Goal: Information Seeking & Learning: Learn about a topic

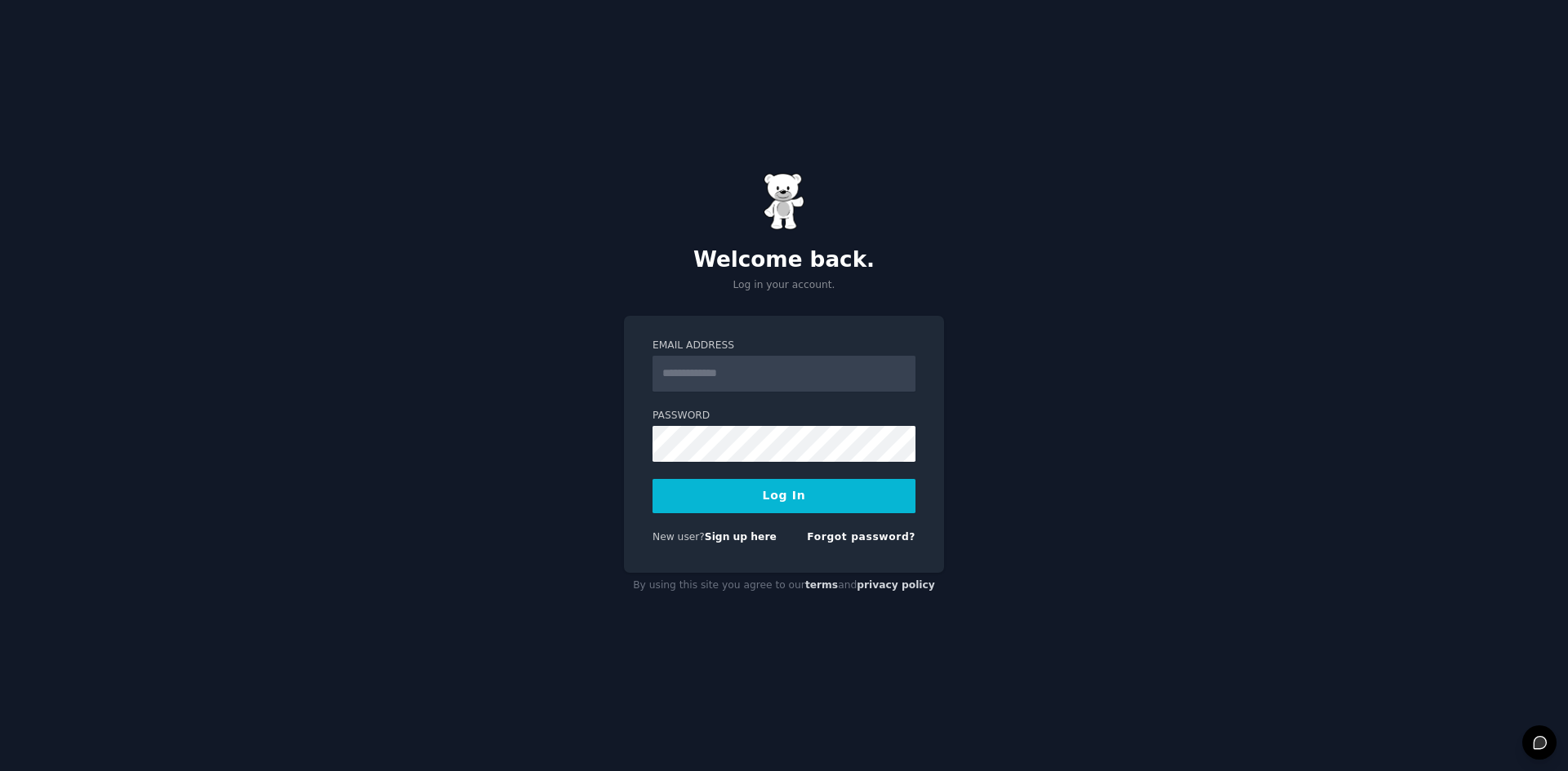
drag, startPoint x: 0, startPoint y: 0, endPoint x: 731, endPoint y: 361, distance: 815.3
click at [731, 361] on input "Email Address" at bounding box center [783, 374] width 263 height 36
type input "**********"
click at [708, 334] on div "**********" at bounding box center [783, 445] width 320 height 258
click at [735, 538] on link "Sign up here" at bounding box center [740, 537] width 72 height 12
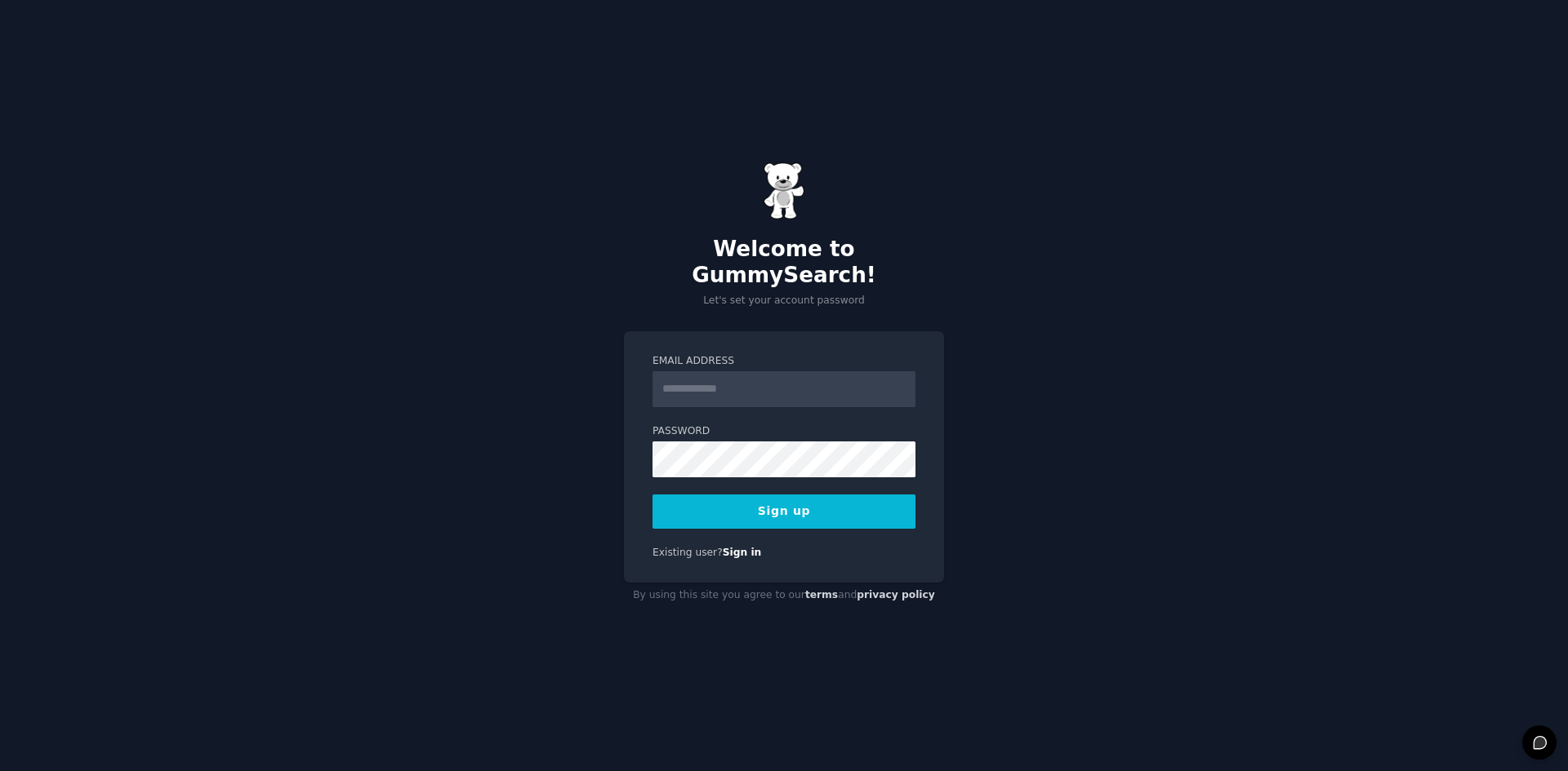
click at [712, 380] on input "Email Address" at bounding box center [783, 389] width 263 height 36
type input "**********"
click at [779, 499] on button "Sign up" at bounding box center [783, 511] width 263 height 34
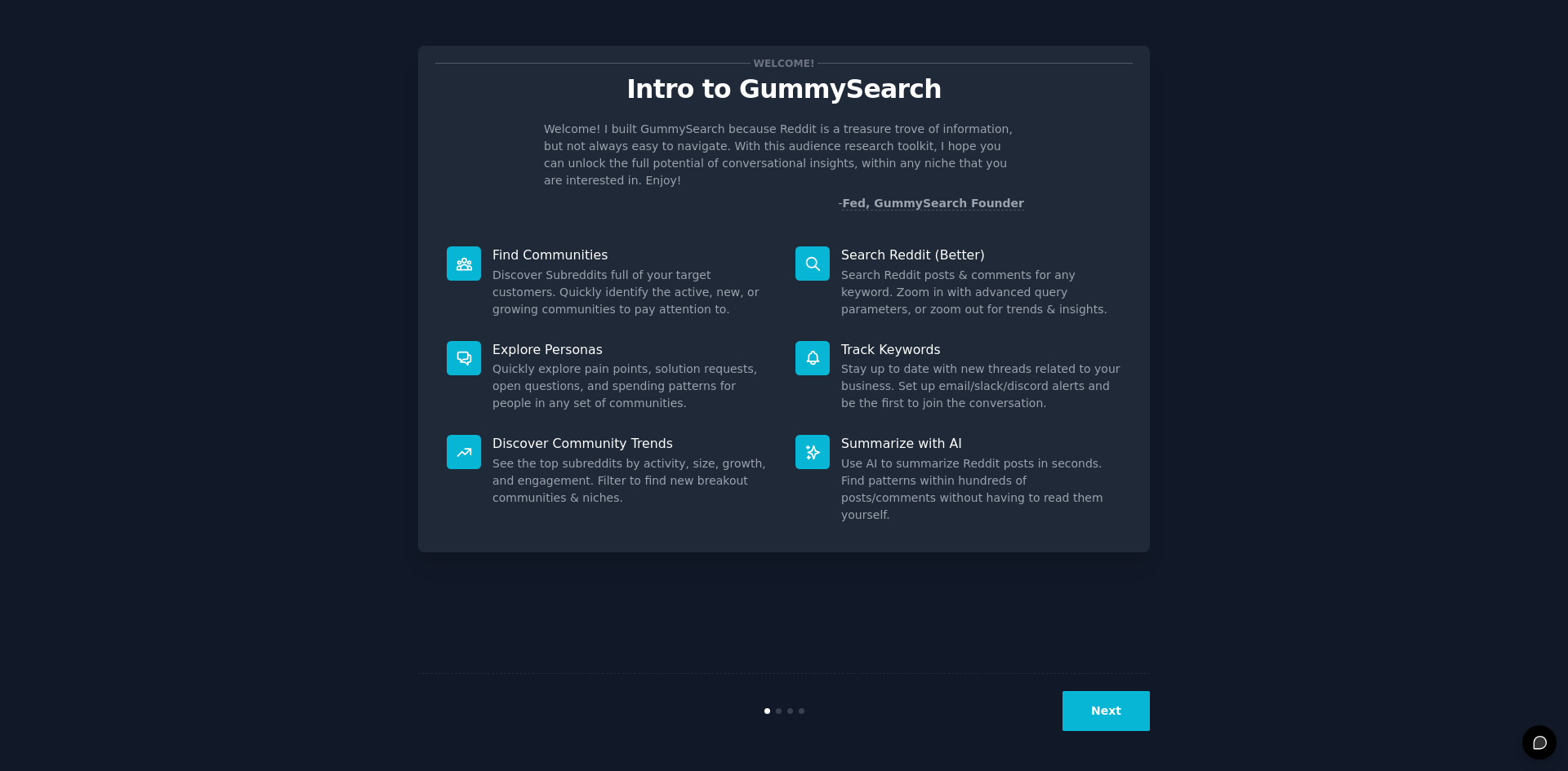
click at [1118, 719] on button "Next" at bounding box center [1106, 711] width 88 height 40
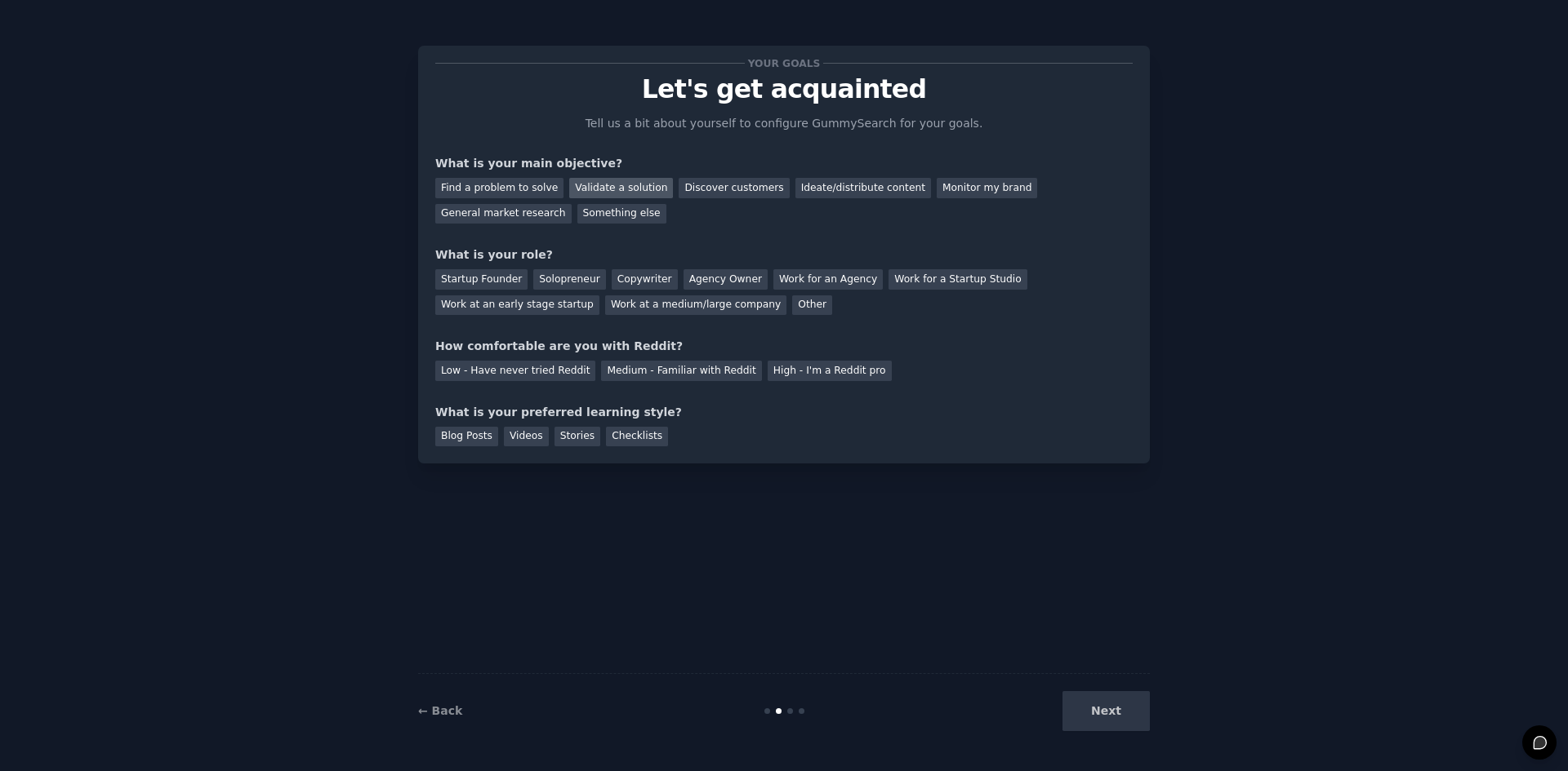
click at [587, 185] on div "Validate a solution" at bounding box center [621, 188] width 103 height 21
click at [687, 190] on div "Discover customers" at bounding box center [734, 188] width 110 height 21
click at [625, 187] on div "Validate a solution" at bounding box center [621, 188] width 103 height 21
click at [724, 198] on div "Discover customers" at bounding box center [734, 188] width 110 height 21
click at [496, 280] on div "Startup Founder" at bounding box center [481, 279] width 92 height 21
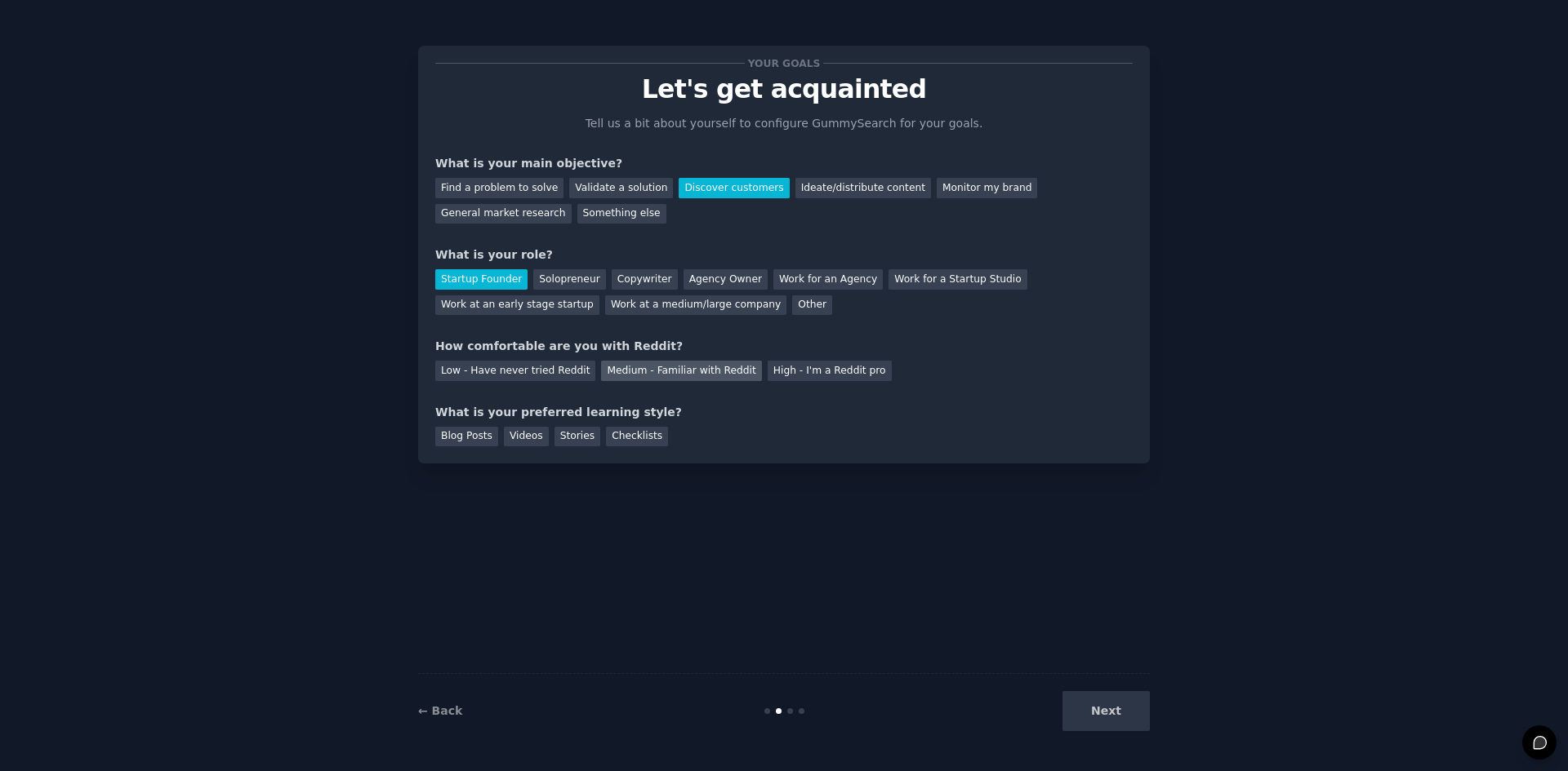
click at [604, 377] on div "Medium - Familiar with Reddit" at bounding box center [681, 371] width 160 height 21
click at [518, 438] on div "Videos" at bounding box center [526, 437] width 45 height 21
click at [1118, 710] on button "Next" at bounding box center [1106, 711] width 88 height 40
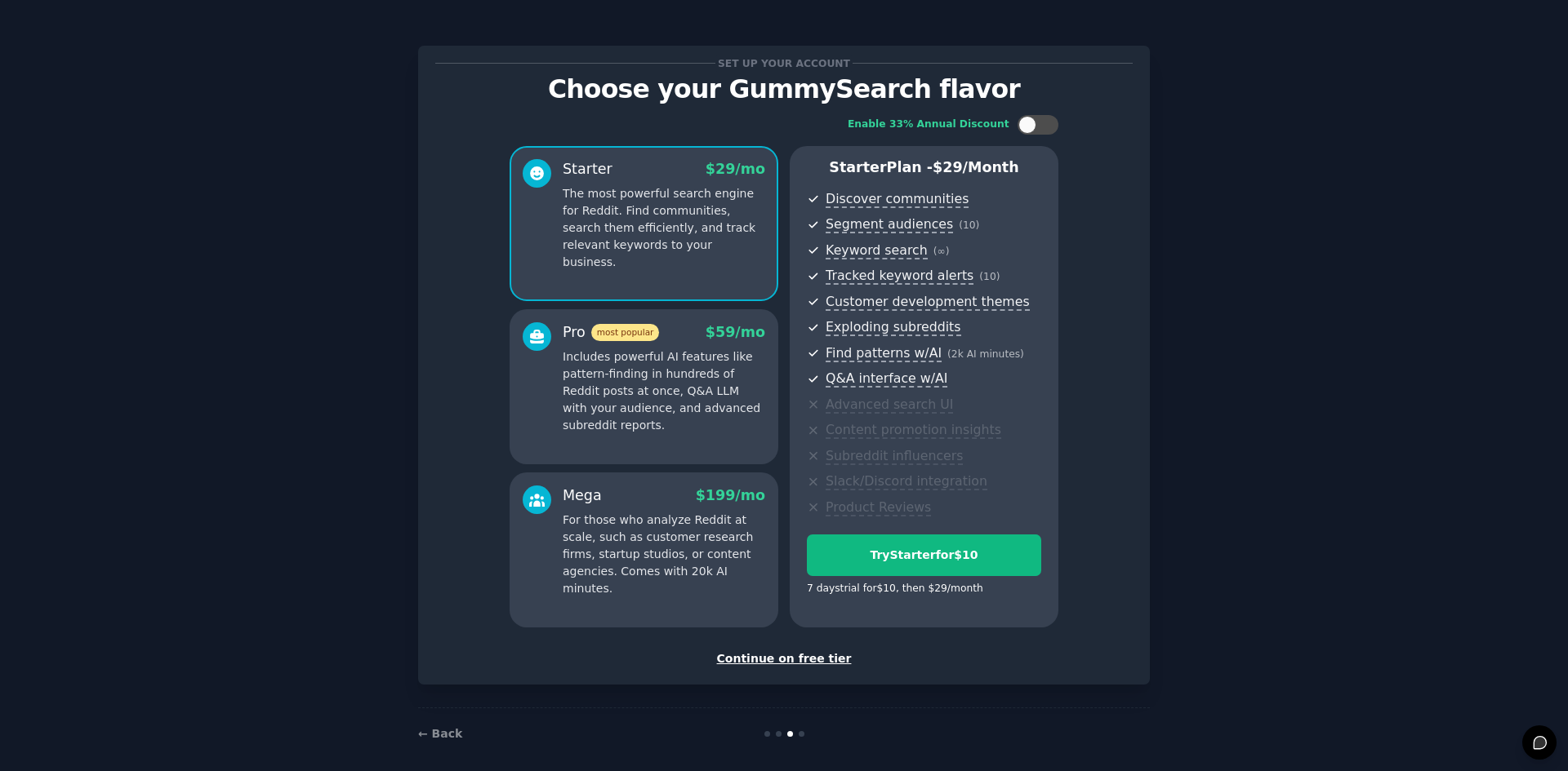
click at [662, 390] on p "Includes powerful AI features like pattern-finding in hundreds of Reddit posts …" at bounding box center [664, 390] width 203 height 86
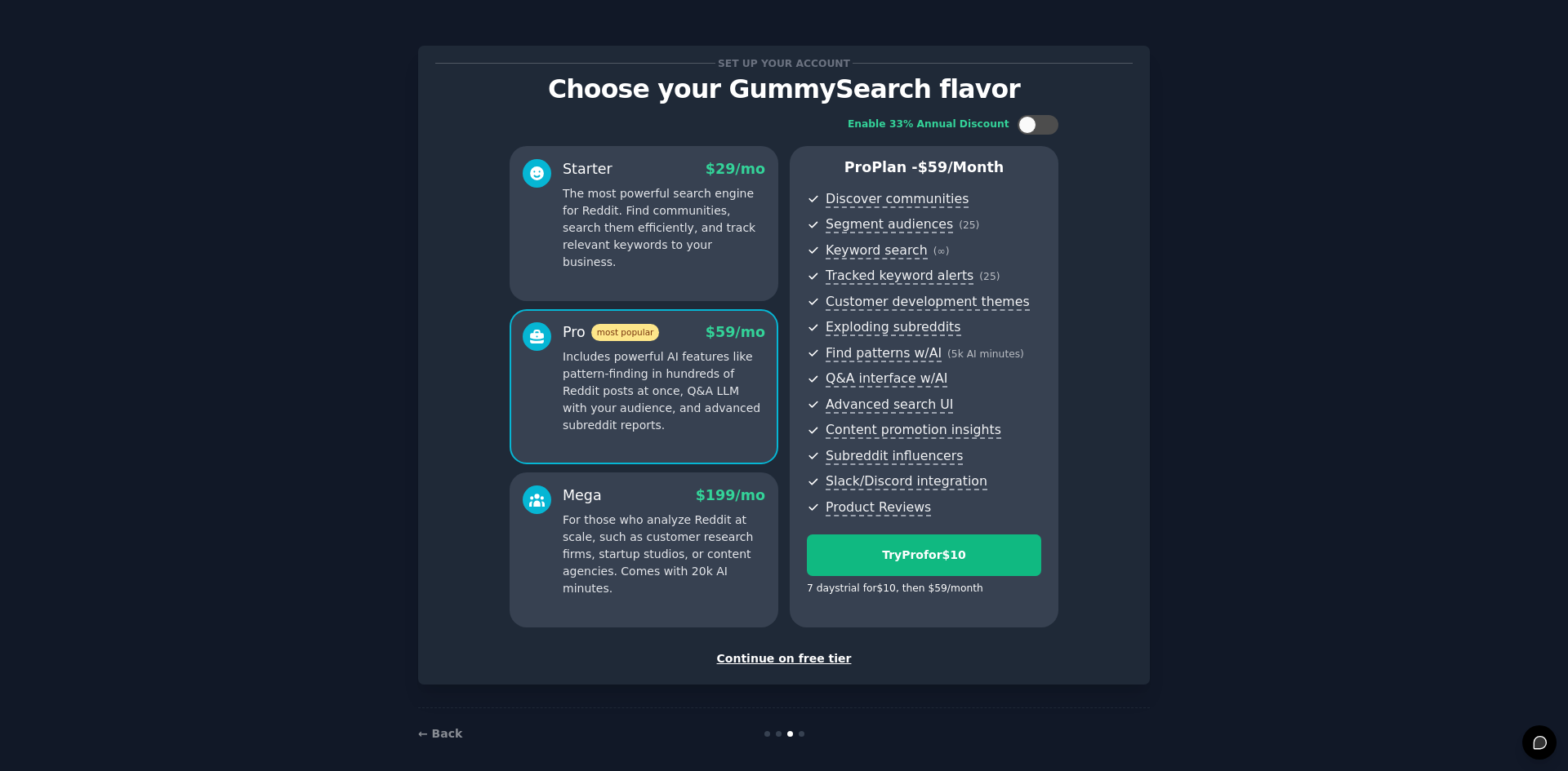
click at [656, 536] on p "For those who analyze Reddit at scale, such as customer research firms, startup…" at bounding box center [664, 554] width 203 height 86
click at [739, 386] on p "Includes powerful AI features like pattern-finding in hundreds of Reddit posts …" at bounding box center [664, 390] width 203 height 86
click at [801, 665] on div "Continue on free tier" at bounding box center [783, 659] width 697 height 17
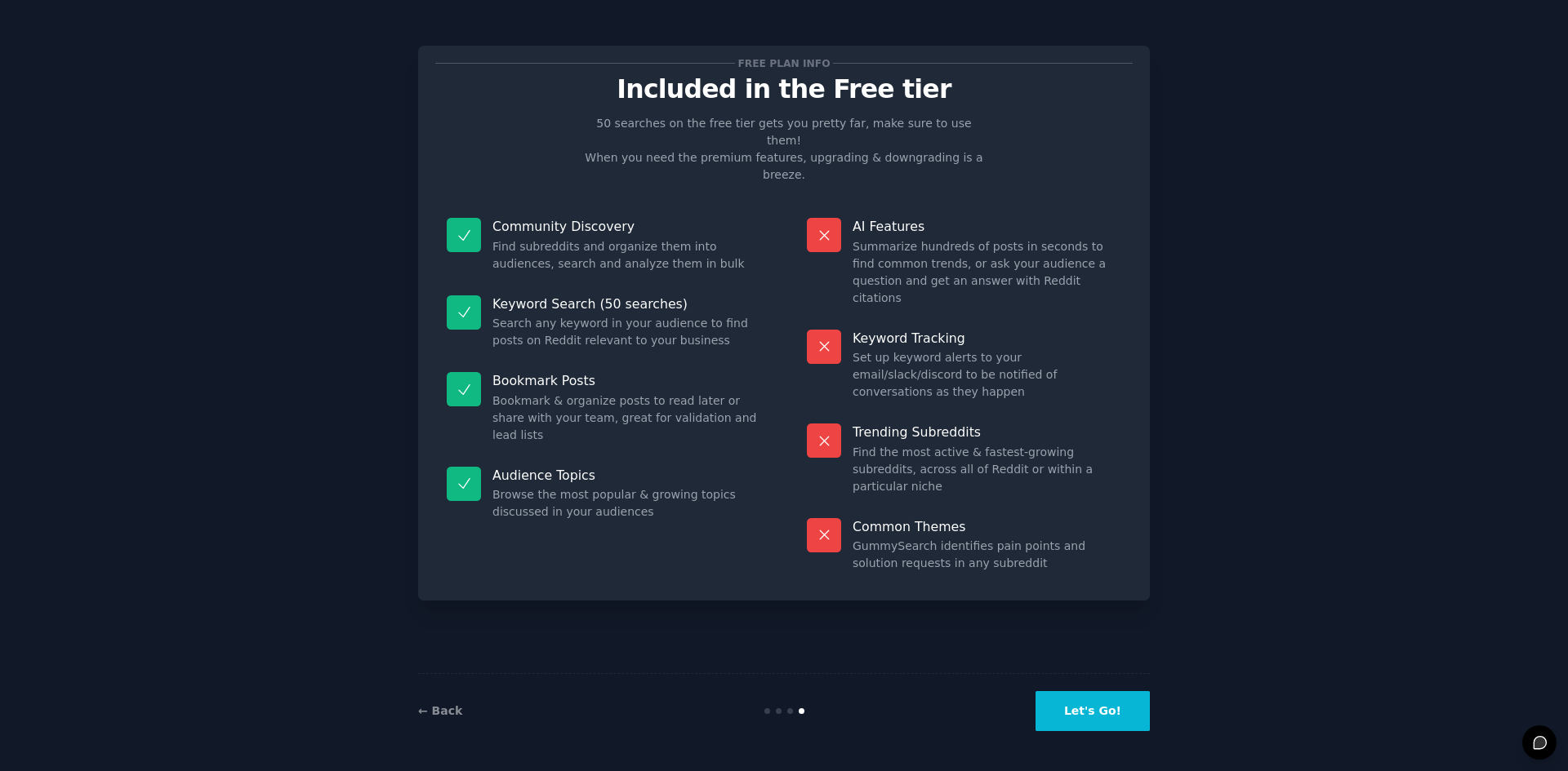
click at [1134, 697] on button "Let's Go!" at bounding box center [1093, 711] width 114 height 40
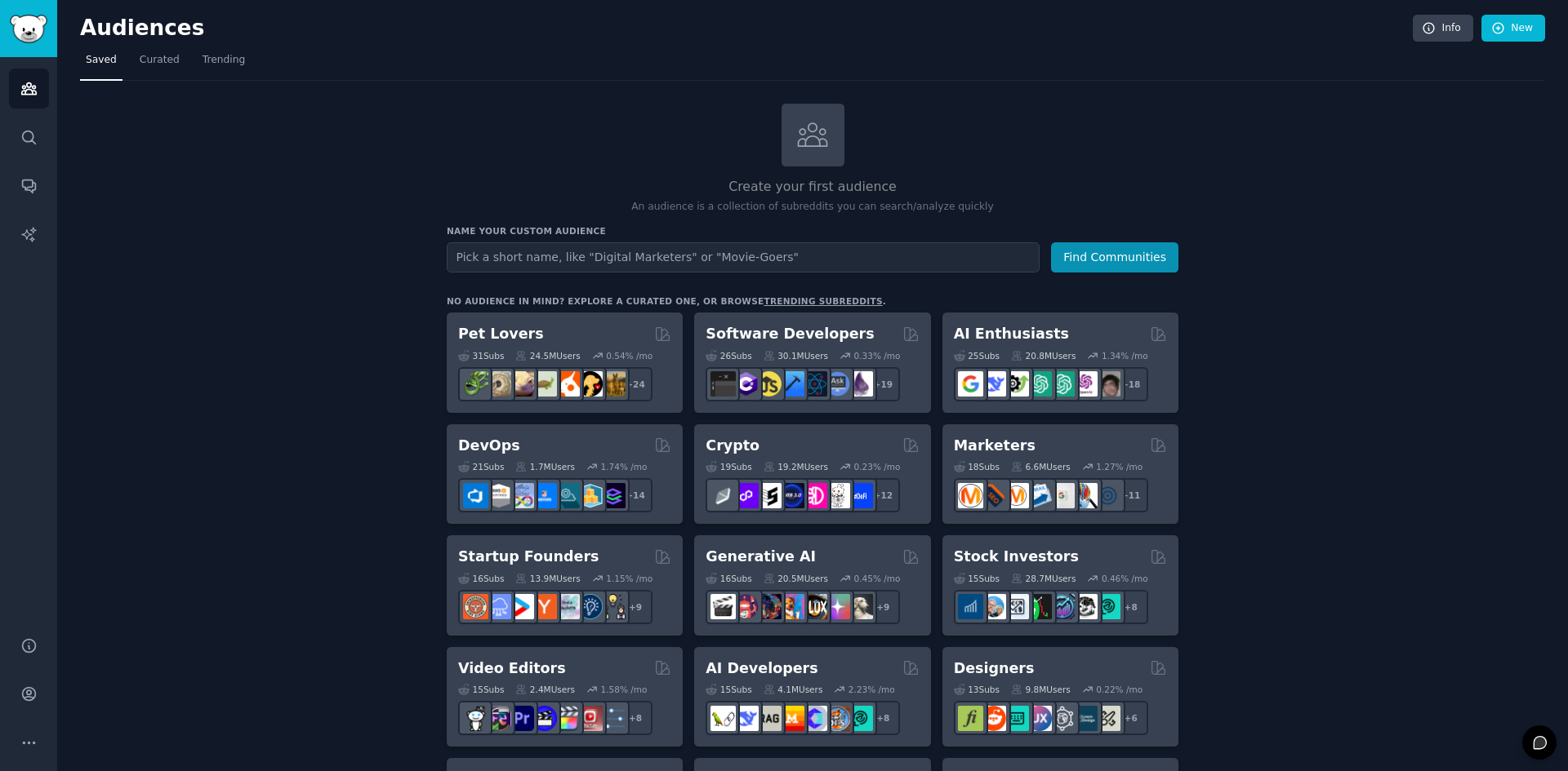
click at [772, 303] on link "trending subreddits" at bounding box center [822, 301] width 118 height 10
click at [722, 262] on input "text" at bounding box center [743, 258] width 593 height 30
type input "Premier Pro"
click at [1051, 243] on button "Find Communities" at bounding box center [1115, 258] width 128 height 30
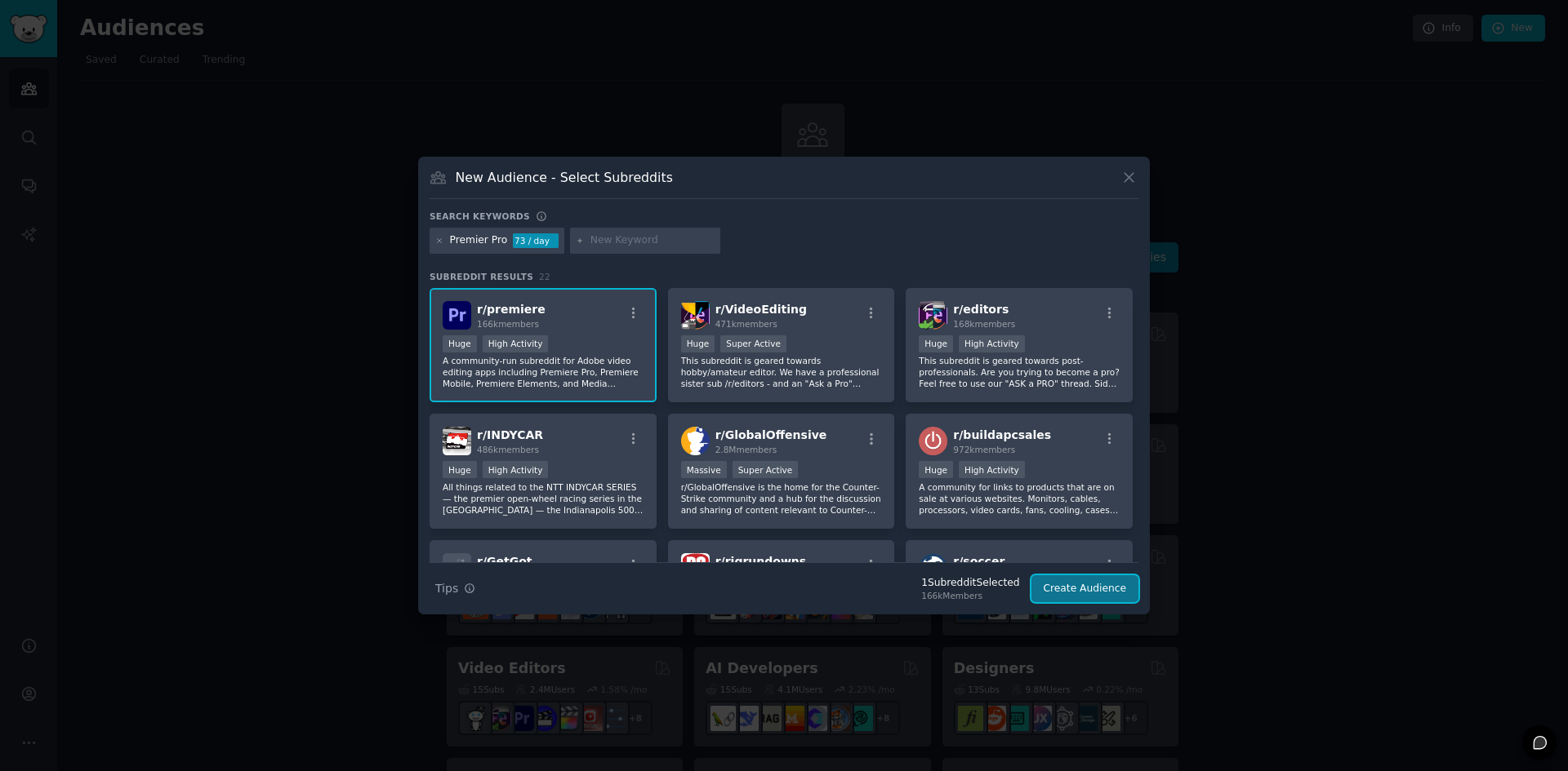
click at [1103, 589] on button "Create Audience" at bounding box center [1085, 589] width 108 height 28
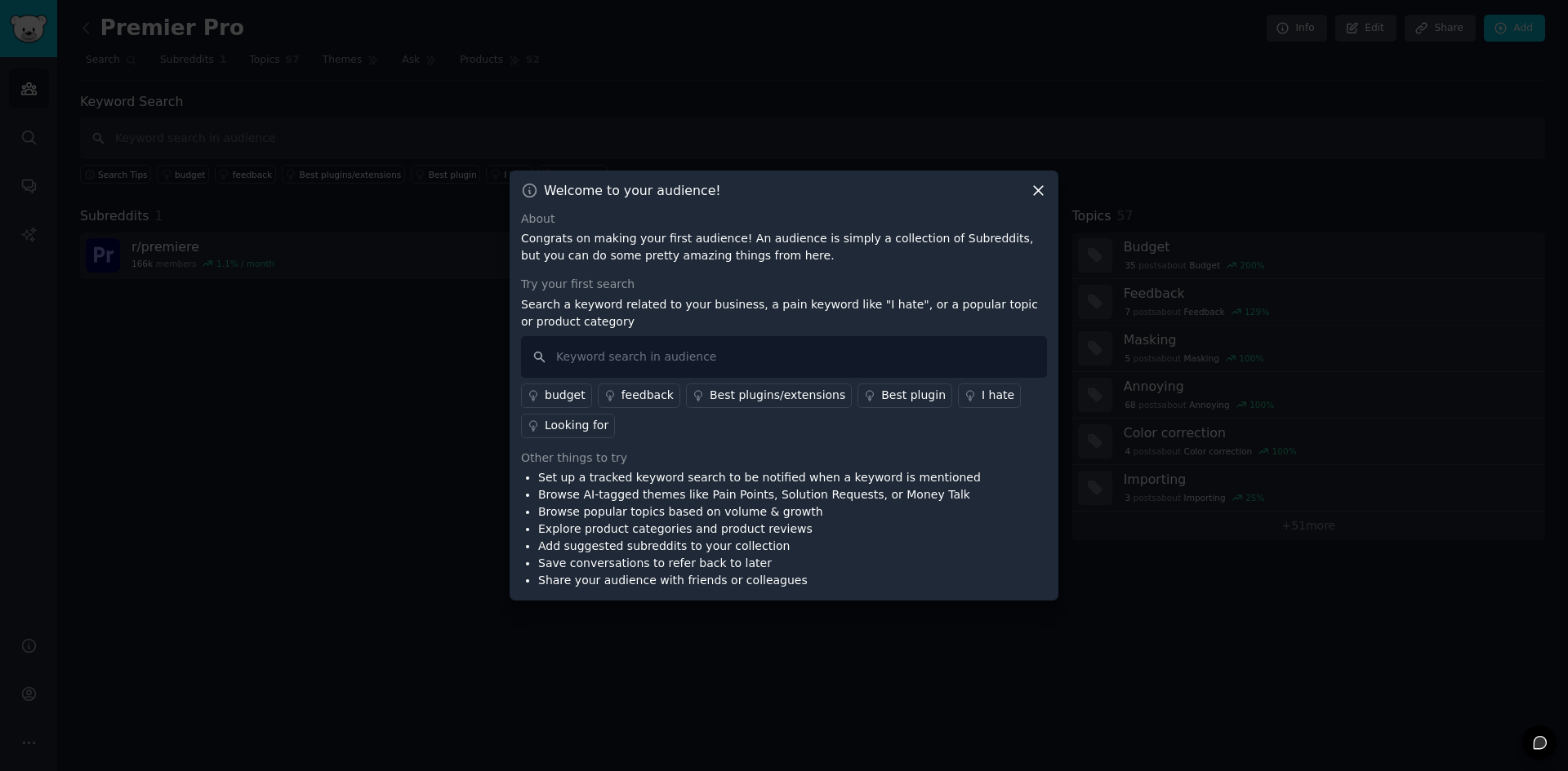
click at [982, 397] on div "I hate" at bounding box center [997, 394] width 32 height 17
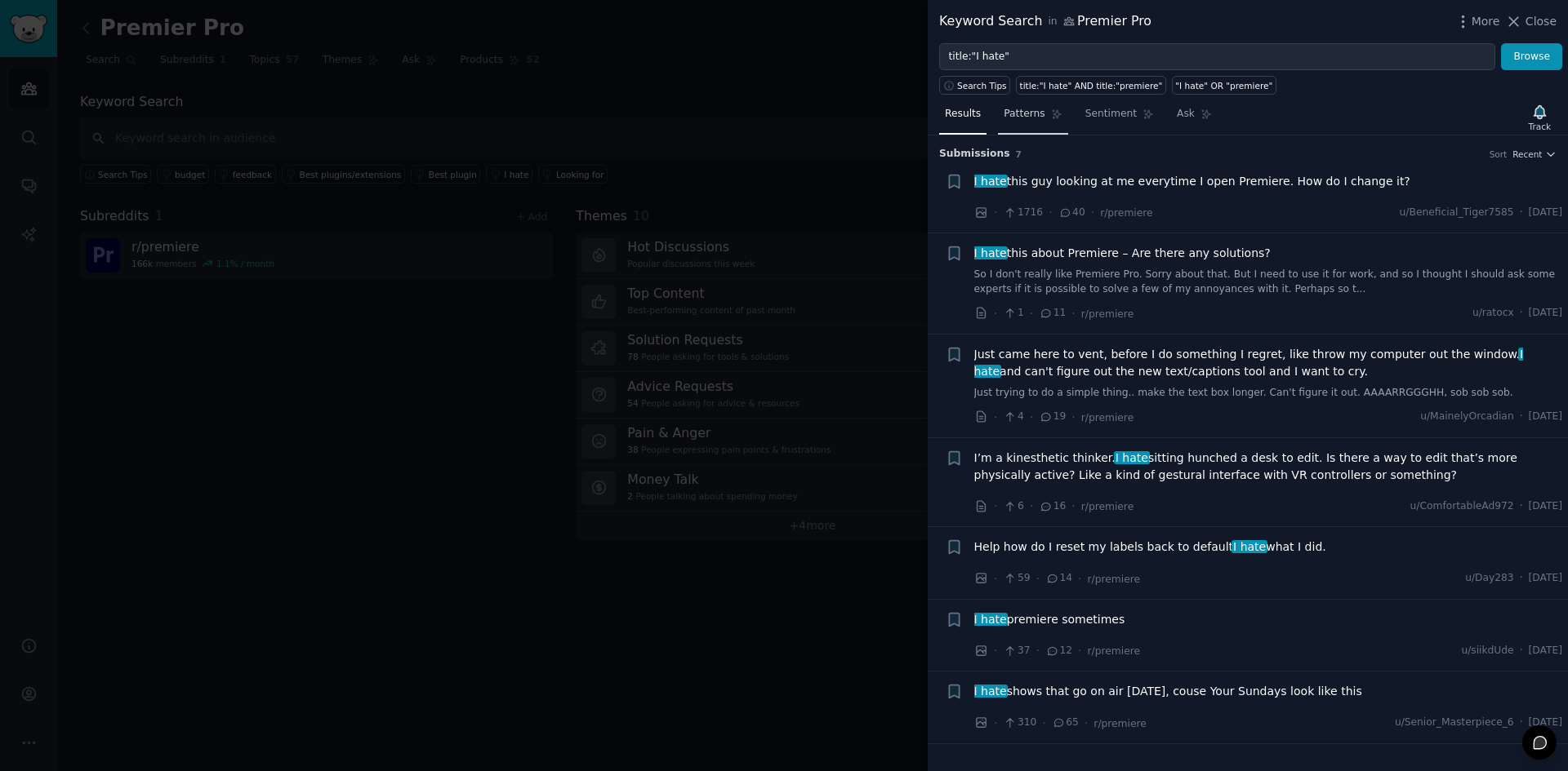
click at [1023, 118] on span "Patterns" at bounding box center [1024, 114] width 41 height 15
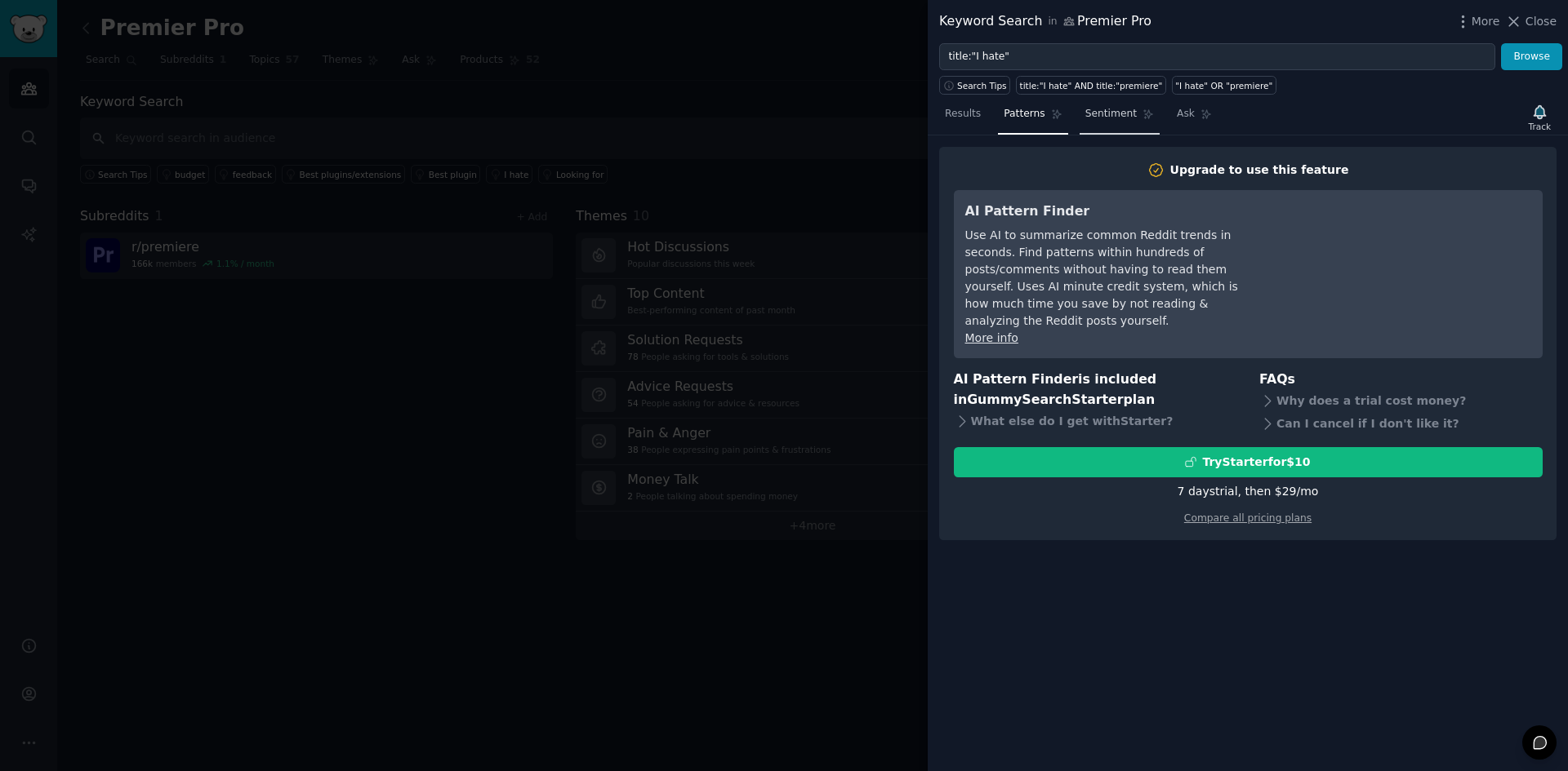
click at [1093, 123] on link "Sentiment" at bounding box center [1118, 118] width 80 height 33
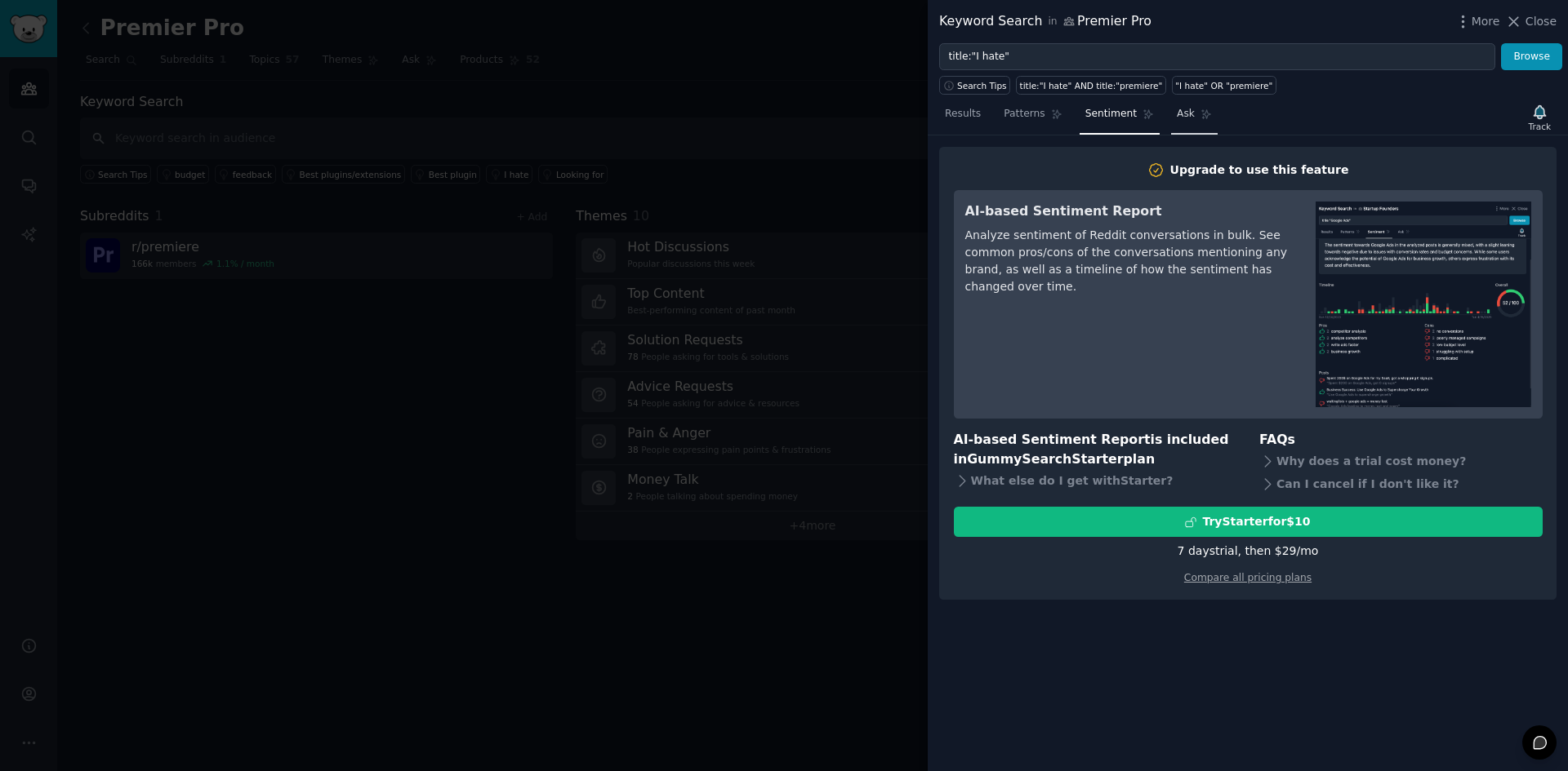
click at [1171, 108] on link "Ask" at bounding box center [1193, 118] width 46 height 33
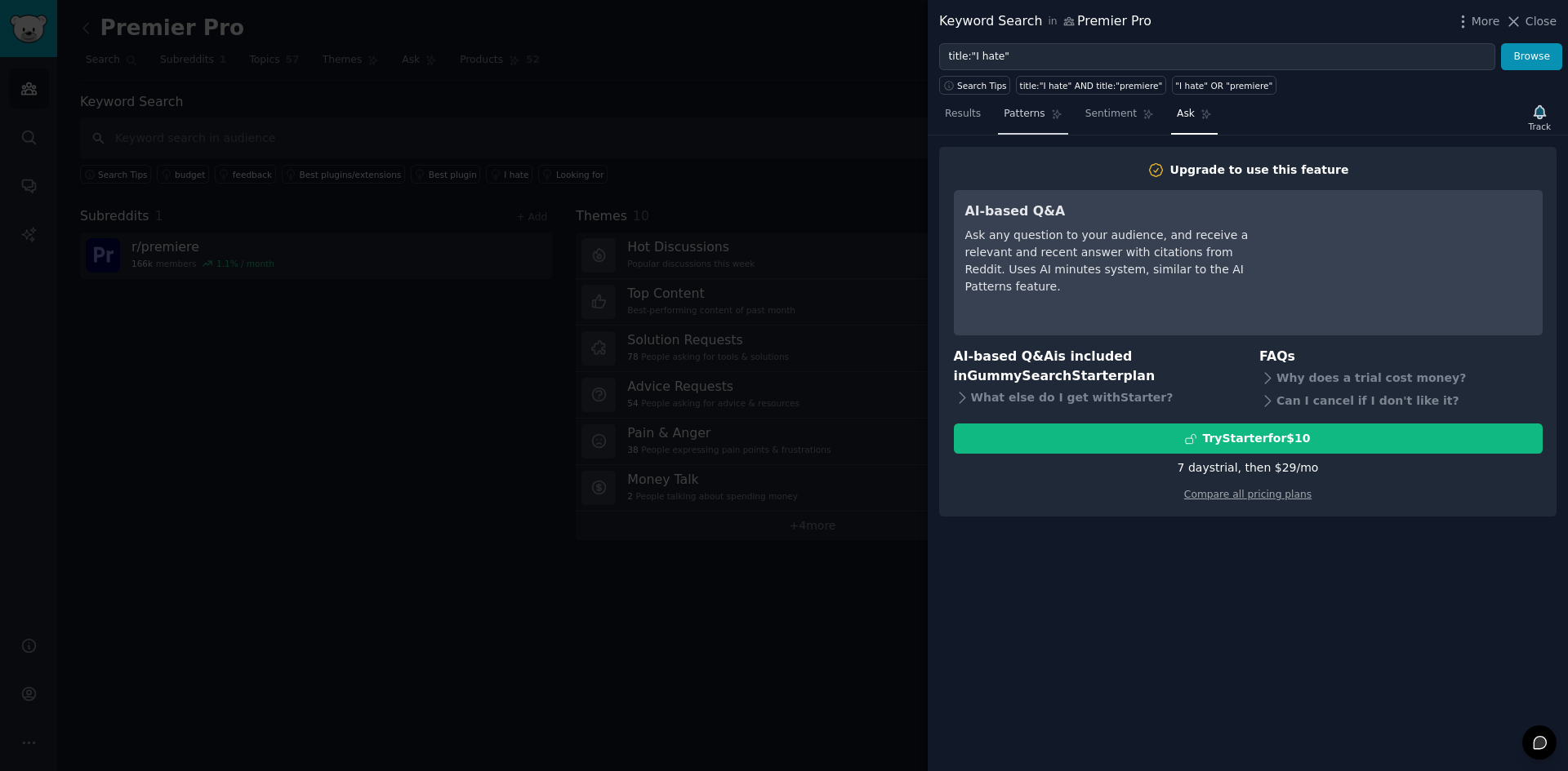
click at [1036, 113] on span "Patterns" at bounding box center [1024, 114] width 41 height 15
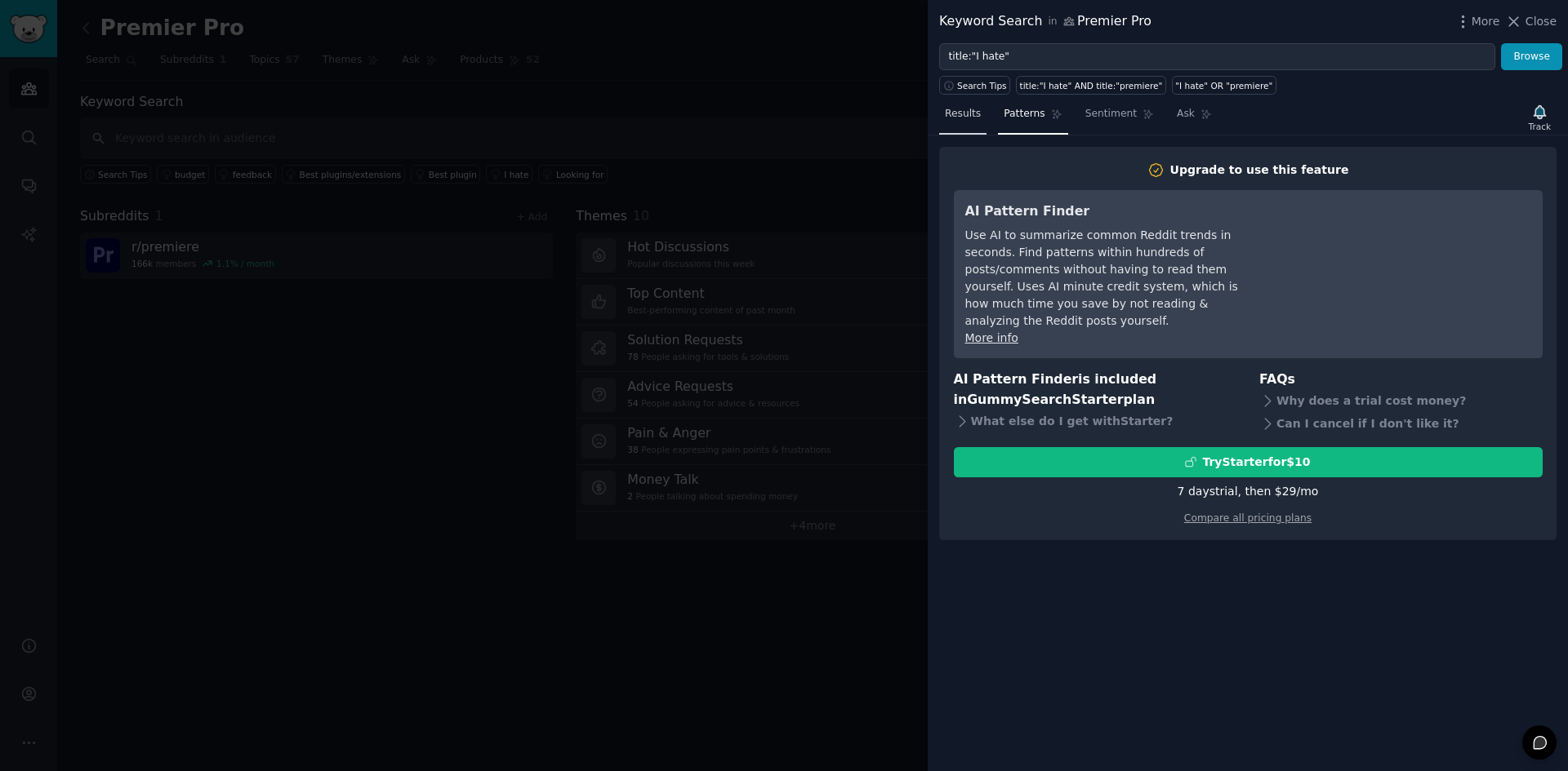
click at [975, 110] on span "Results" at bounding box center [962, 114] width 36 height 15
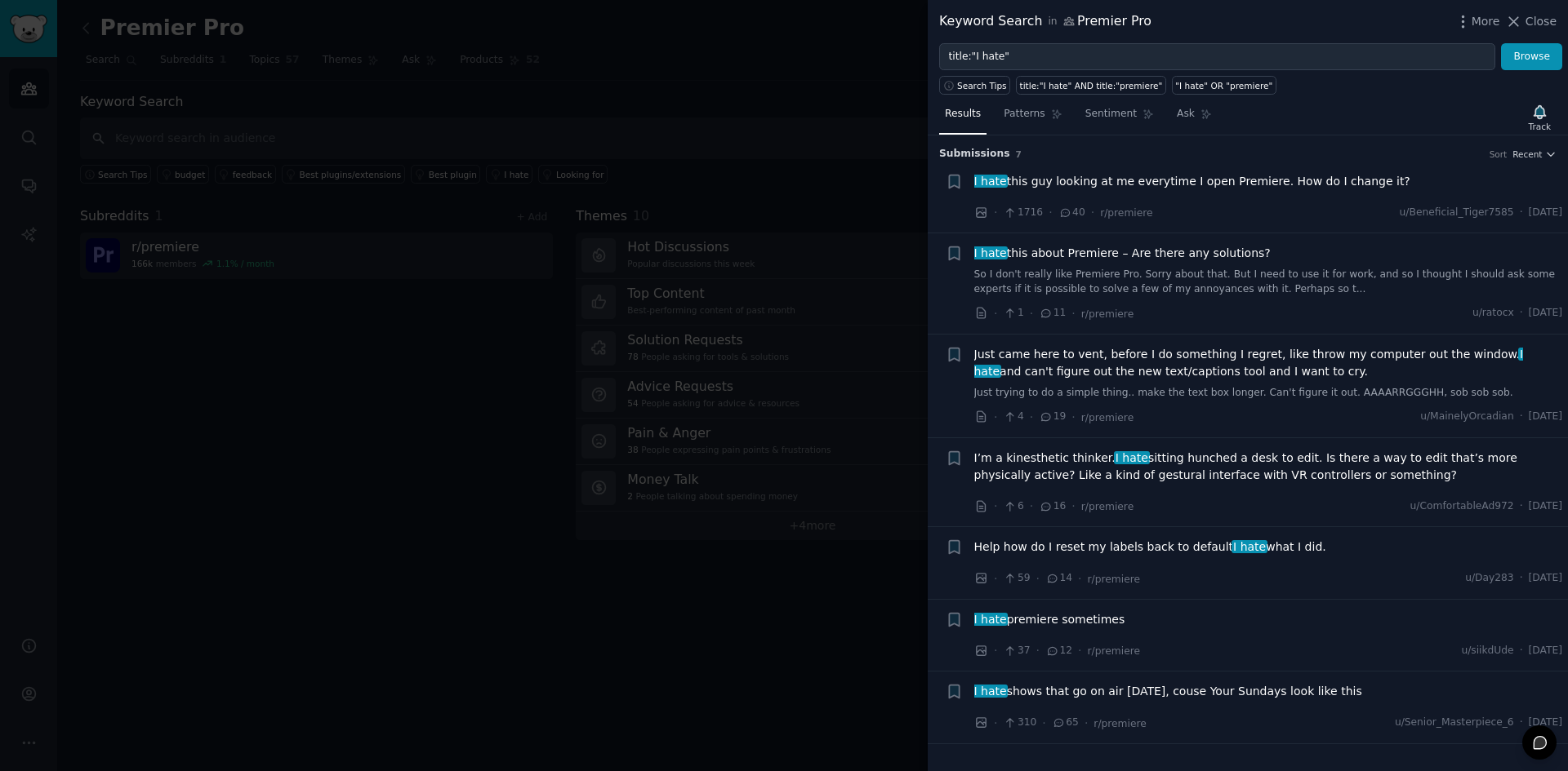
click at [1207, 265] on div "I hate this about Premiere – Are there any solutions? So I don't really like Pr…" at bounding box center [1268, 270] width 589 height 51
click at [1202, 257] on span "I hate this about Premiere – Are there any solutions?" at bounding box center [1121, 253] width 296 height 17
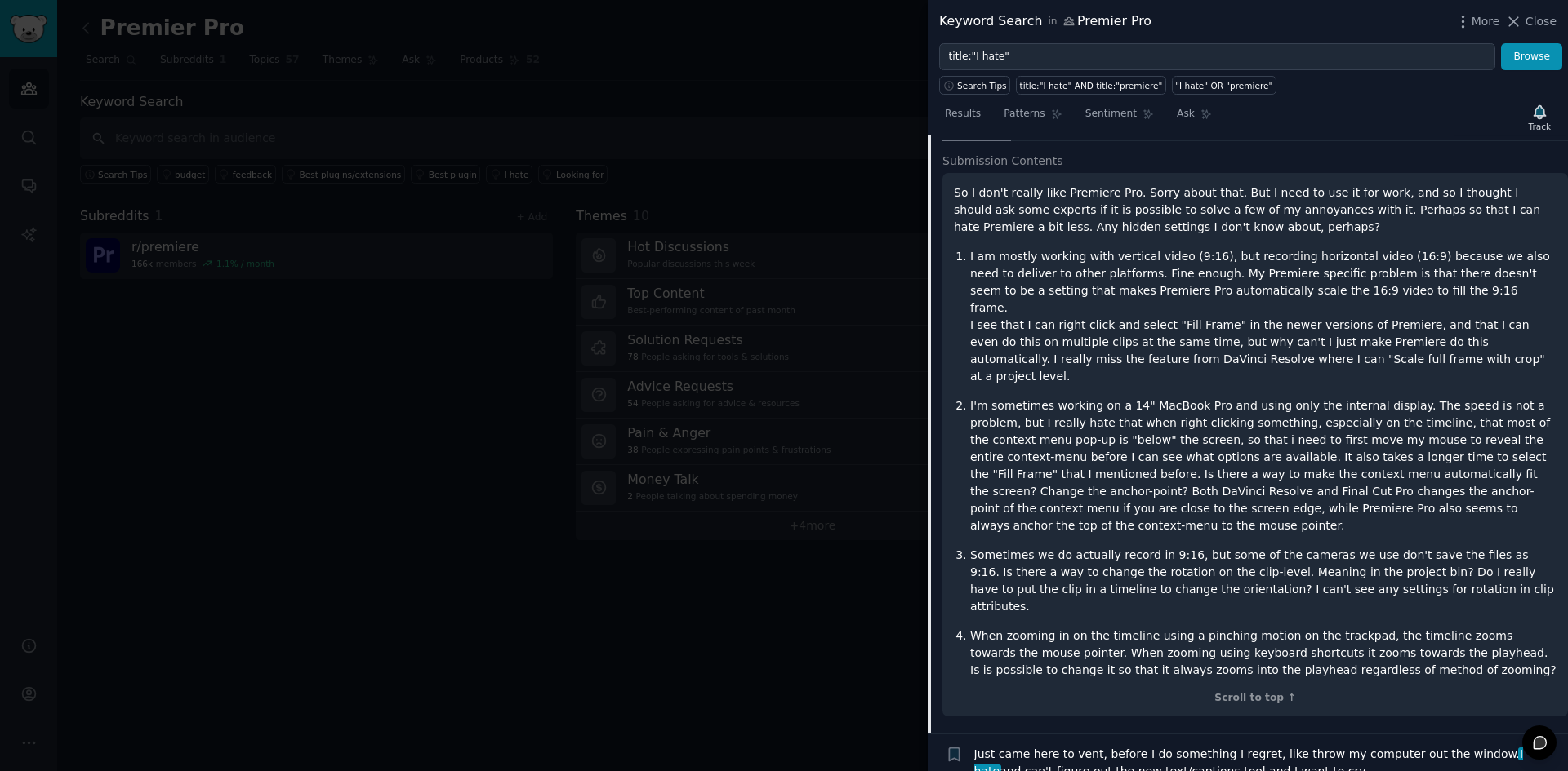
scroll to position [180, 0]
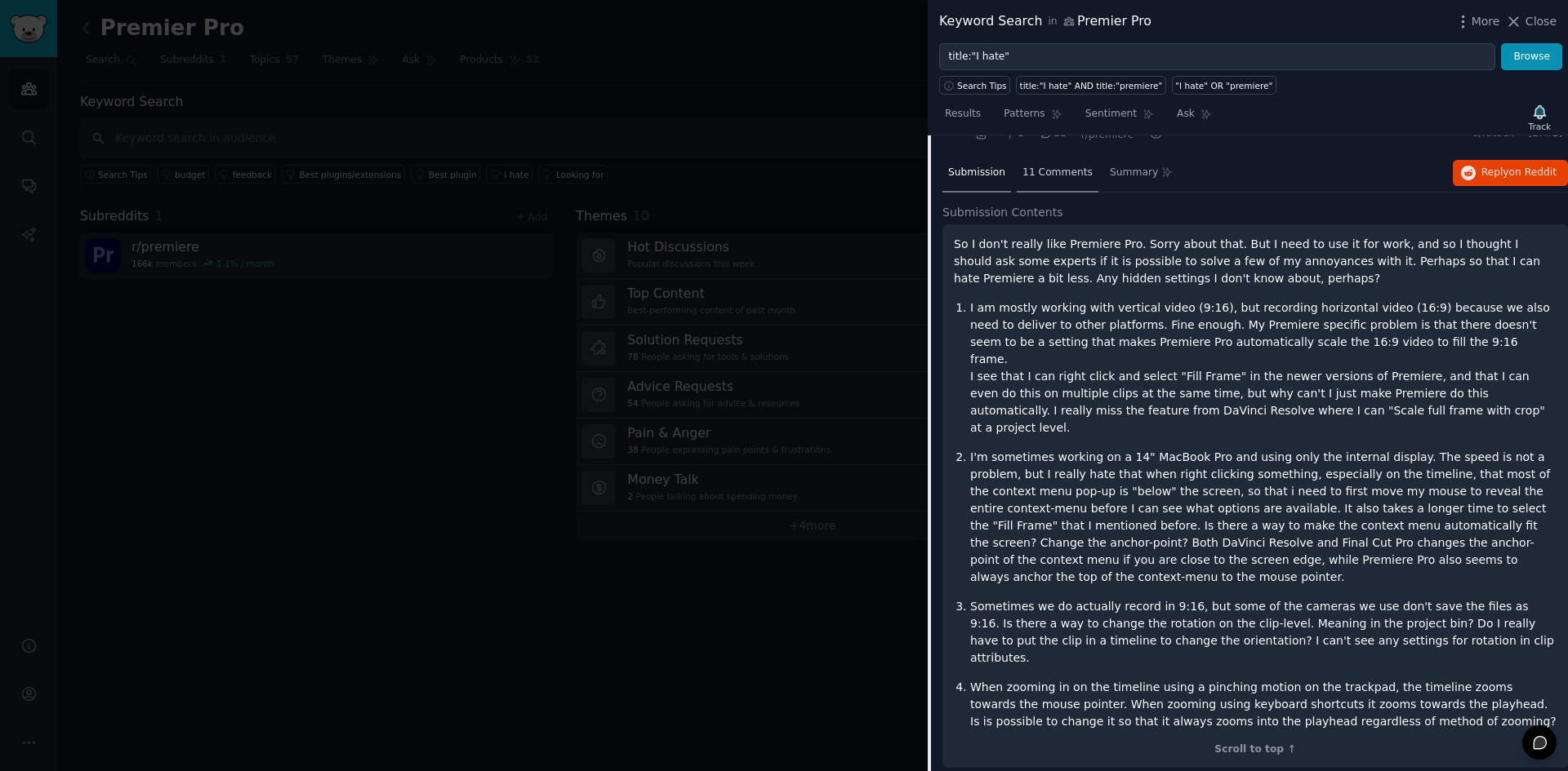
click at [1046, 167] on span "11 Comments" at bounding box center [1056, 173] width 70 height 15
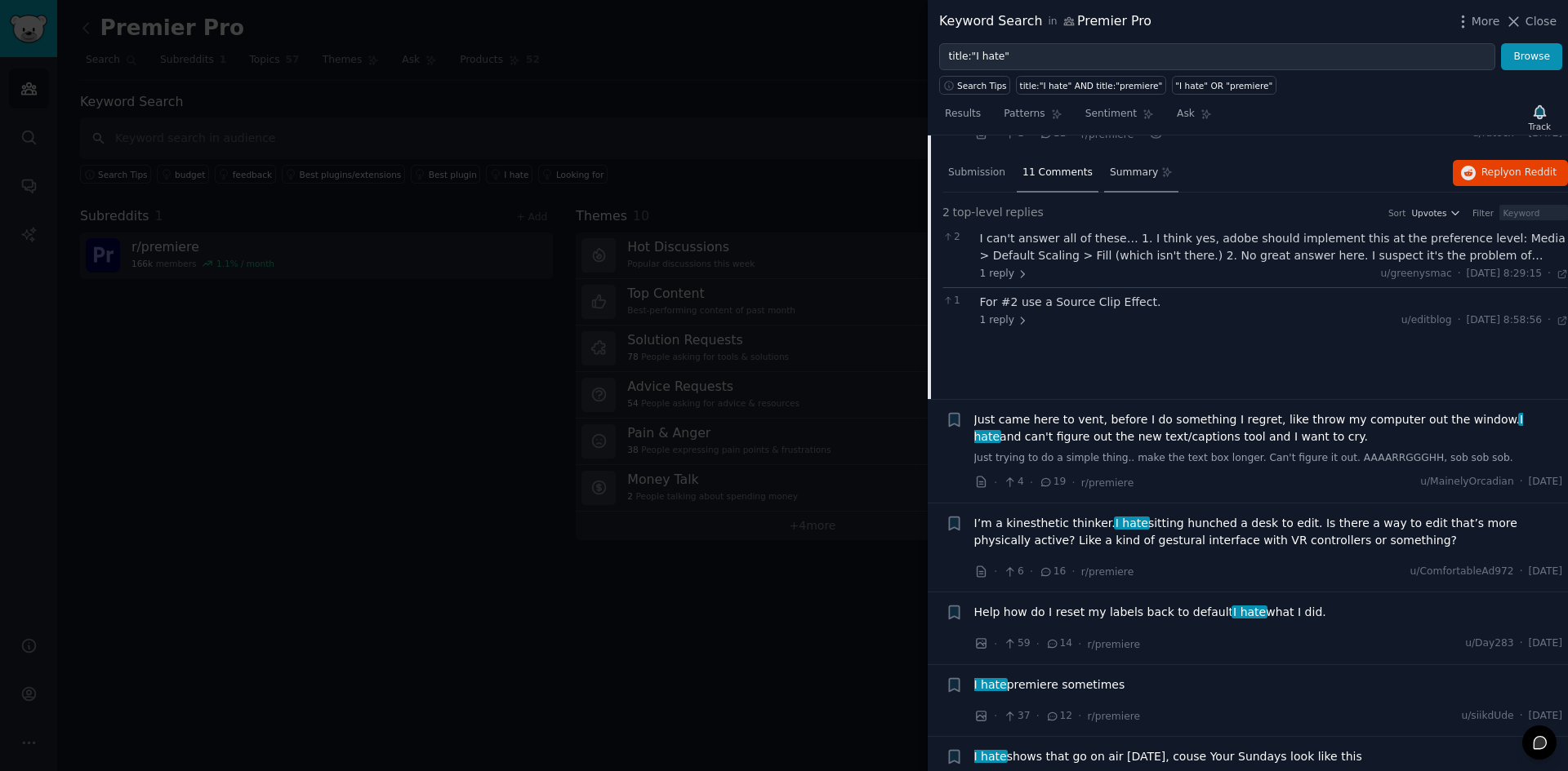
click at [1123, 168] on span "Summary" at bounding box center [1133, 173] width 48 height 15
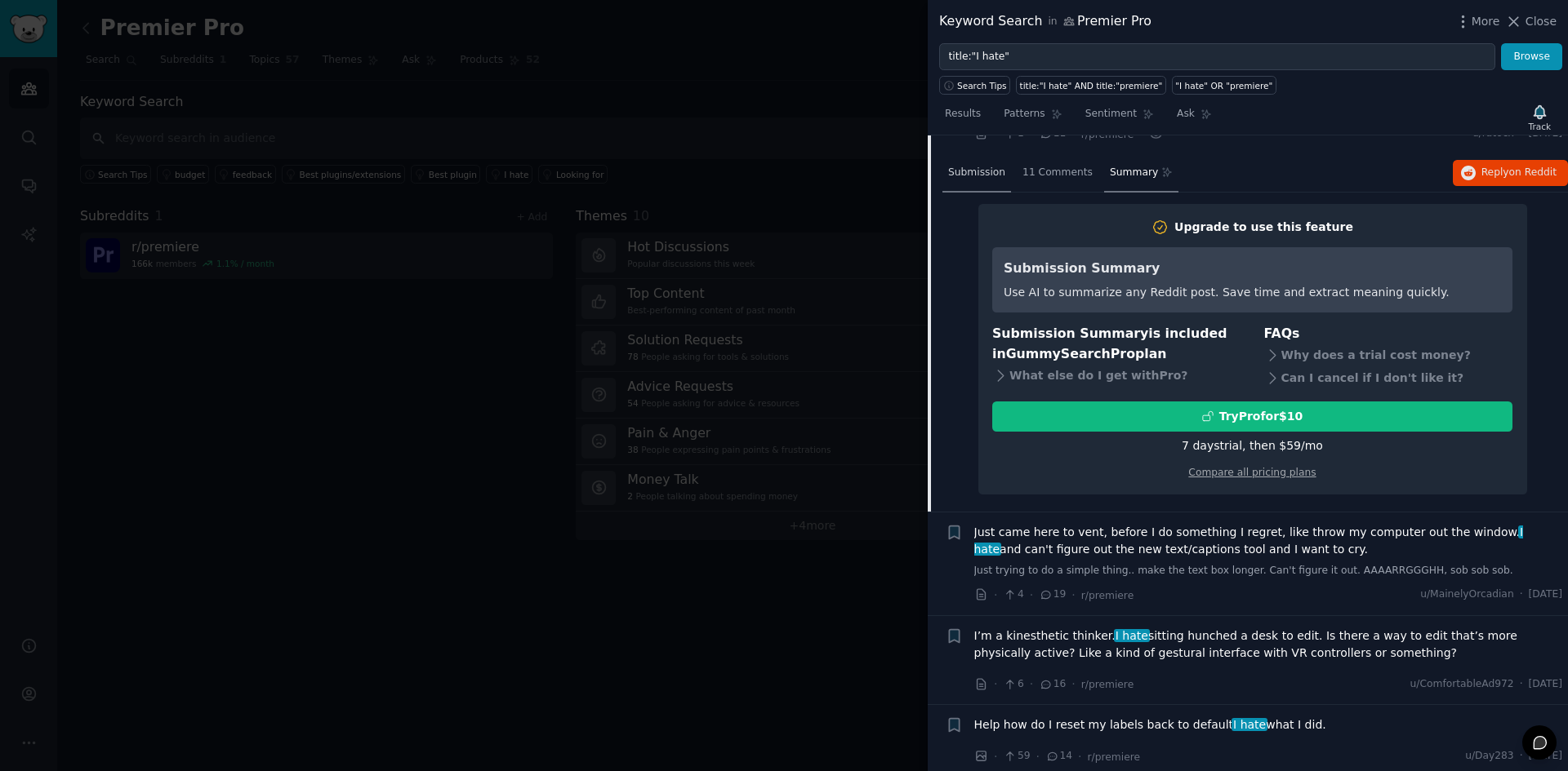
click at [995, 167] on span "Submission" at bounding box center [977, 173] width 57 height 15
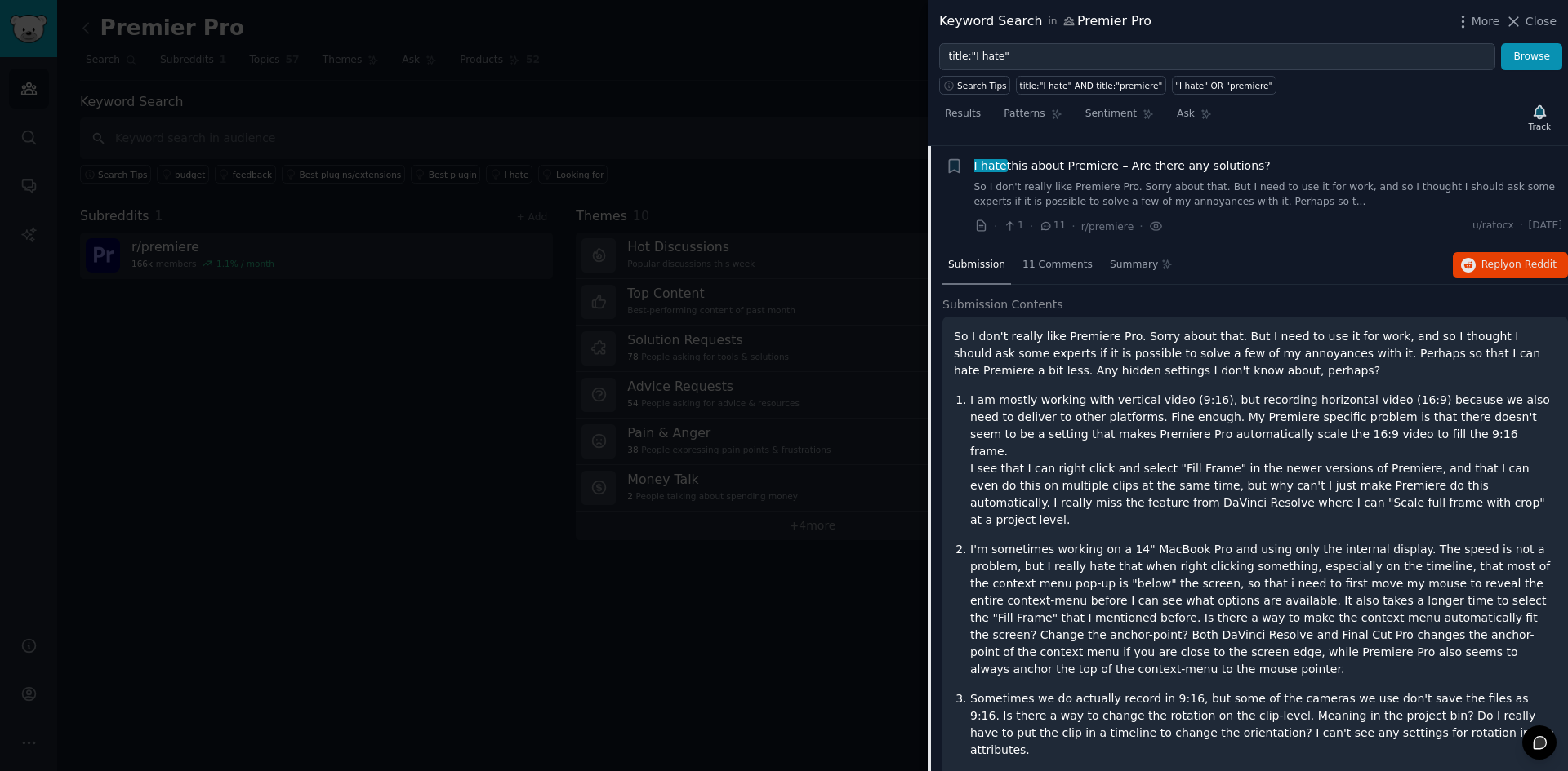
scroll to position [0, 0]
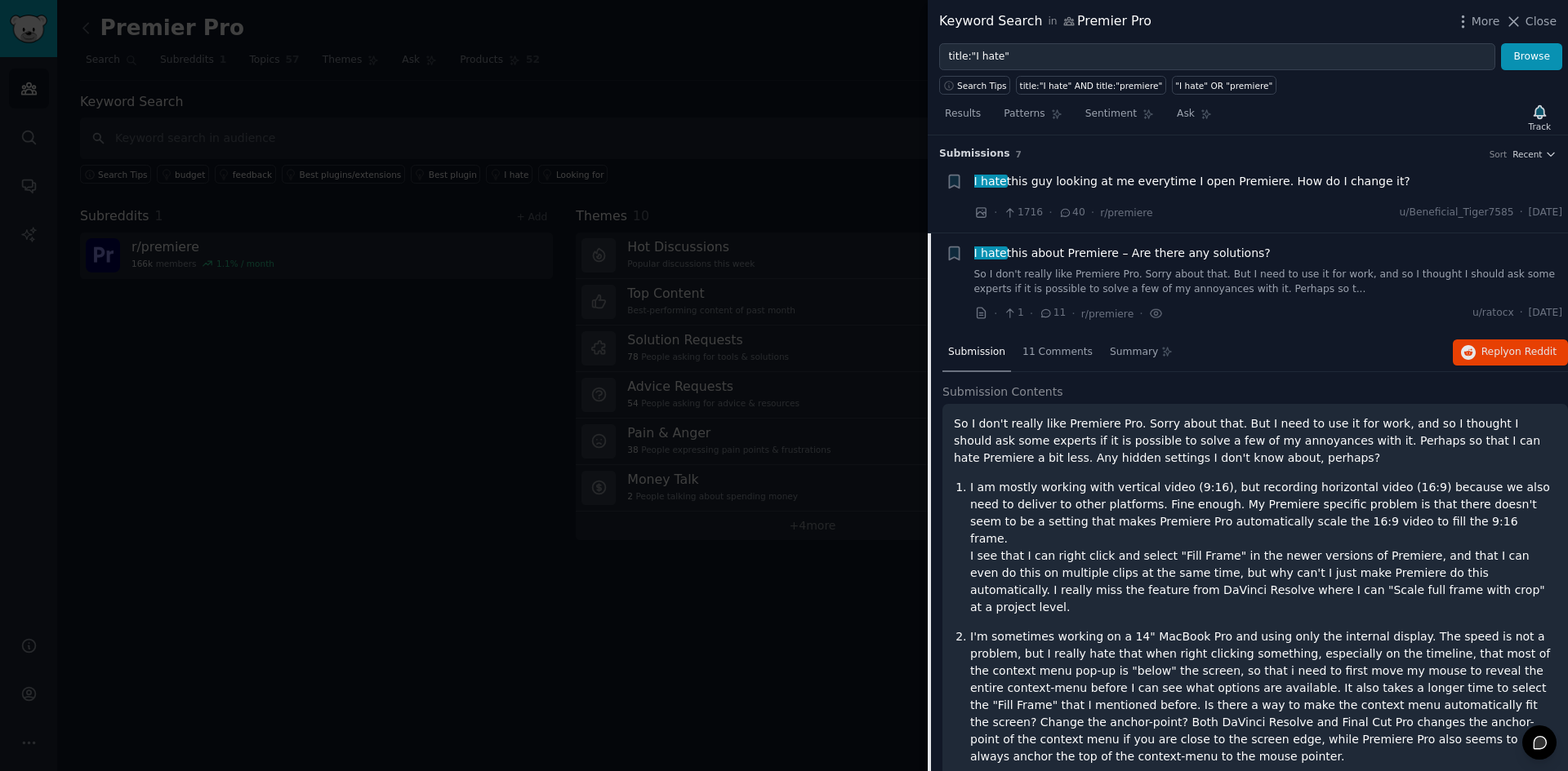
click at [1522, 23] on icon at bounding box center [1513, 21] width 17 height 17
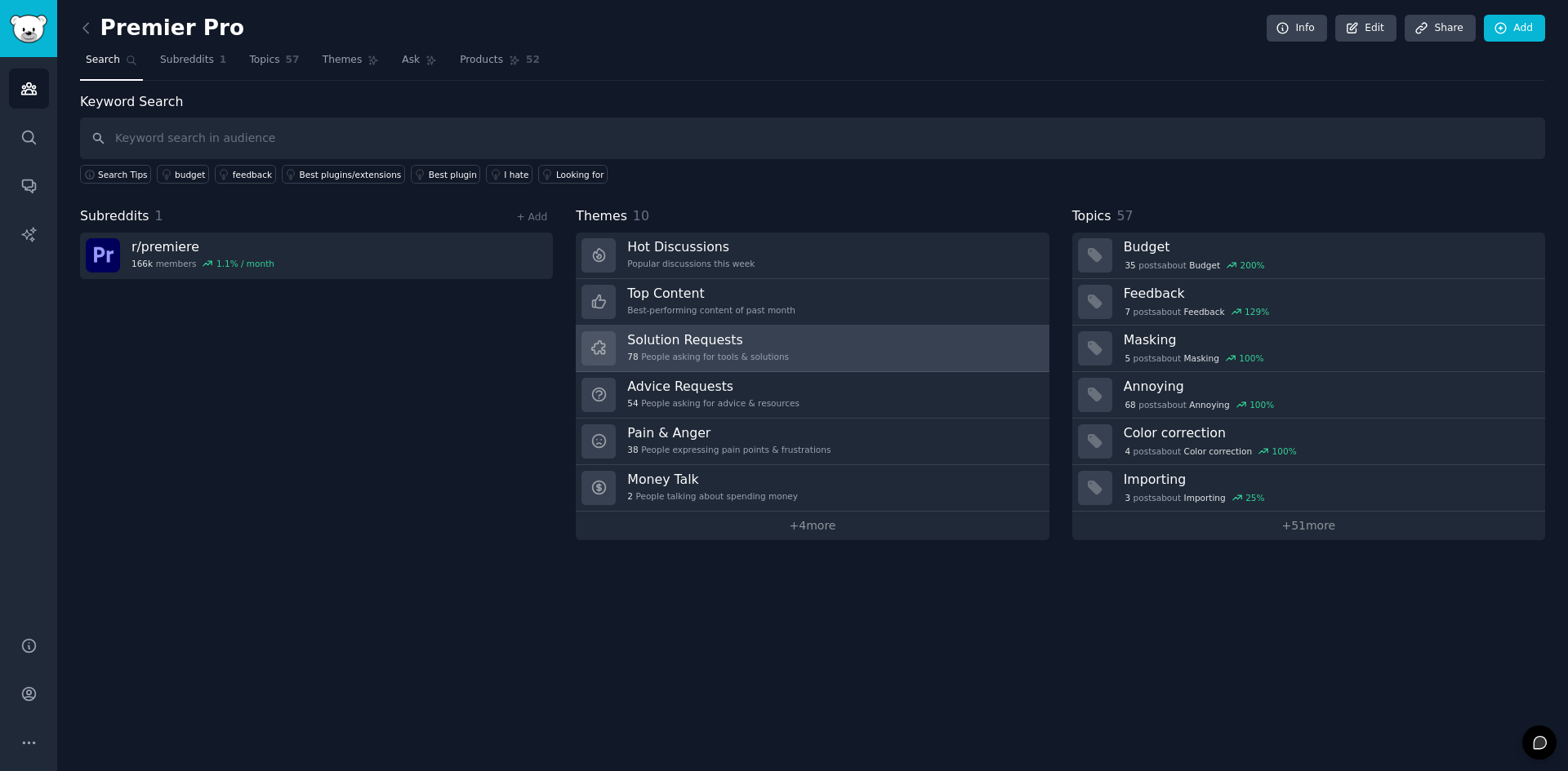
click at [759, 331] on h3 "Solution Requests" at bounding box center [708, 339] width 161 height 17
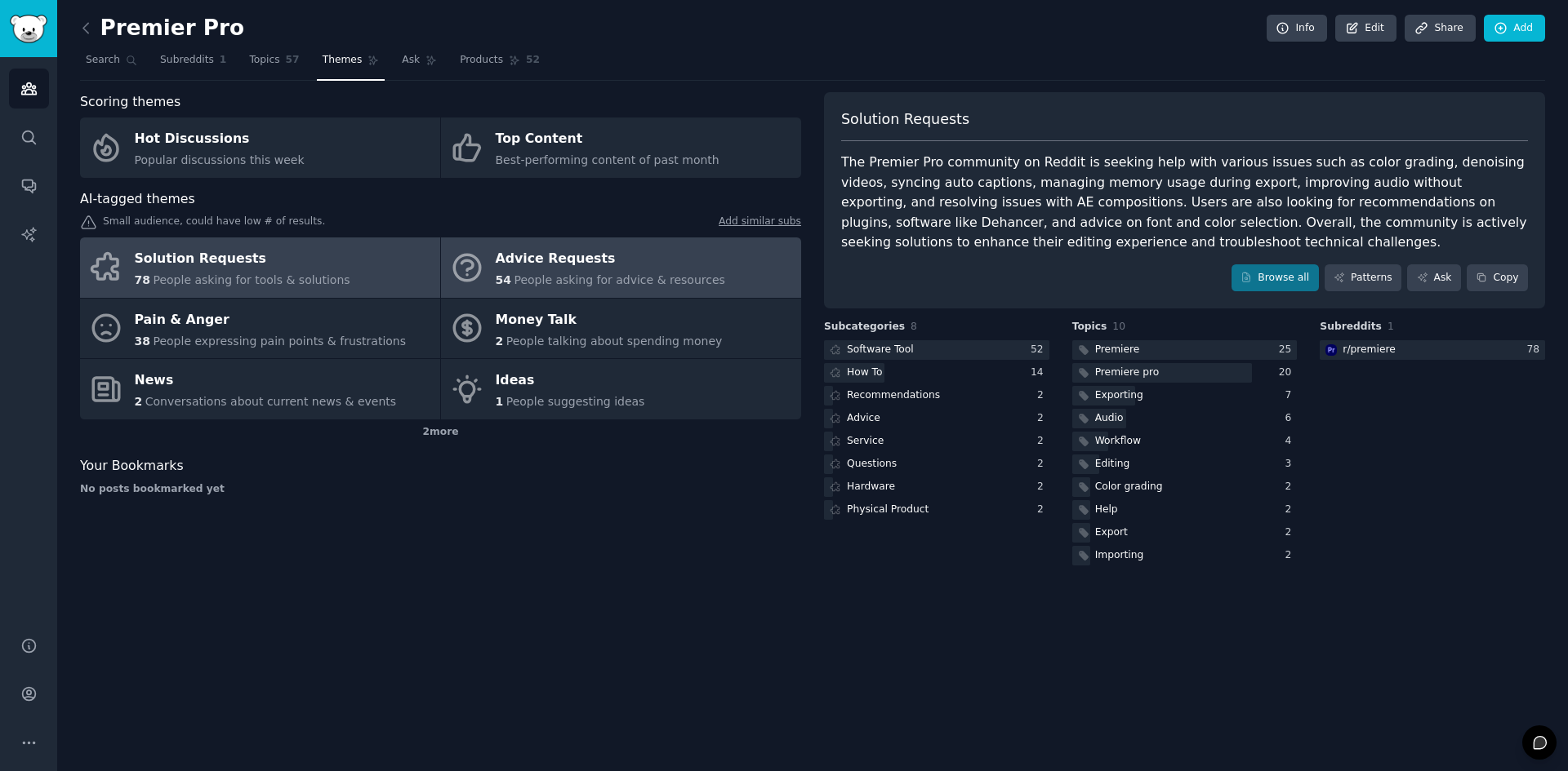
click at [761, 280] on link "Advice Requests 54 People asking for advice & resources" at bounding box center [621, 267] width 360 height 60
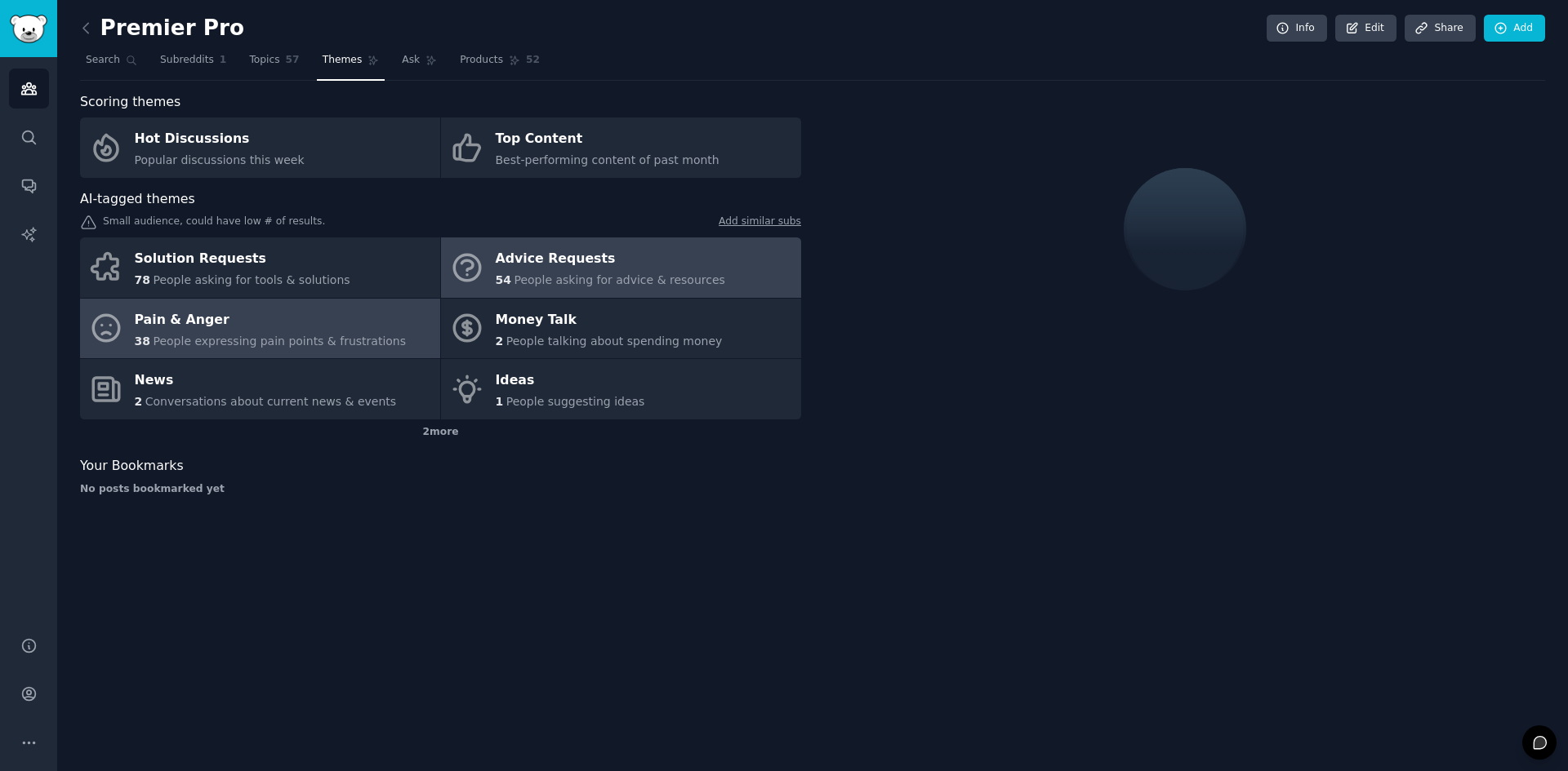
click at [238, 322] on div "Pain & Anger" at bounding box center [271, 320] width 271 height 27
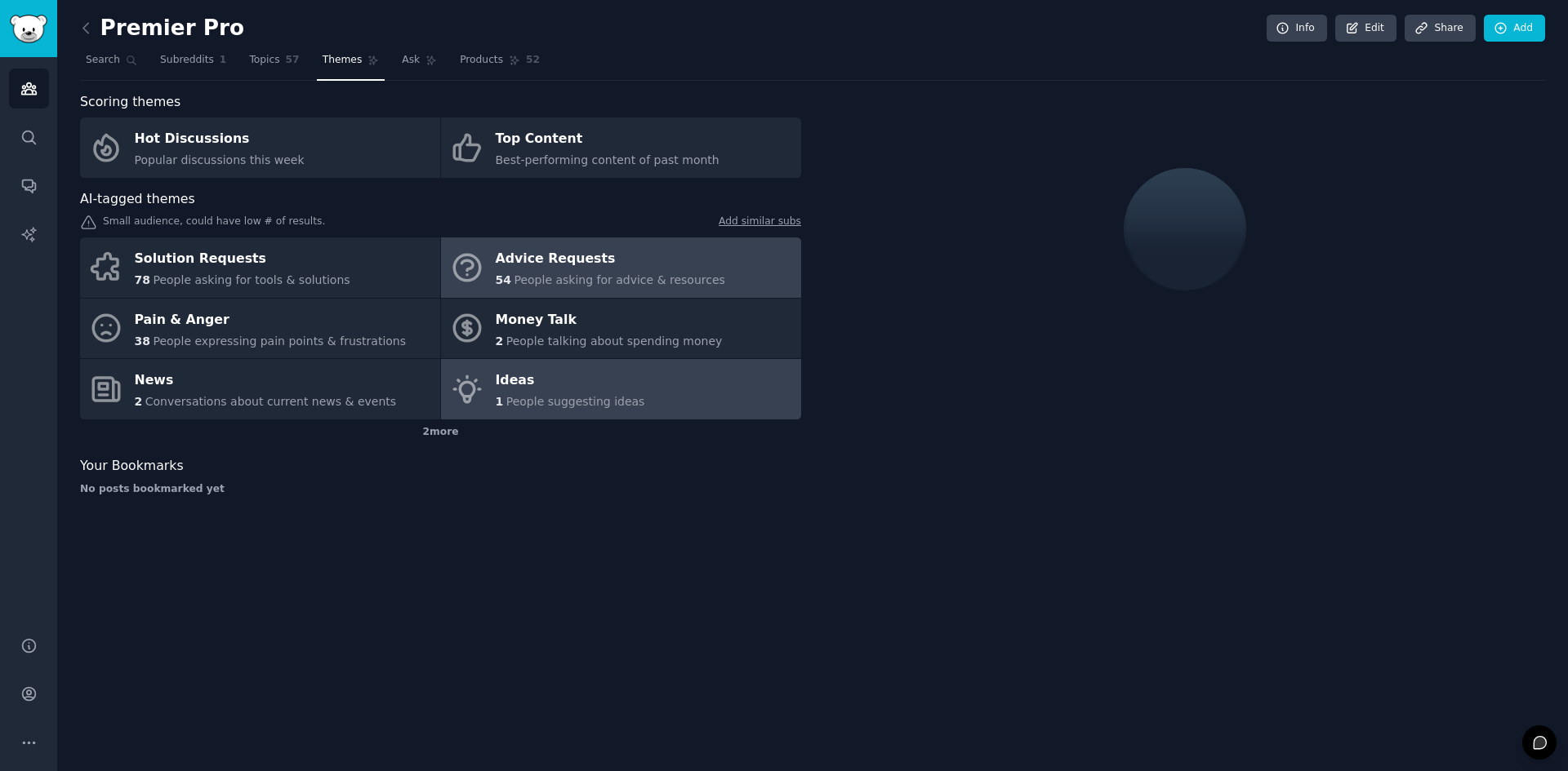
click at [650, 393] on link "Ideas 1 People suggesting ideas" at bounding box center [621, 388] width 360 height 60
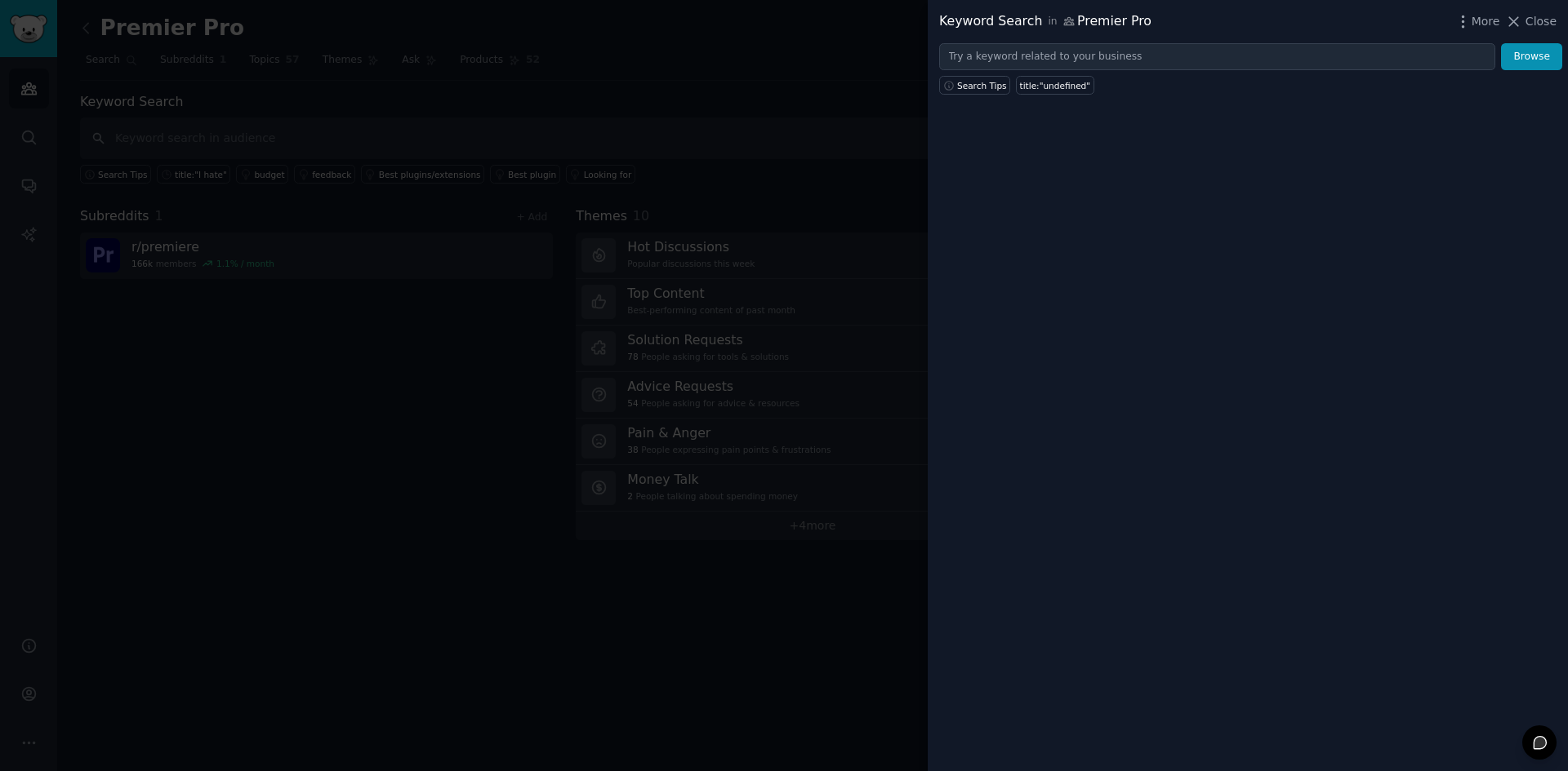
click at [411, 218] on div at bounding box center [784, 386] width 1568 height 771
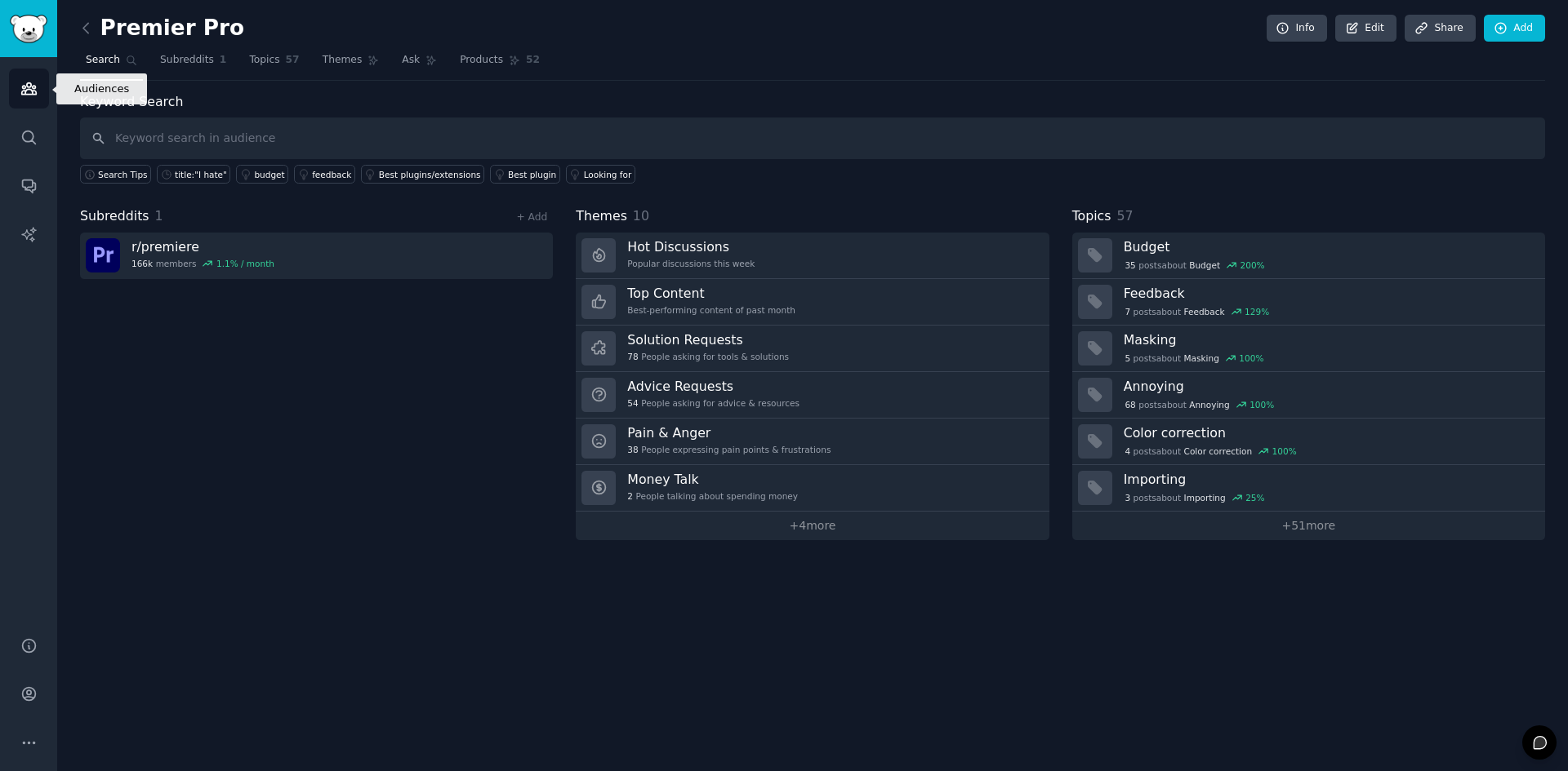
click at [31, 85] on icon "Sidebar" at bounding box center [29, 88] width 17 height 17
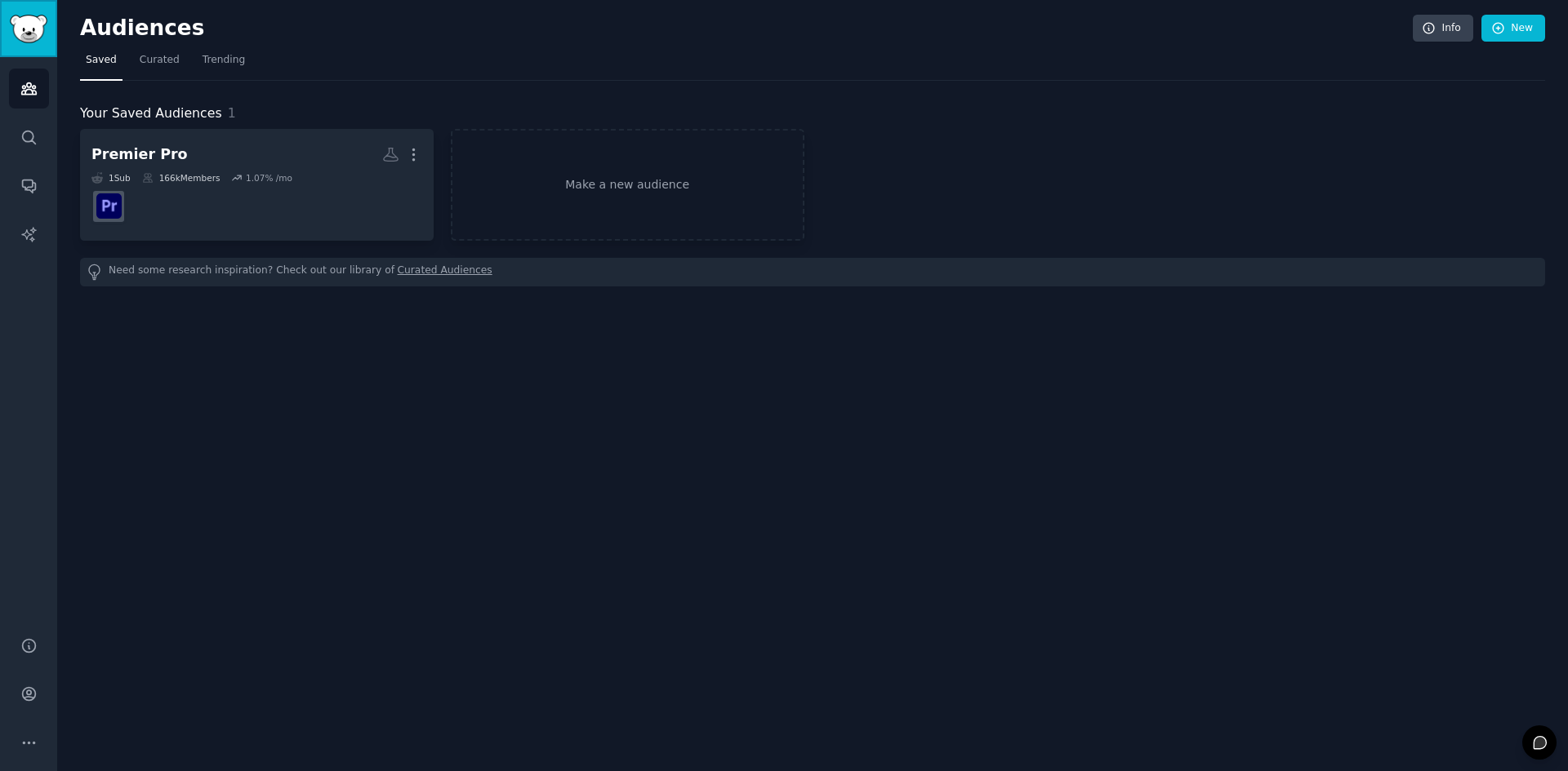
click at [34, 40] on img "Sidebar" at bounding box center [29, 29] width 37 height 29
click at [30, 134] on icon "Sidebar" at bounding box center [29, 137] width 17 height 17
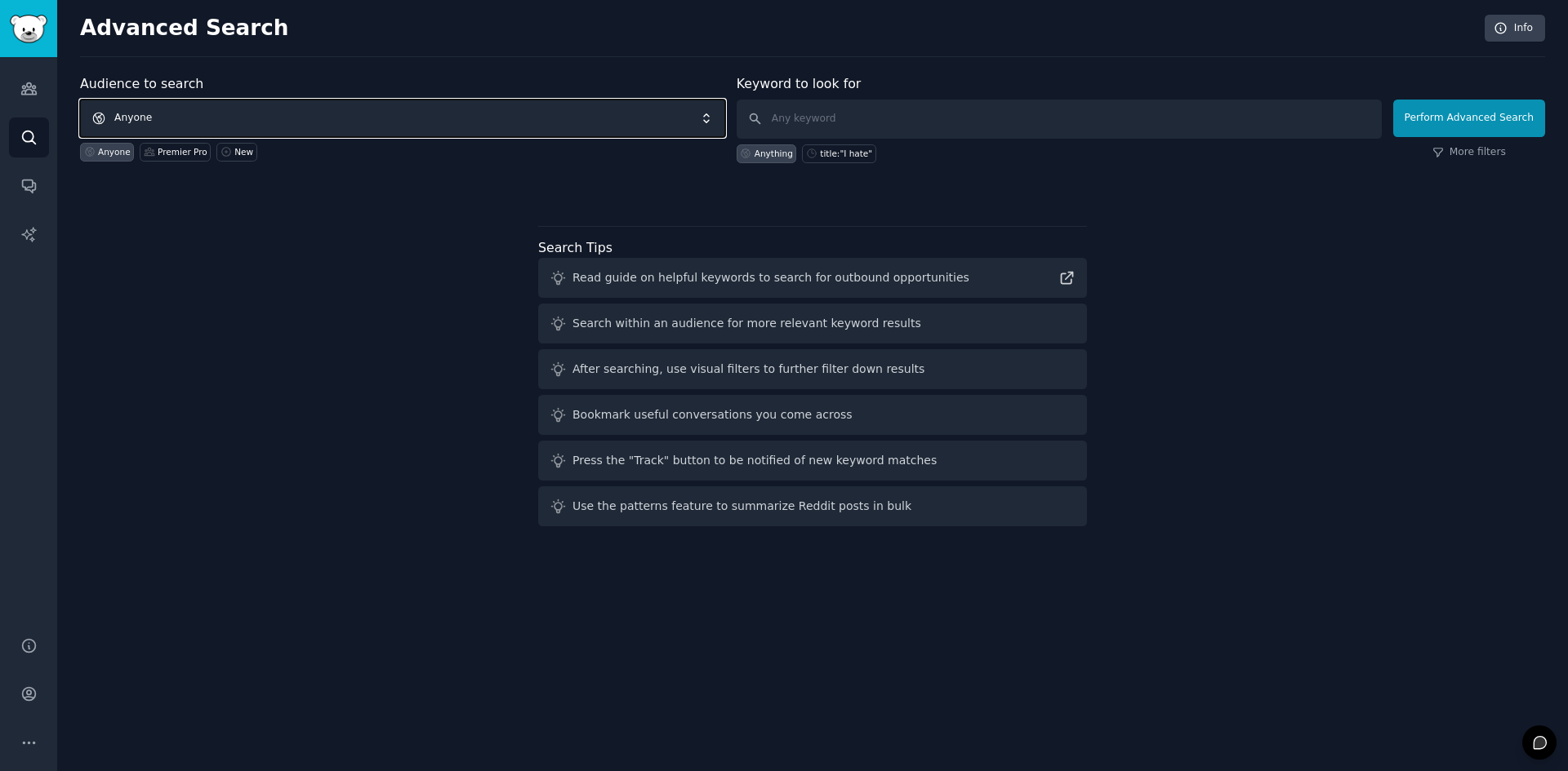
click at [262, 113] on span "Anyone" at bounding box center [402, 118] width 645 height 37
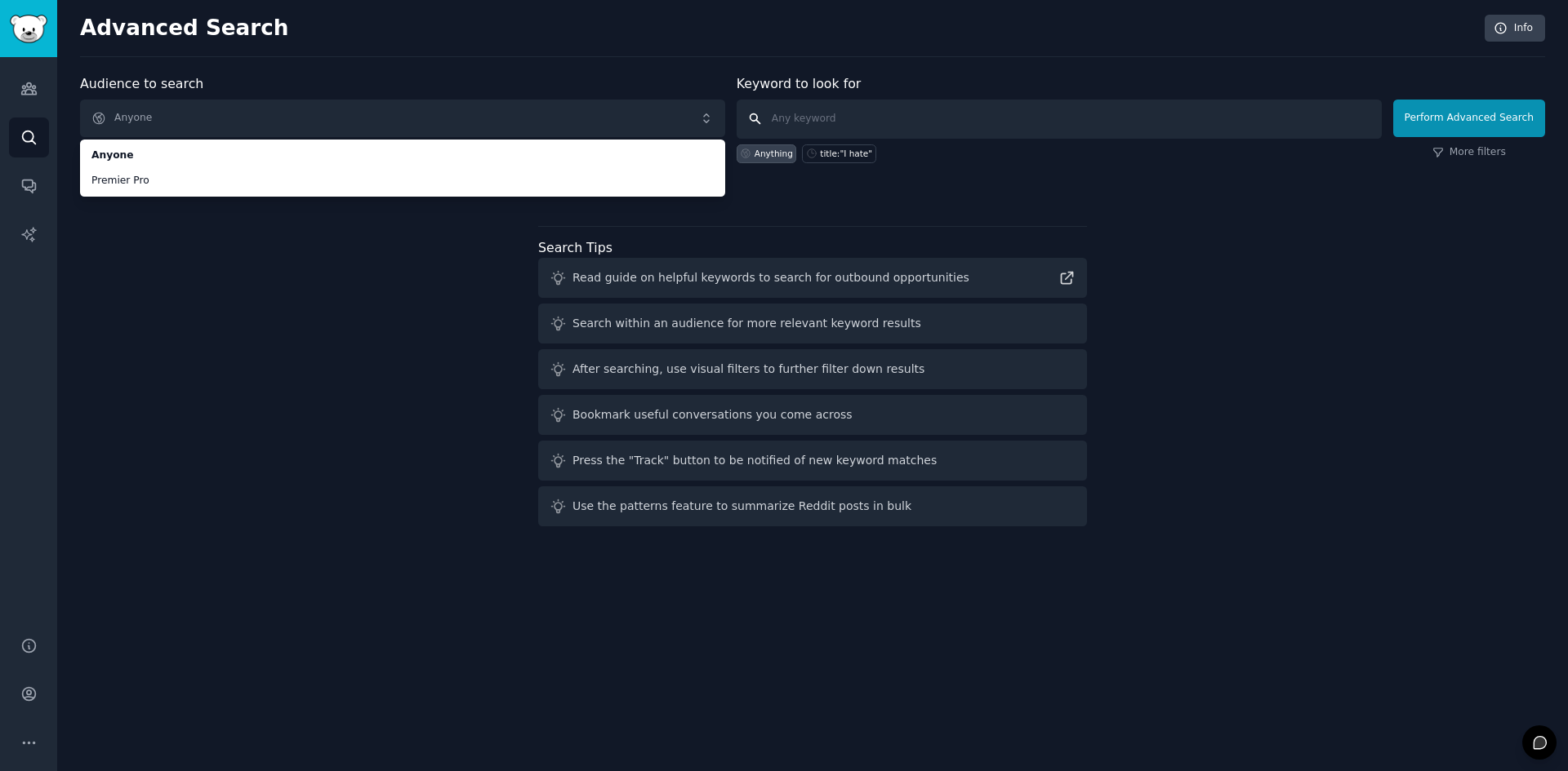
click at [862, 123] on input "text" at bounding box center [1059, 119] width 645 height 39
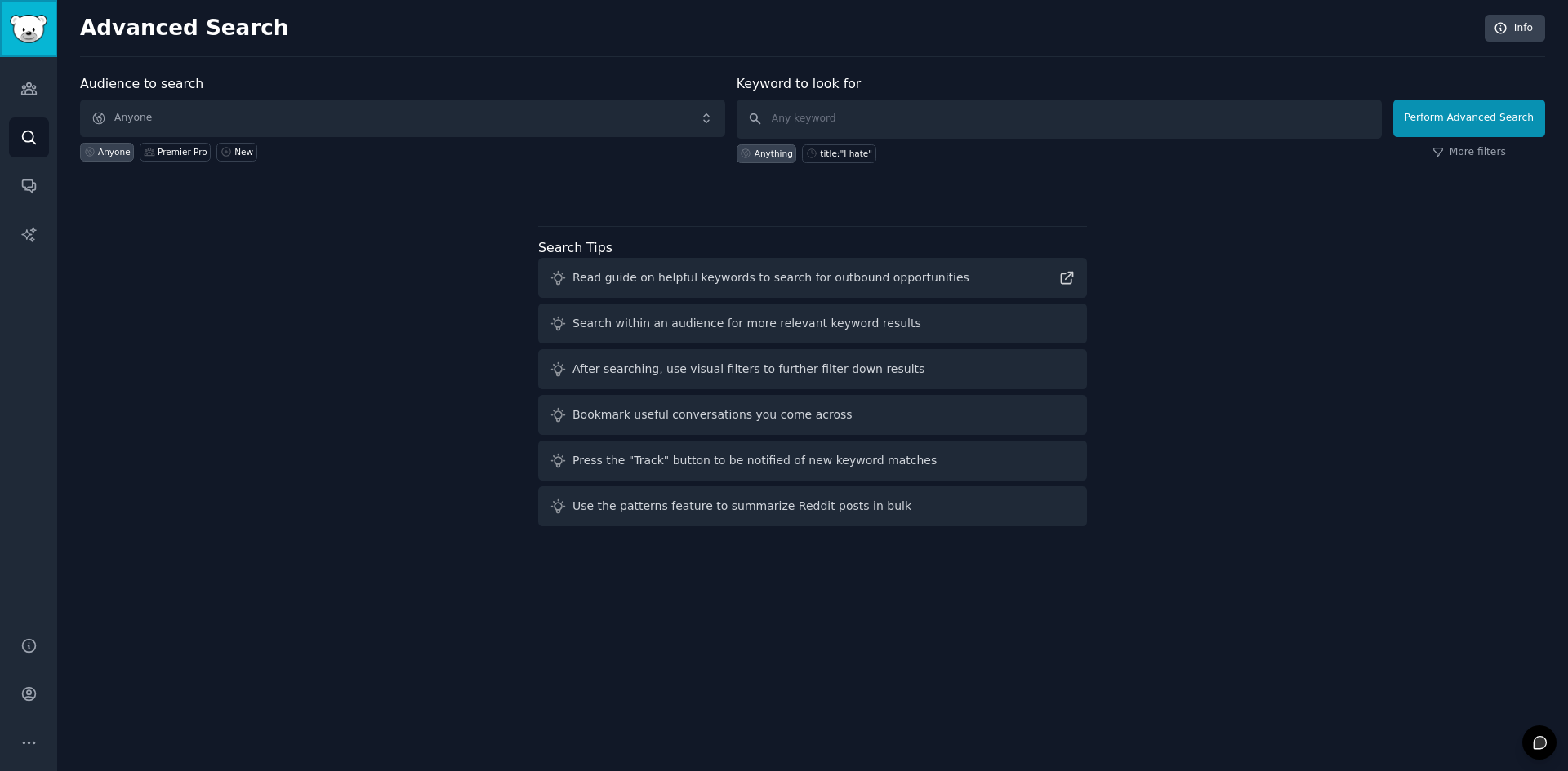
click at [48, 12] on link "Sidebar" at bounding box center [29, 29] width 57 height 57
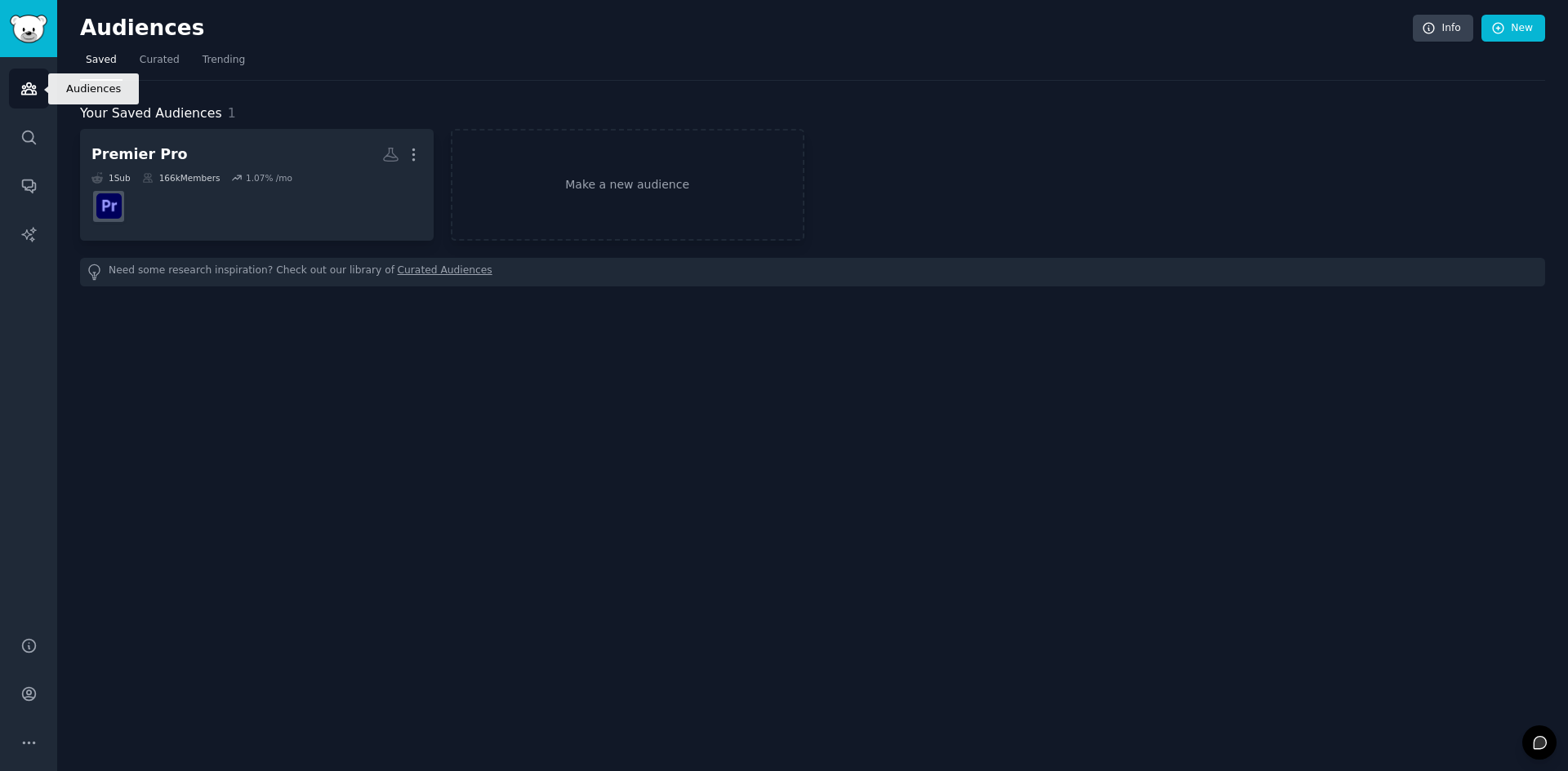
click at [25, 93] on icon "Sidebar" at bounding box center [29, 89] width 15 height 12
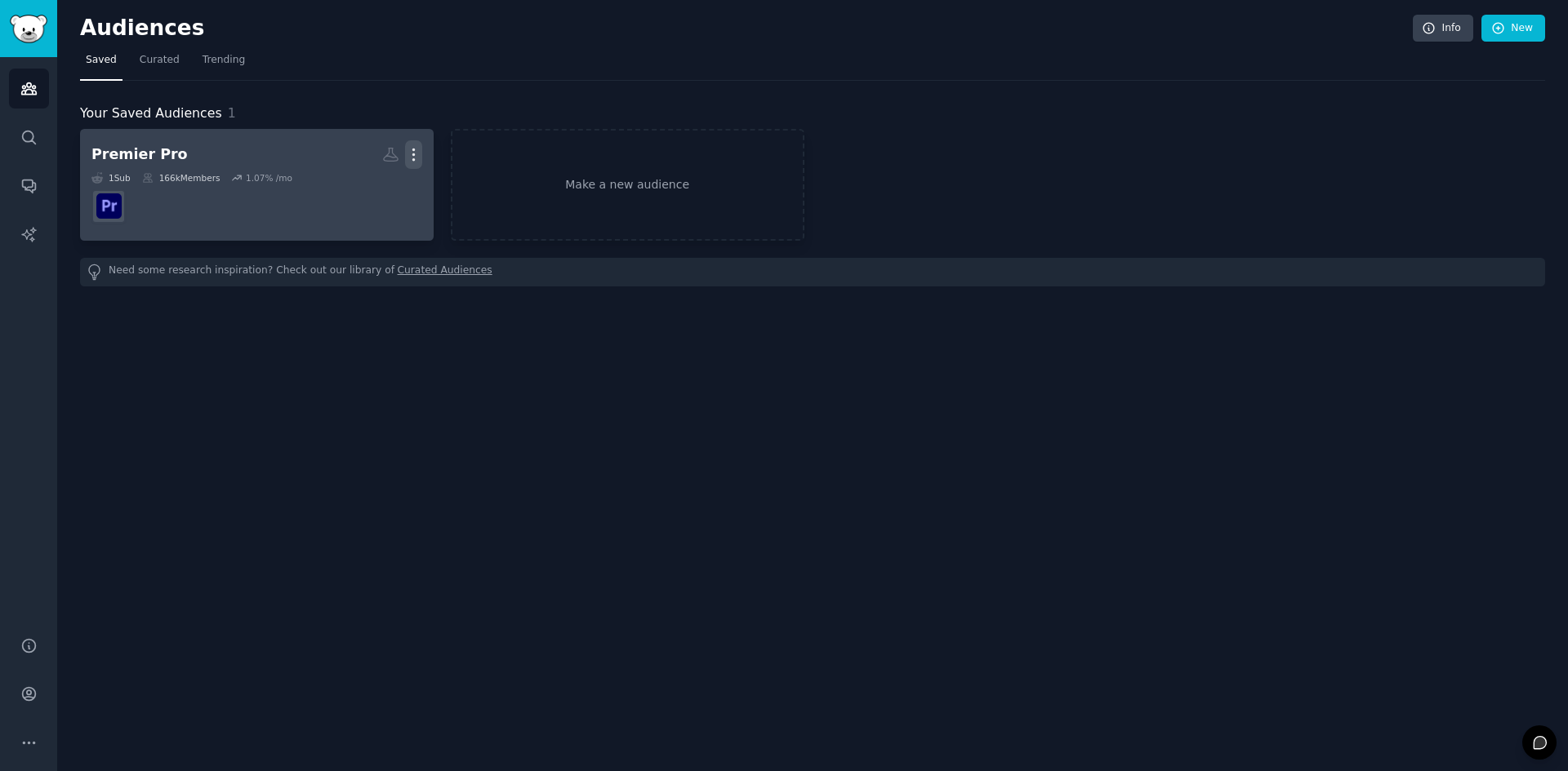
click at [417, 154] on icon "button" at bounding box center [413, 154] width 17 height 17
click at [383, 186] on p "Delete" at bounding box center [369, 188] width 37 height 17
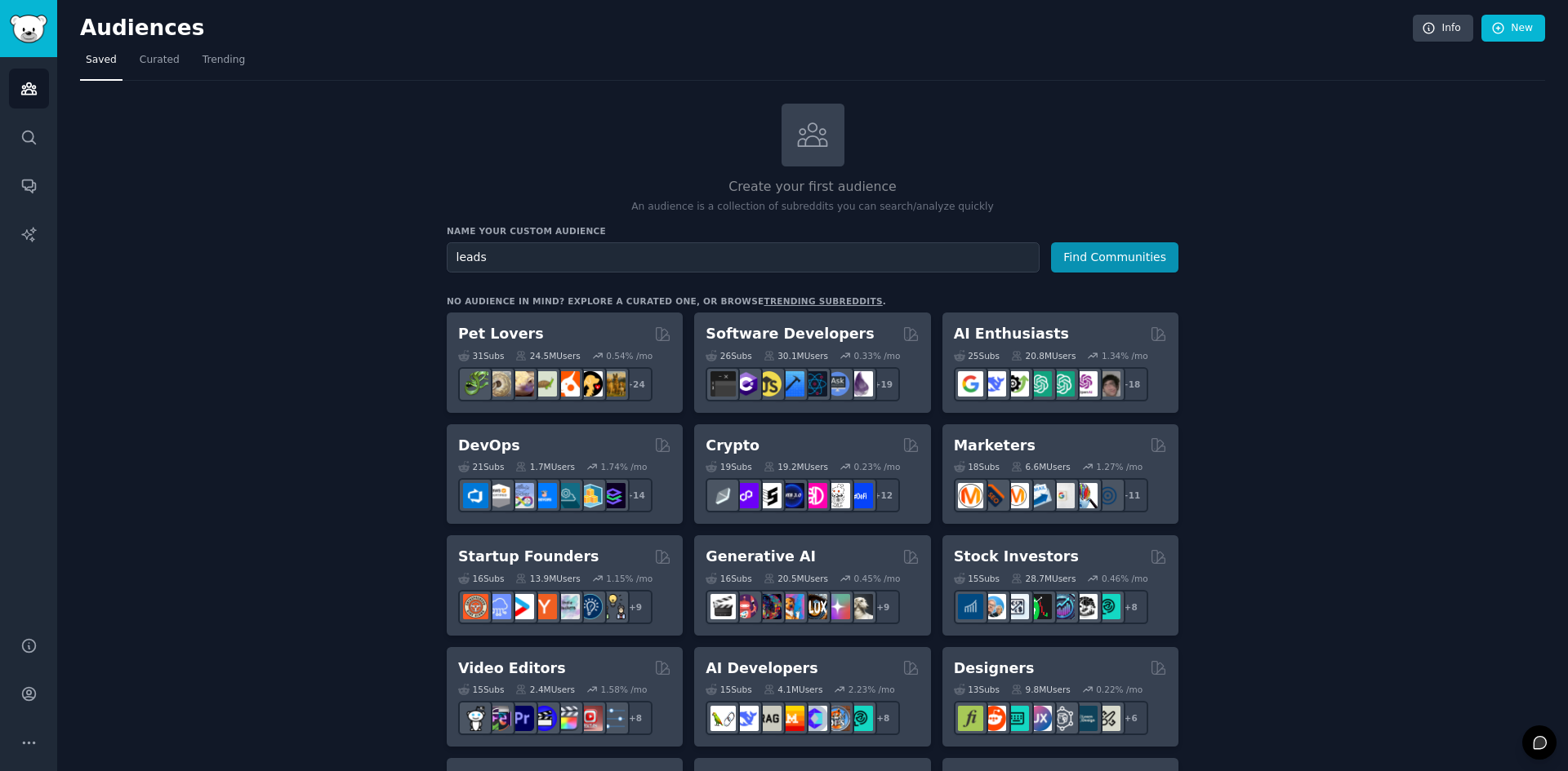
type input "leads"
click at [1051, 243] on button "Find Communities" at bounding box center [1115, 258] width 128 height 30
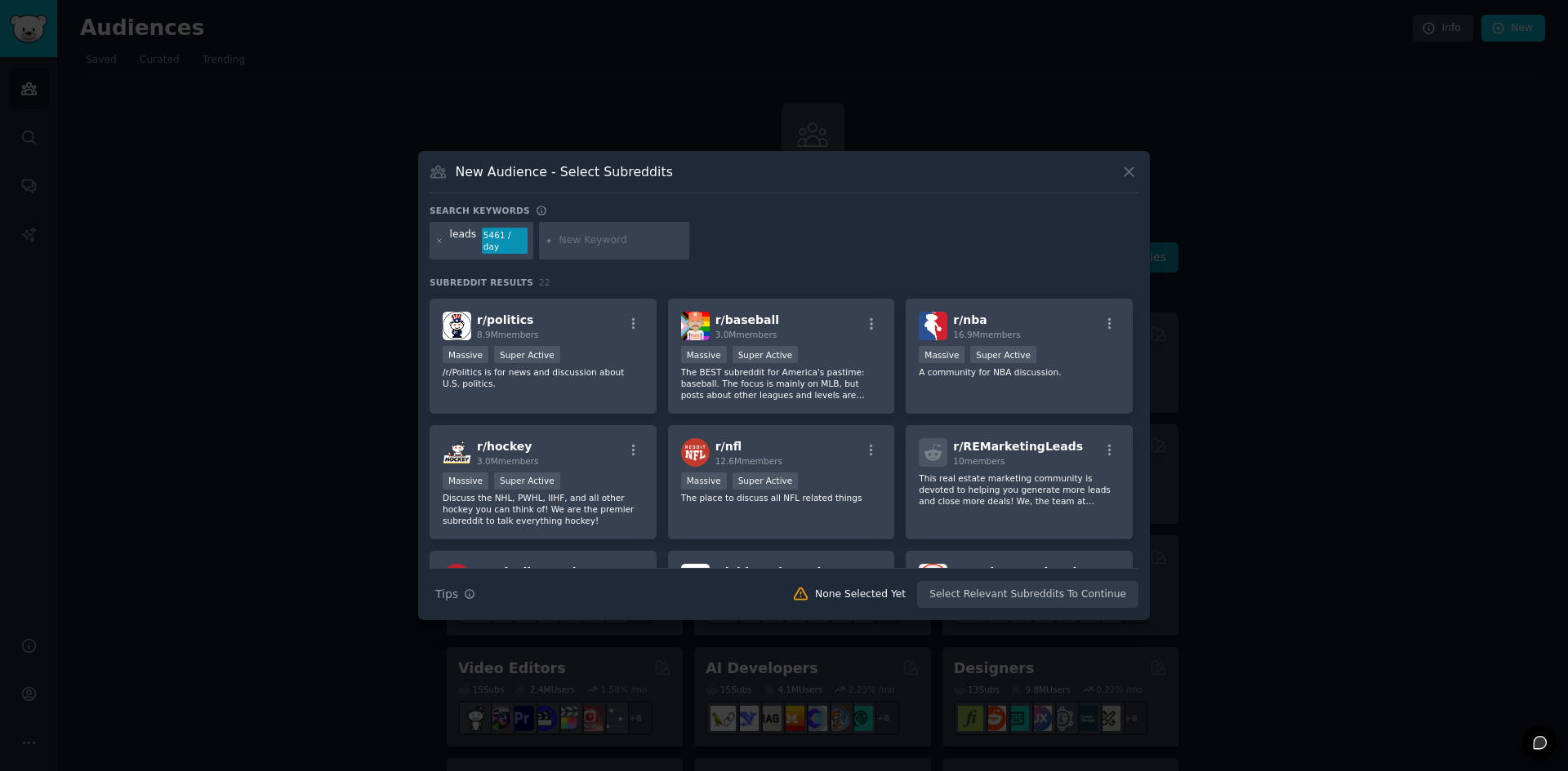
scroll to position [163, 0]
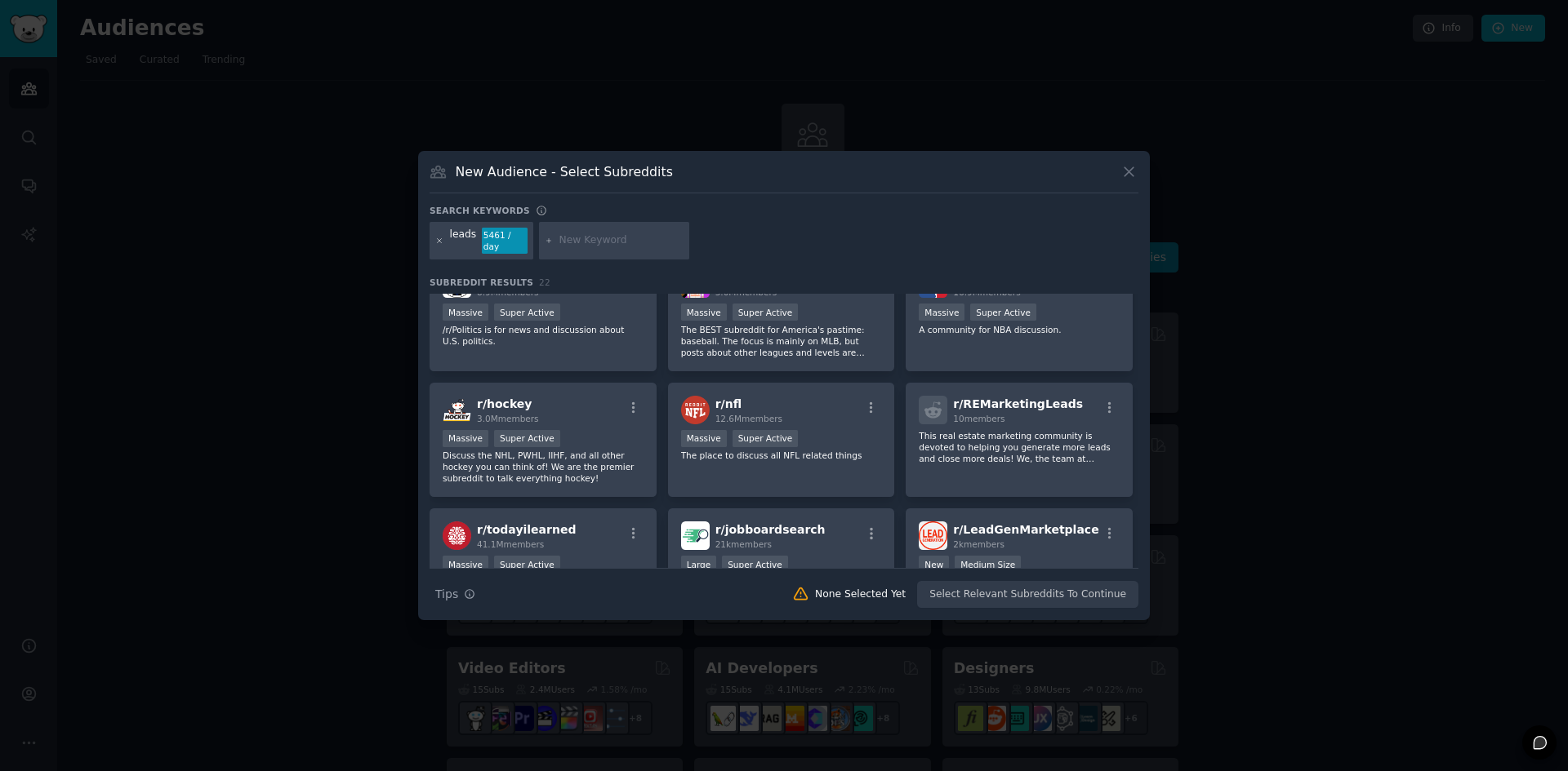
click at [439, 242] on icon at bounding box center [440, 240] width 4 height 4
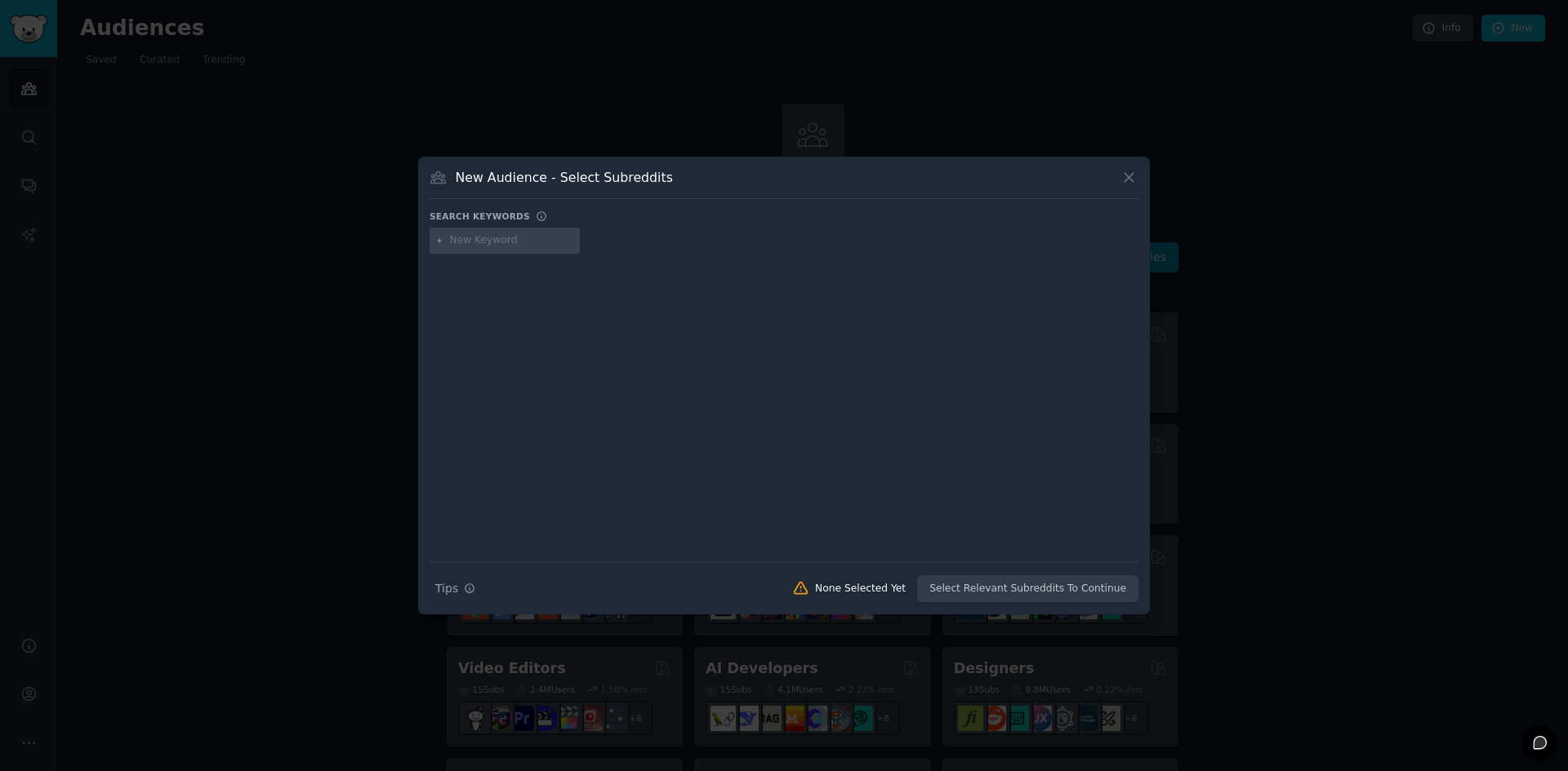
click at [488, 243] on input "text" at bounding box center [512, 240] width 124 height 15
type input "get leads"
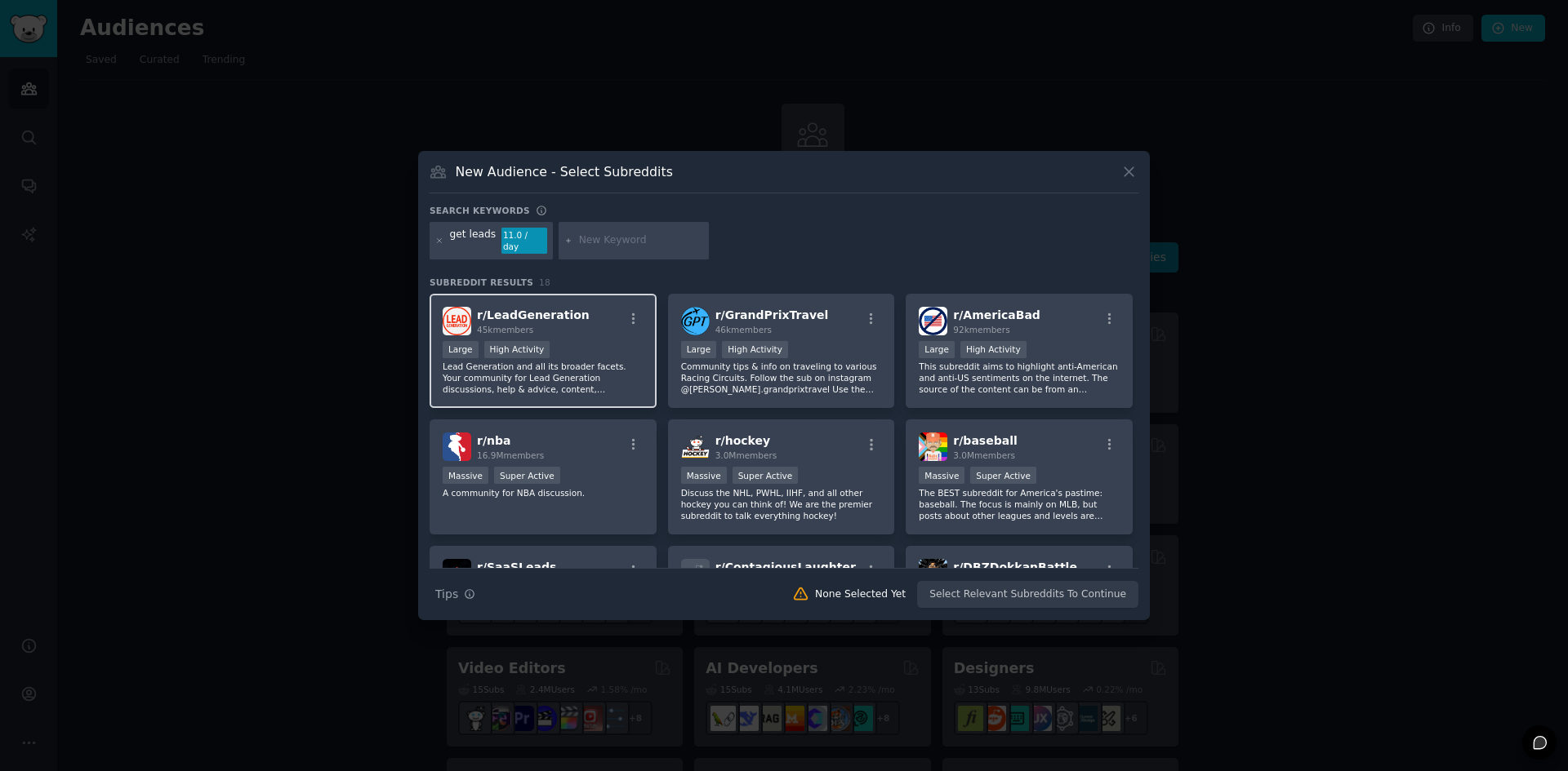
click at [629, 353] on div "Large High Activity" at bounding box center [543, 351] width 201 height 21
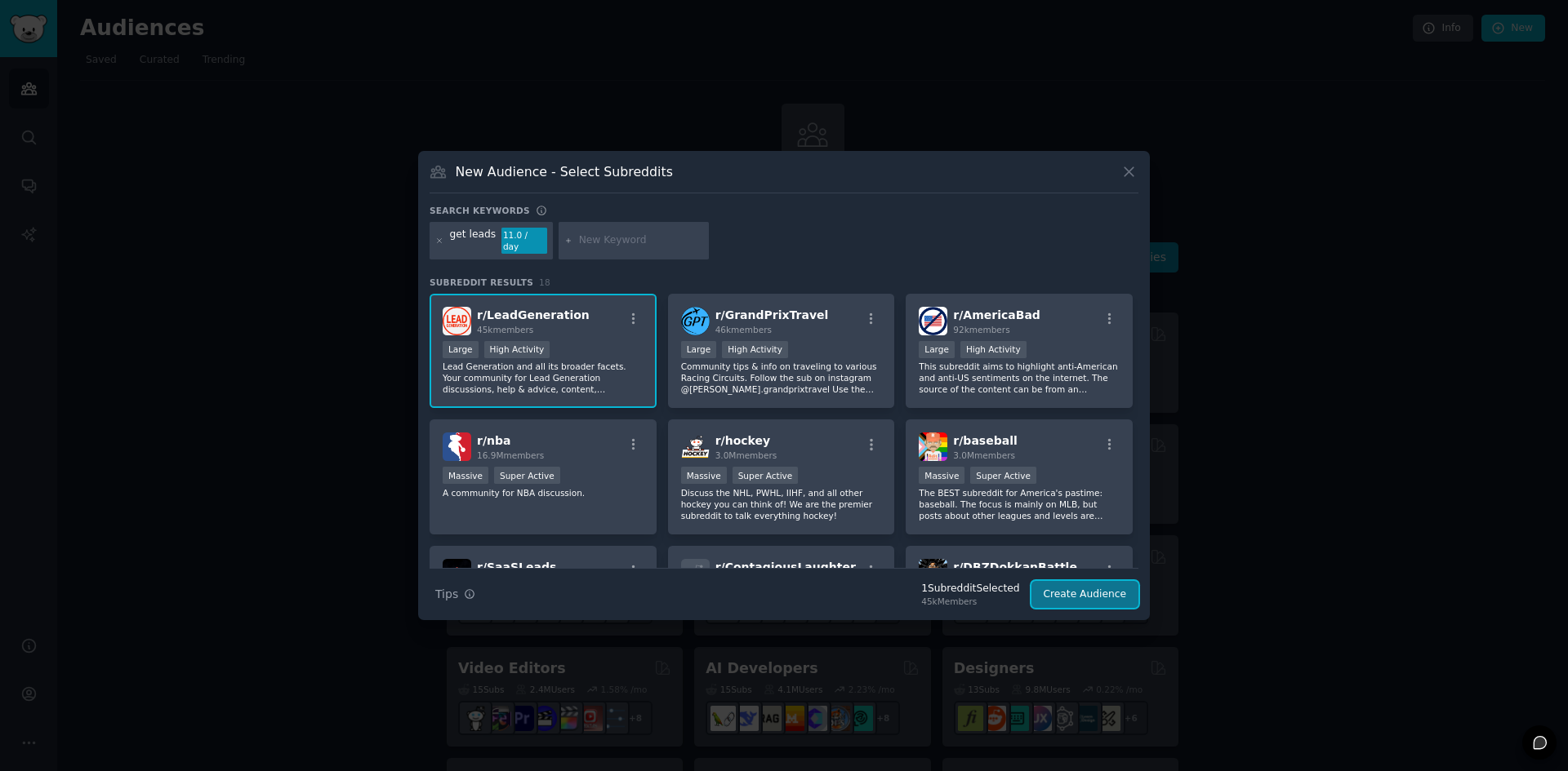
click at [1076, 585] on button "Create Audience" at bounding box center [1085, 595] width 108 height 28
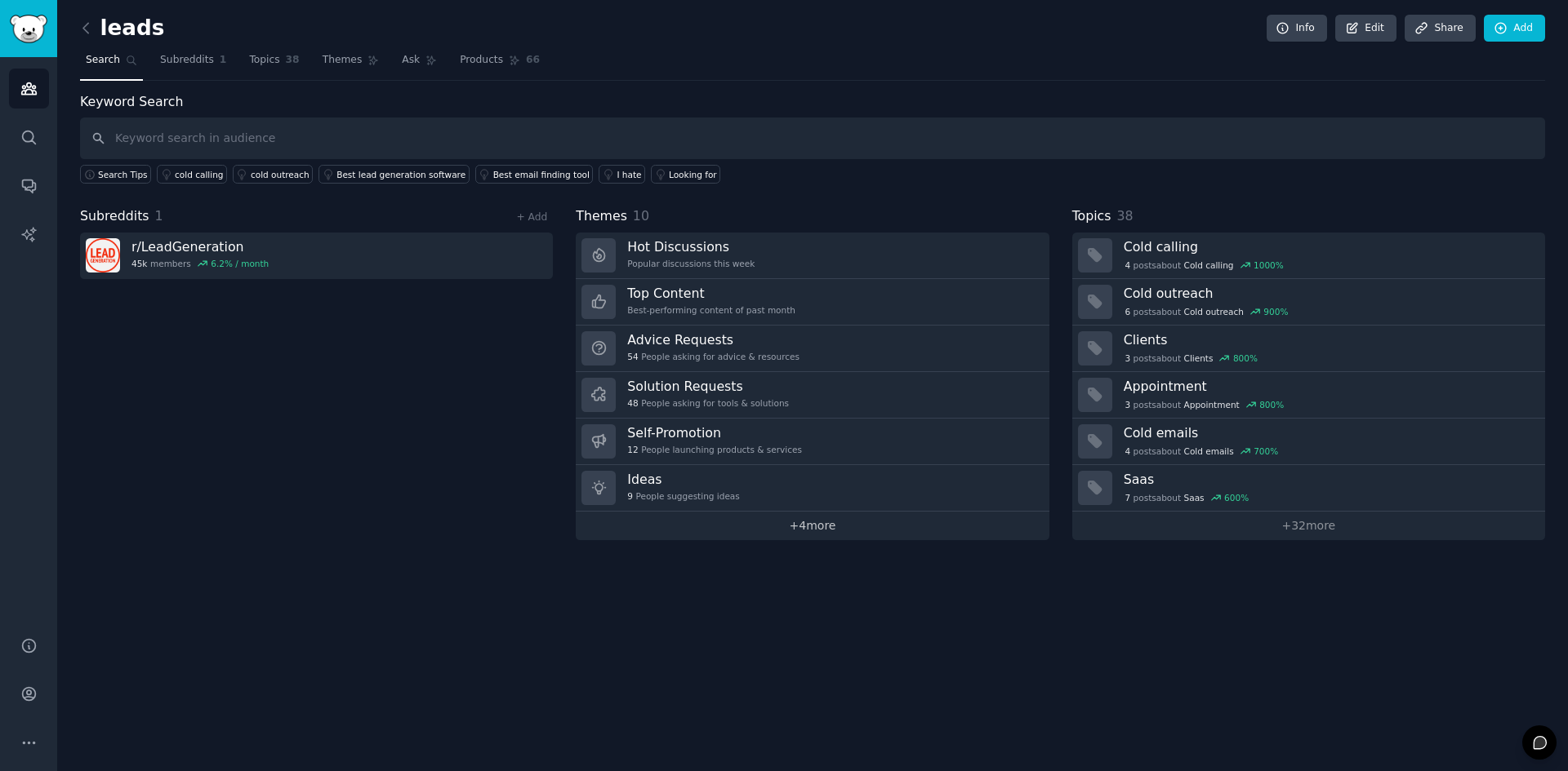
click at [828, 527] on link "+ 4 more" at bounding box center [812, 525] width 473 height 29
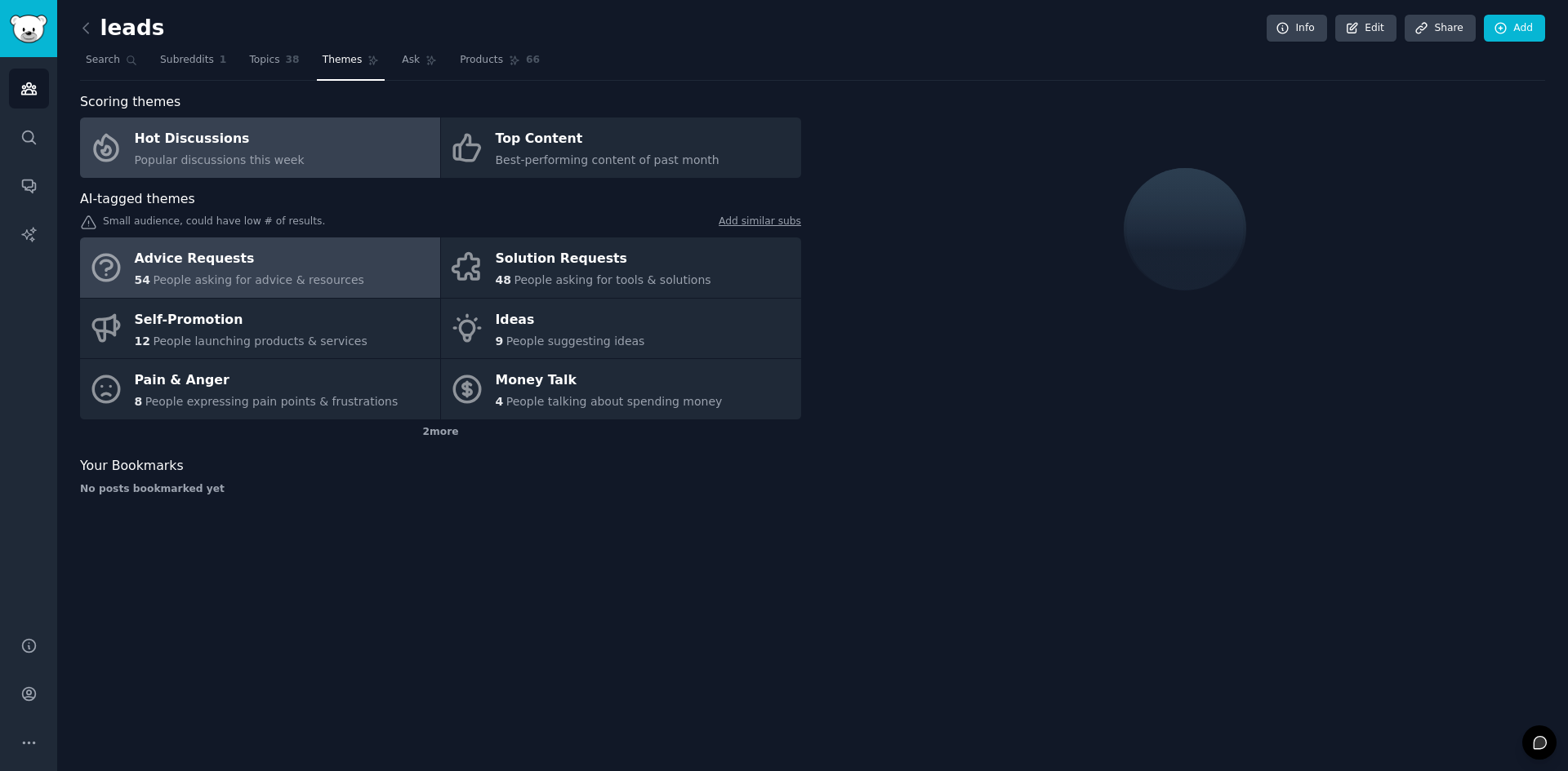
click at [305, 279] on span "People asking for advice & resources" at bounding box center [258, 279] width 211 height 13
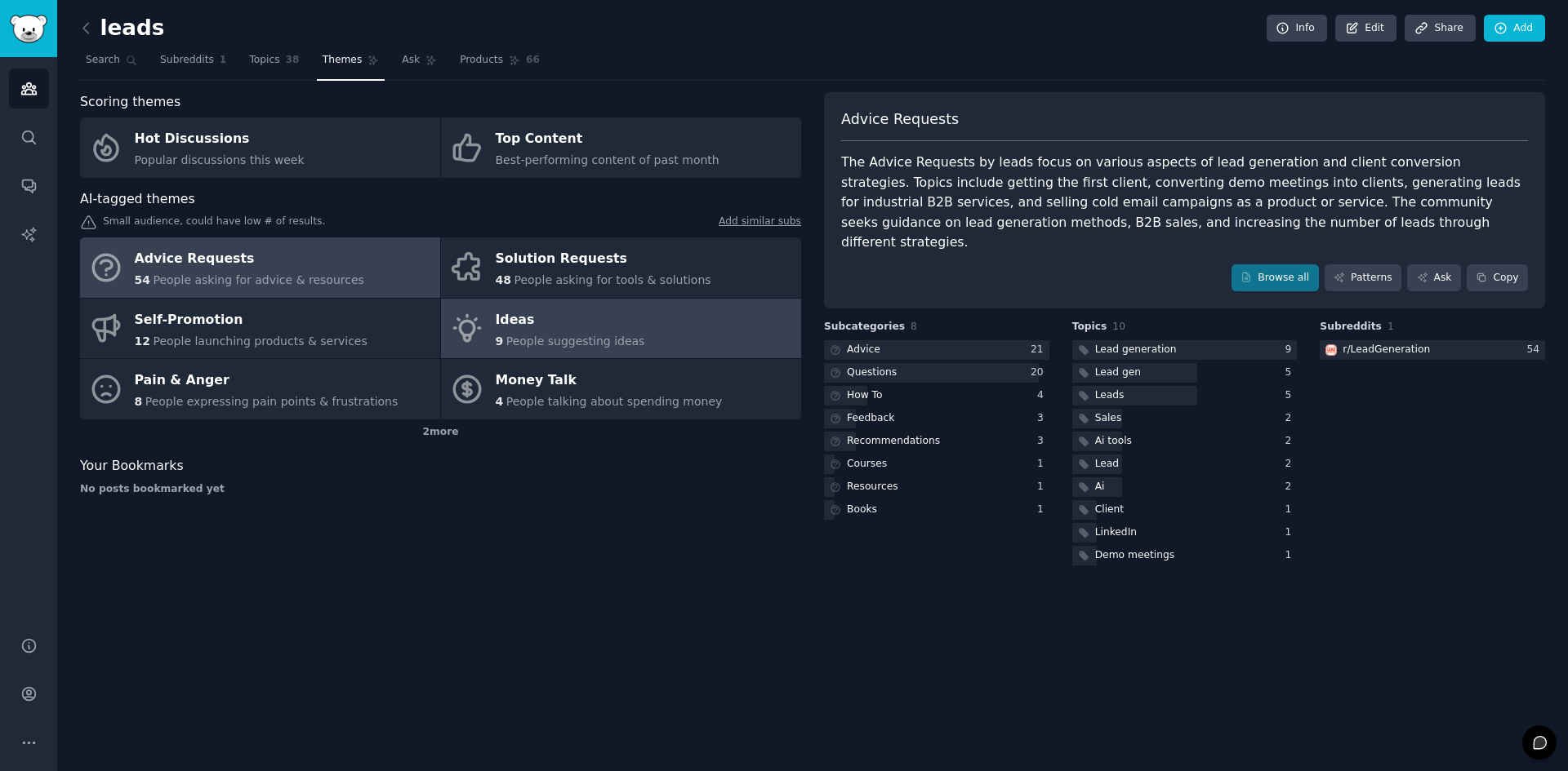
click at [626, 326] on div "Ideas" at bounding box center [571, 320] width 150 height 27
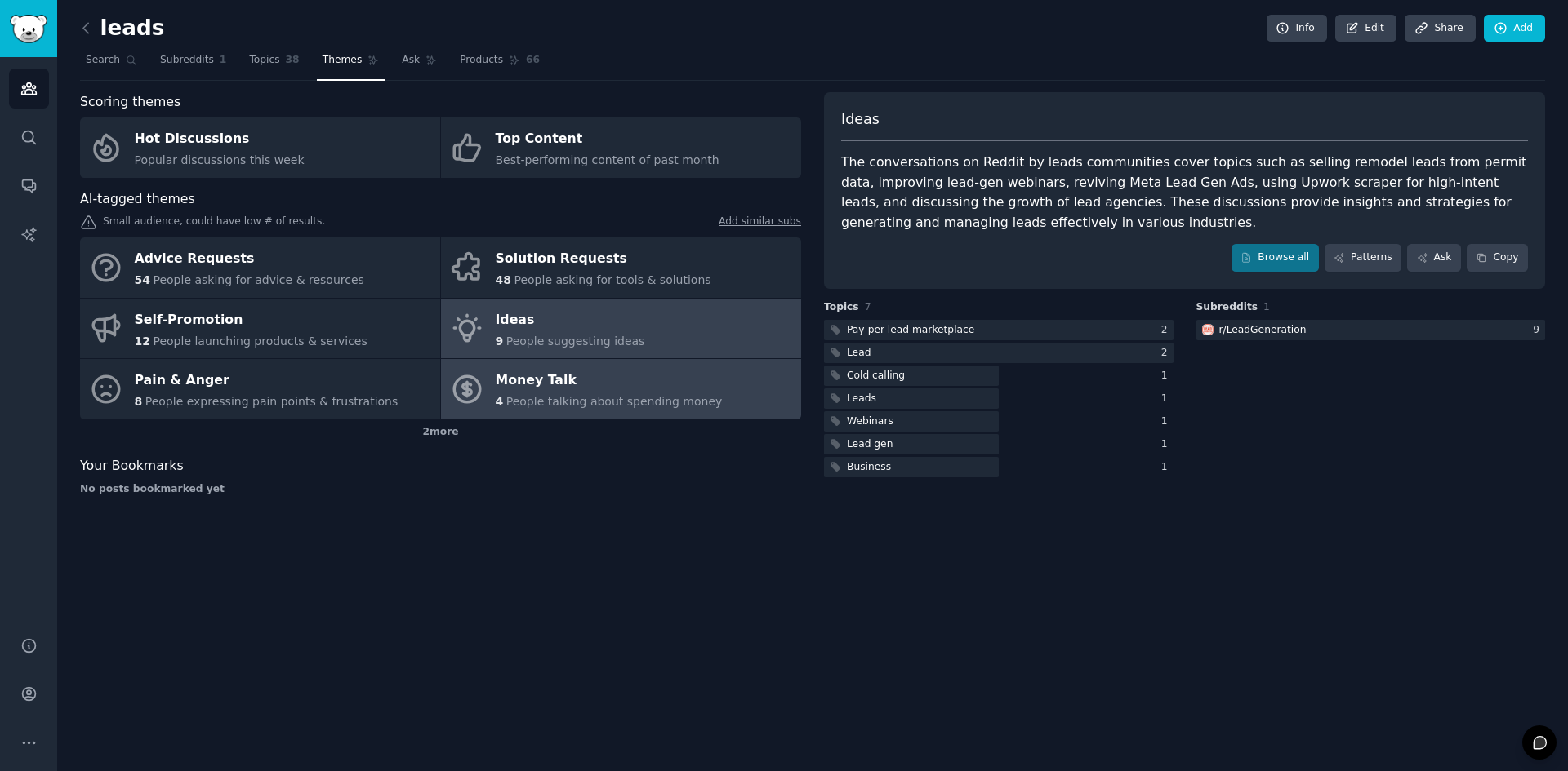
click at [631, 385] on div "Money Talk" at bounding box center [609, 381] width 227 height 27
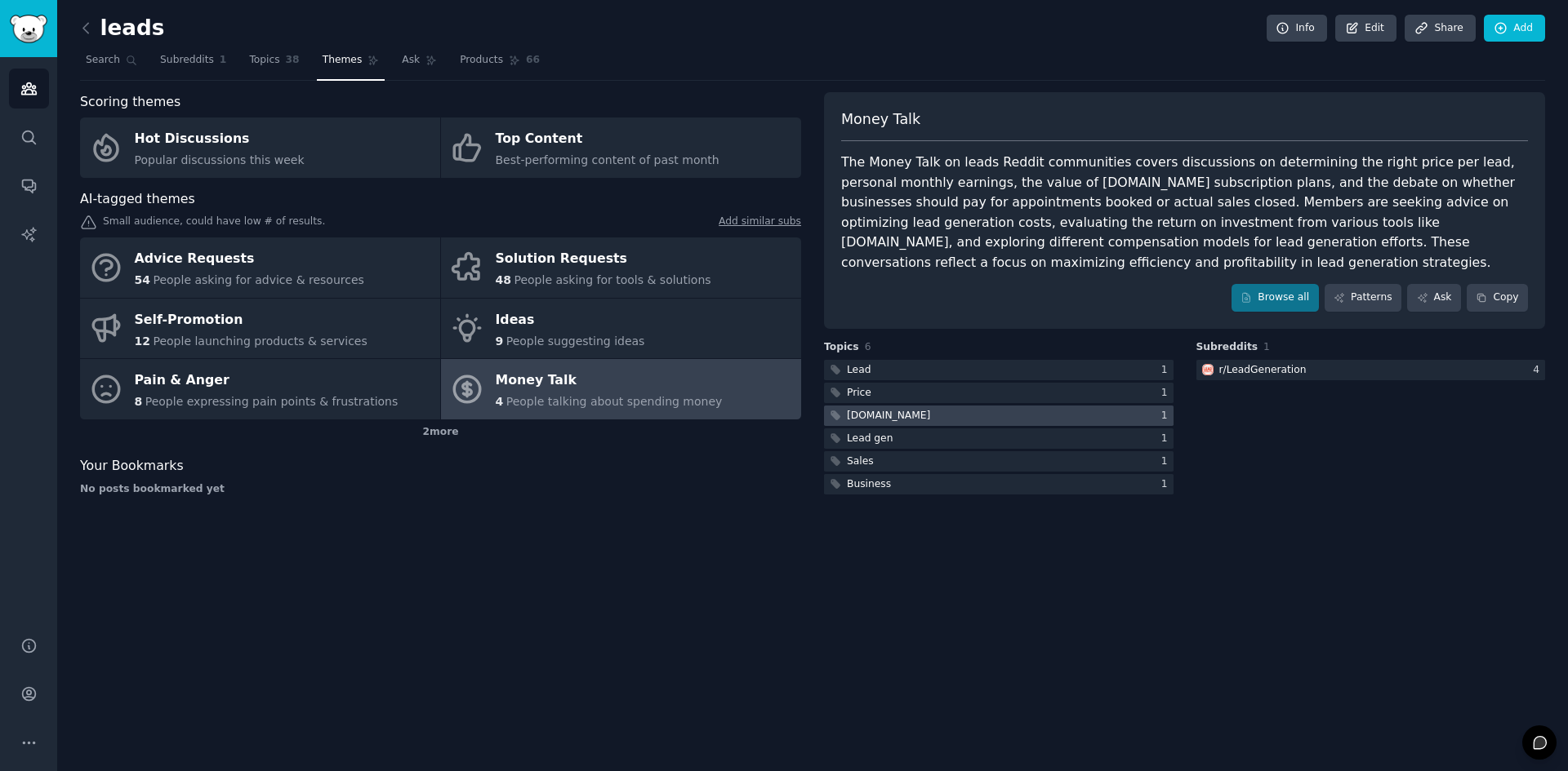
click at [930, 411] on div at bounding box center [998, 416] width 349 height 21
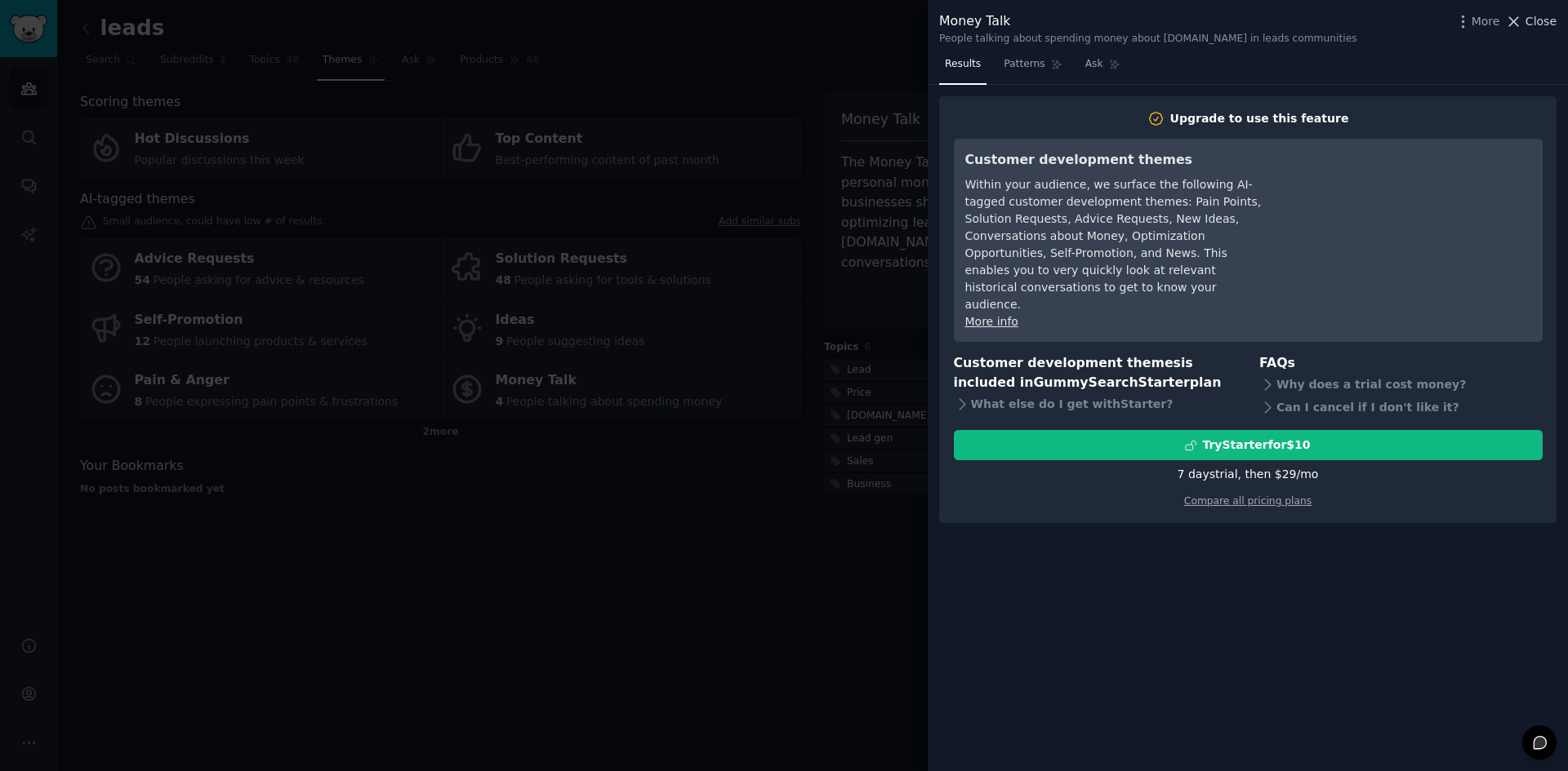
click at [1538, 16] on span "Close" at bounding box center [1541, 21] width 31 height 17
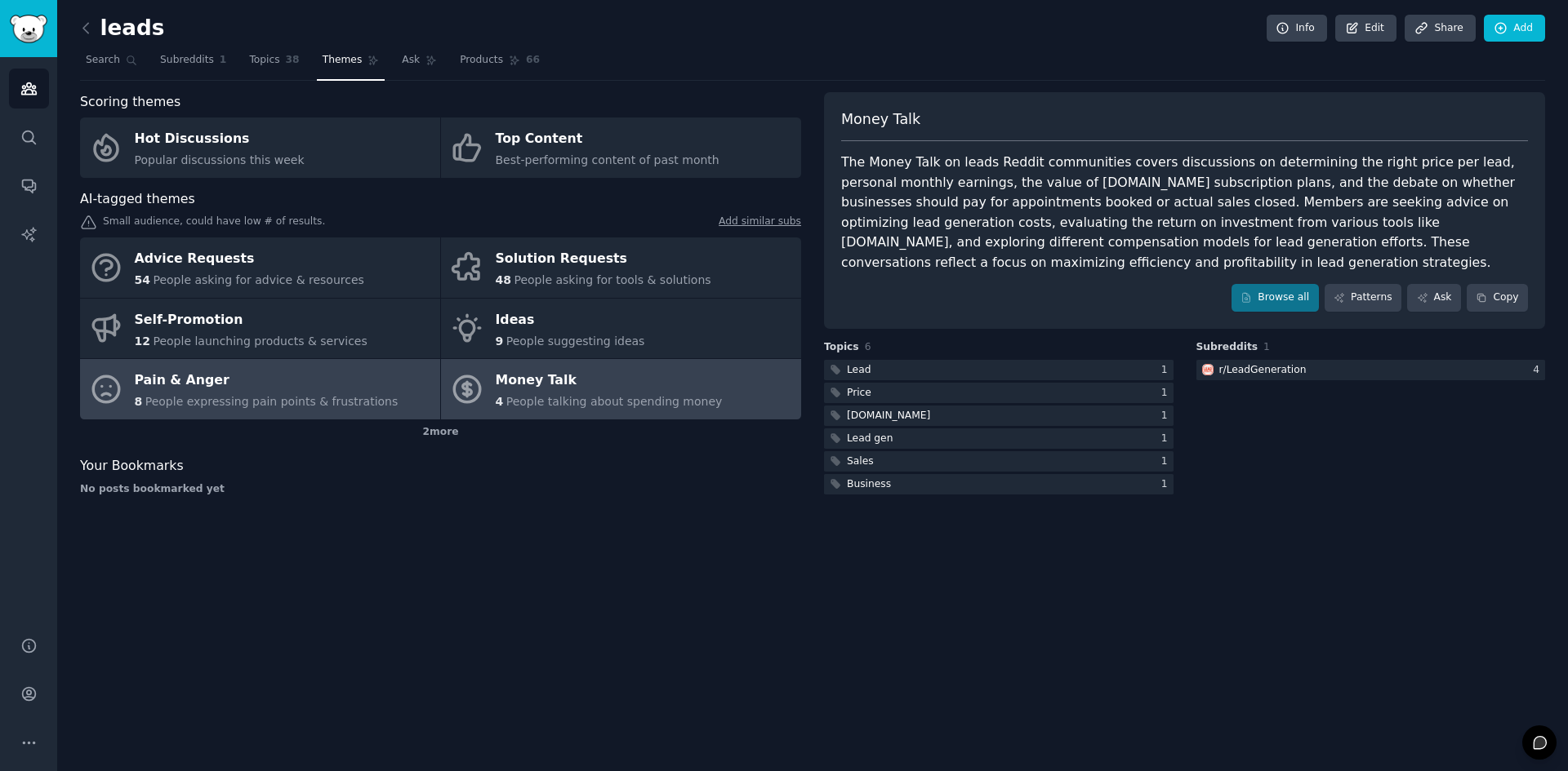
click at [356, 372] on div "Pain & Anger" at bounding box center [267, 381] width 264 height 27
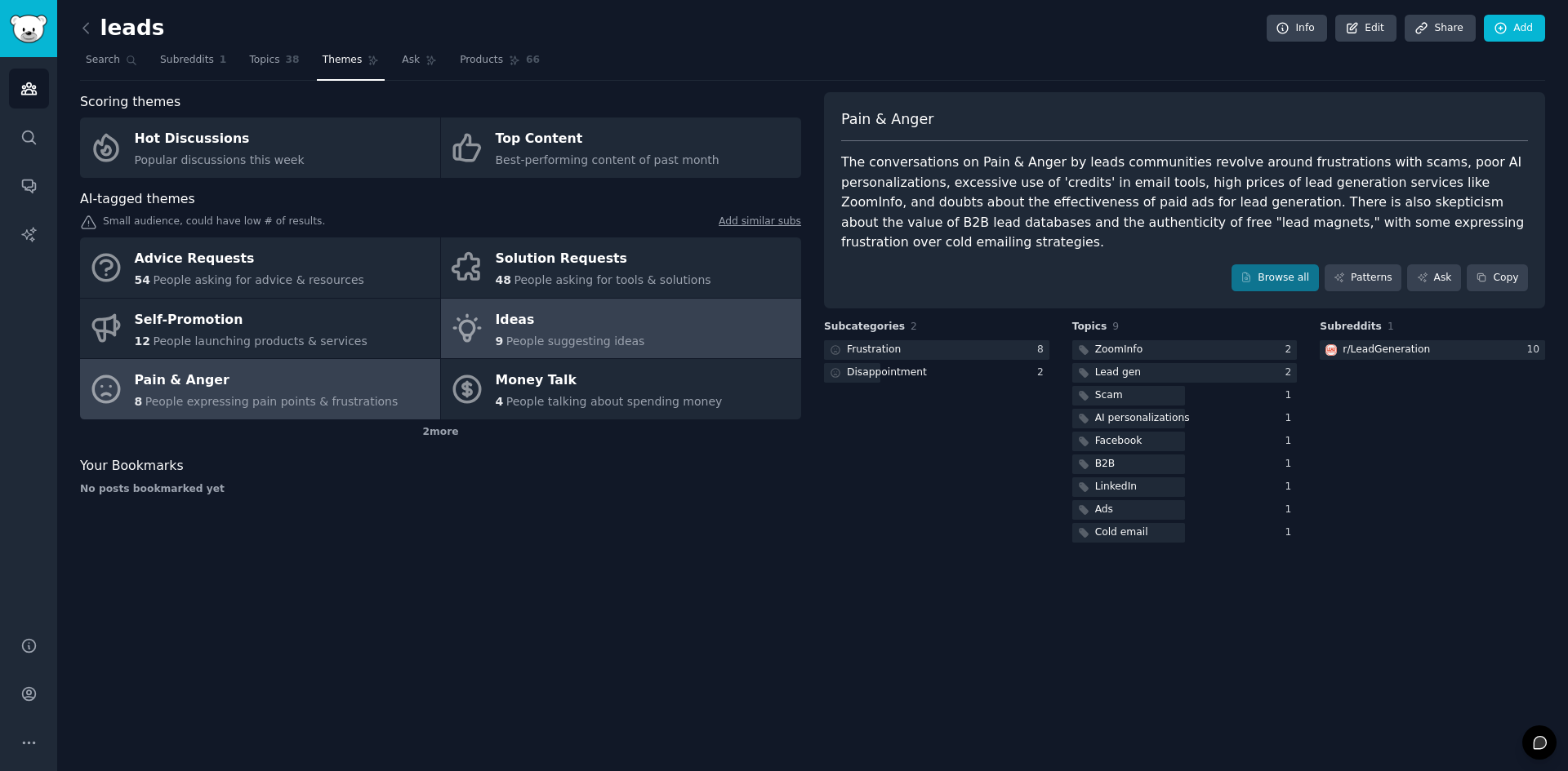
click at [523, 326] on div "Ideas" at bounding box center [571, 320] width 150 height 27
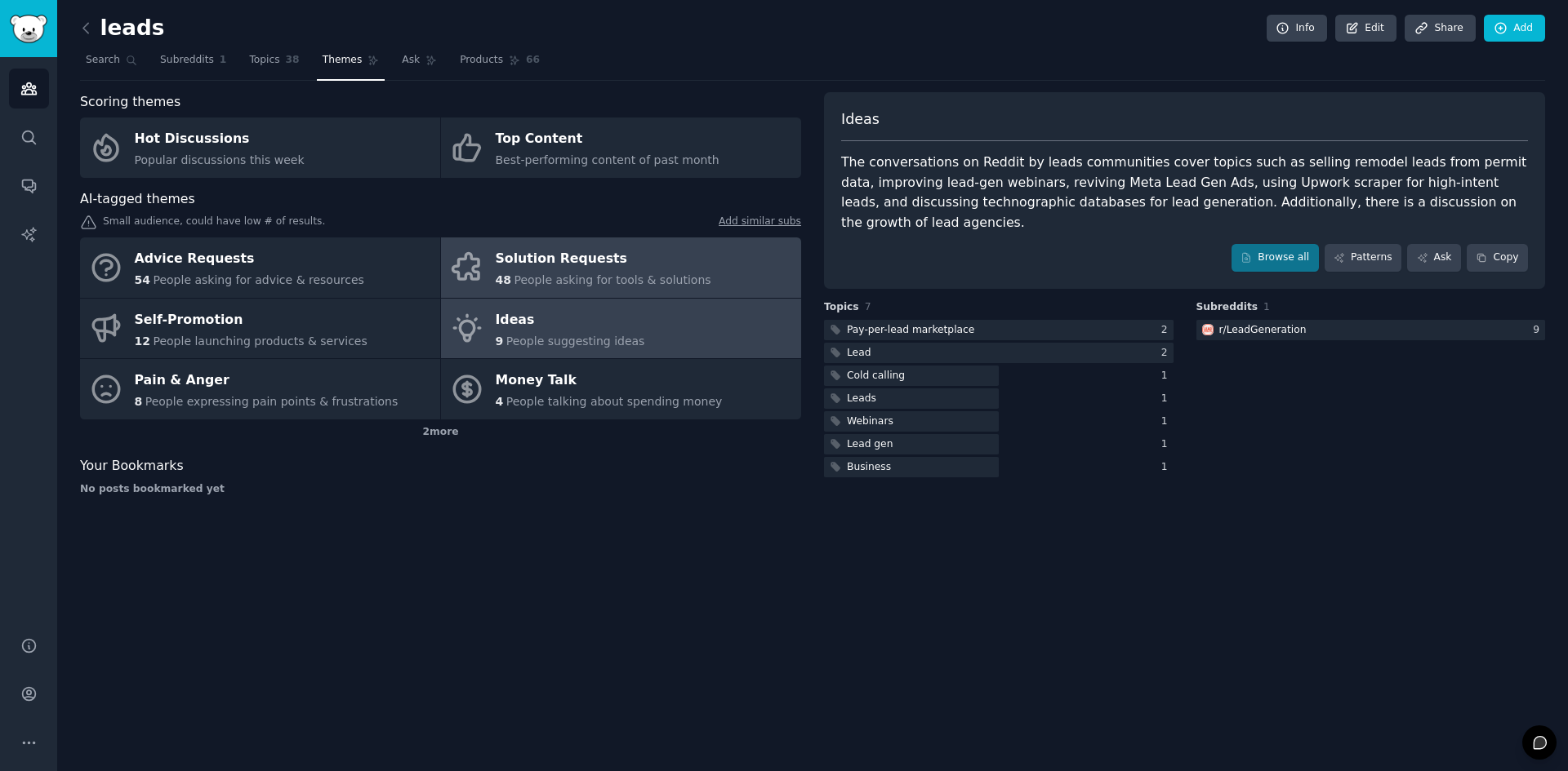
click at [628, 271] on div "Solution Requests" at bounding box center [603, 260] width 215 height 27
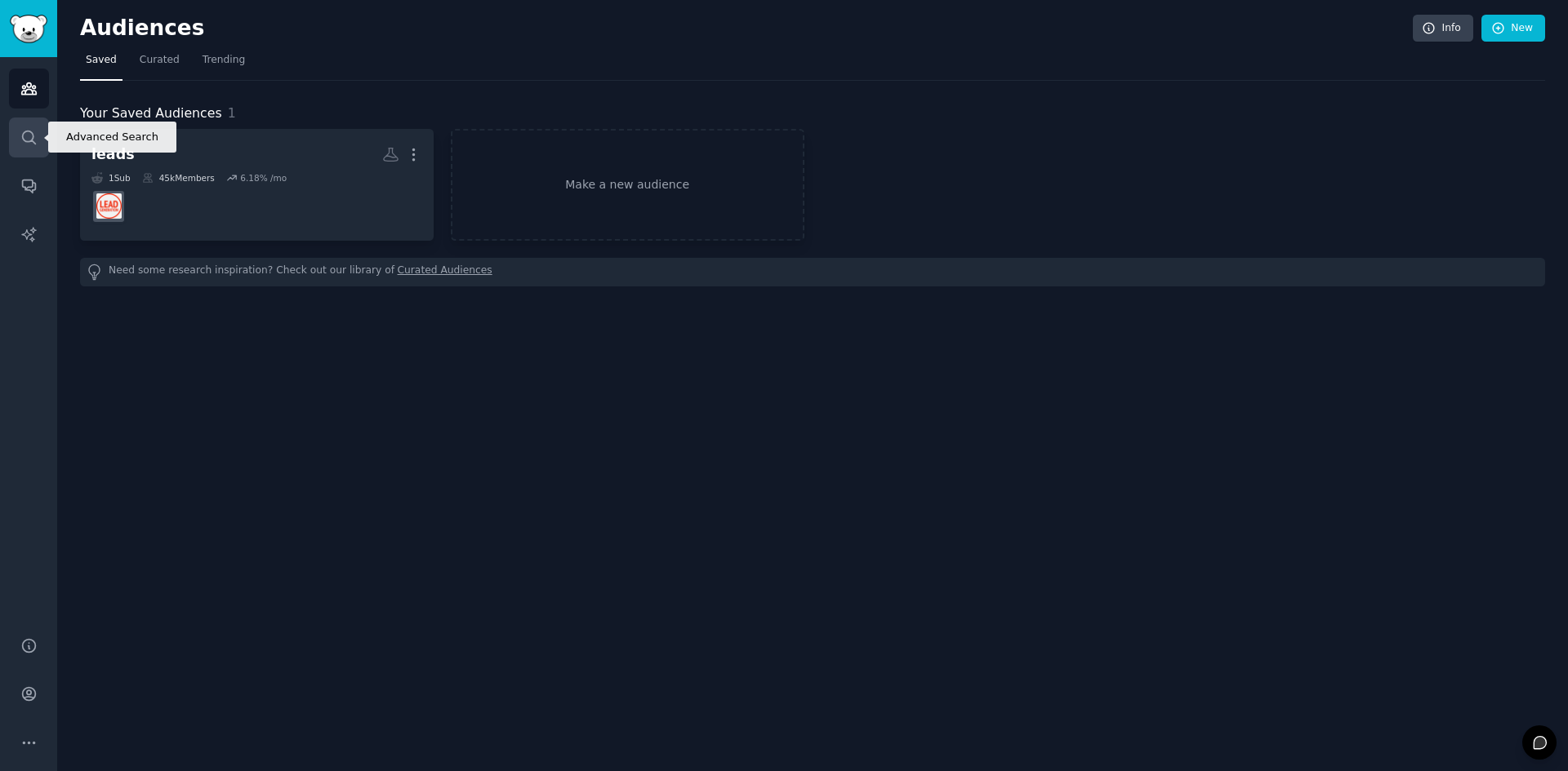
click at [31, 136] on icon "Sidebar" at bounding box center [29, 137] width 17 height 17
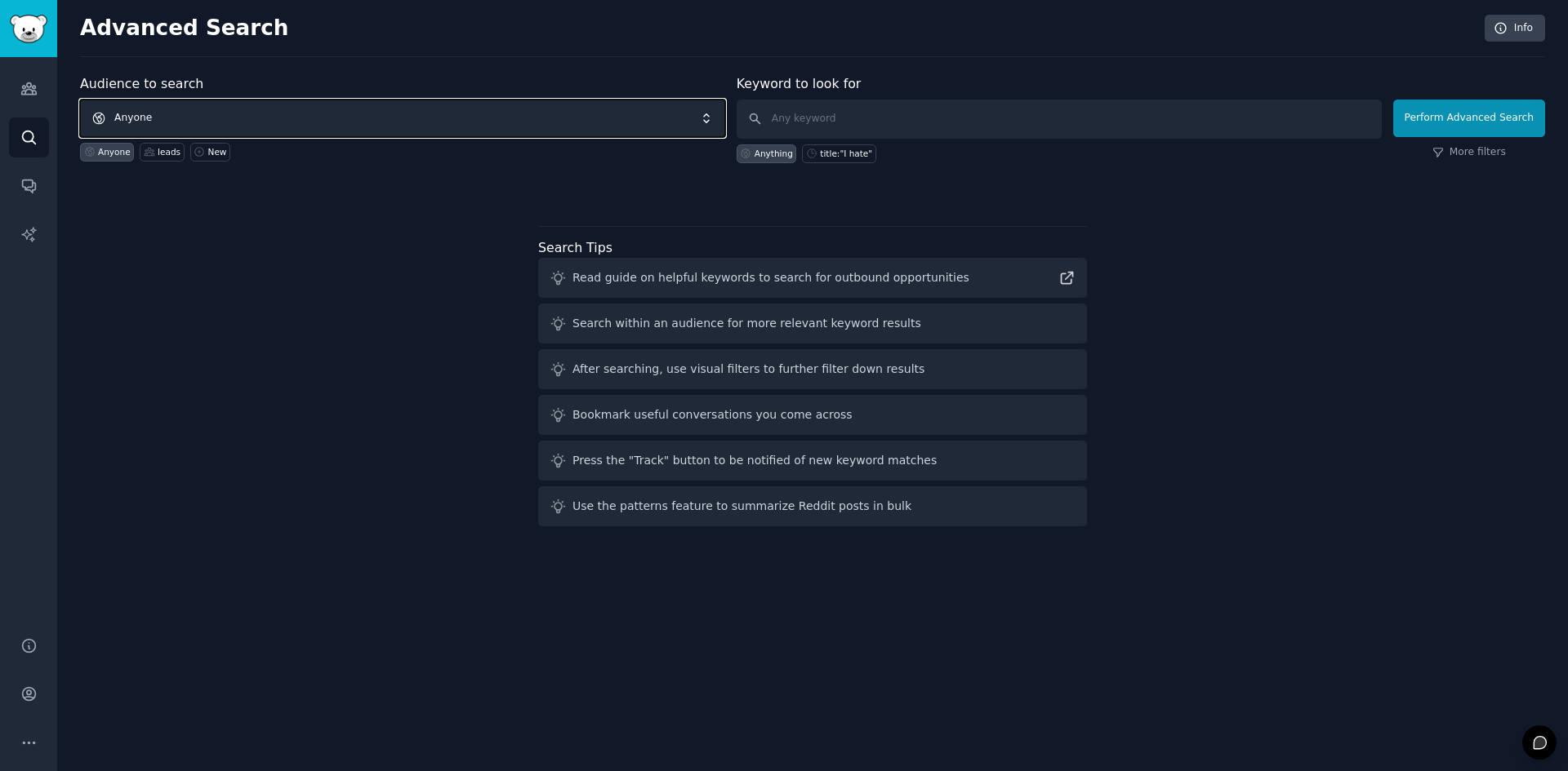
click at [431, 115] on span "Anyone" at bounding box center [402, 118] width 645 height 37
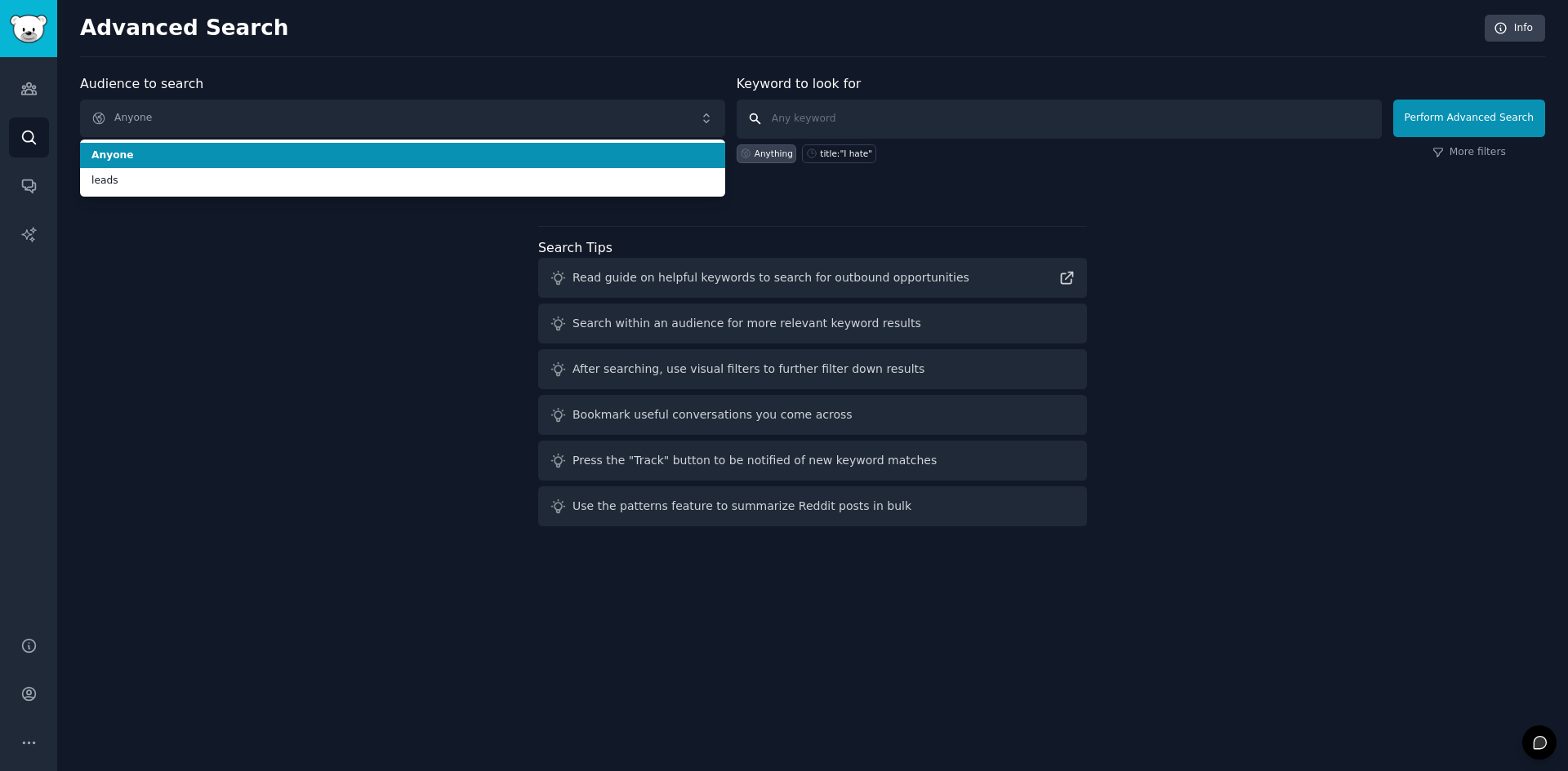
click at [869, 132] on input "text" at bounding box center [1059, 119] width 645 height 39
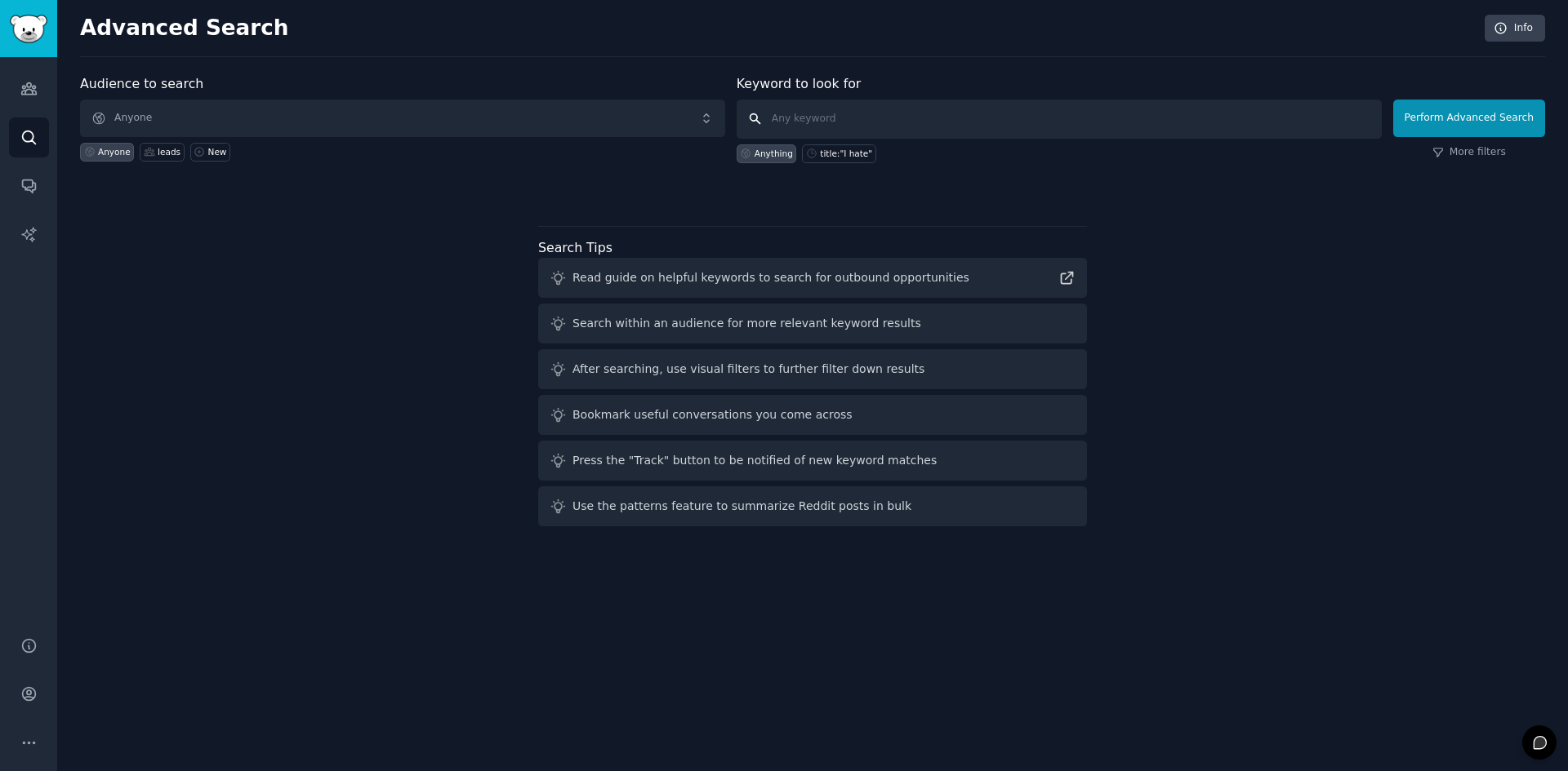
paste input "appointment"
type input "appointment"
click at [1441, 130] on button "Perform Advanced Search" at bounding box center [1469, 118] width 151 height 37
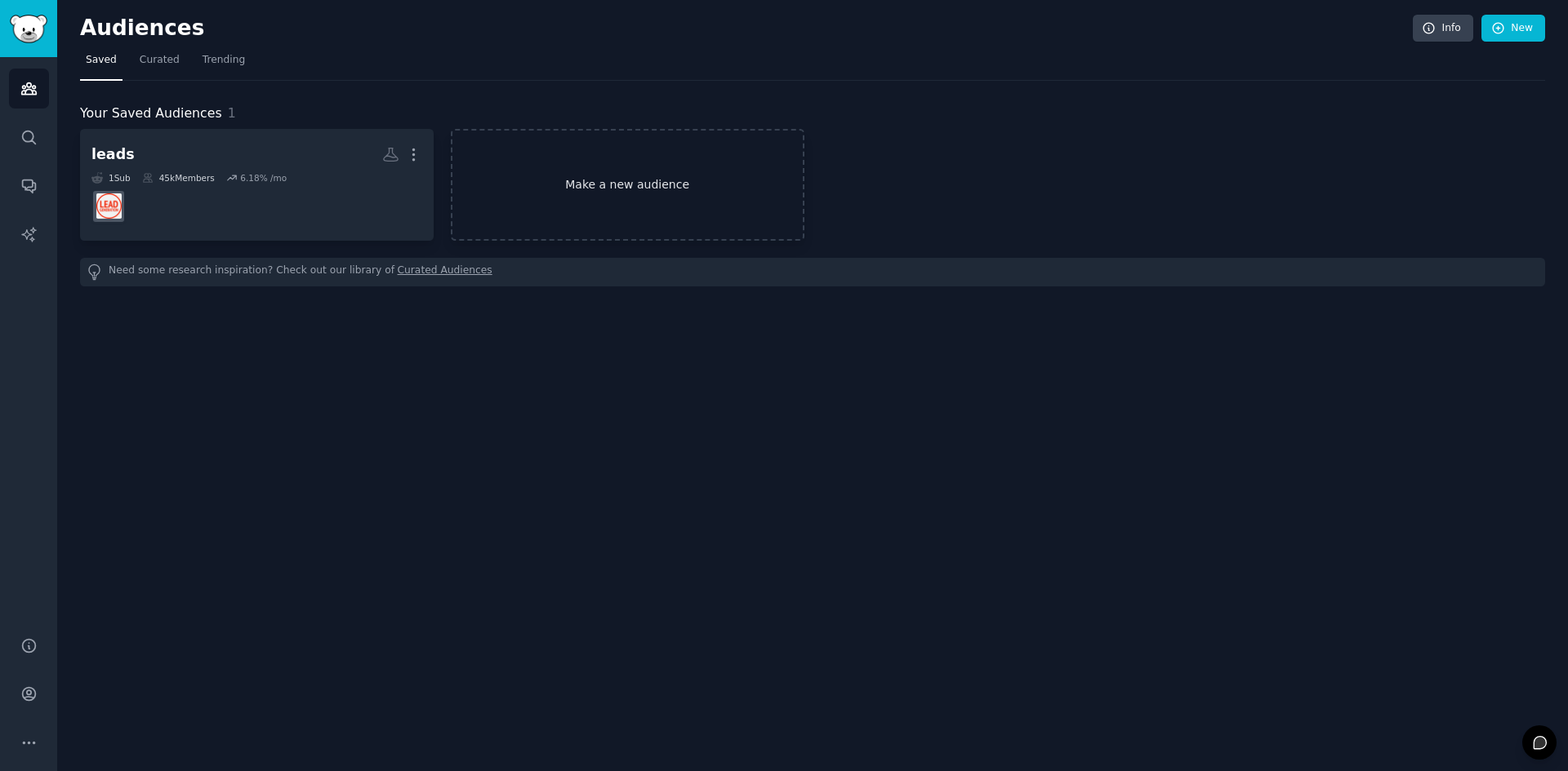
click at [621, 226] on link "Make a new audience" at bounding box center [627, 185] width 353 height 112
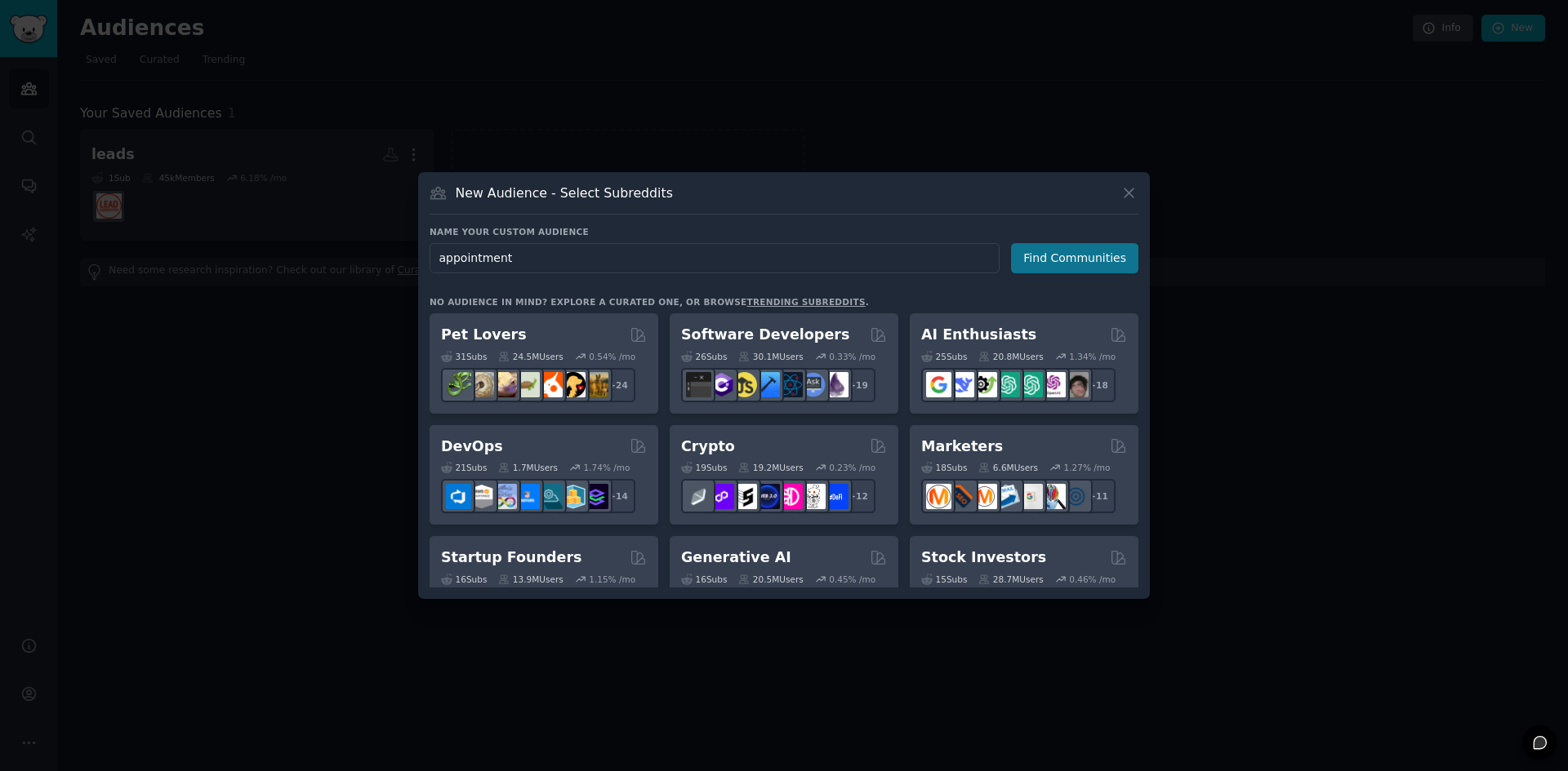
type input "appointment"
click at [1058, 266] on button "Find Communities" at bounding box center [1075, 258] width 128 height 30
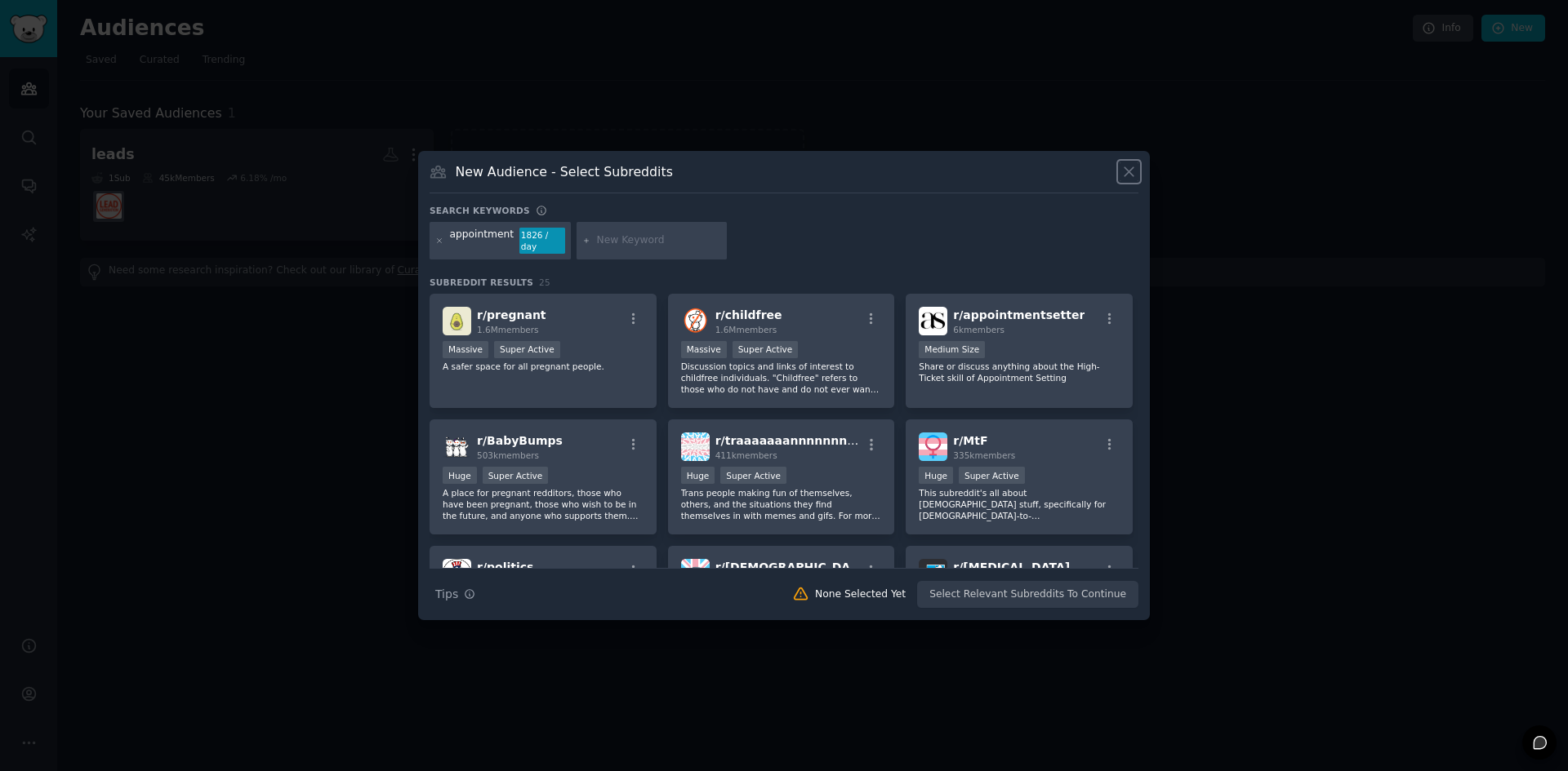
click at [1125, 175] on icon at bounding box center [1128, 171] width 17 height 17
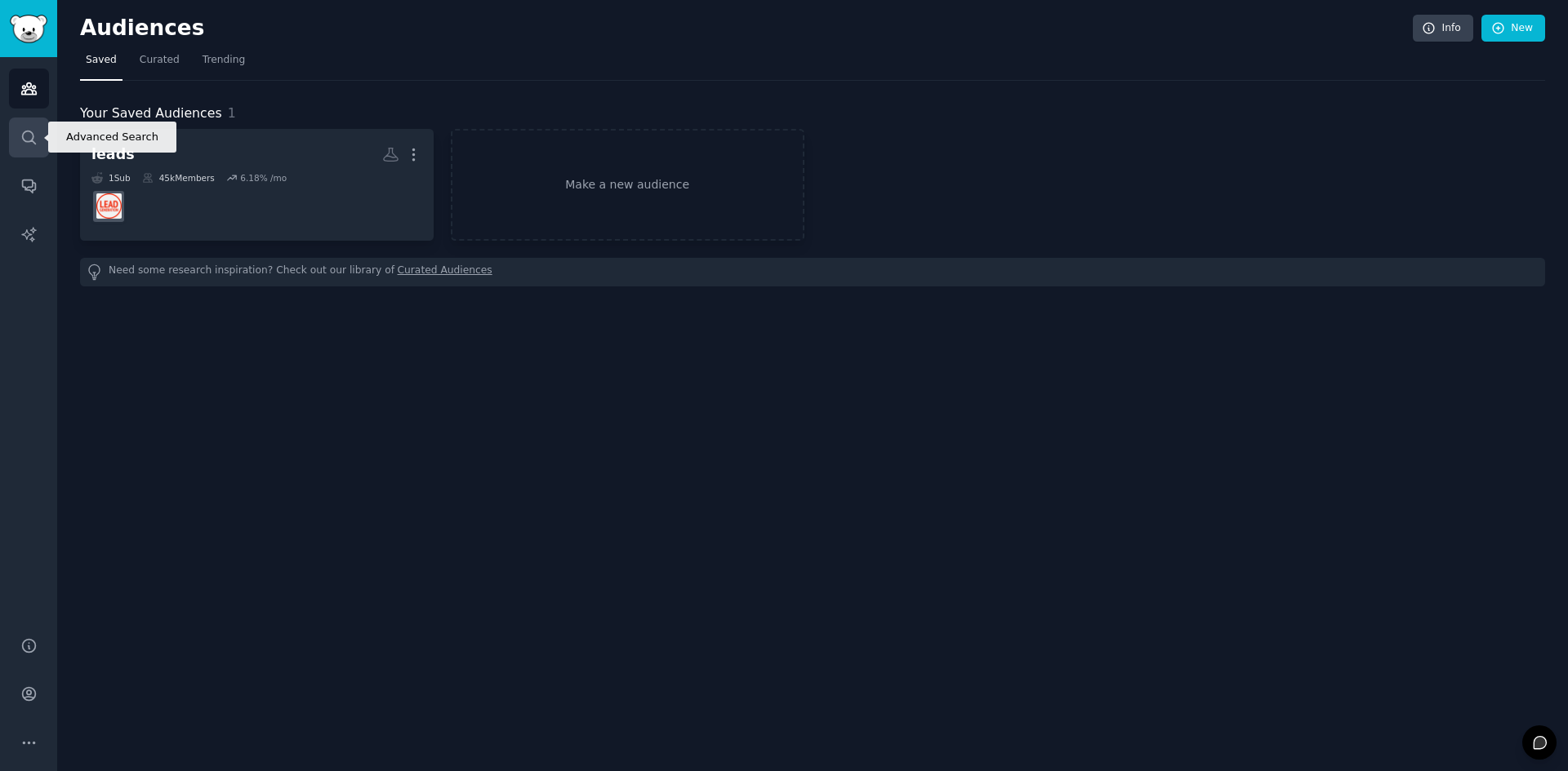
click at [44, 128] on link "Search" at bounding box center [29, 138] width 40 height 40
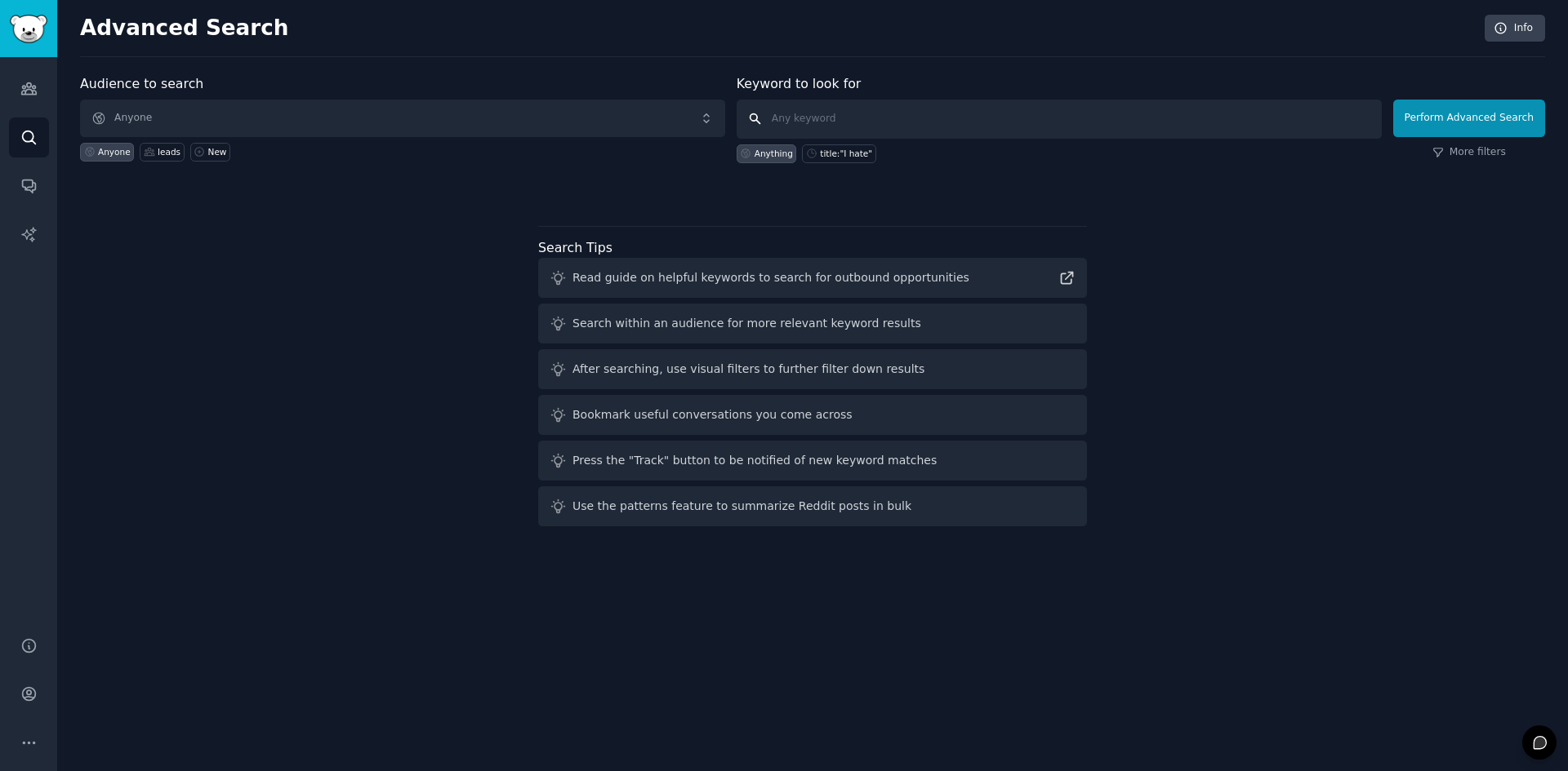
click at [799, 116] on input "text" at bounding box center [1059, 119] width 645 height 39
type input "a"
paste input "appointment"
type input "appointment"
click at [1462, 128] on button "Perform Advanced Search" at bounding box center [1469, 118] width 151 height 37
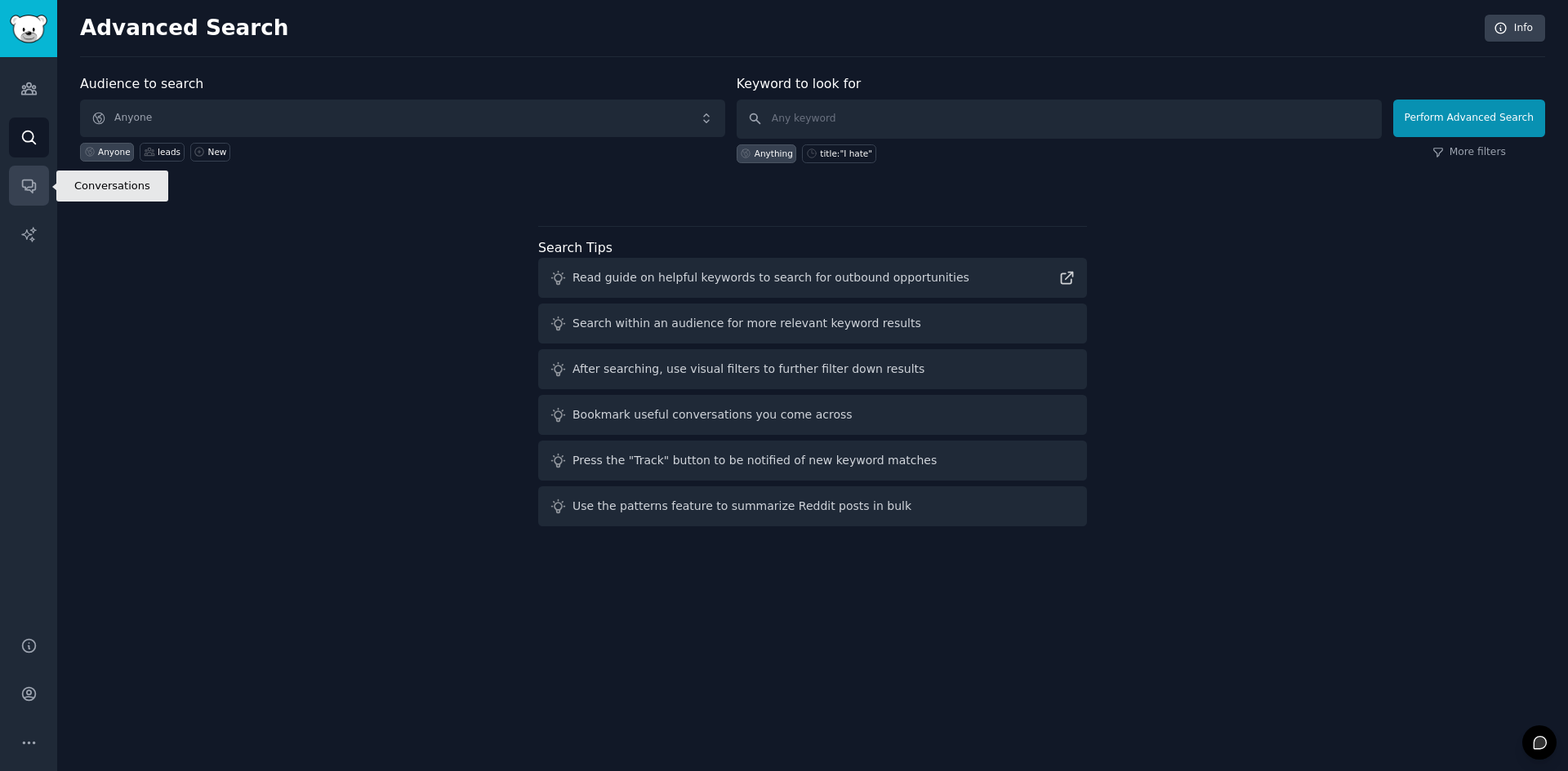
click at [27, 175] on link "Conversations" at bounding box center [29, 186] width 40 height 40
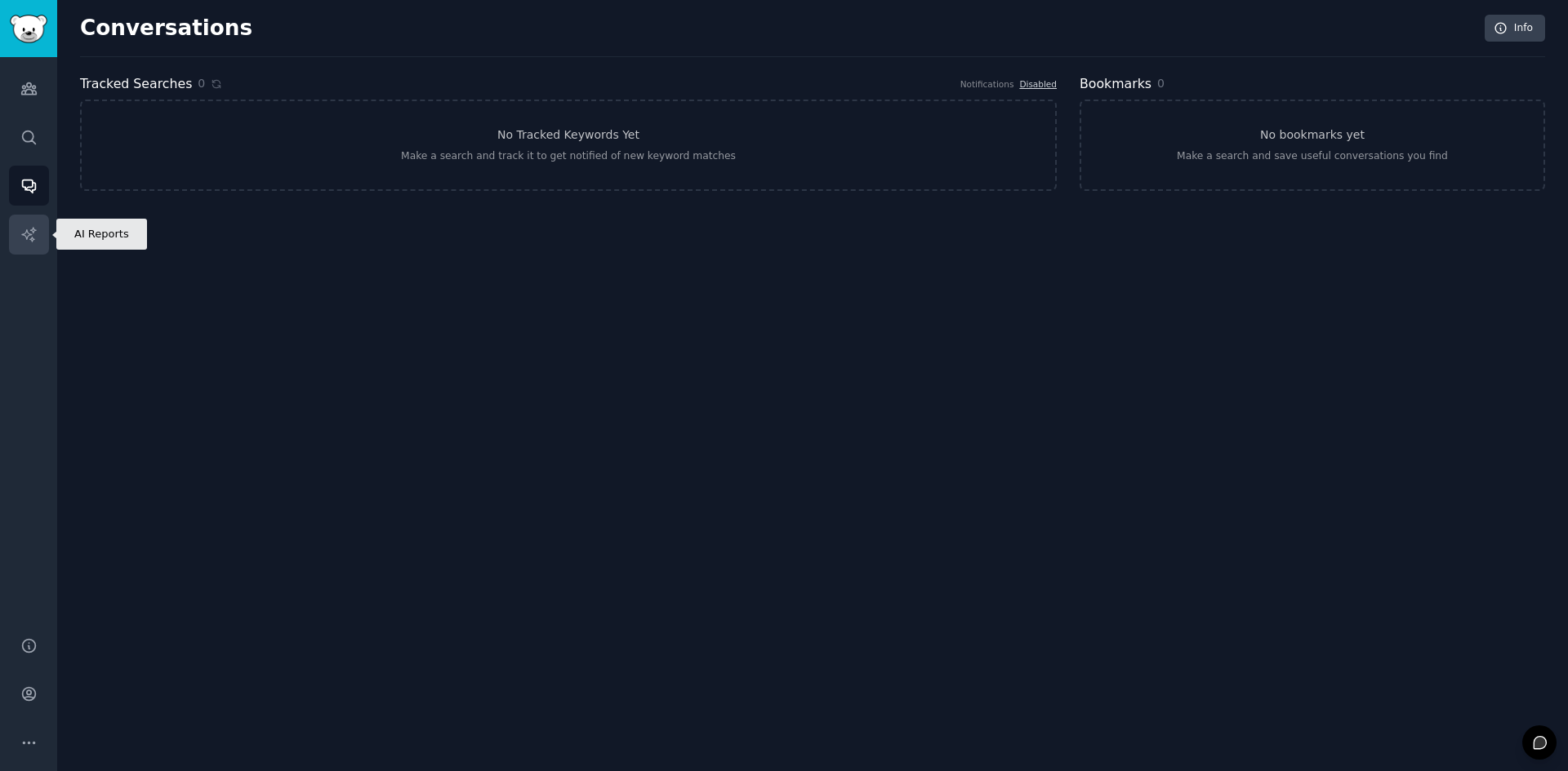
click at [32, 226] on icon "Sidebar" at bounding box center [29, 234] width 17 height 17
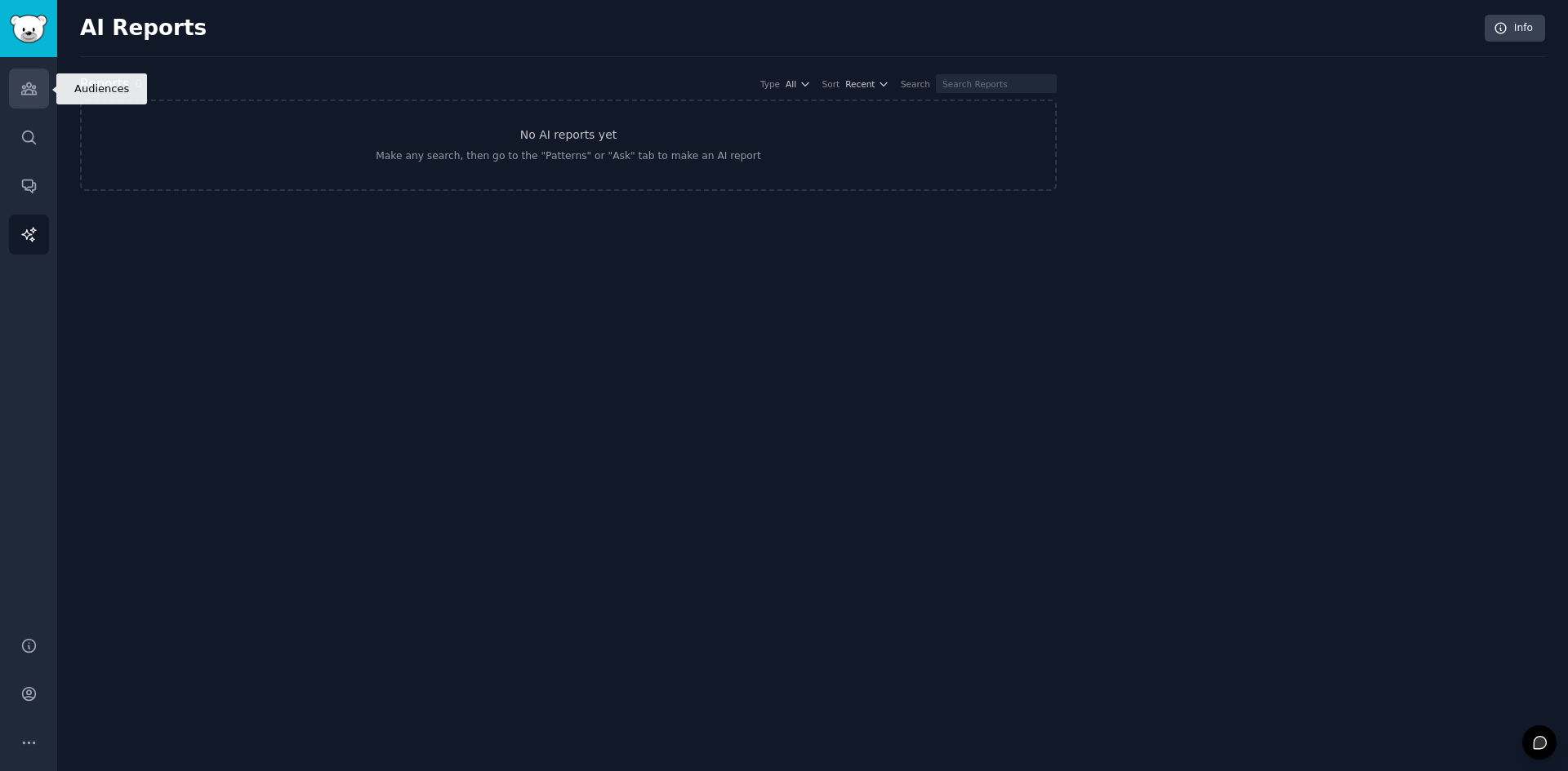
click at [34, 99] on link "Audiences" at bounding box center [29, 89] width 40 height 40
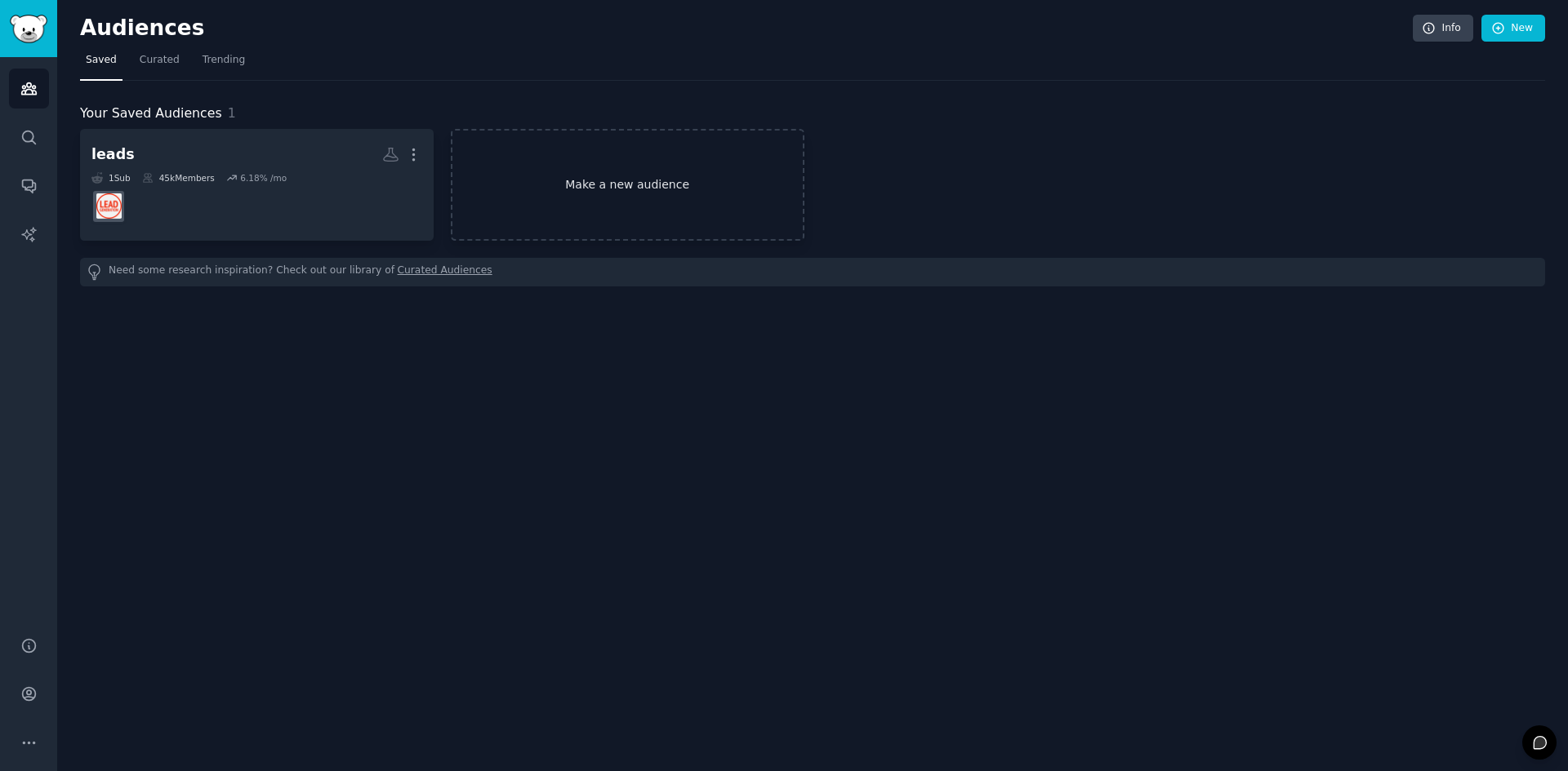
click at [667, 184] on link "Make a new audience" at bounding box center [627, 185] width 353 height 112
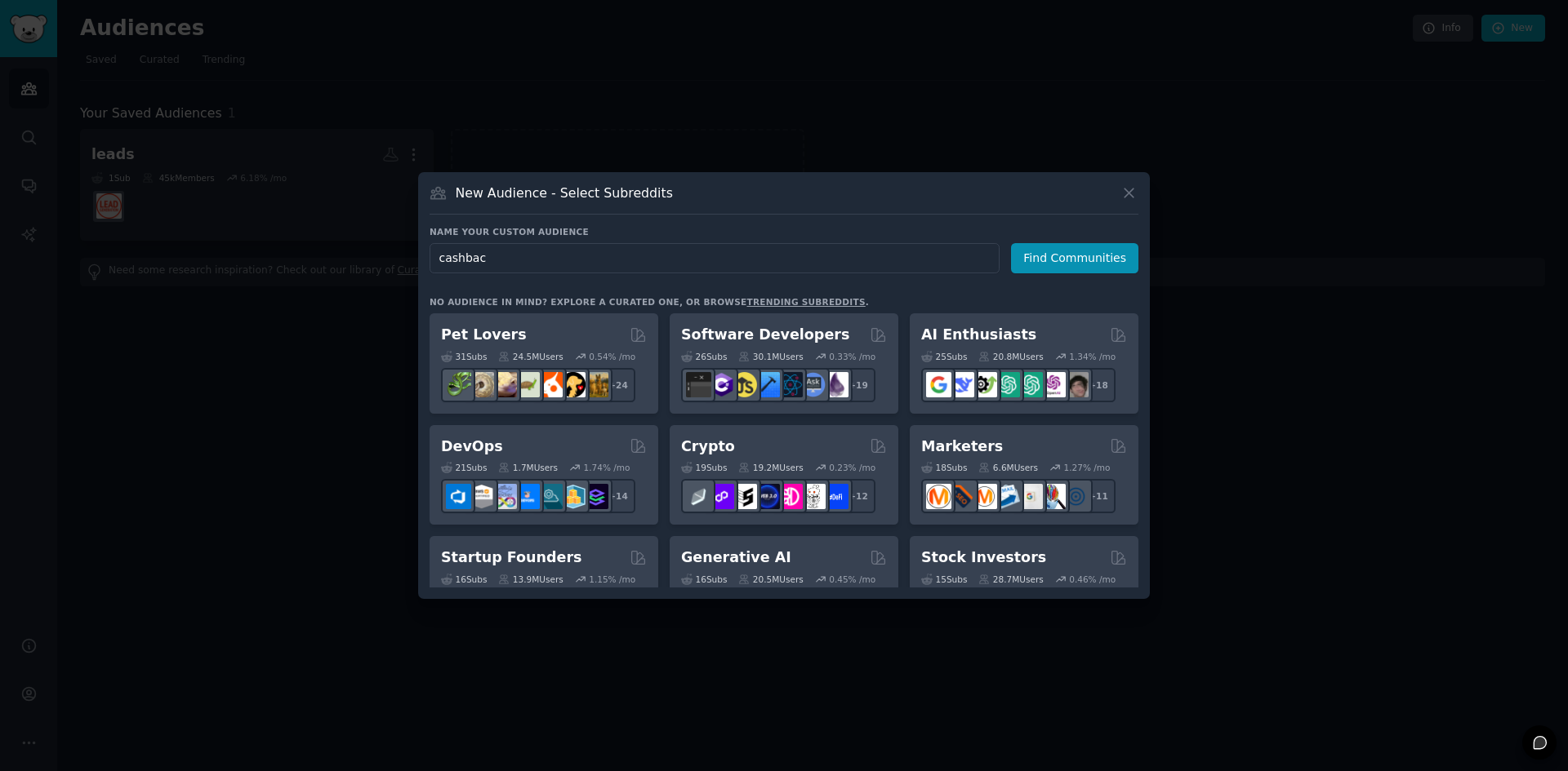
type input "cashback"
click button "Find Communities" at bounding box center [1075, 258] width 128 height 30
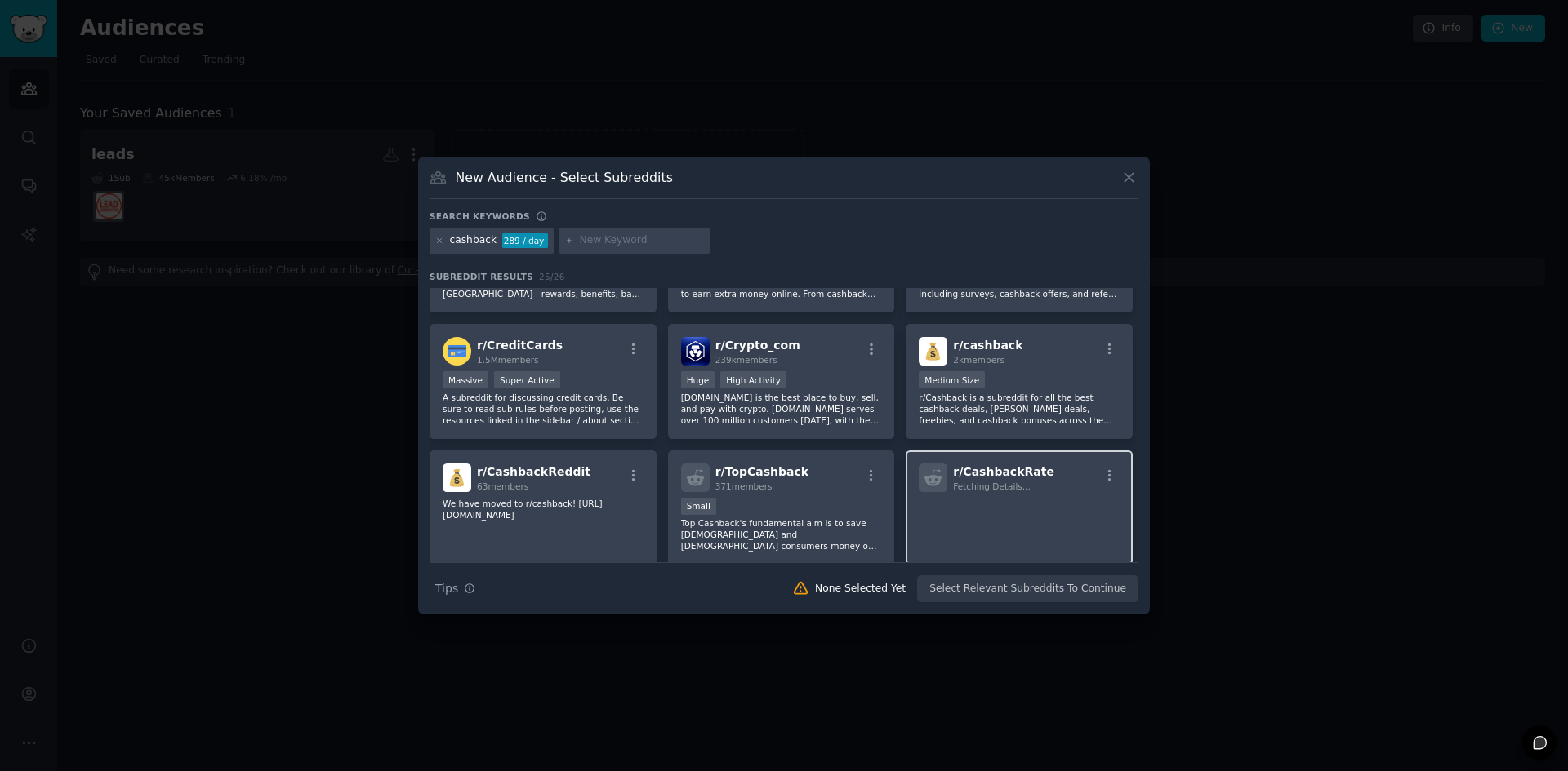
scroll to position [82, 0]
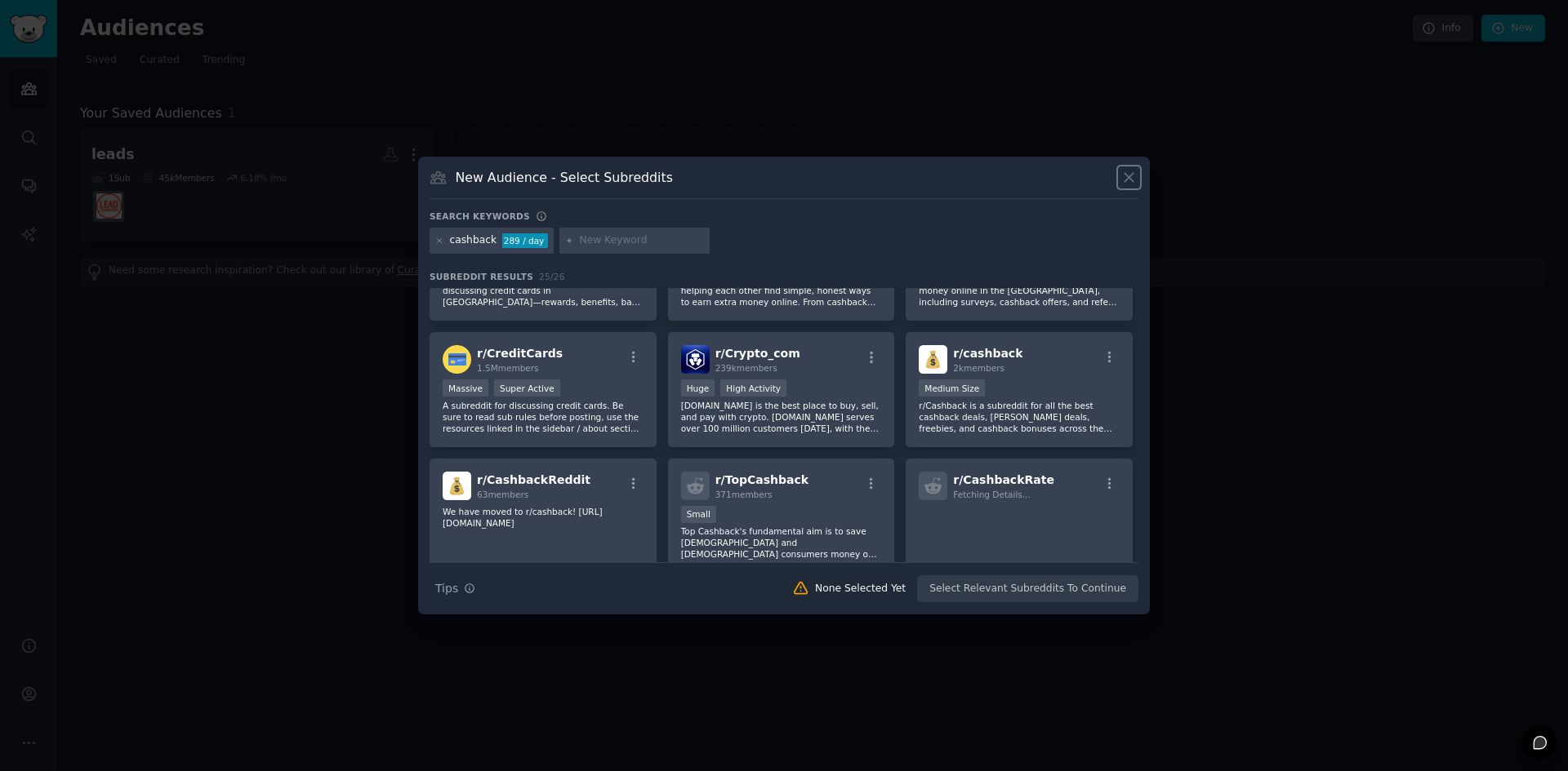
click at [1126, 180] on icon at bounding box center [1128, 178] width 9 height 9
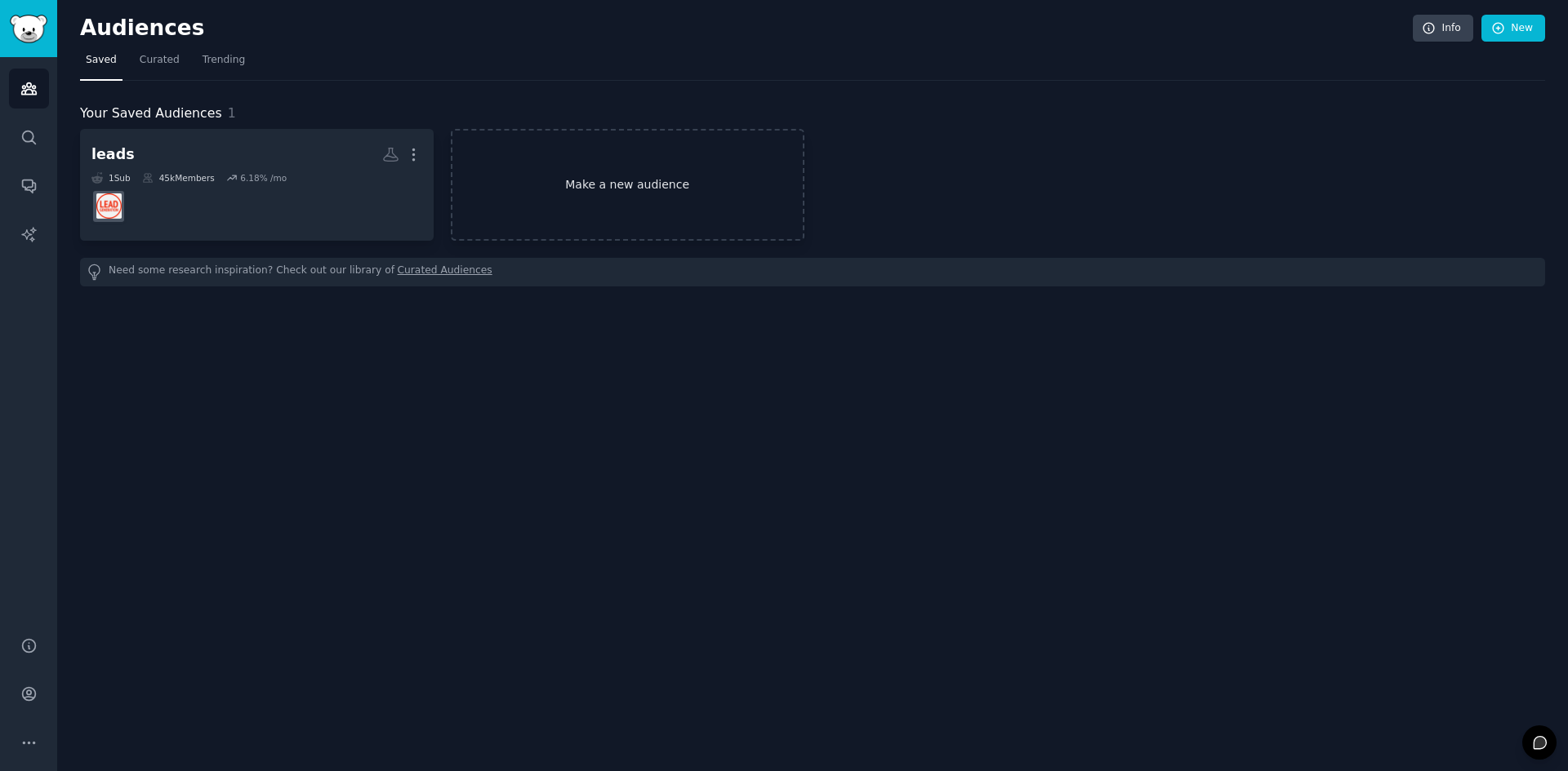
click at [643, 208] on link "Make a new audience" at bounding box center [627, 185] width 353 height 112
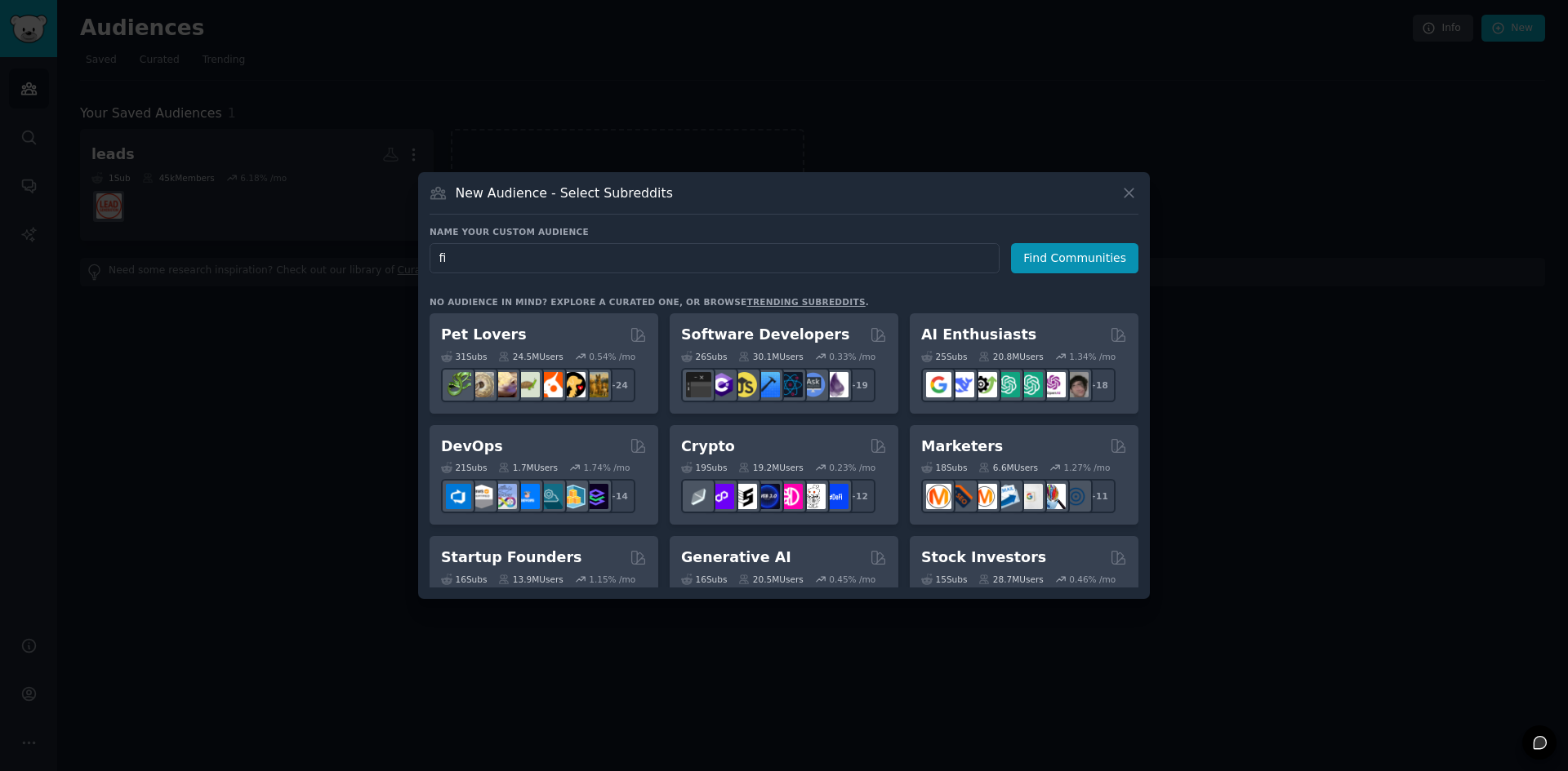
type input "f"
type input "p"
type input "Premier Pro"
click button "Find Communities" at bounding box center [1075, 258] width 128 height 30
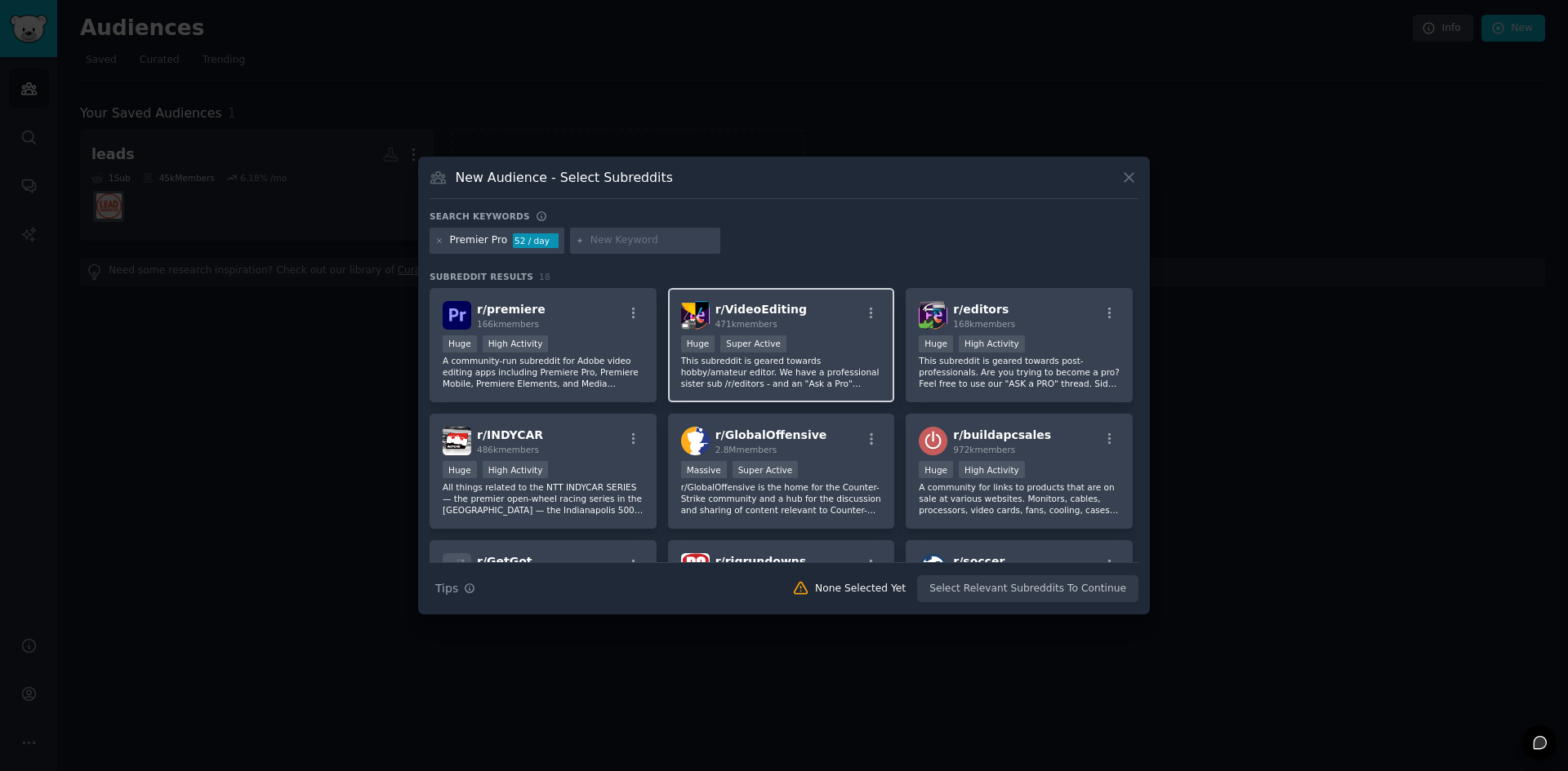
click at [826, 337] on div ">= 95th percentile for submissions / day Huge Super Active" at bounding box center [781, 345] width 201 height 21
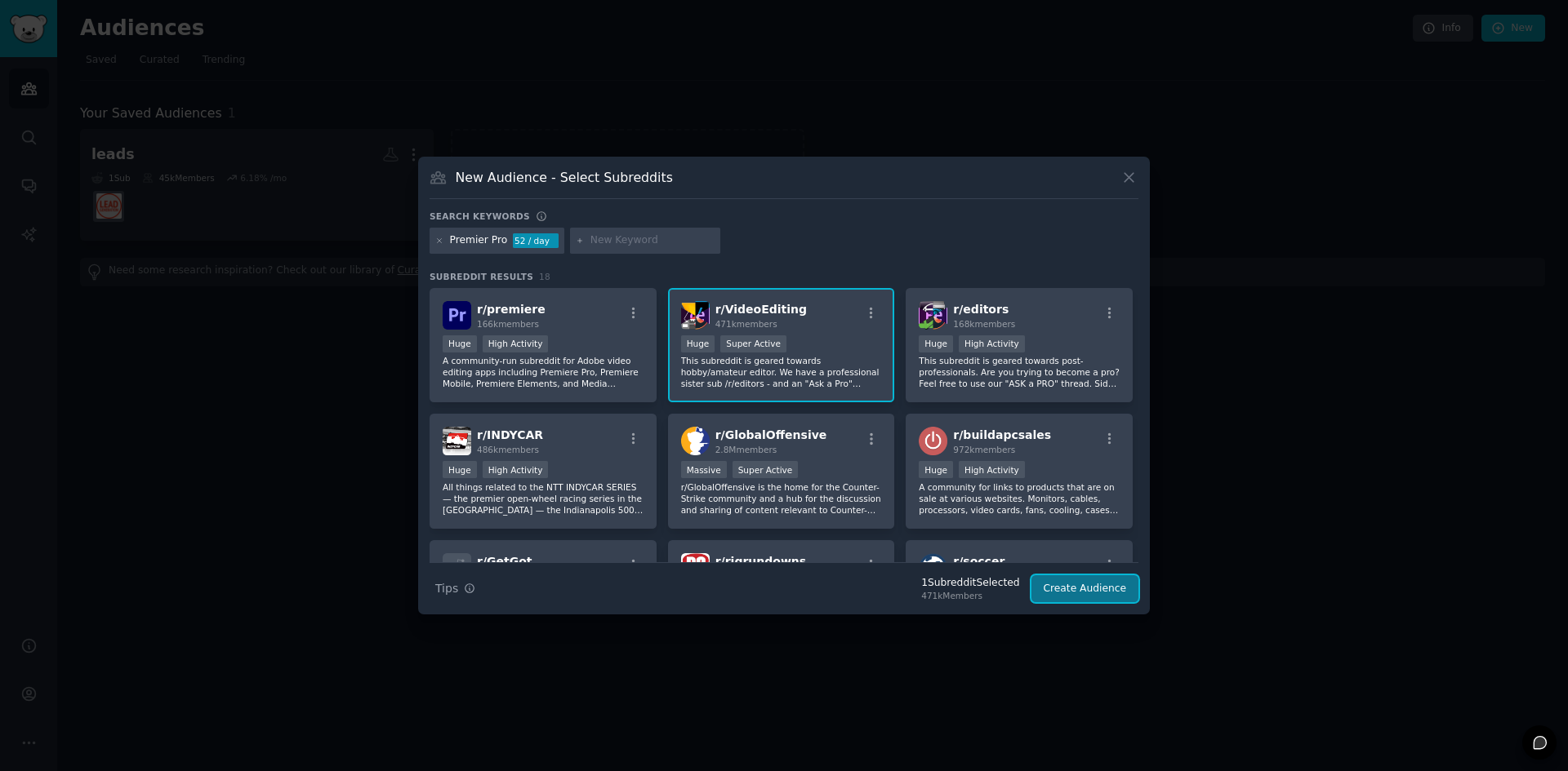
click at [1107, 598] on button "Create Audience" at bounding box center [1085, 589] width 108 height 28
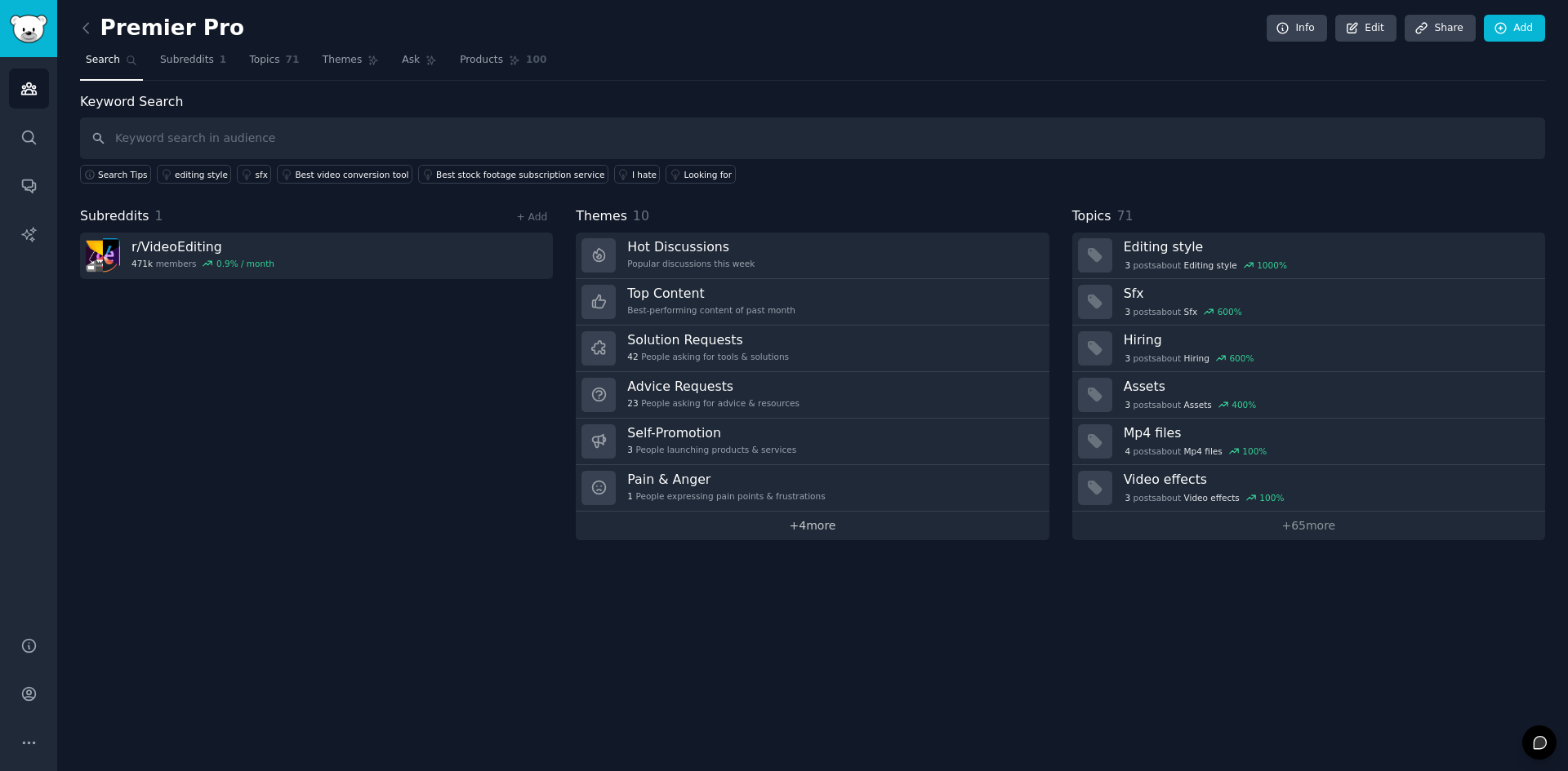
click at [849, 521] on link "+ 4 more" at bounding box center [812, 525] width 473 height 29
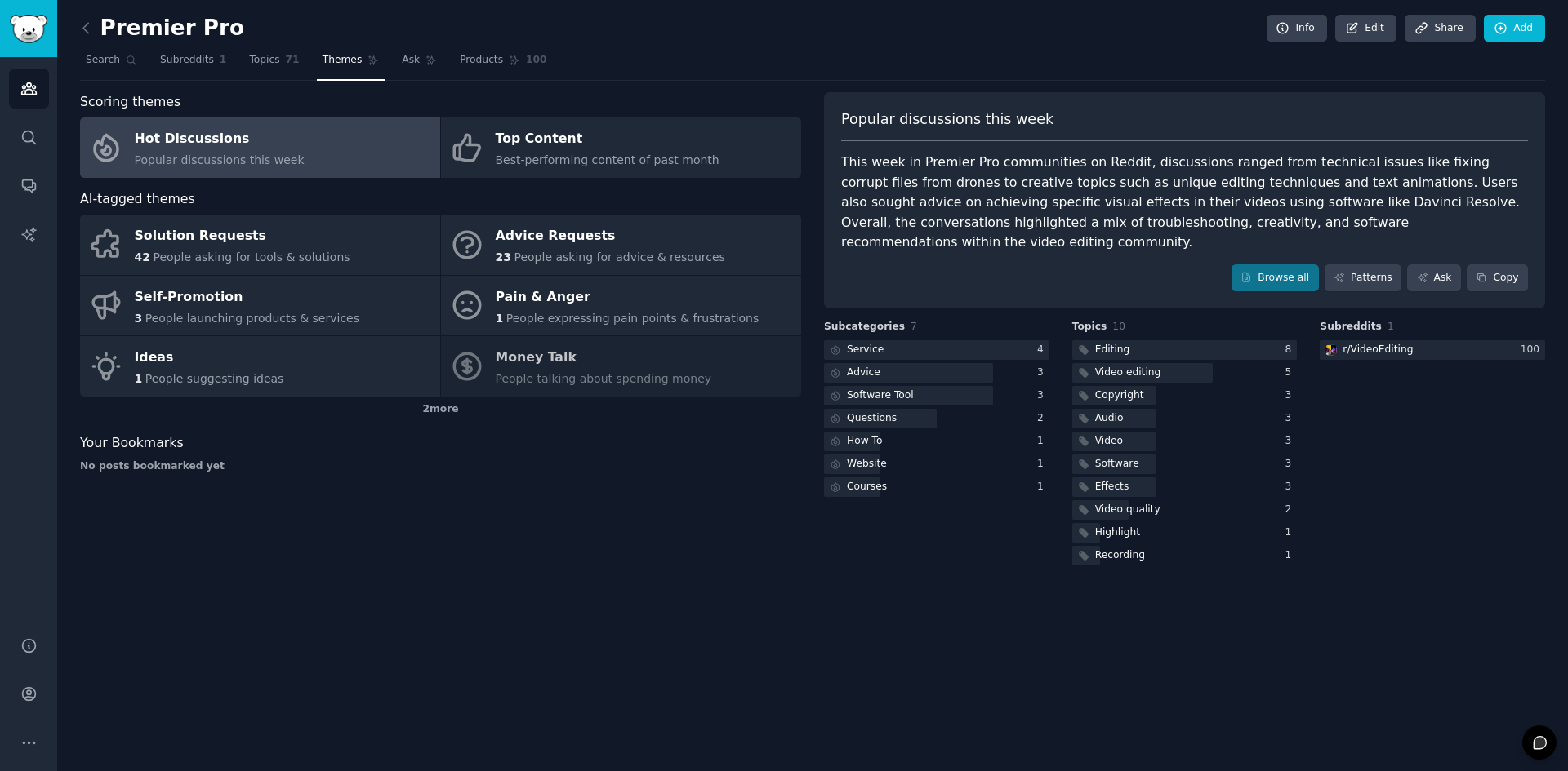
drag, startPoint x: 807, startPoint y: 489, endPoint x: 622, endPoint y: 521, distance: 187.7
click at [622, 521] on div "Scoring themes Hot Discussions Popular discussions this week Top Content Best-p…" at bounding box center [440, 330] width 721 height 477
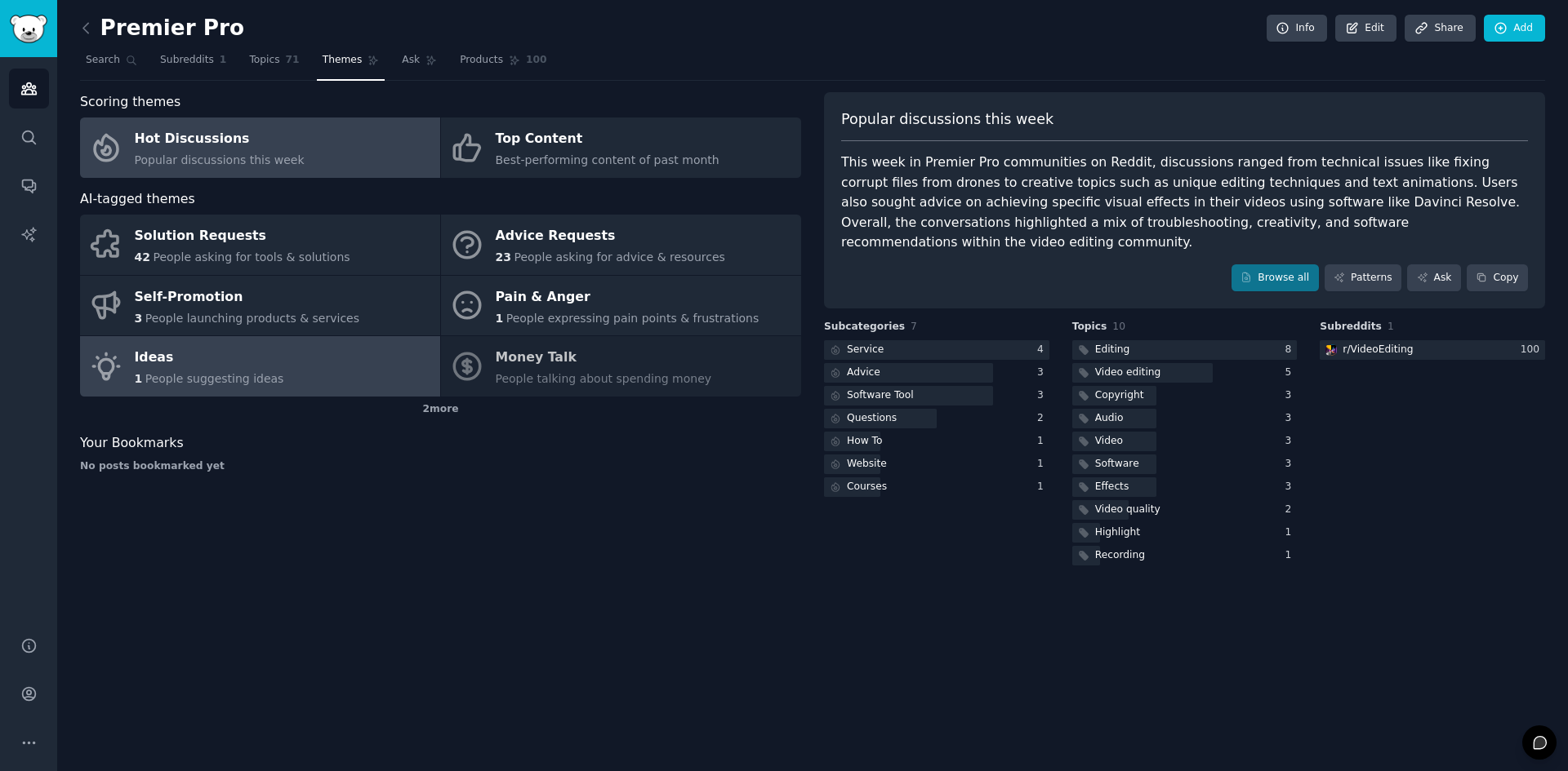
click at [284, 381] on link "Ideas 1 People suggesting ideas" at bounding box center [260, 366] width 360 height 60
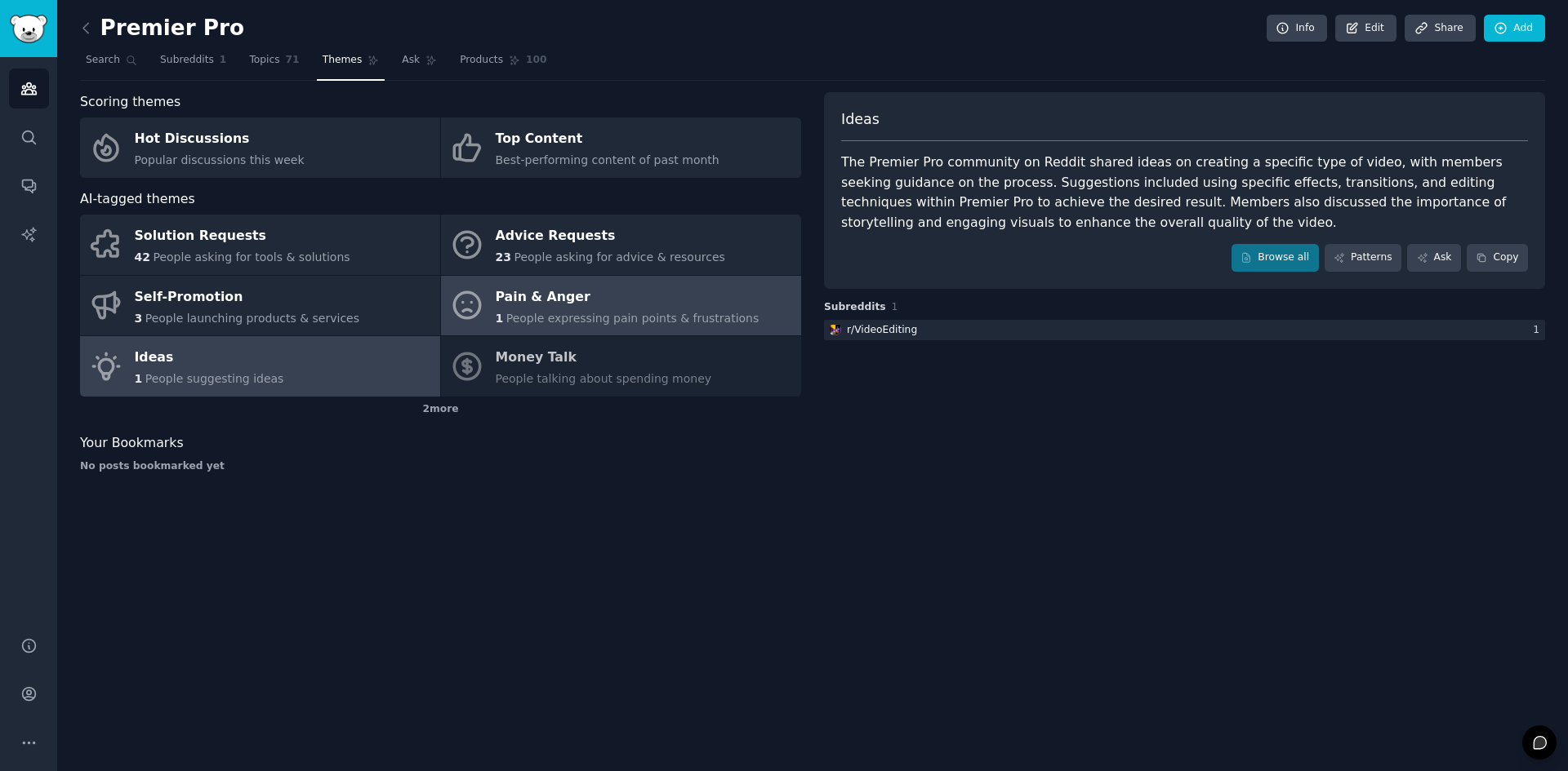
click at [612, 309] on div "Pain & Anger" at bounding box center [628, 297] width 264 height 27
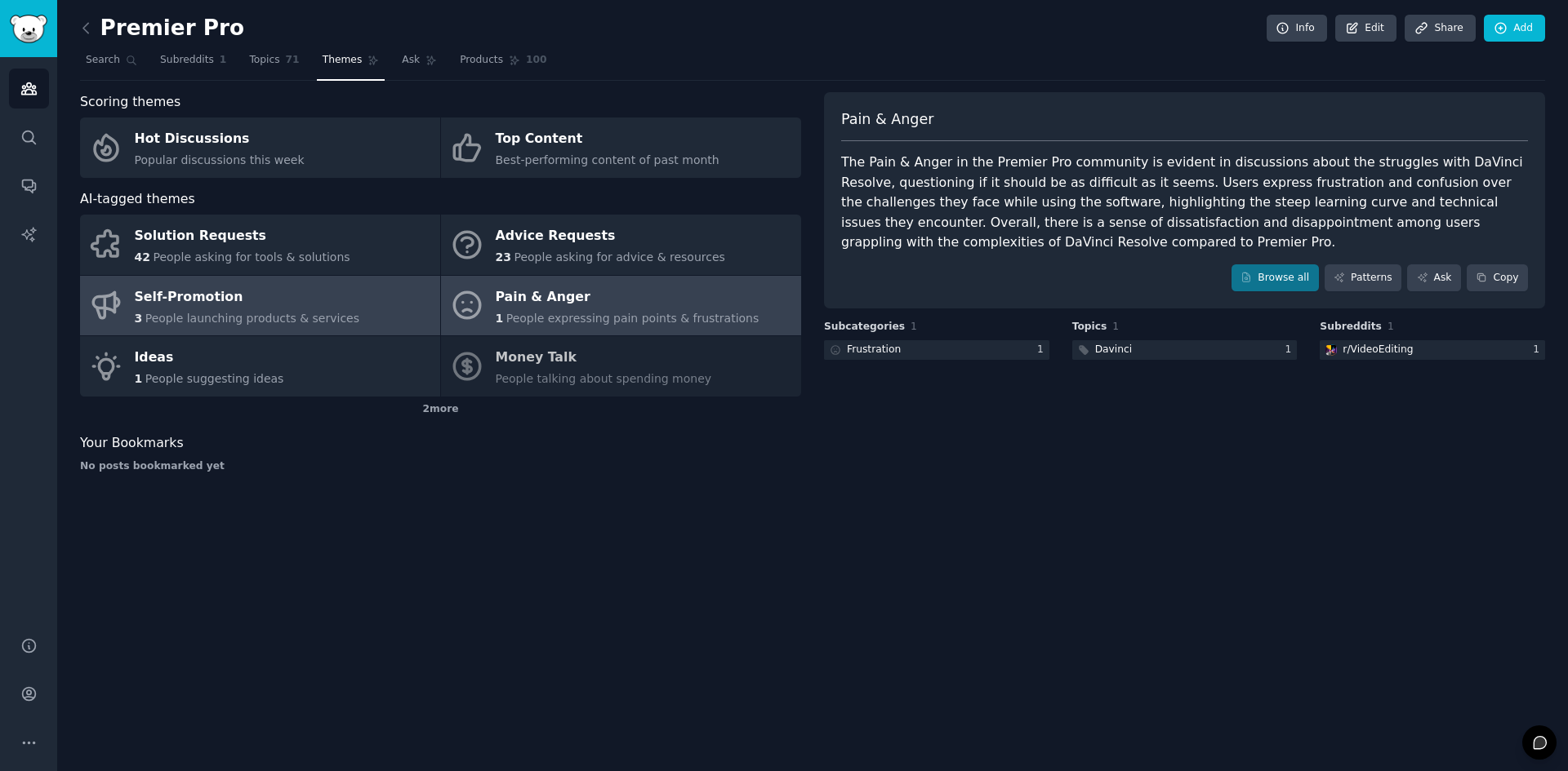
click at [334, 326] on link "Self-Promotion 3 People launching products & services" at bounding box center [260, 306] width 360 height 60
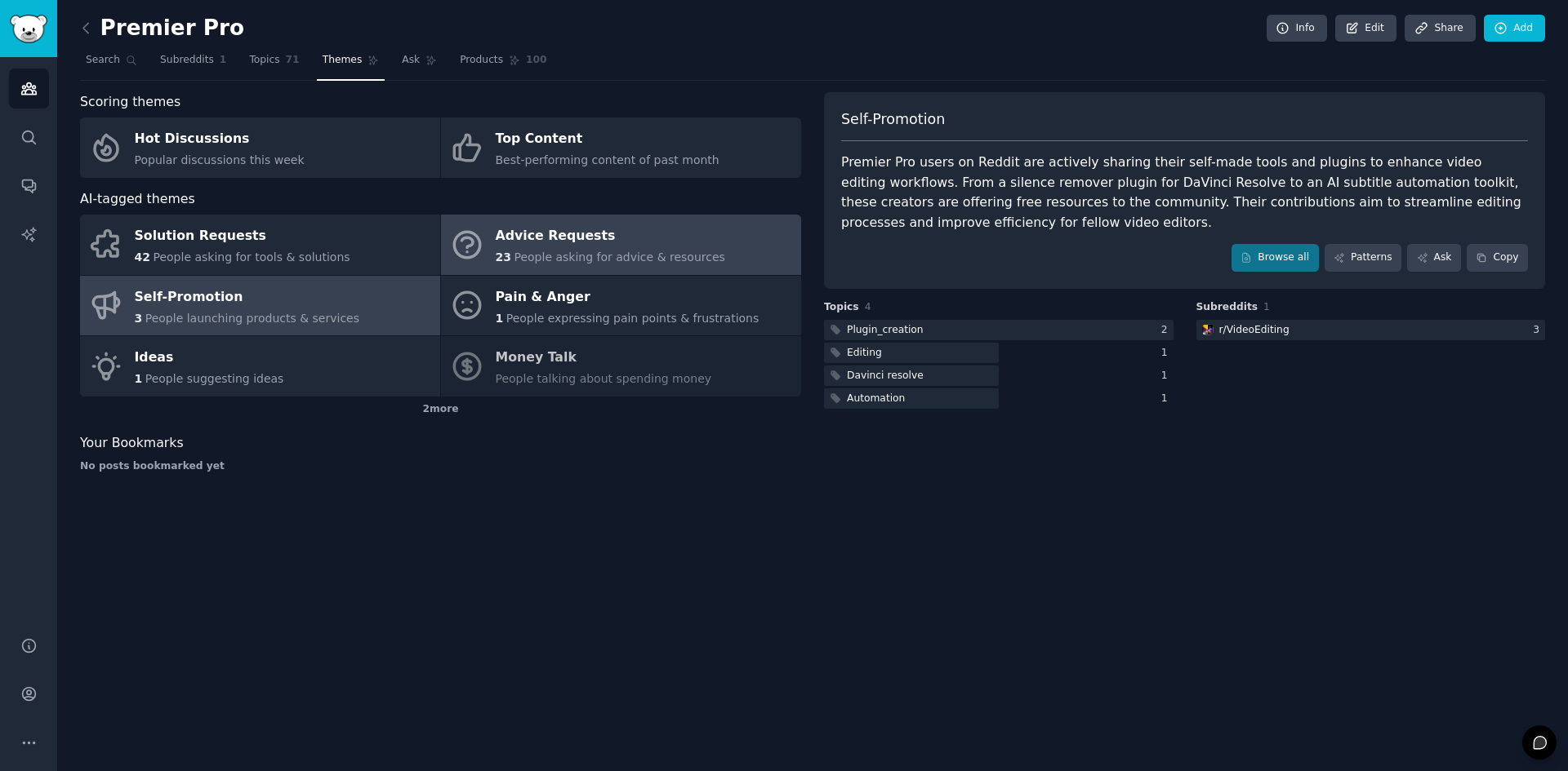
click at [553, 262] on span "People asking for advice & resources" at bounding box center [619, 257] width 211 height 13
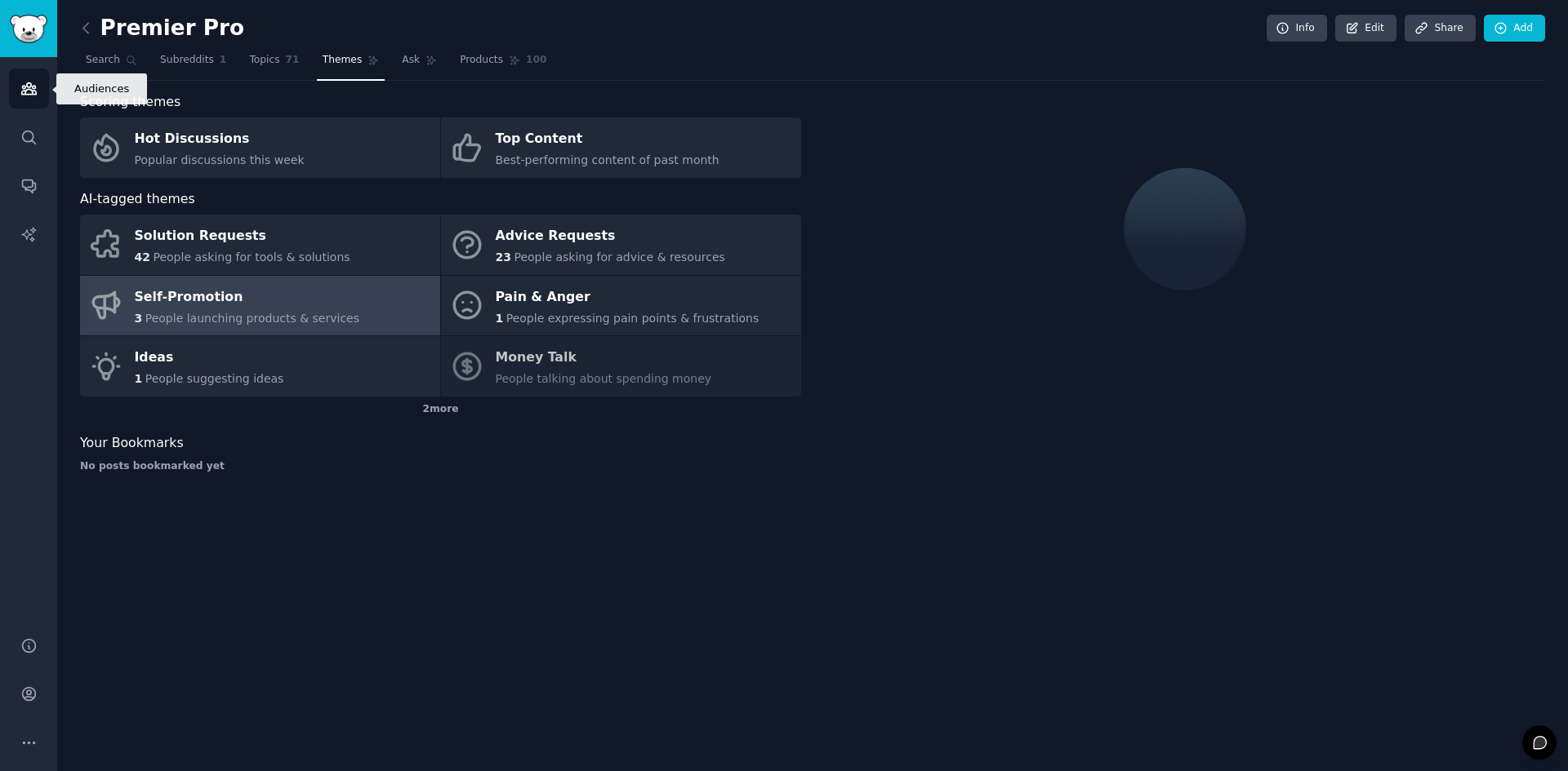
click at [23, 103] on link "Audiences" at bounding box center [29, 89] width 40 height 40
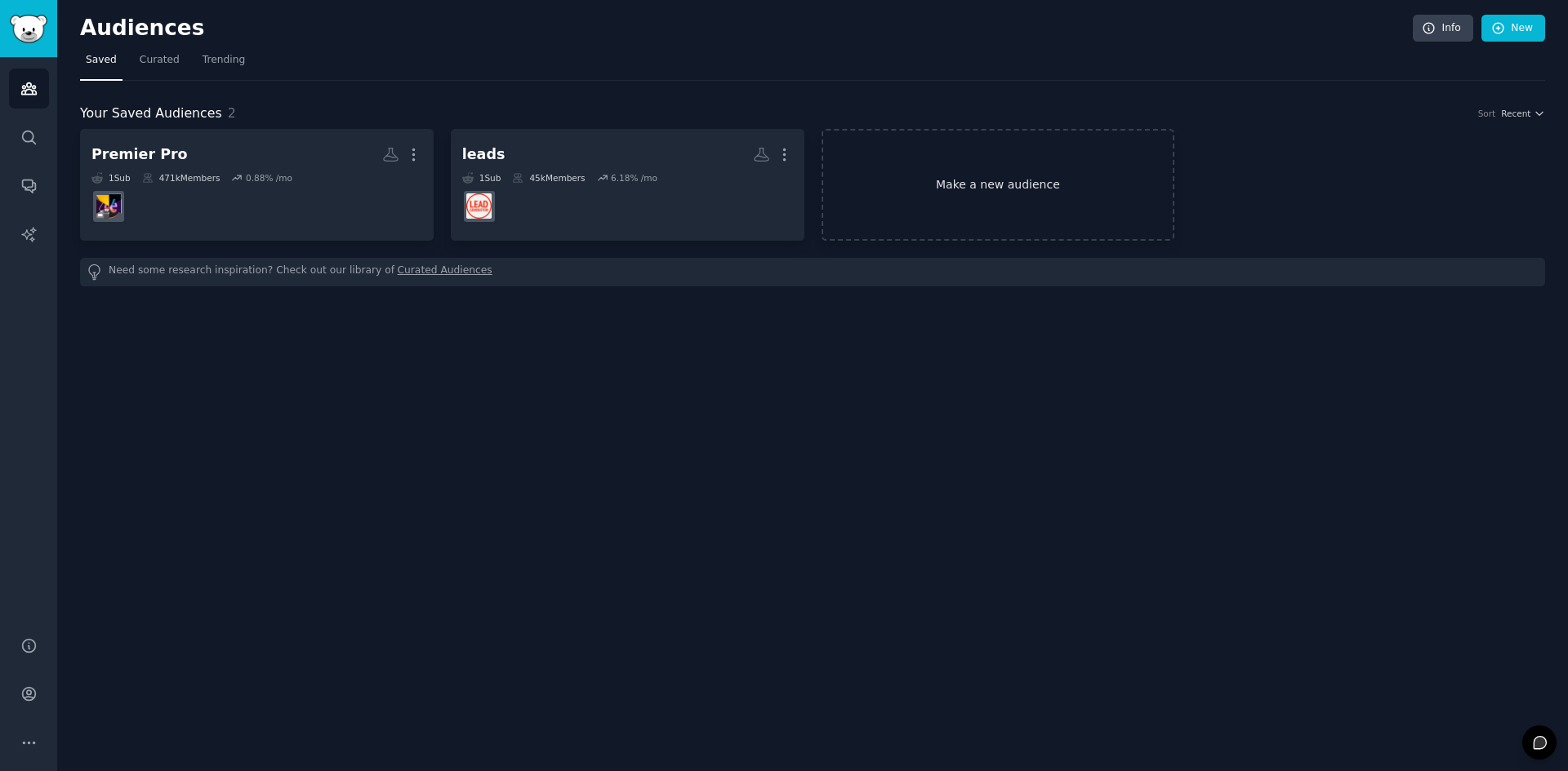
click at [946, 205] on link "Make a new audience" at bounding box center [997, 185] width 353 height 112
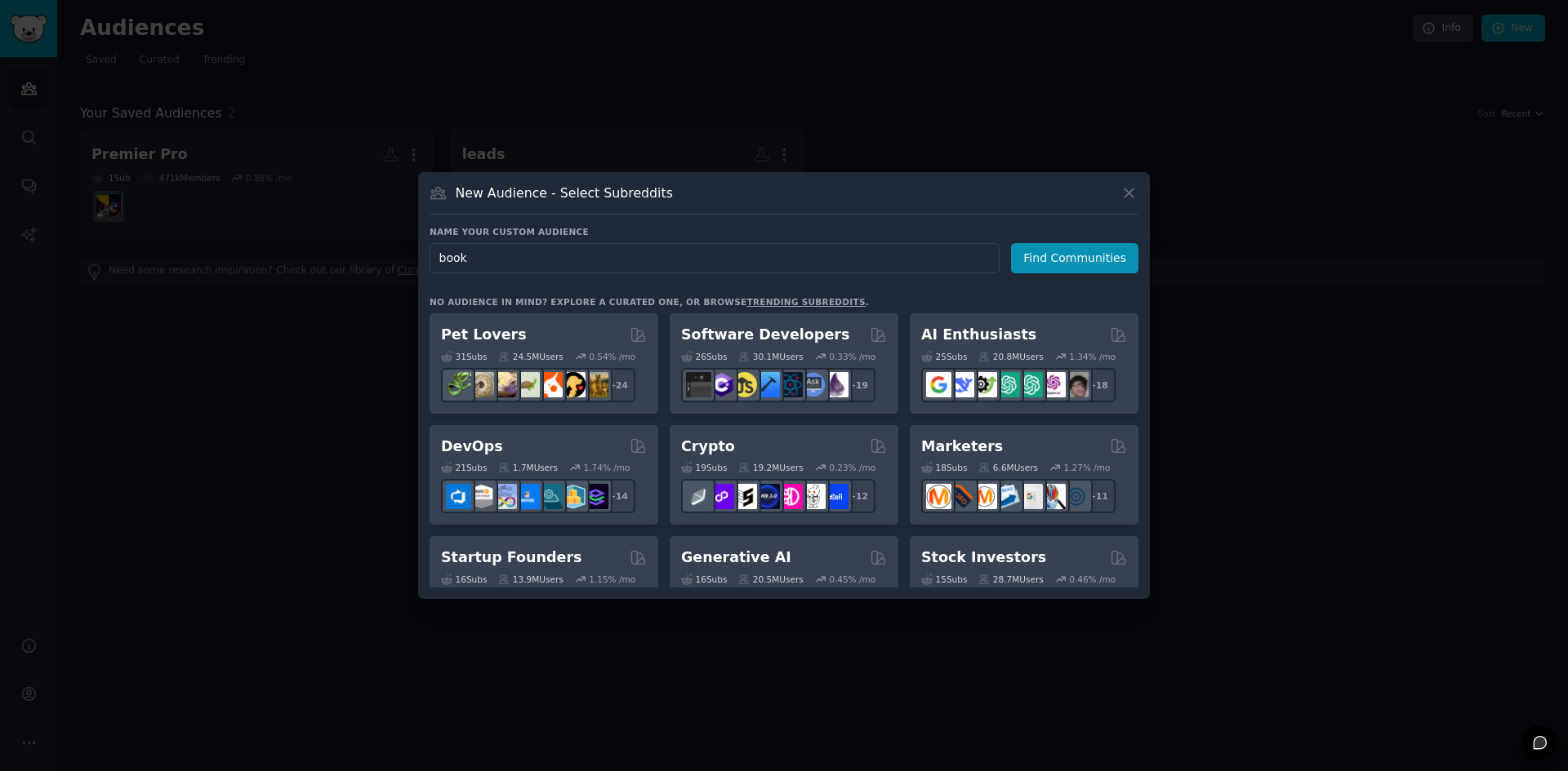
type input "books"
click button "Find Communities" at bounding box center [1075, 258] width 128 height 30
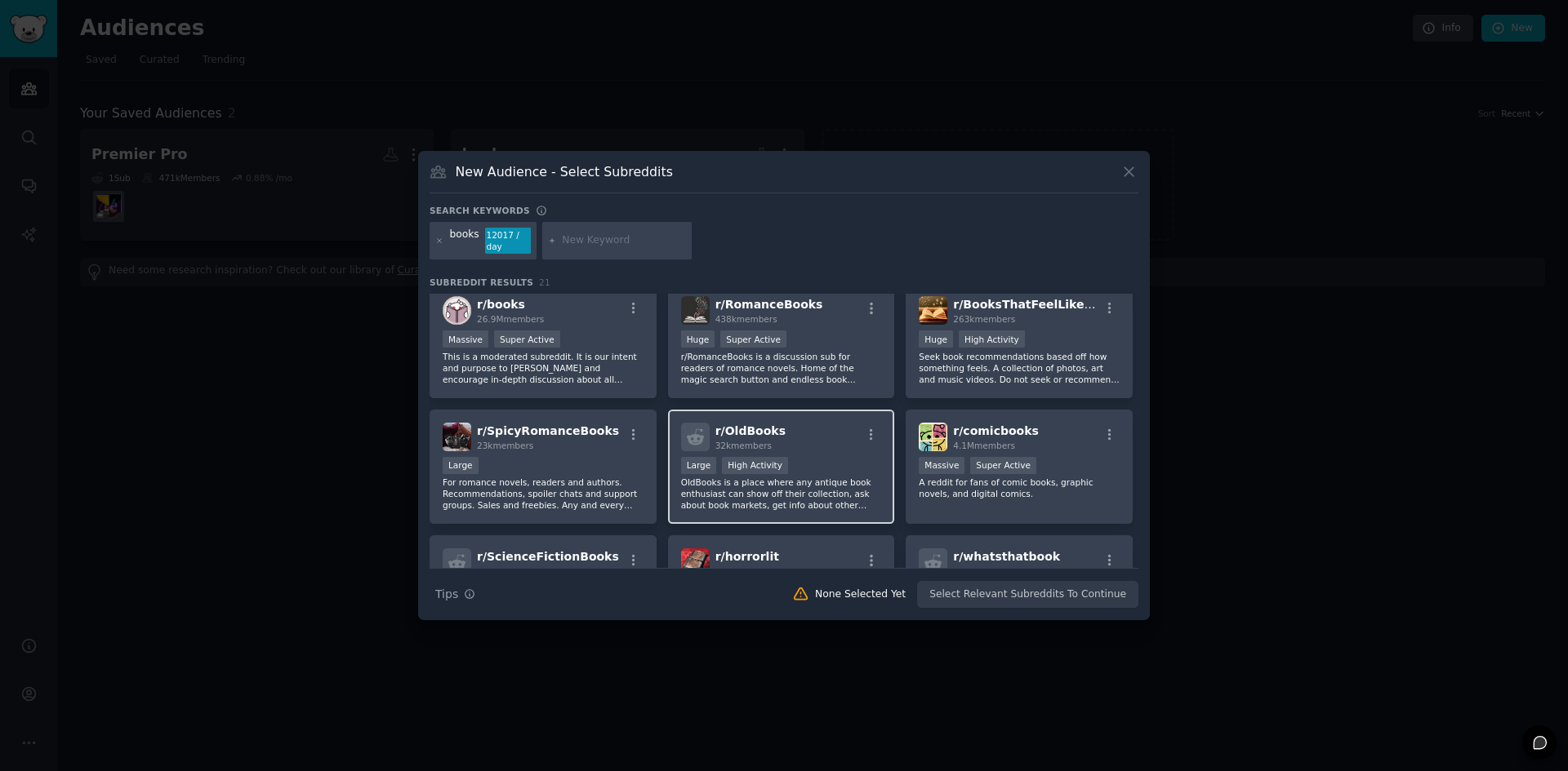
scroll to position [163, 0]
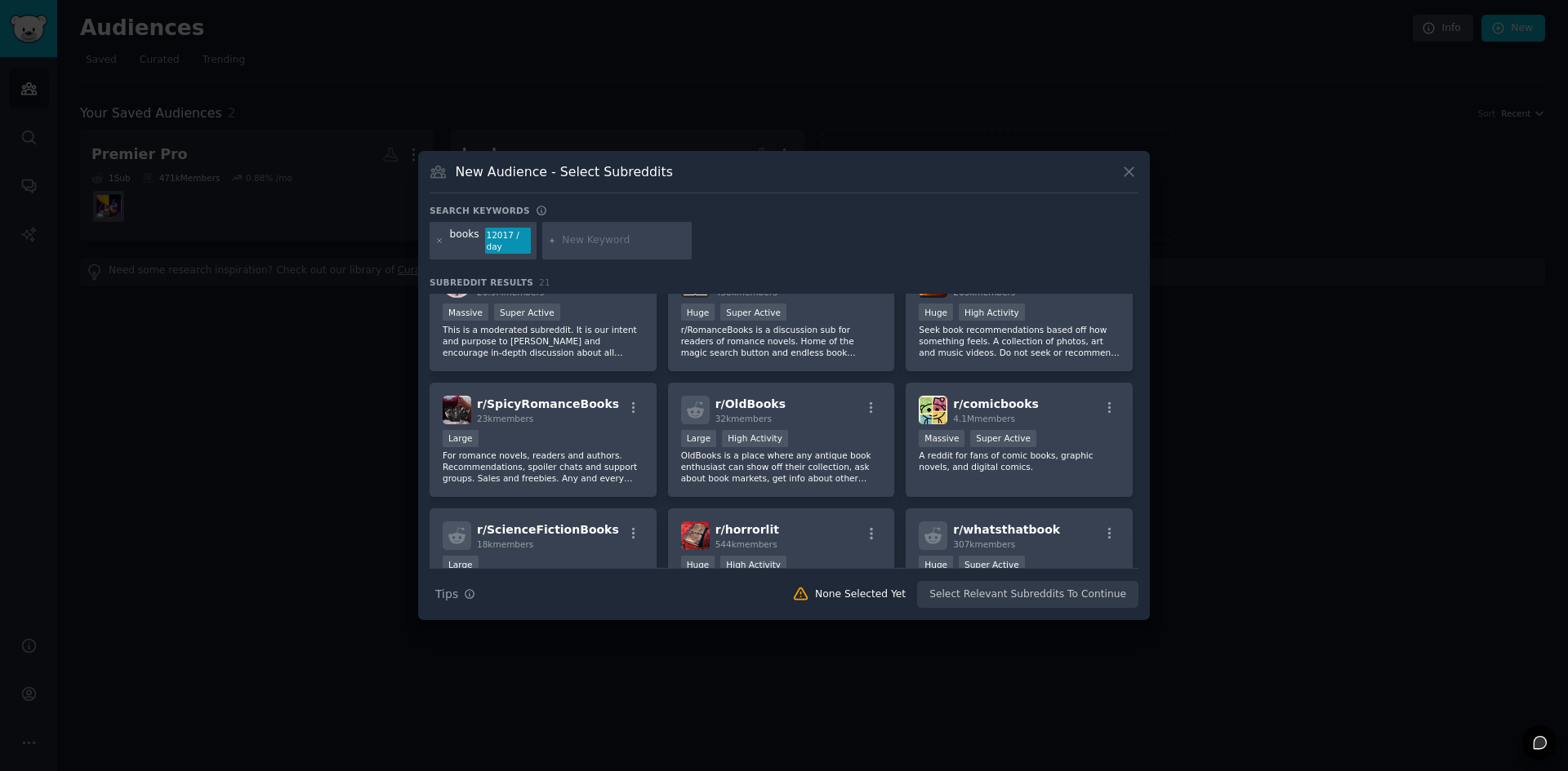
click at [566, 244] on input "text" at bounding box center [624, 240] width 124 height 15
type input "ebooks"
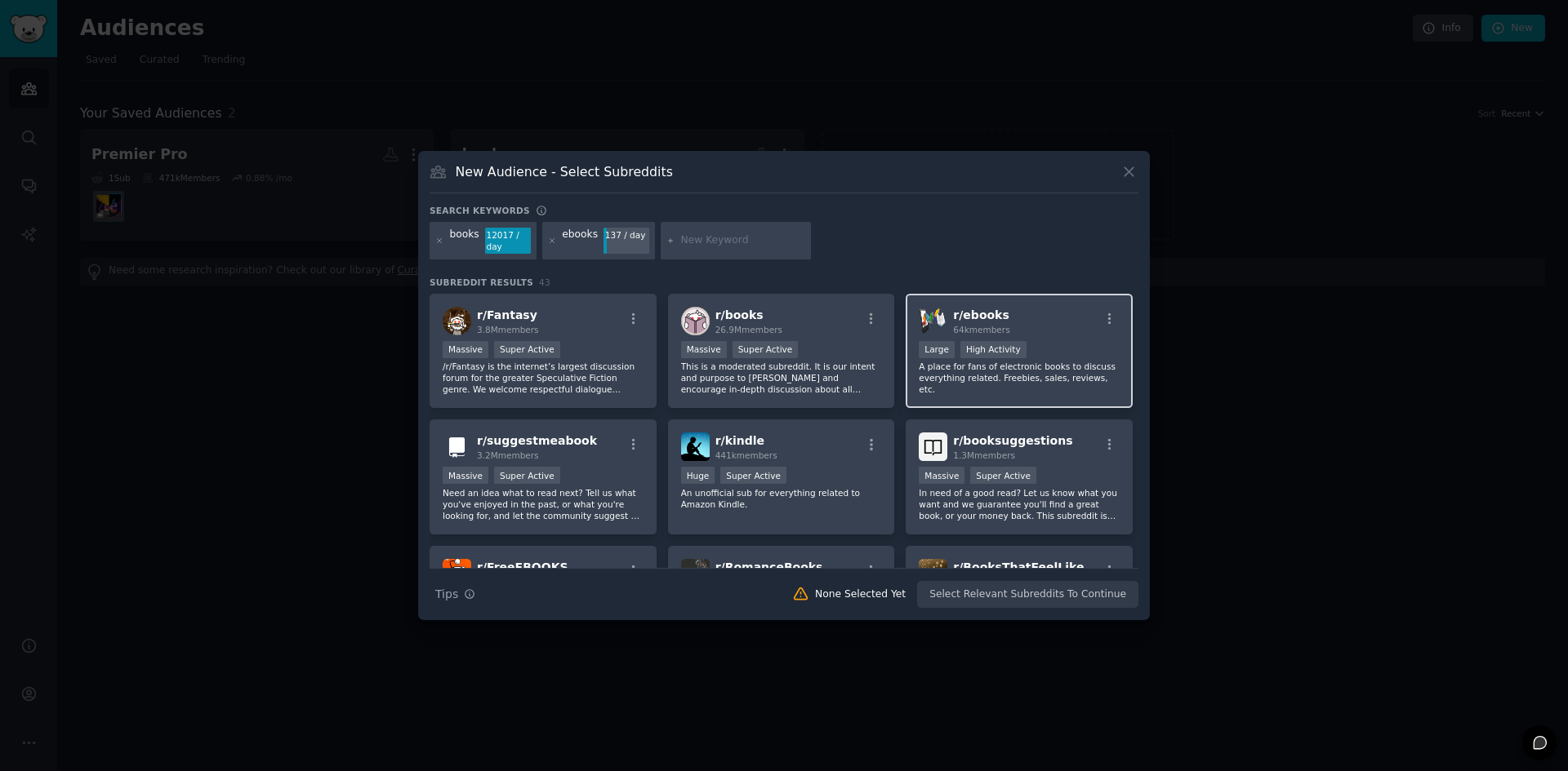
click at [957, 378] on p "A place for fans of electronic books to discuss everything related. Freebies, s…" at bounding box center [1019, 378] width 201 height 34
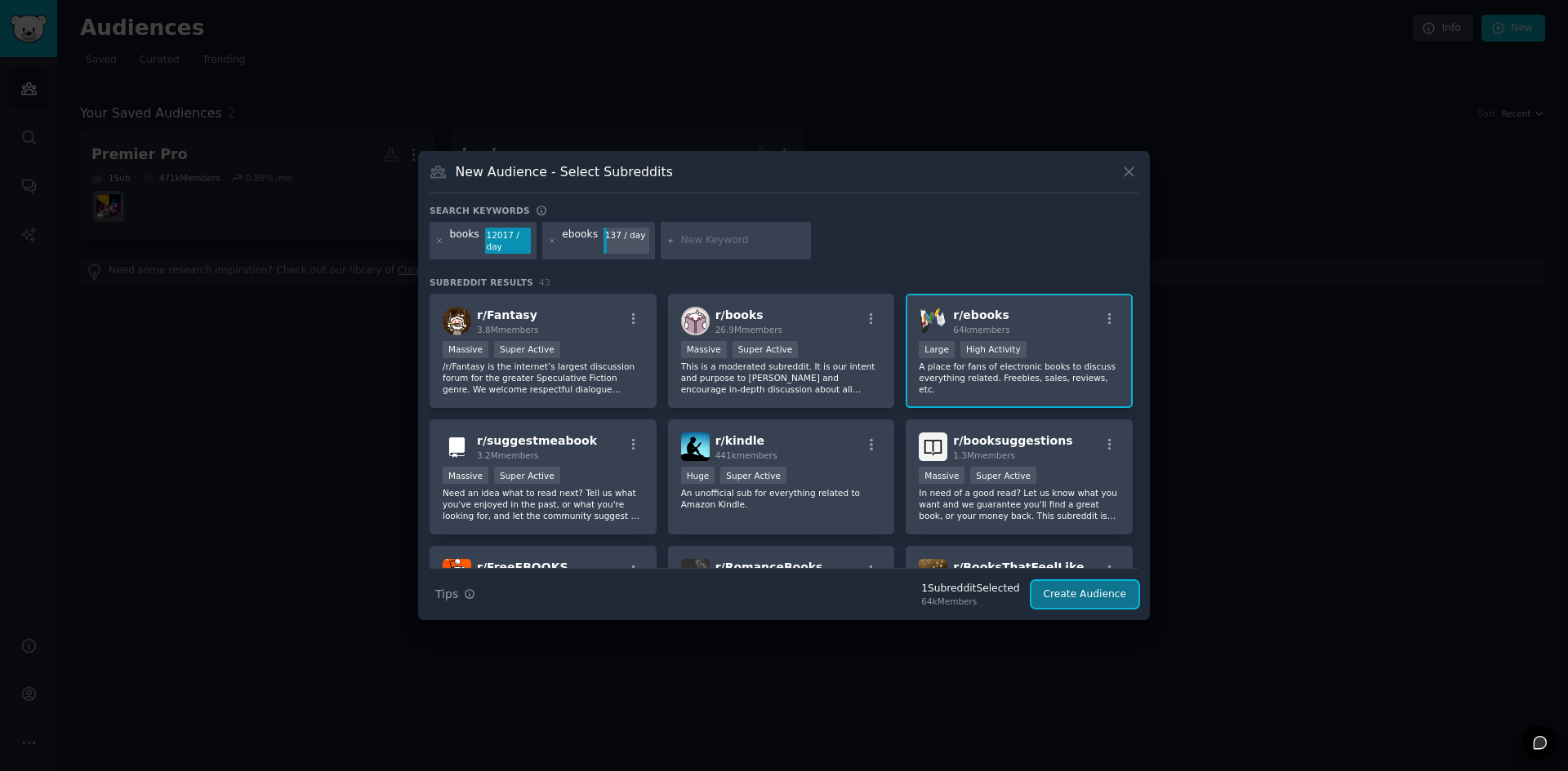
click at [1084, 583] on button "Create Audience" at bounding box center [1085, 595] width 108 height 28
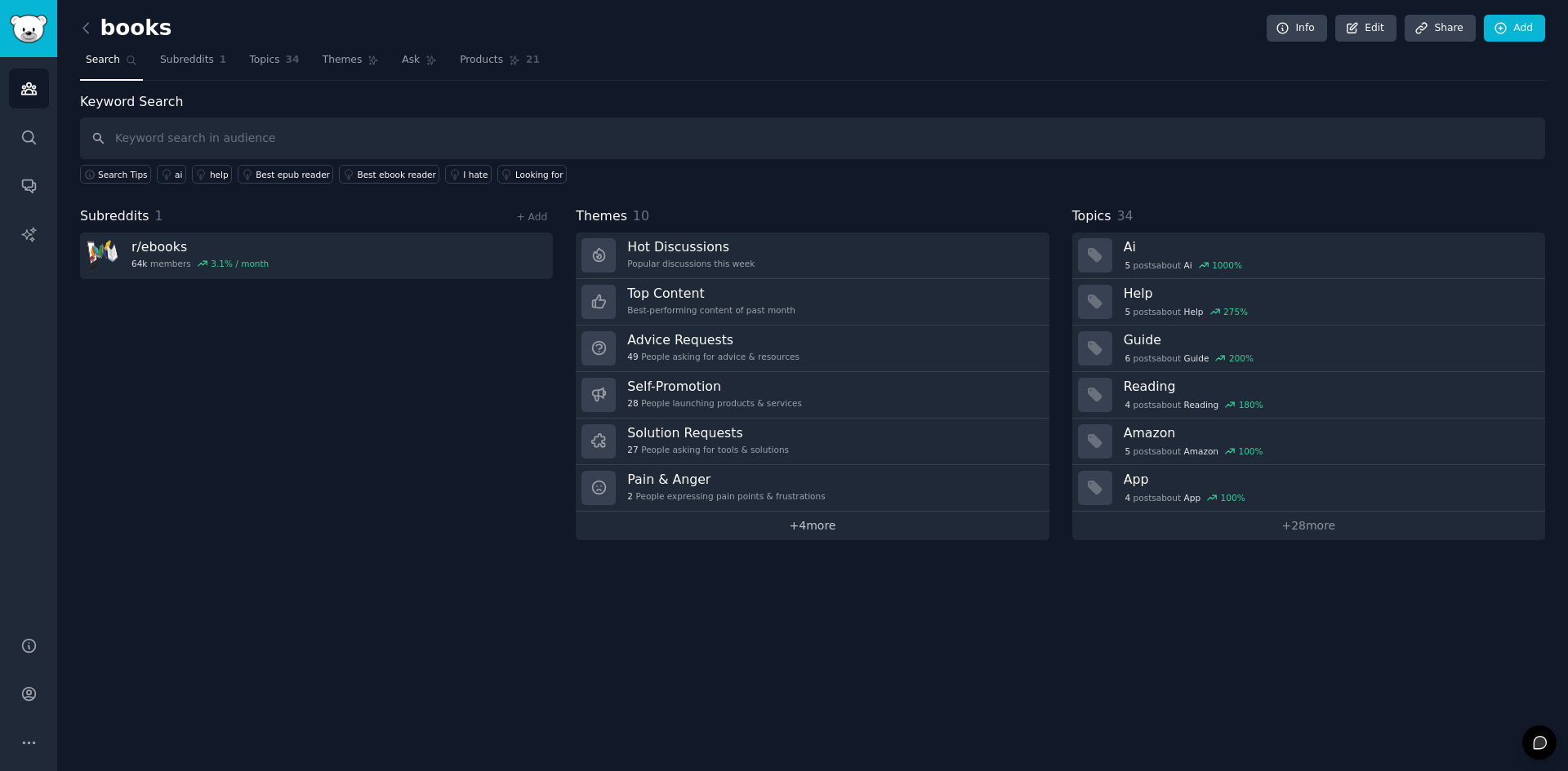
click at [884, 525] on link "+ 4 more" at bounding box center [812, 525] width 473 height 29
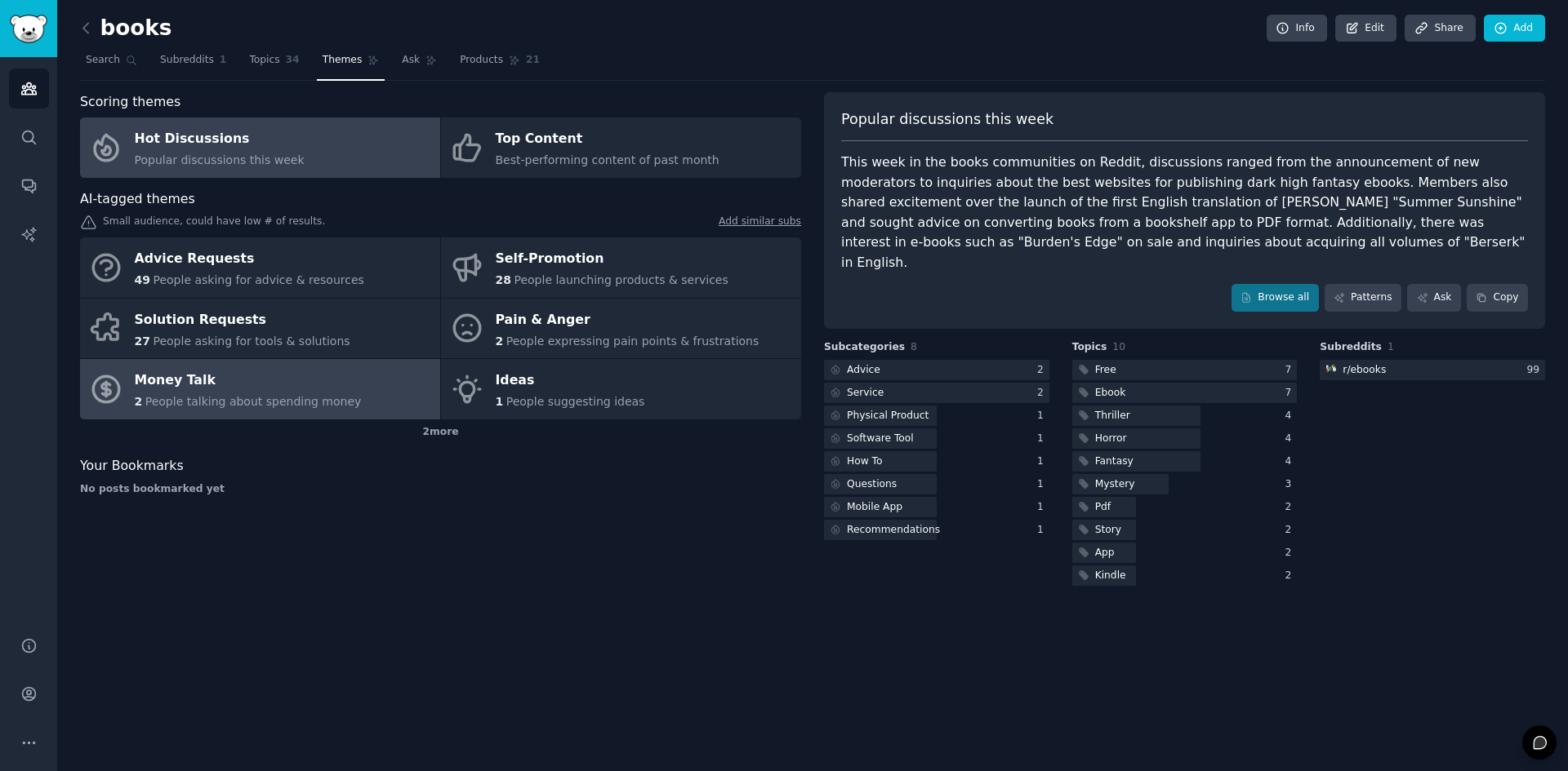
click at [308, 365] on link "Money Talk 2 People talking about spending money" at bounding box center [260, 388] width 360 height 60
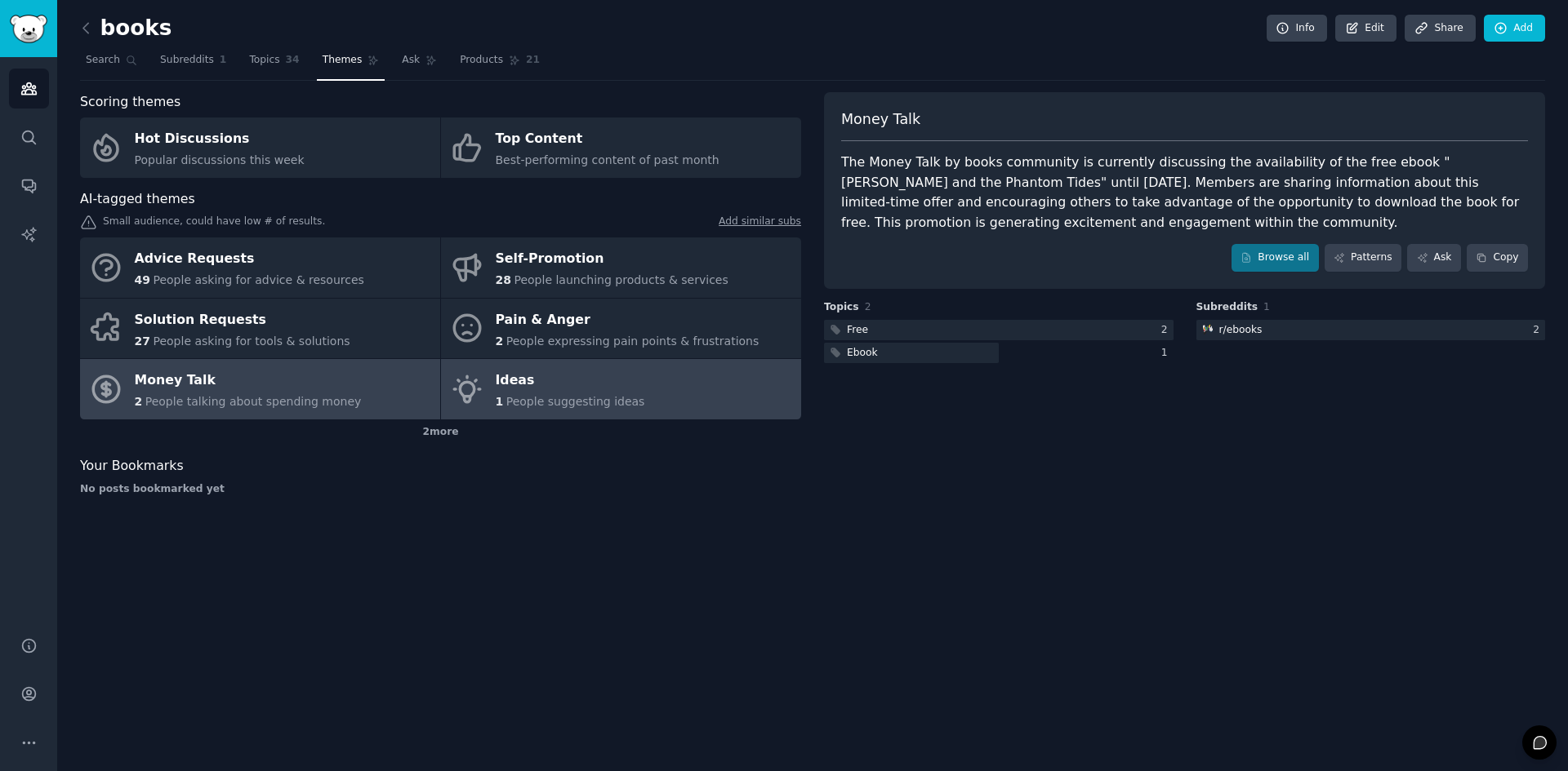
click at [537, 382] on div "Ideas" at bounding box center [571, 381] width 150 height 27
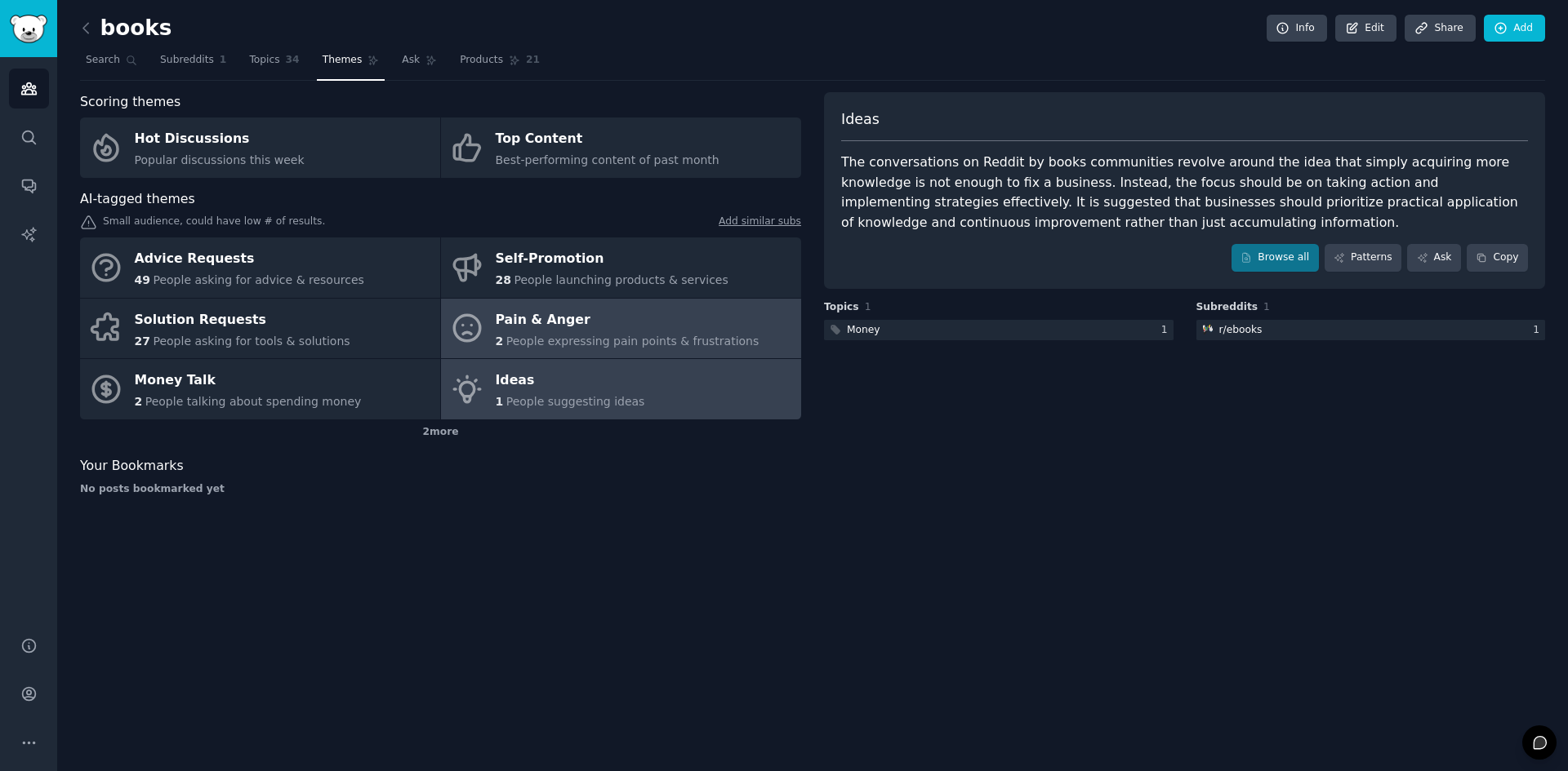
click at [522, 344] on span "People expressing pain points & frustrations" at bounding box center [633, 340] width 253 height 13
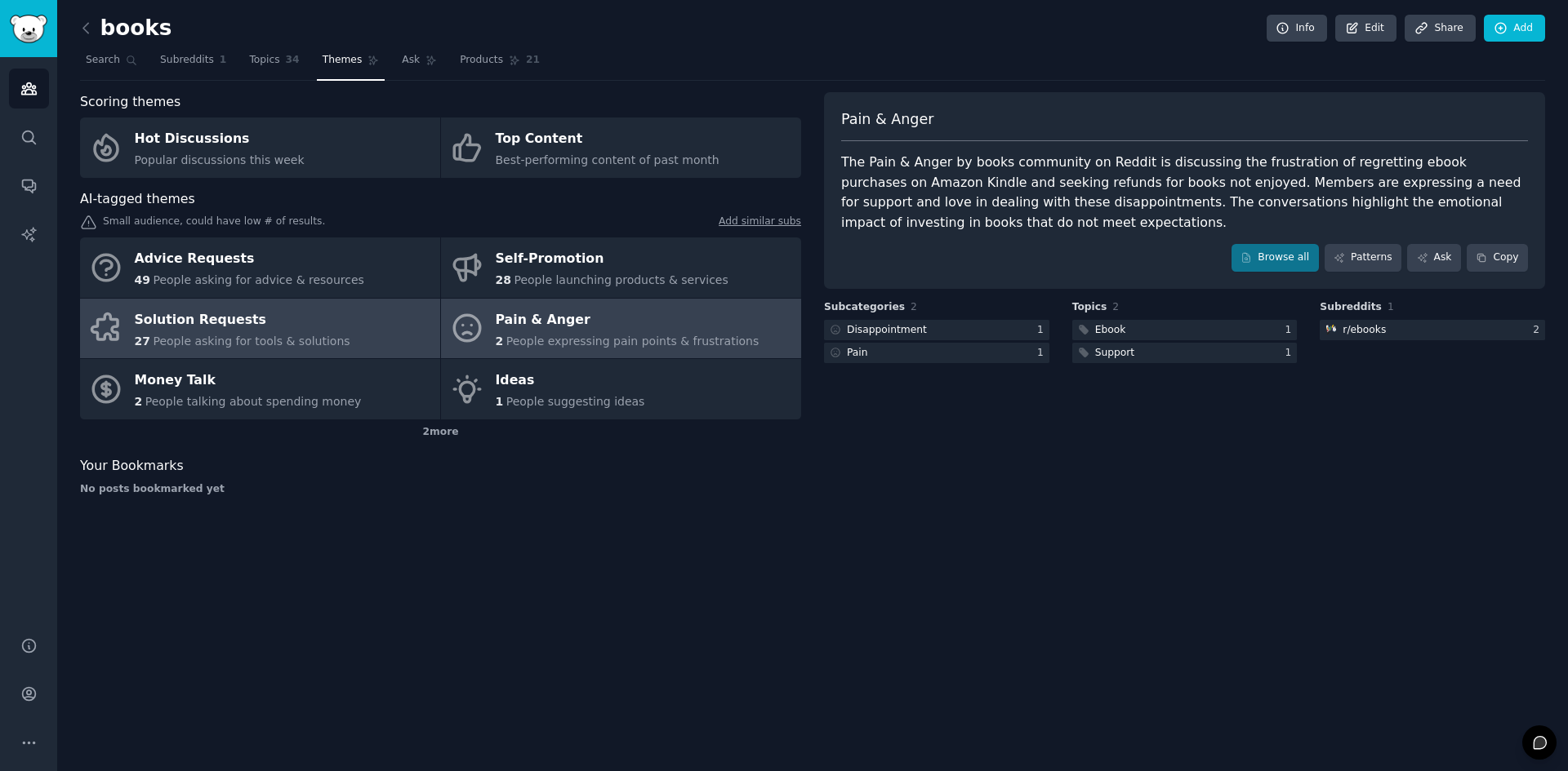
click at [256, 307] on div "Solution Requests" at bounding box center [242, 320] width 215 height 27
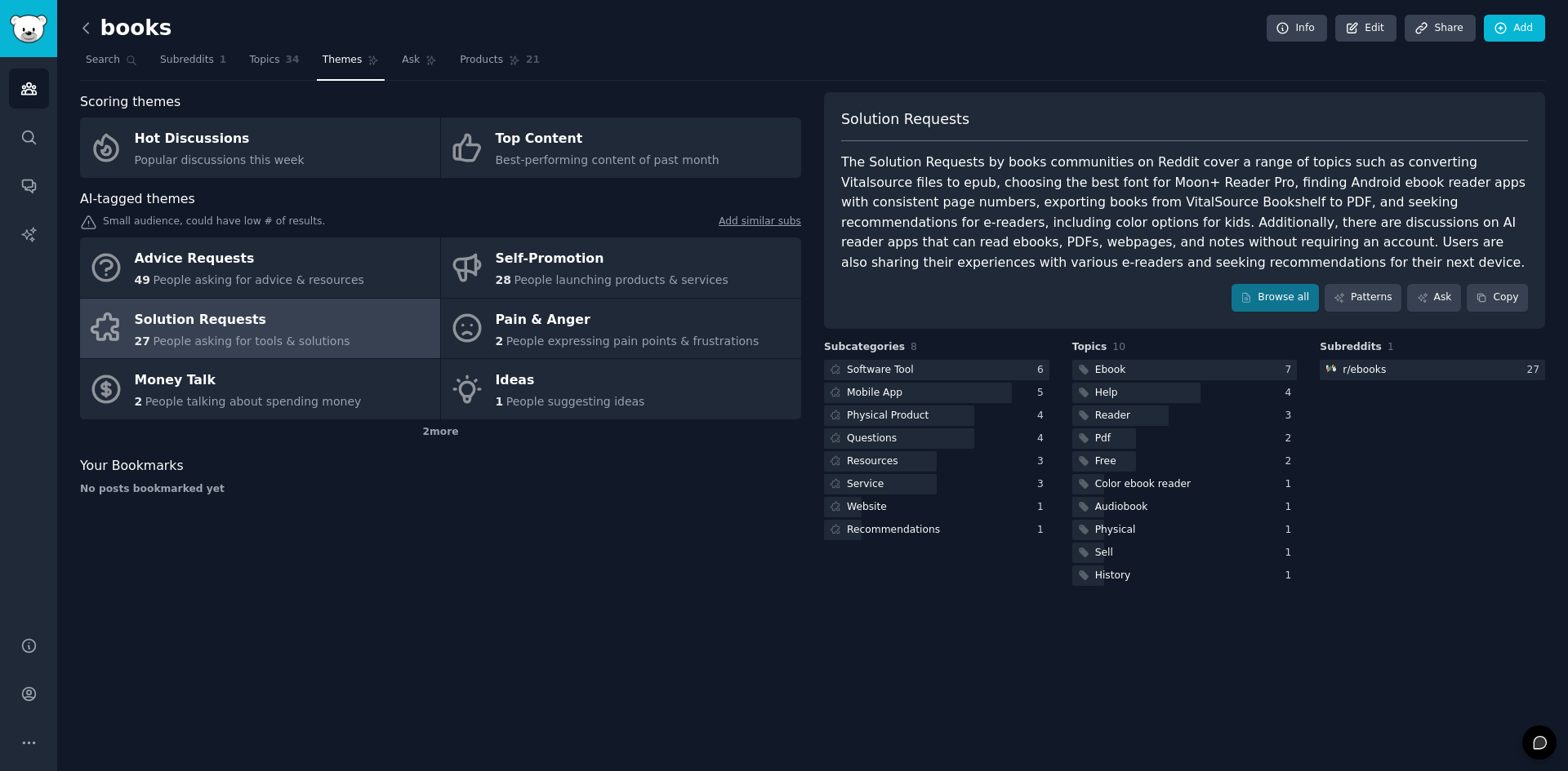
click at [89, 30] on icon at bounding box center [86, 28] width 17 height 17
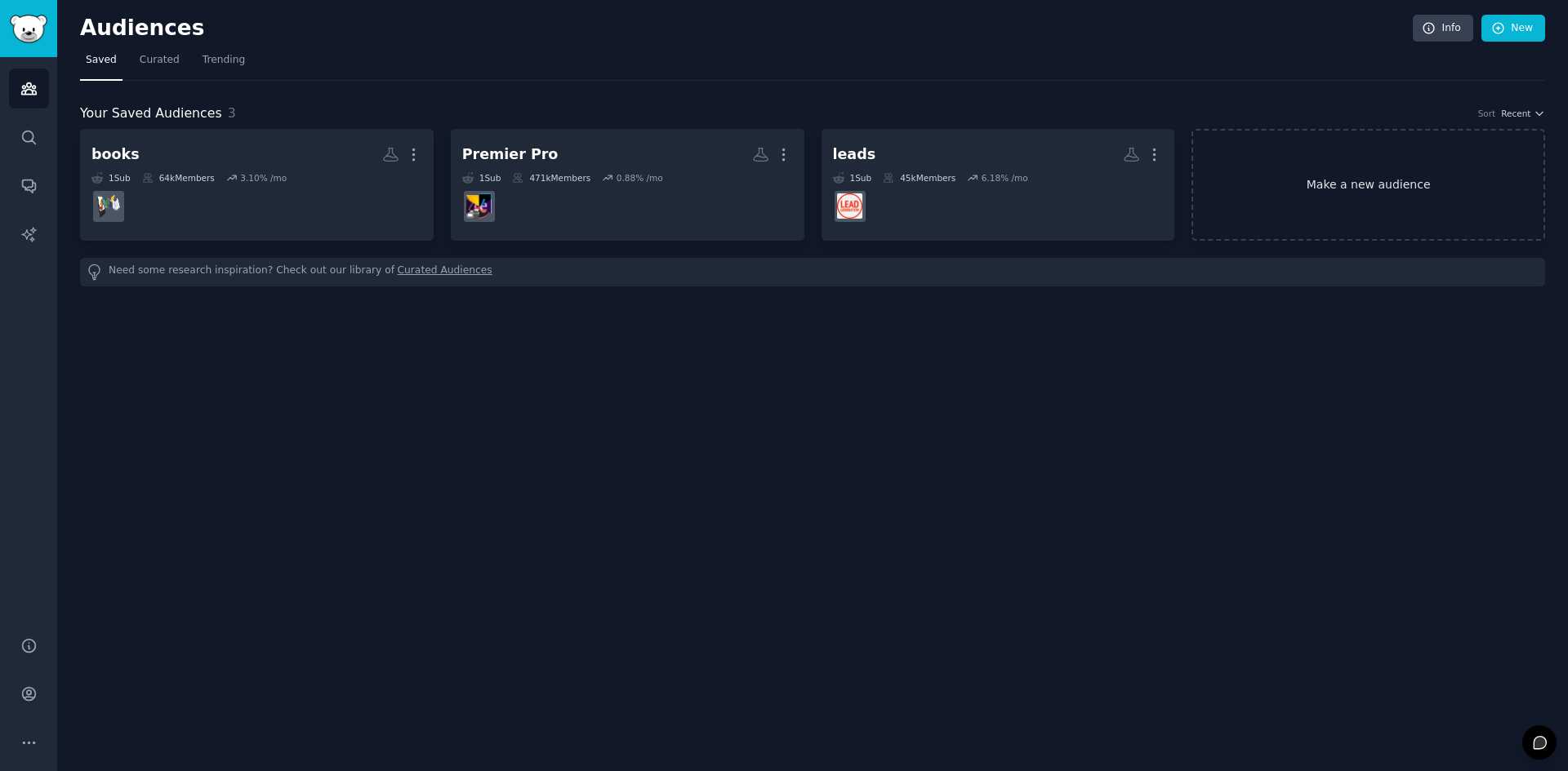
click at [1271, 210] on link "Make a new audience" at bounding box center [1367, 185] width 353 height 112
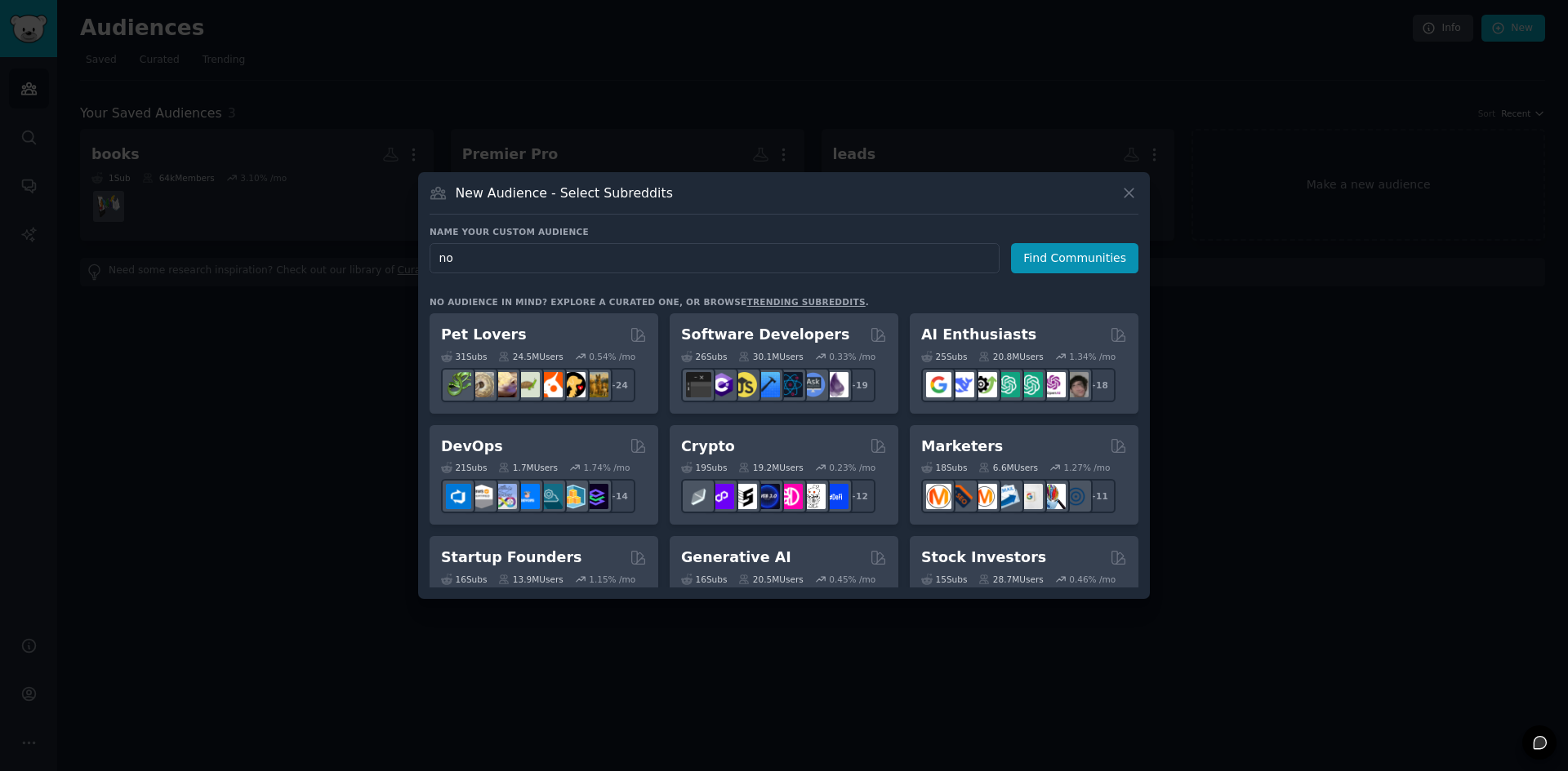
type input "n"
type input "a"
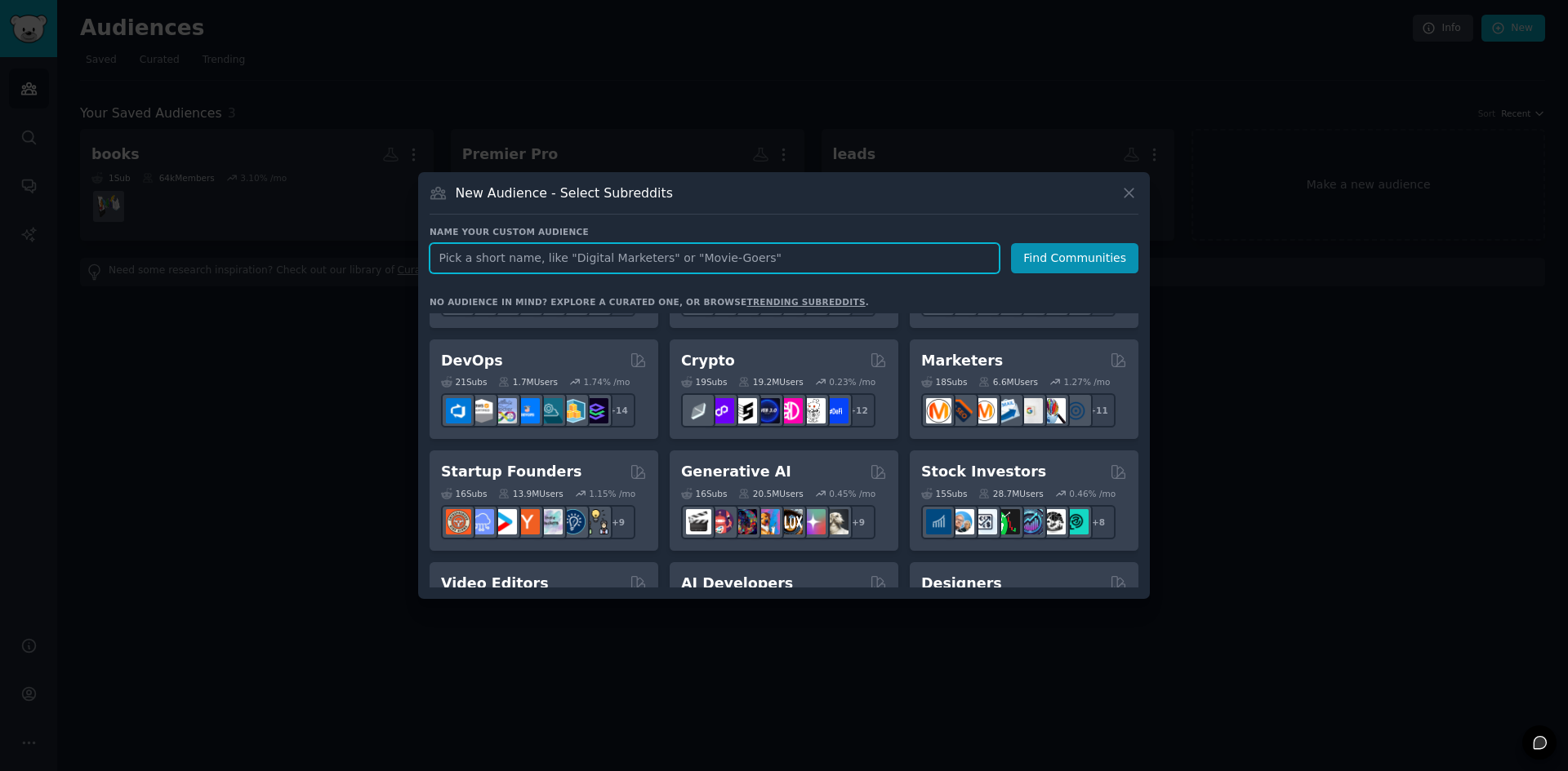
scroll to position [82, 0]
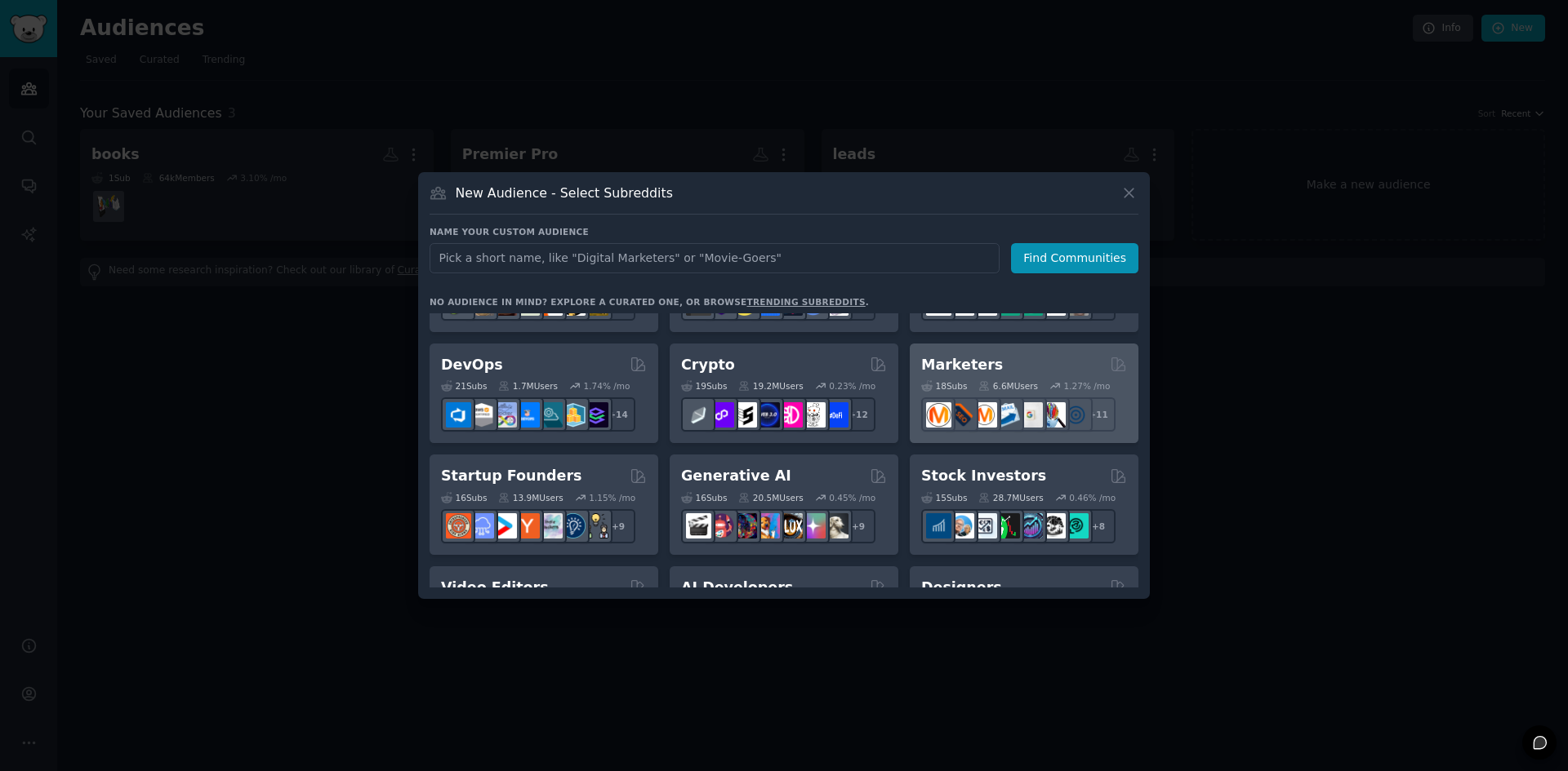
click at [1012, 361] on div "Marketers" at bounding box center [1023, 365] width 206 height 21
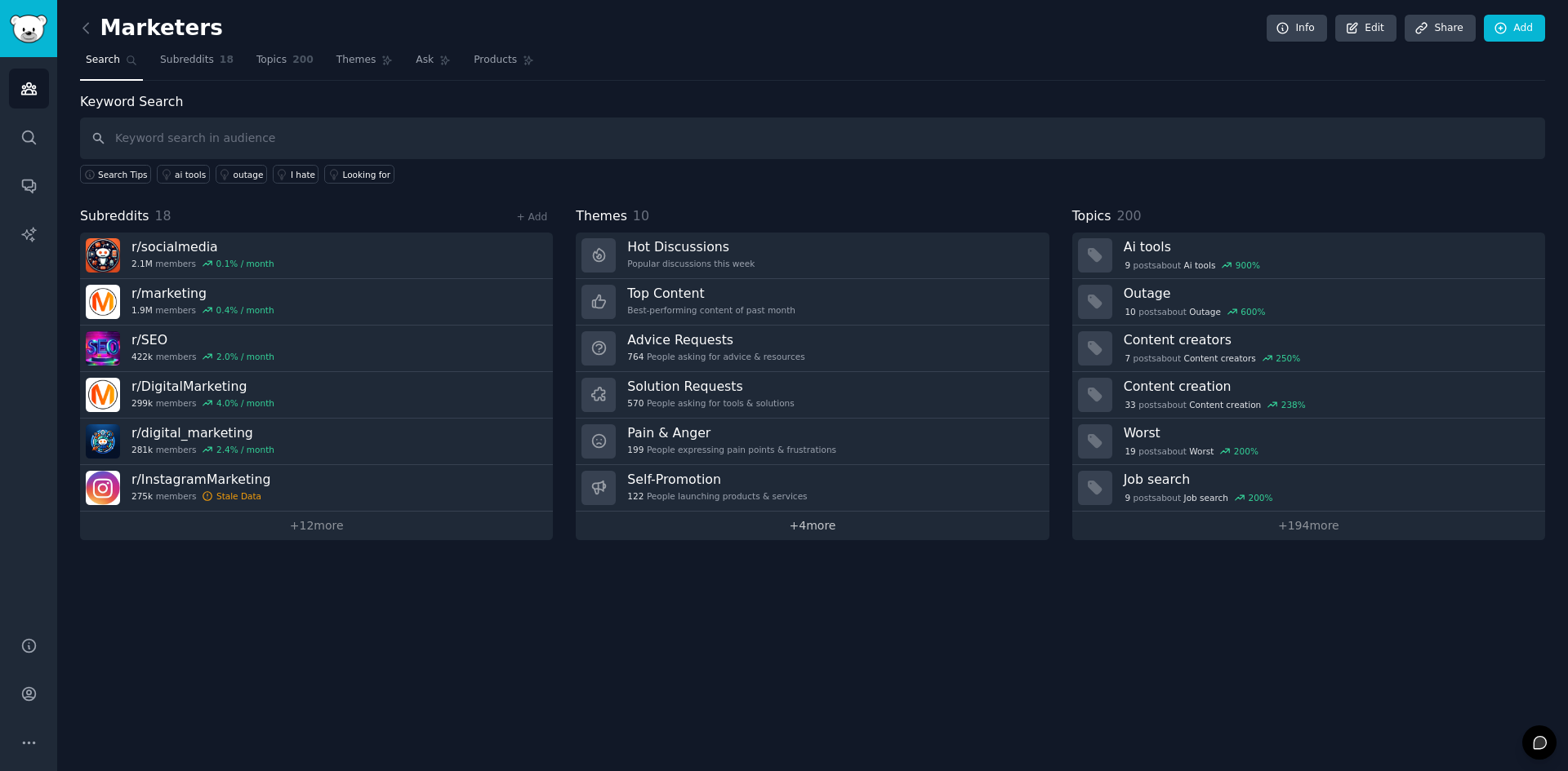
click at [781, 530] on link "+ 4 more" at bounding box center [812, 525] width 473 height 29
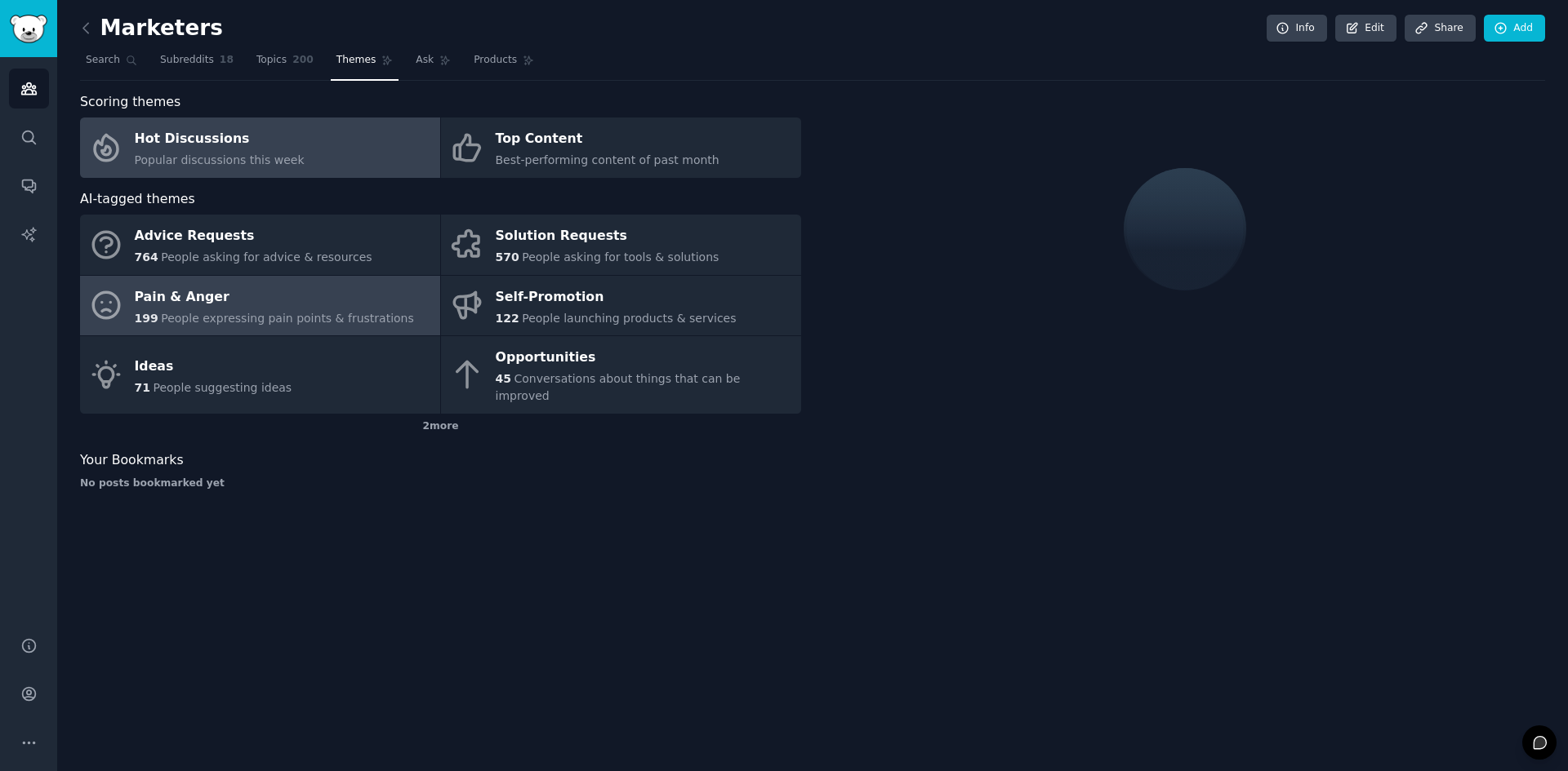
click at [251, 295] on div "Pain & Anger" at bounding box center [274, 297] width 279 height 27
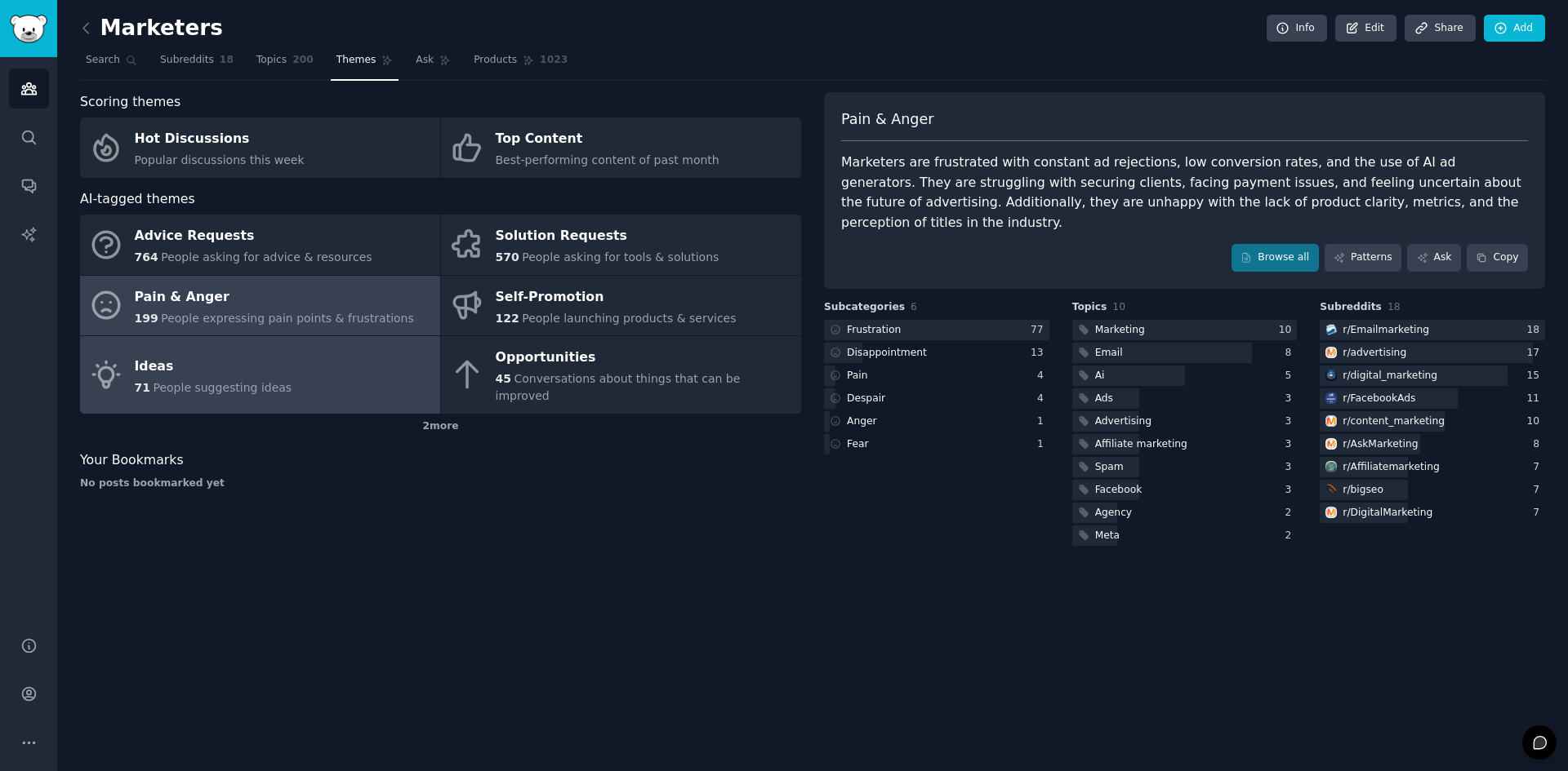
click at [379, 359] on link "Ideas 71 People suggesting ideas" at bounding box center [260, 375] width 360 height 78
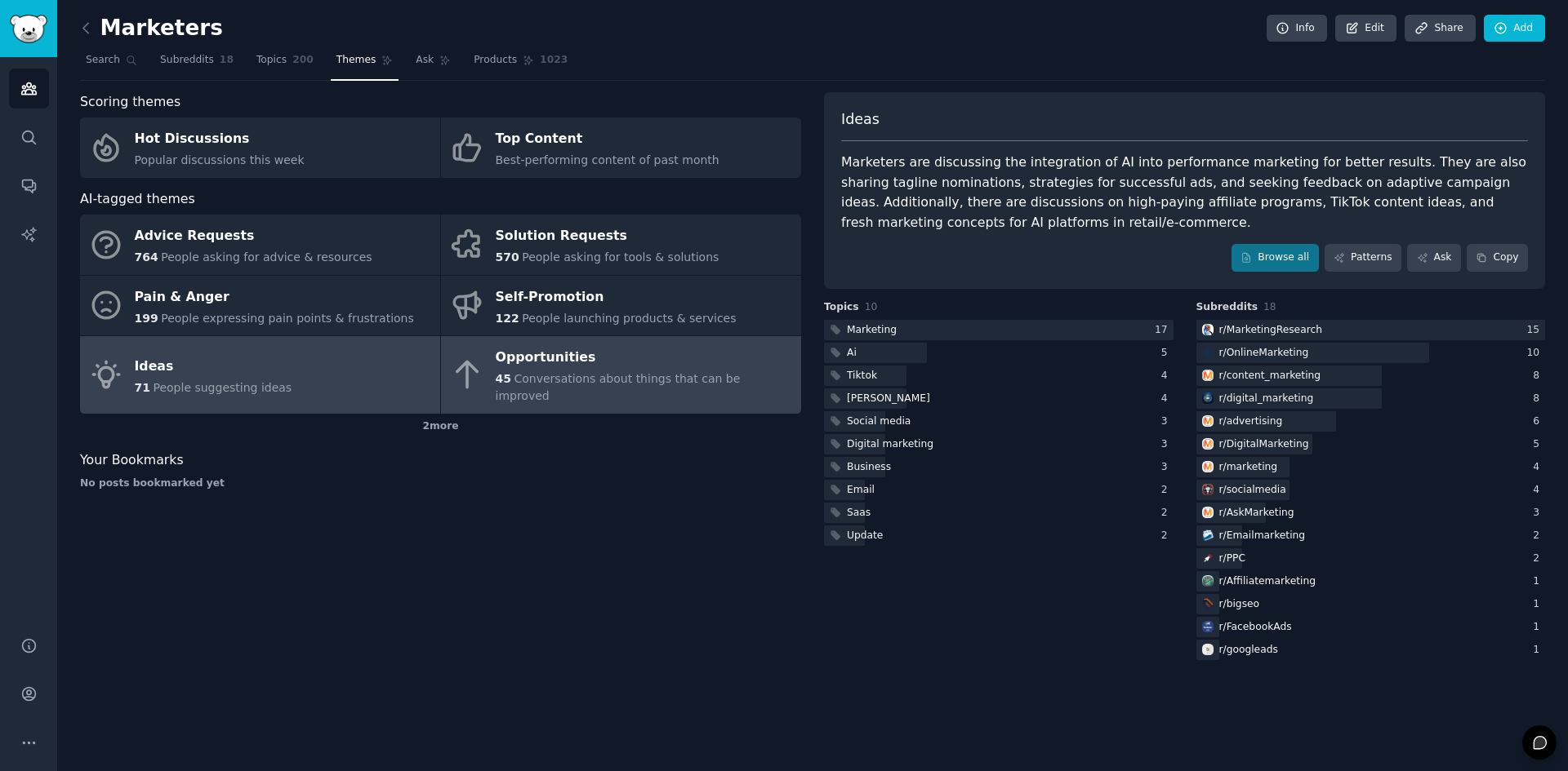
click at [607, 378] on span "Conversations about things that can be improved" at bounding box center [618, 387] width 245 height 30
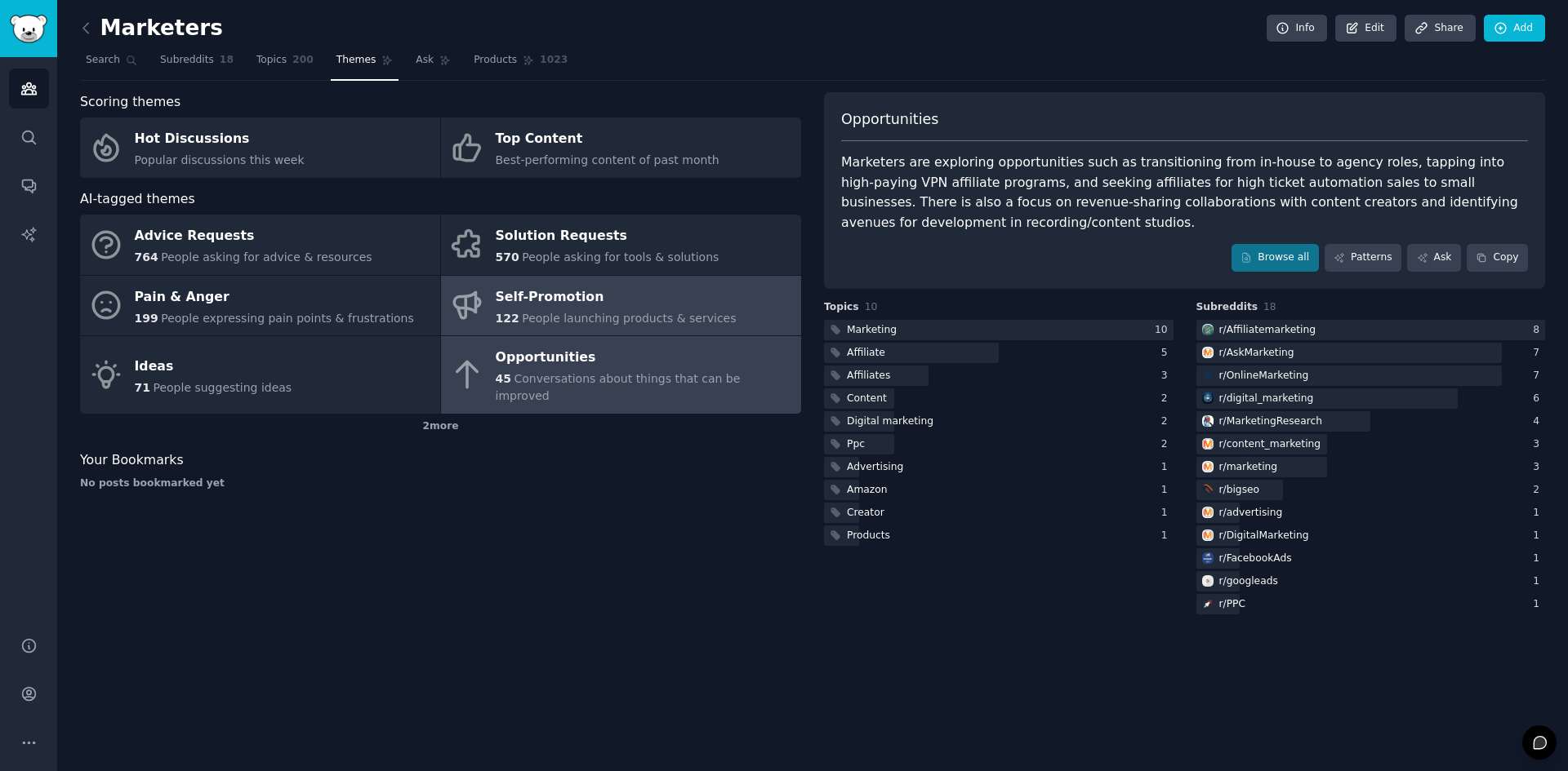
click at [581, 303] on div "Self-Promotion" at bounding box center [616, 297] width 241 height 27
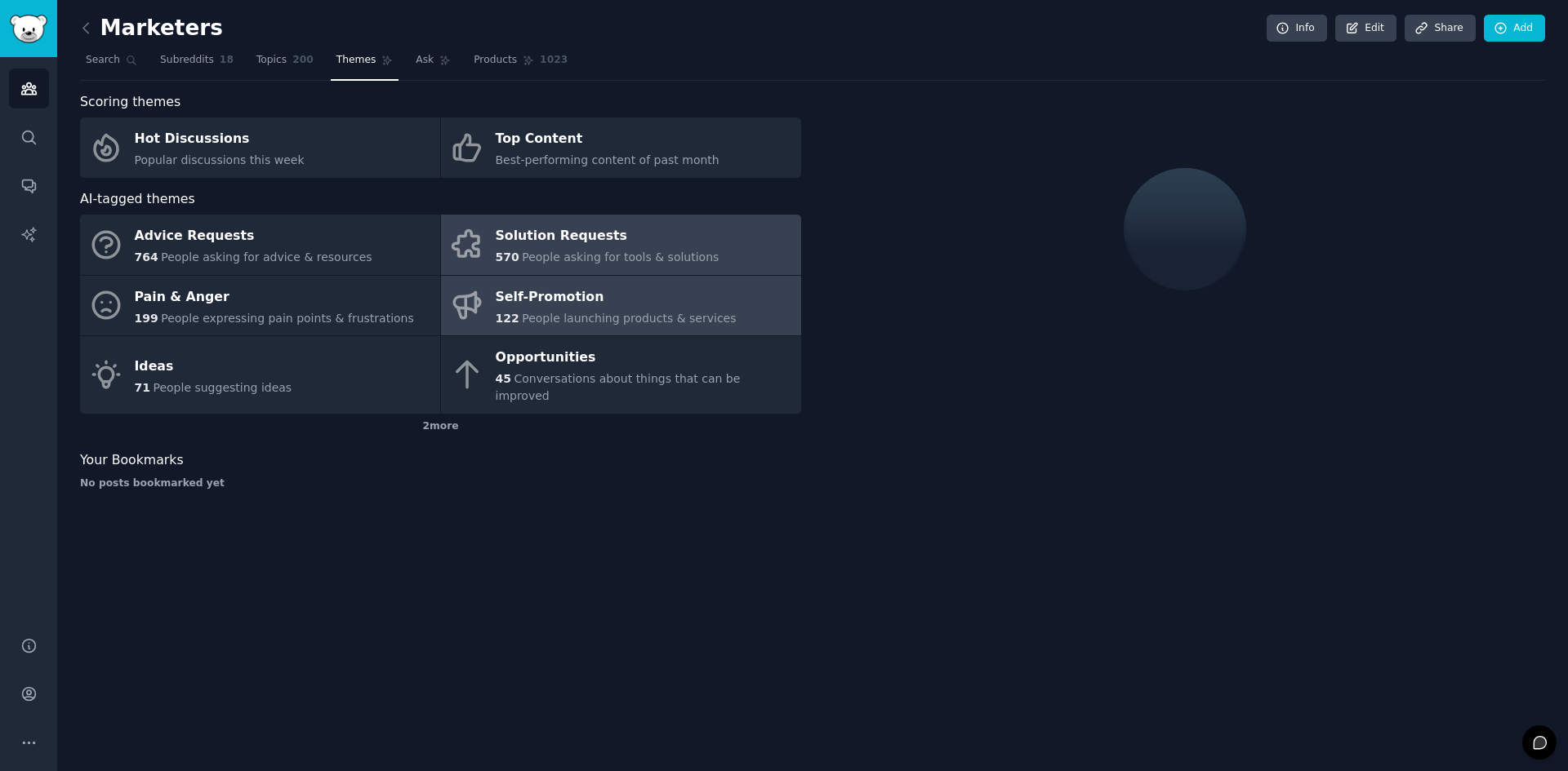
click at [568, 243] on div "Solution Requests" at bounding box center [607, 236] width 223 height 27
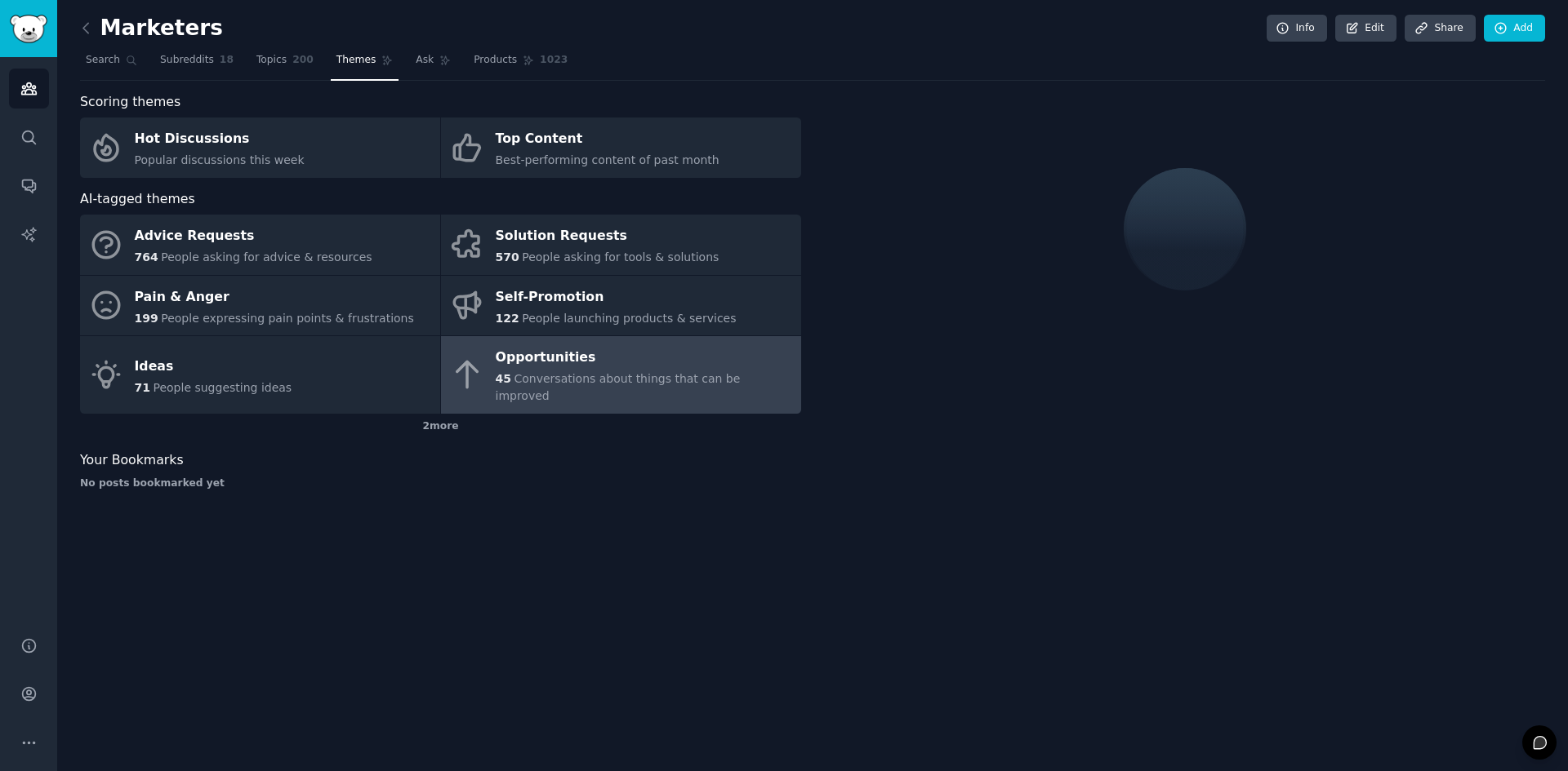
drag, startPoint x: 572, startPoint y: 363, endPoint x: 563, endPoint y: 358, distance: 10.3
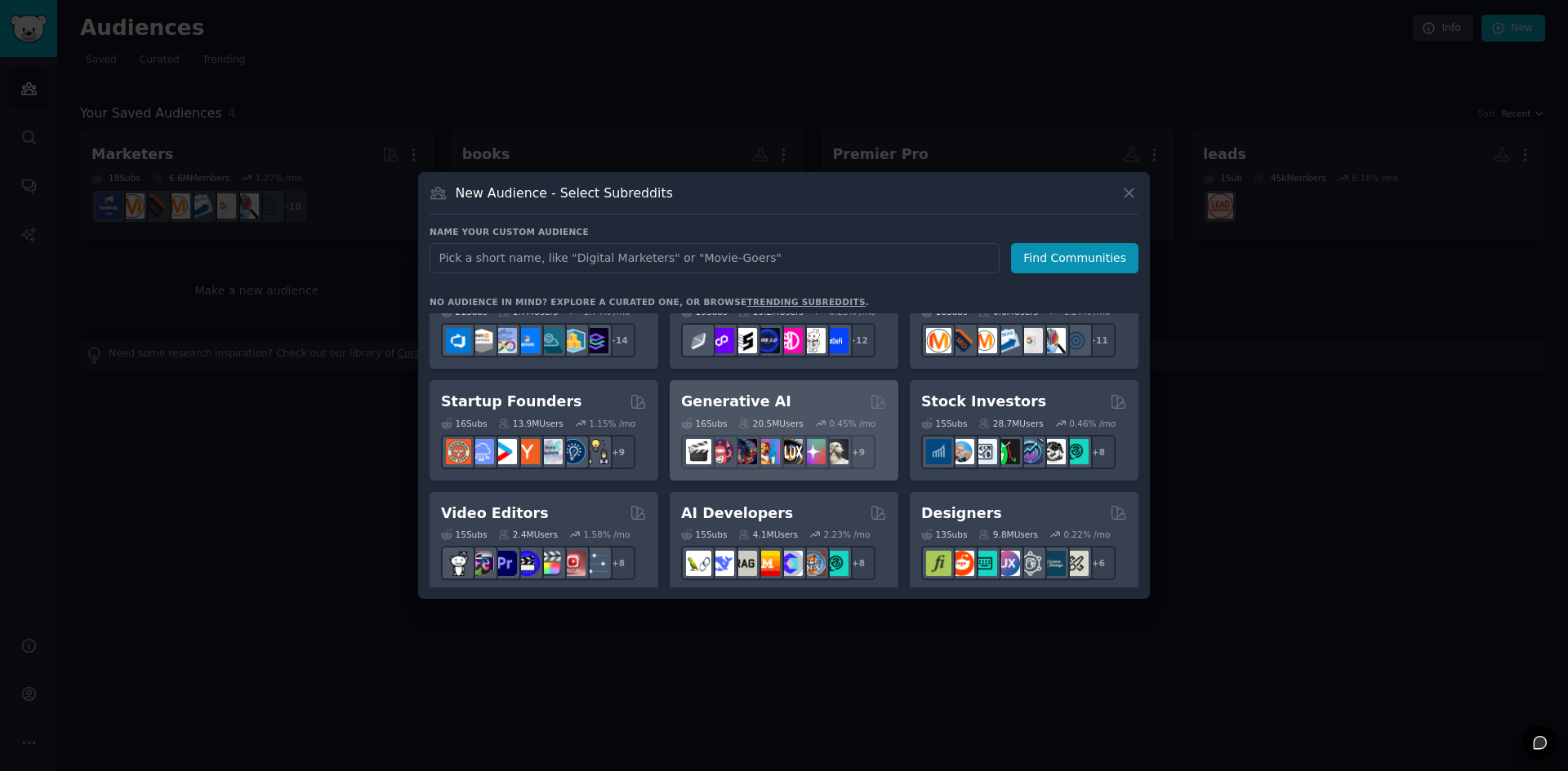
scroll to position [163, 0]
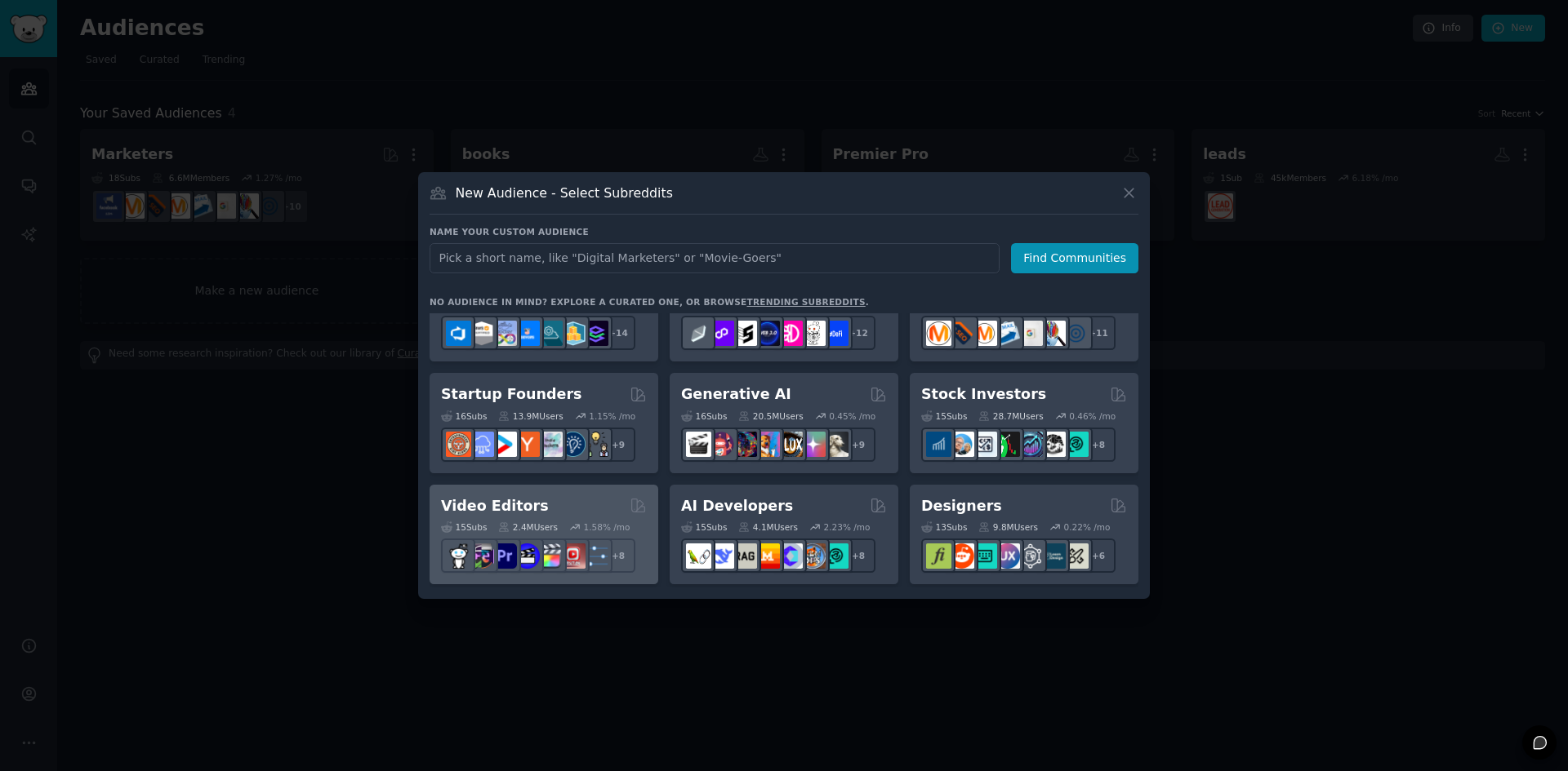
click at [530, 506] on div "Video Editors" at bounding box center [543, 506] width 206 height 21
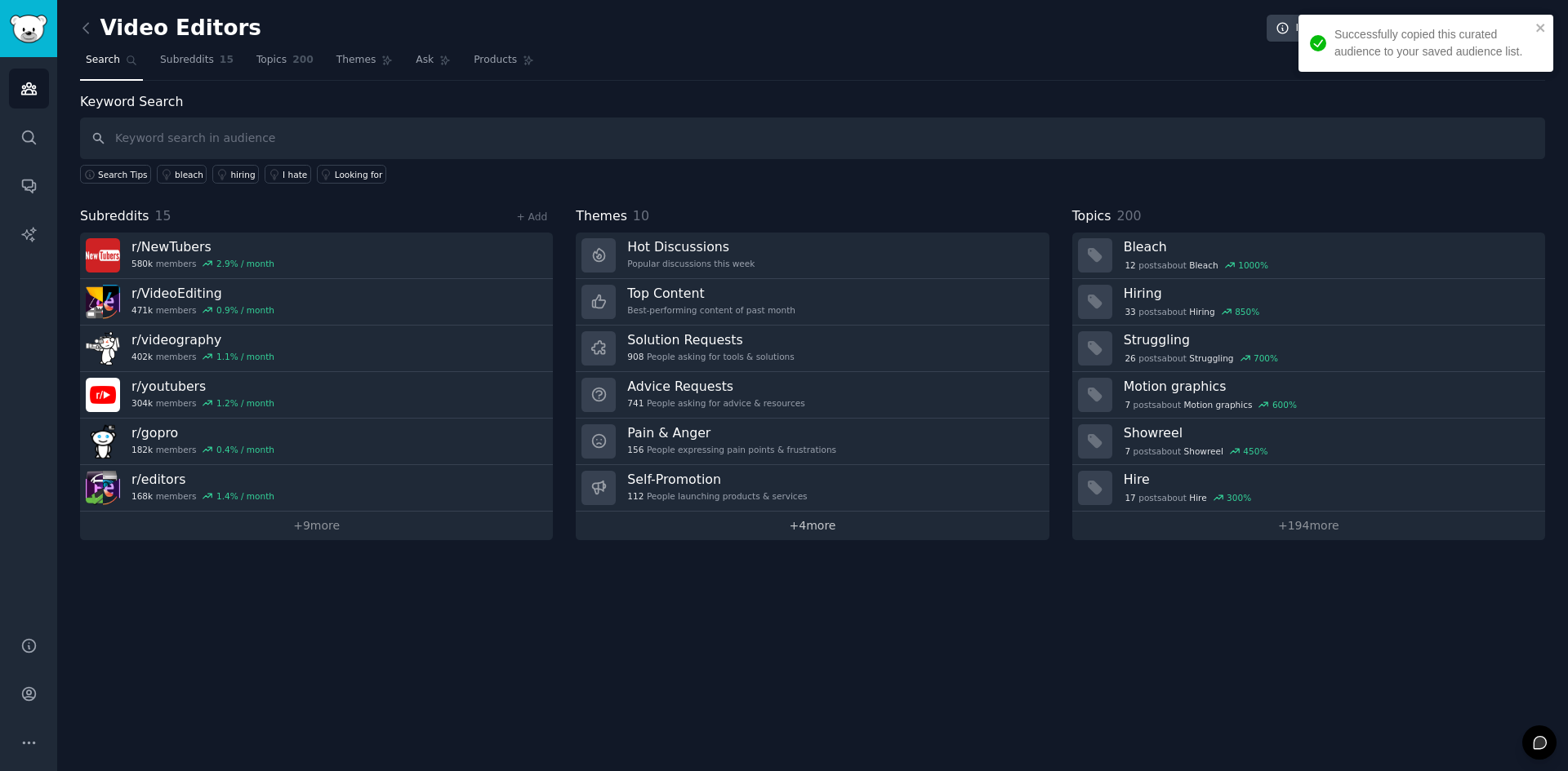
click at [758, 536] on link "+ 4 more" at bounding box center [812, 525] width 473 height 29
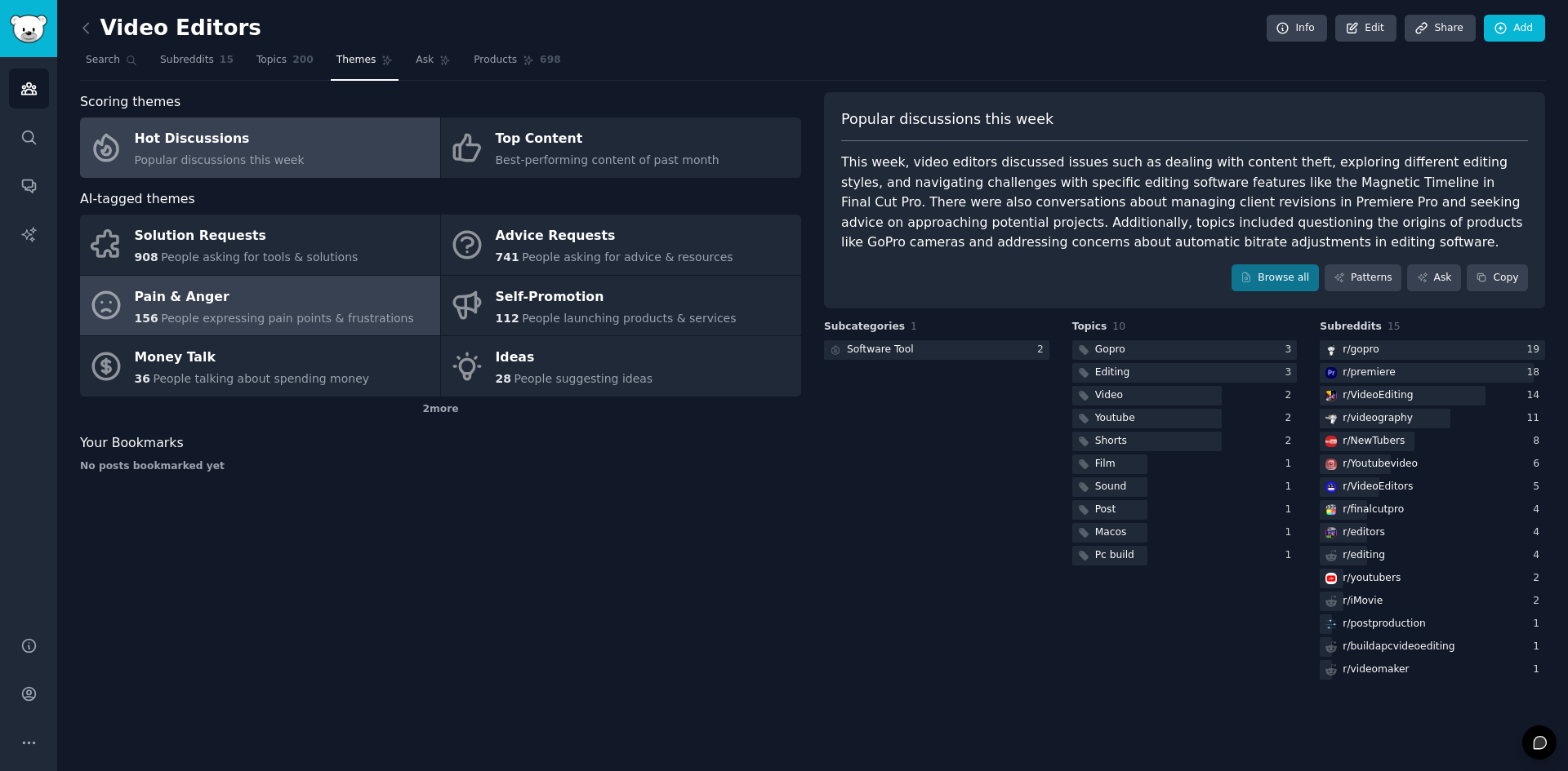
click at [330, 296] on div "Pain & Anger" at bounding box center [274, 297] width 279 height 27
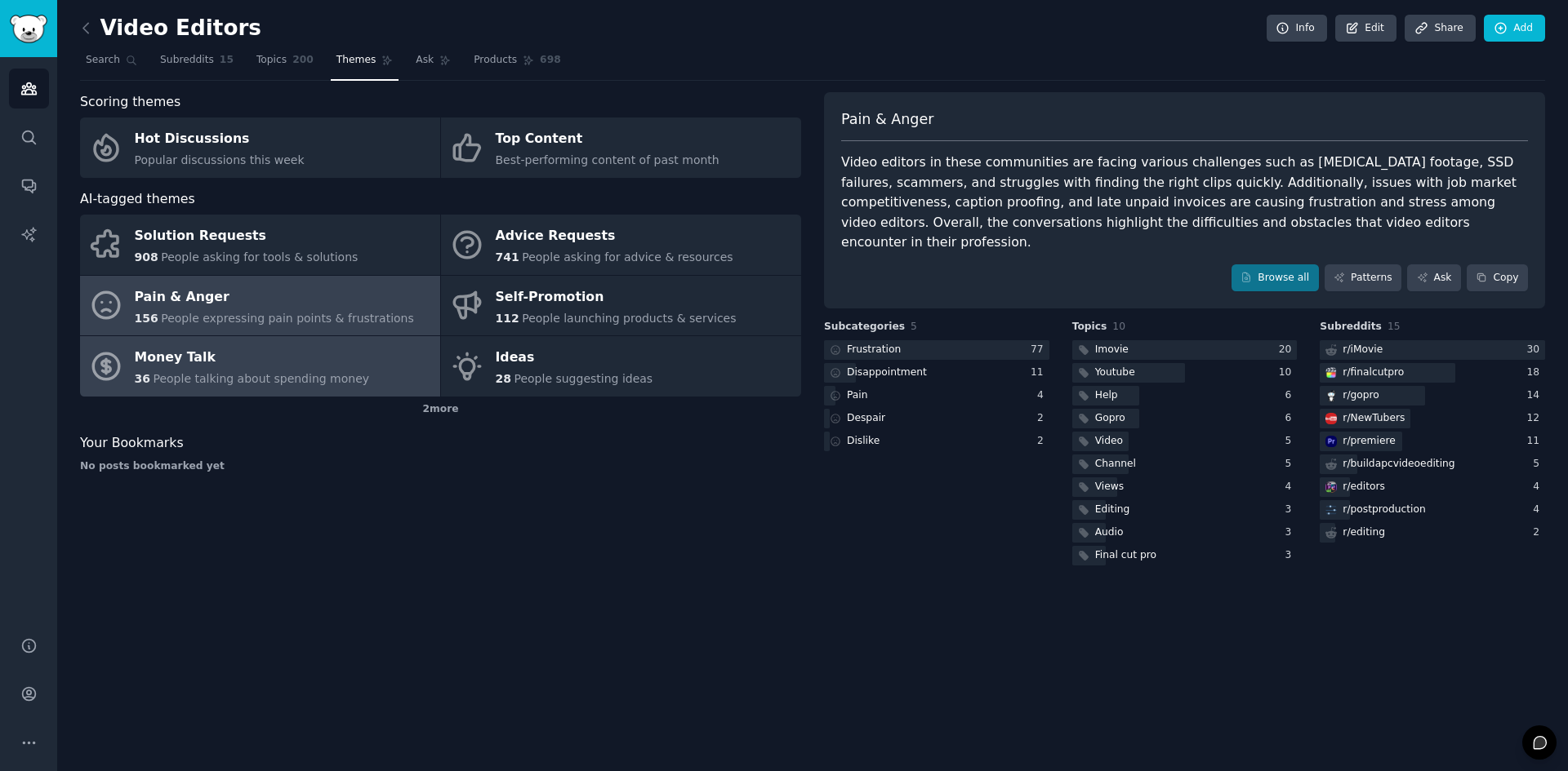
click at [333, 379] on span "People talking about spending money" at bounding box center [261, 379] width 216 height 13
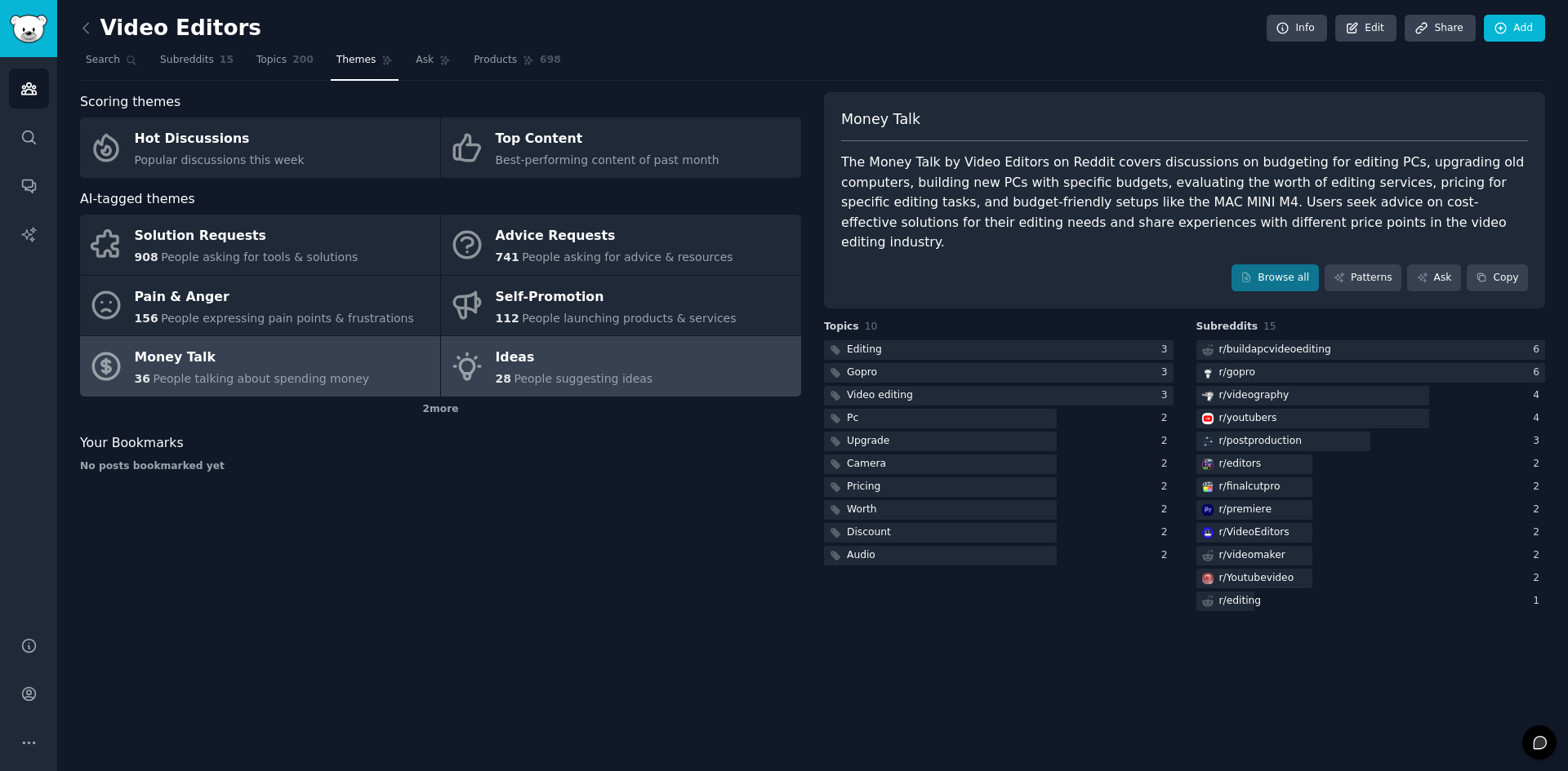
click at [673, 368] on link "Ideas 28 People suggesting ideas" at bounding box center [621, 366] width 360 height 60
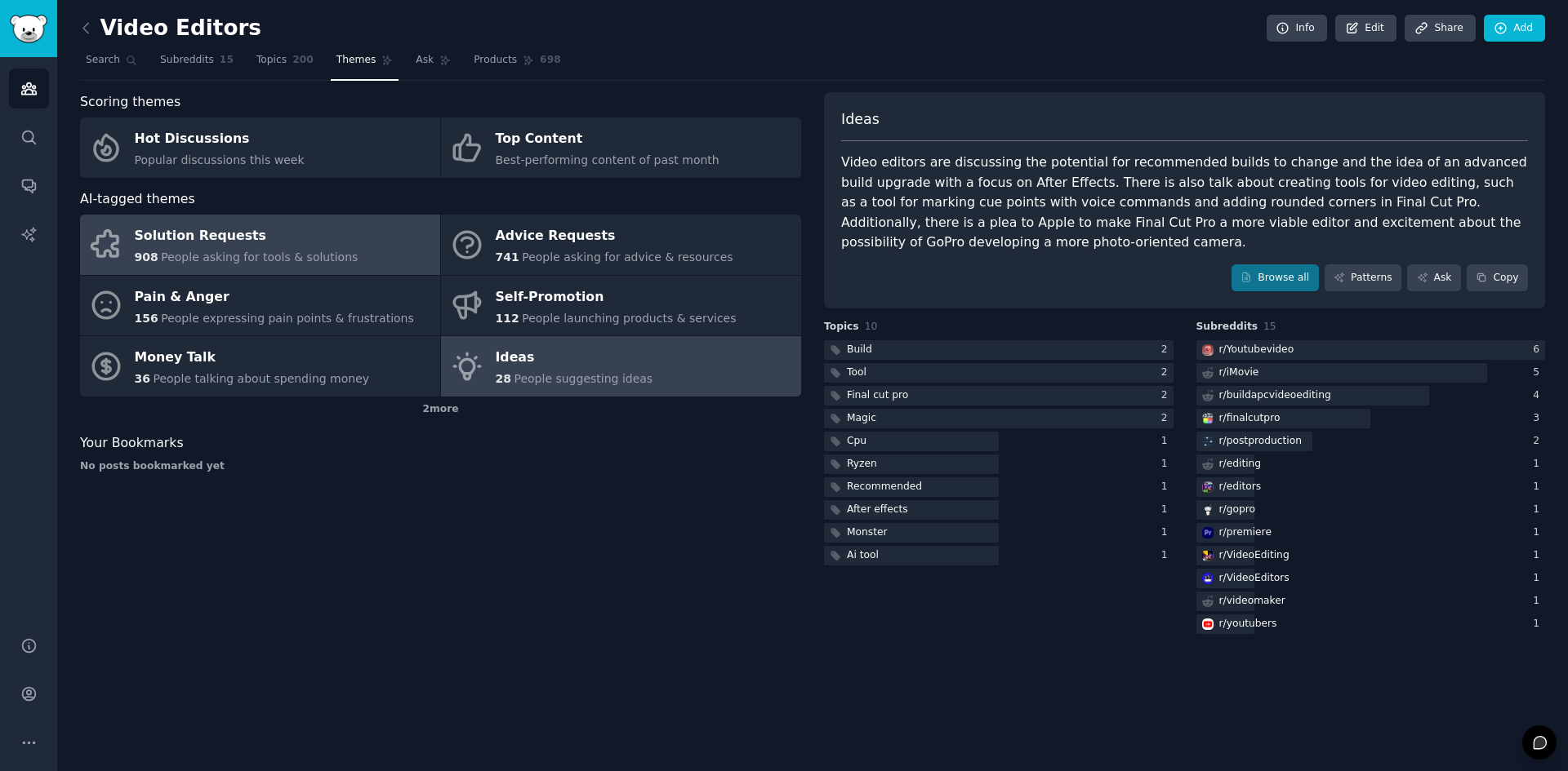
click at [333, 259] on link "Solution Requests 908 People asking for tools & solutions" at bounding box center [260, 244] width 360 height 60
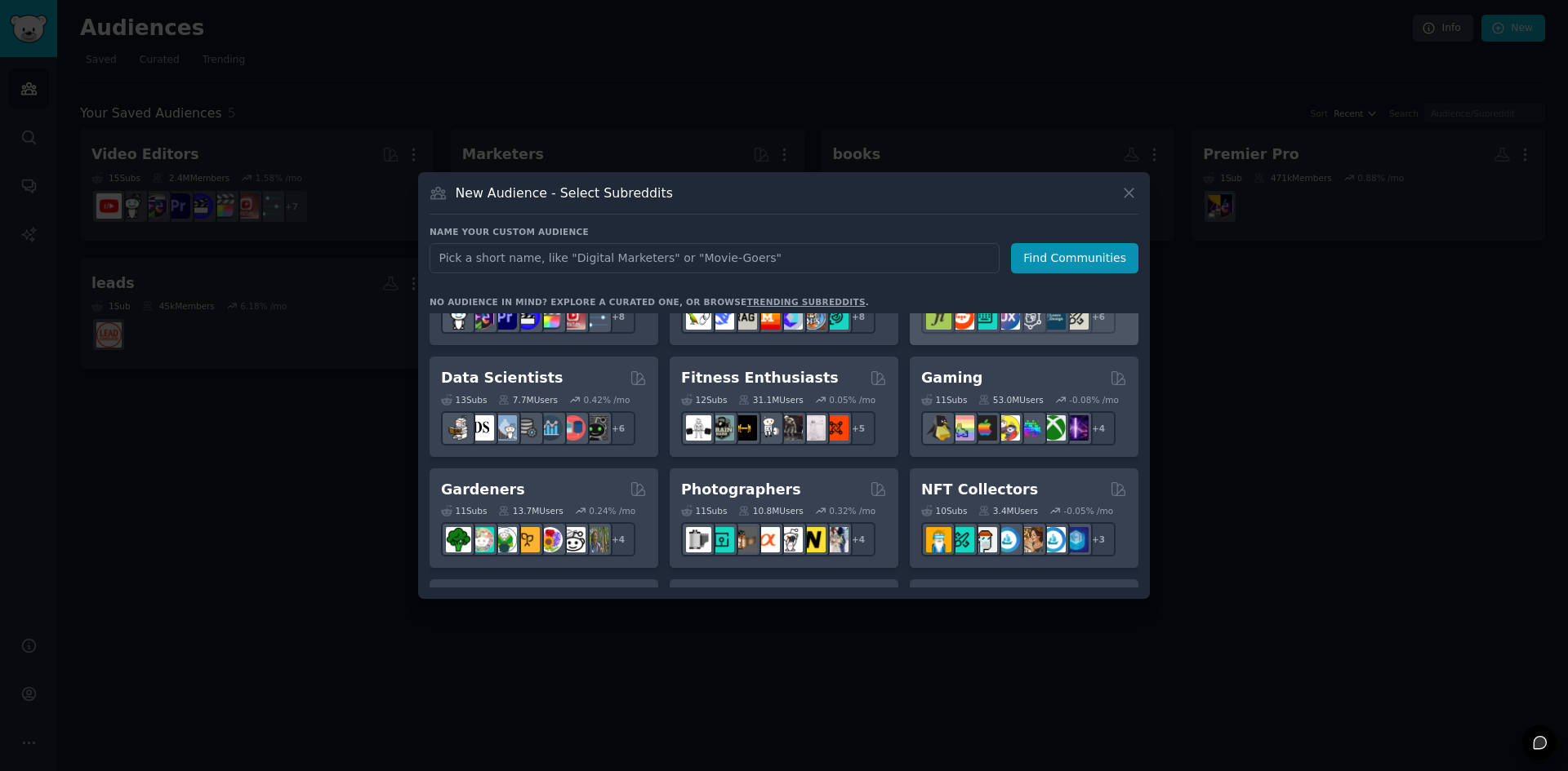
scroll to position [408, 0]
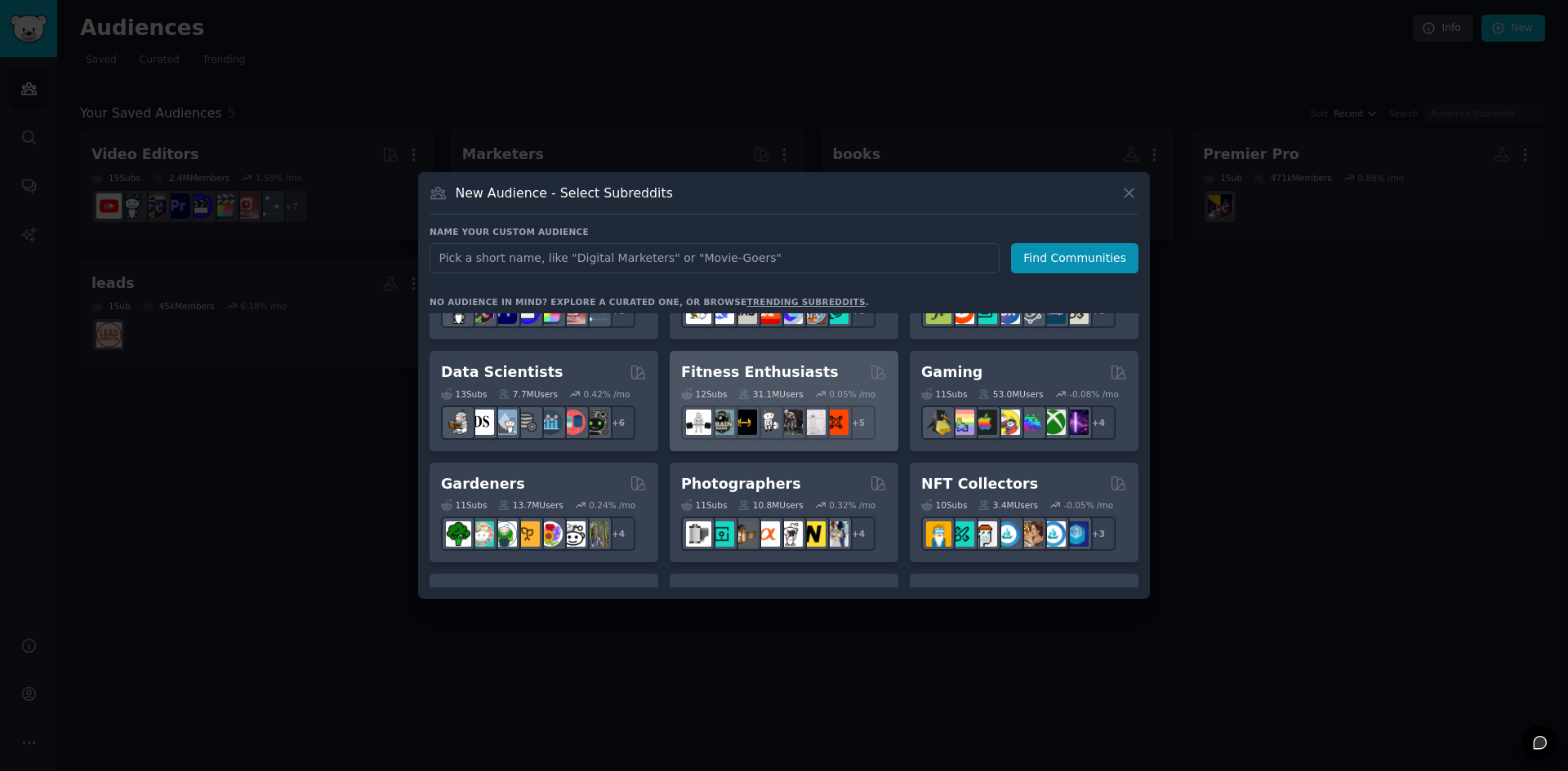
click at [780, 381] on h2 "Fitness Enthusiasts" at bounding box center [759, 373] width 157 height 21
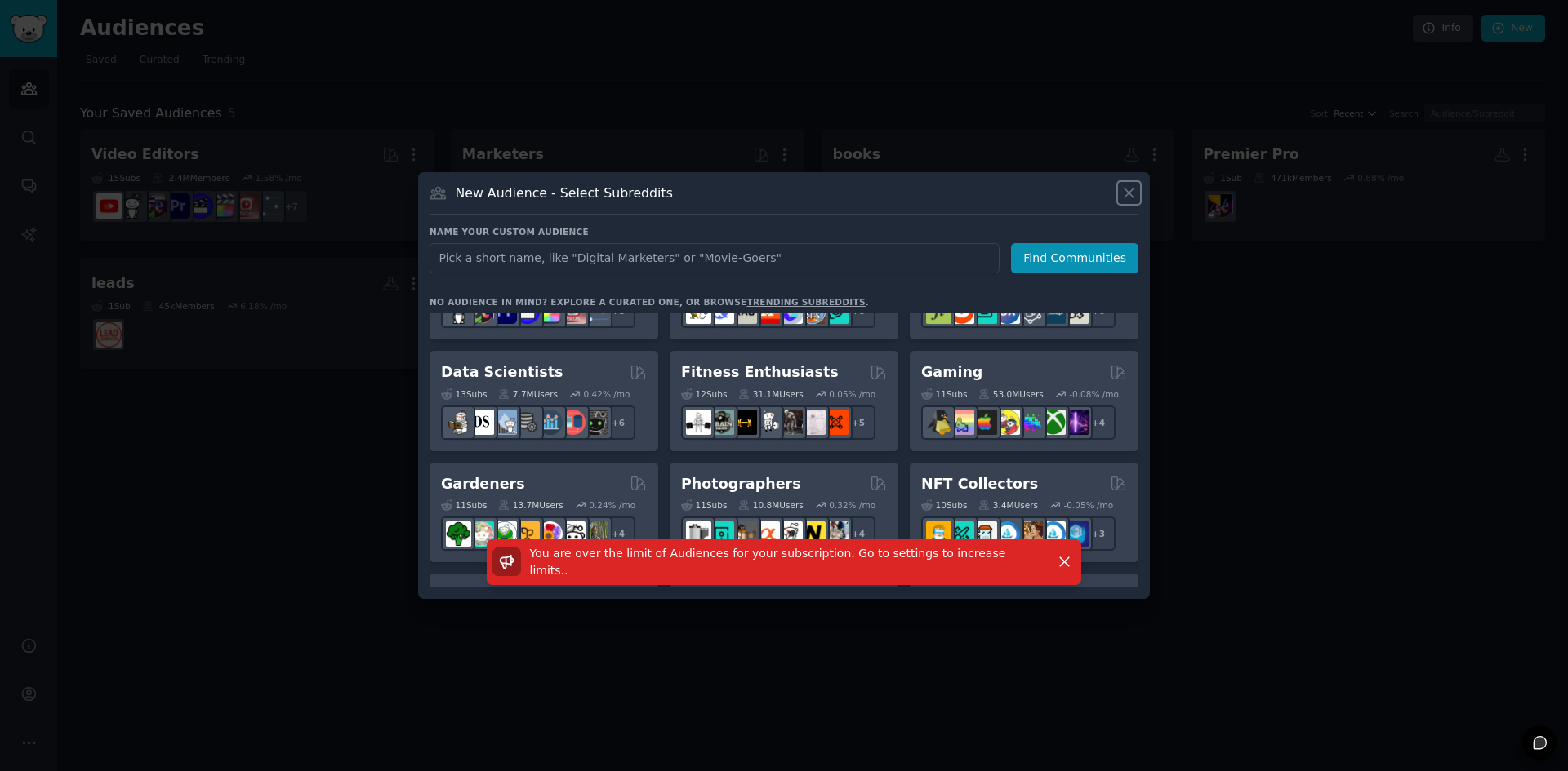
click at [1131, 195] on icon at bounding box center [1128, 193] width 9 height 9
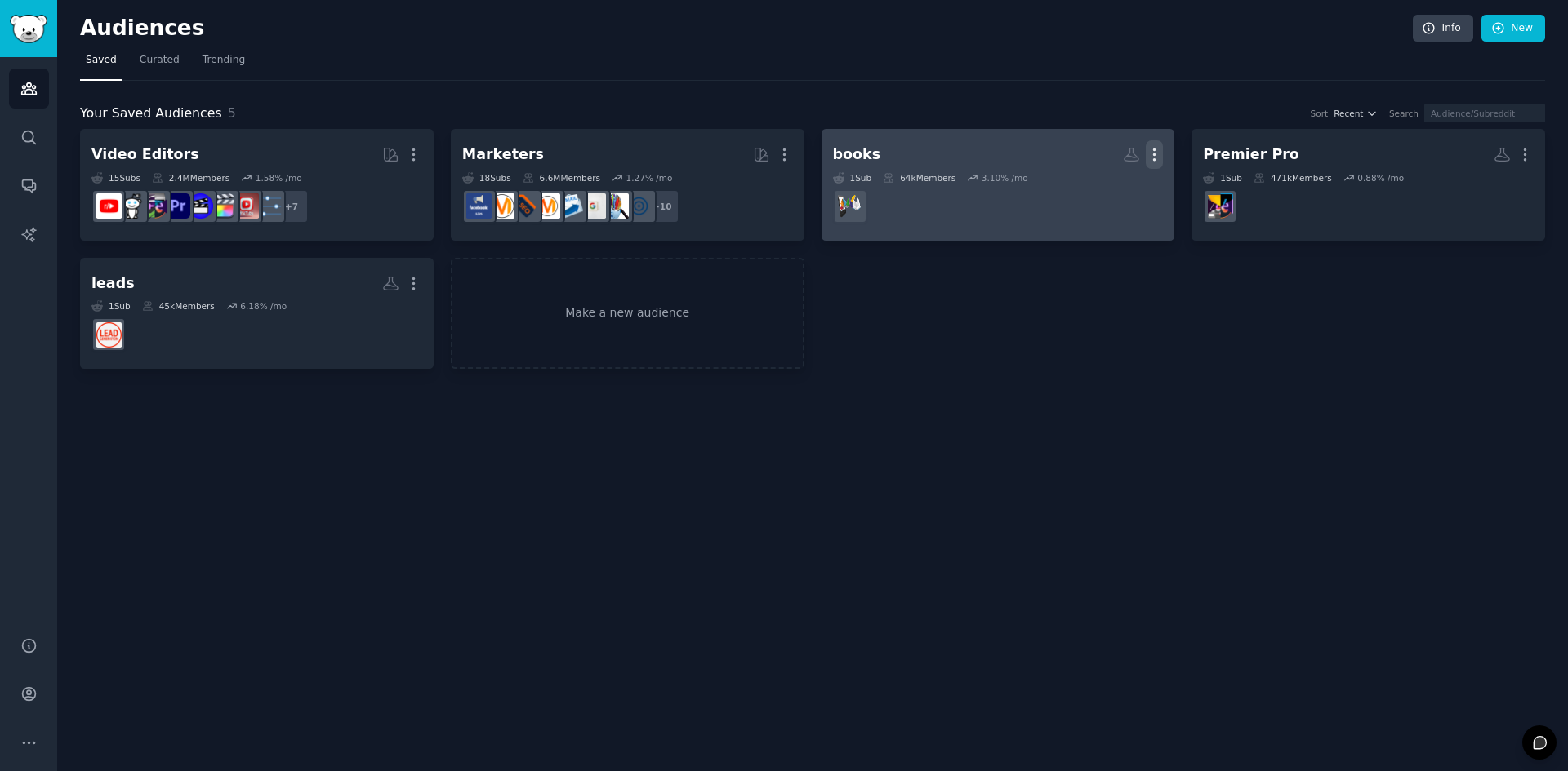
click at [1154, 153] on icon "button" at bounding box center [1155, 155] width 2 height 12
click at [1122, 190] on p "Delete" at bounding box center [1110, 188] width 37 height 17
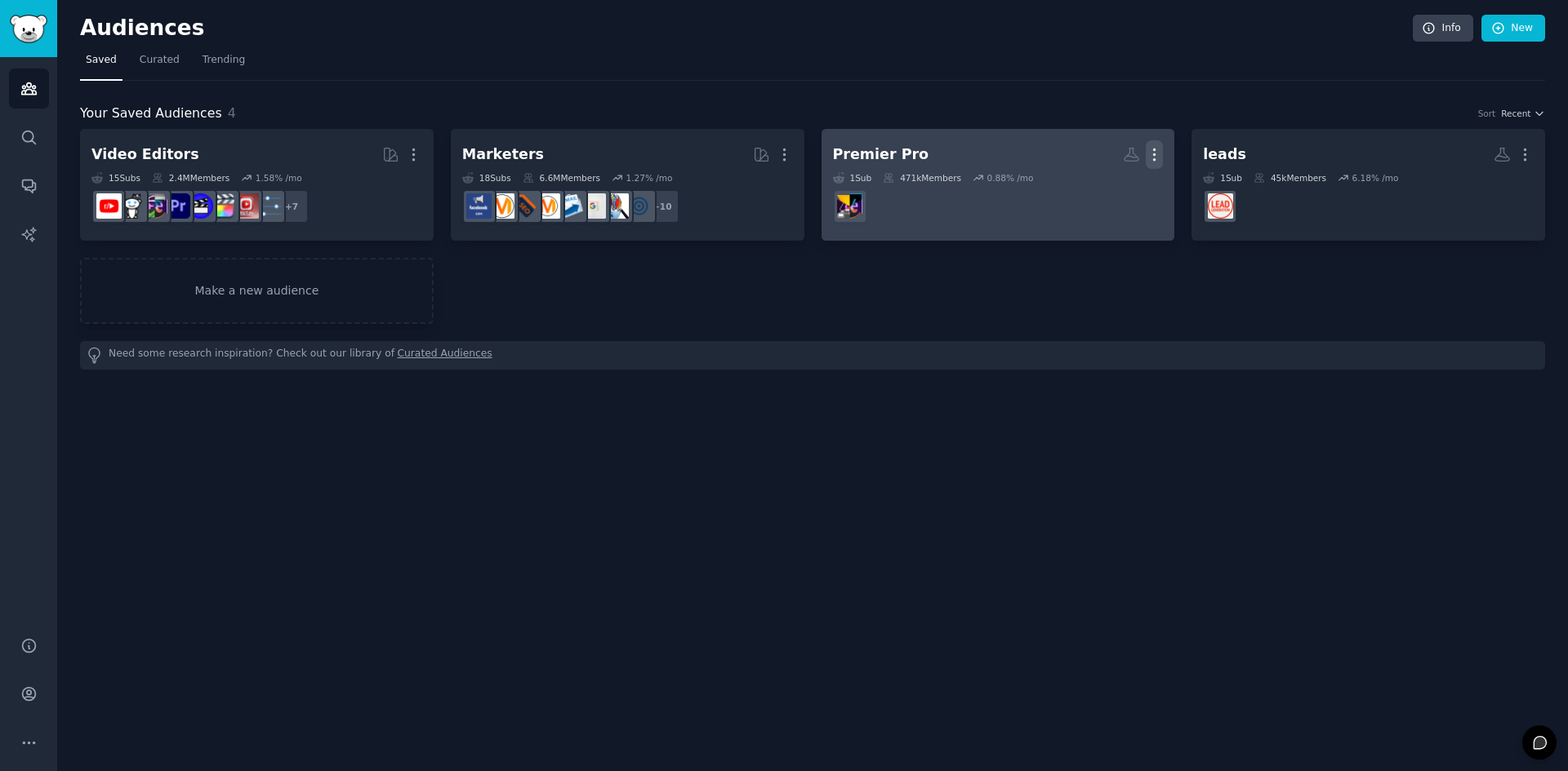
click at [1158, 156] on icon "button" at bounding box center [1154, 154] width 17 height 17
click at [1120, 192] on p "Delete" at bounding box center [1110, 188] width 37 height 17
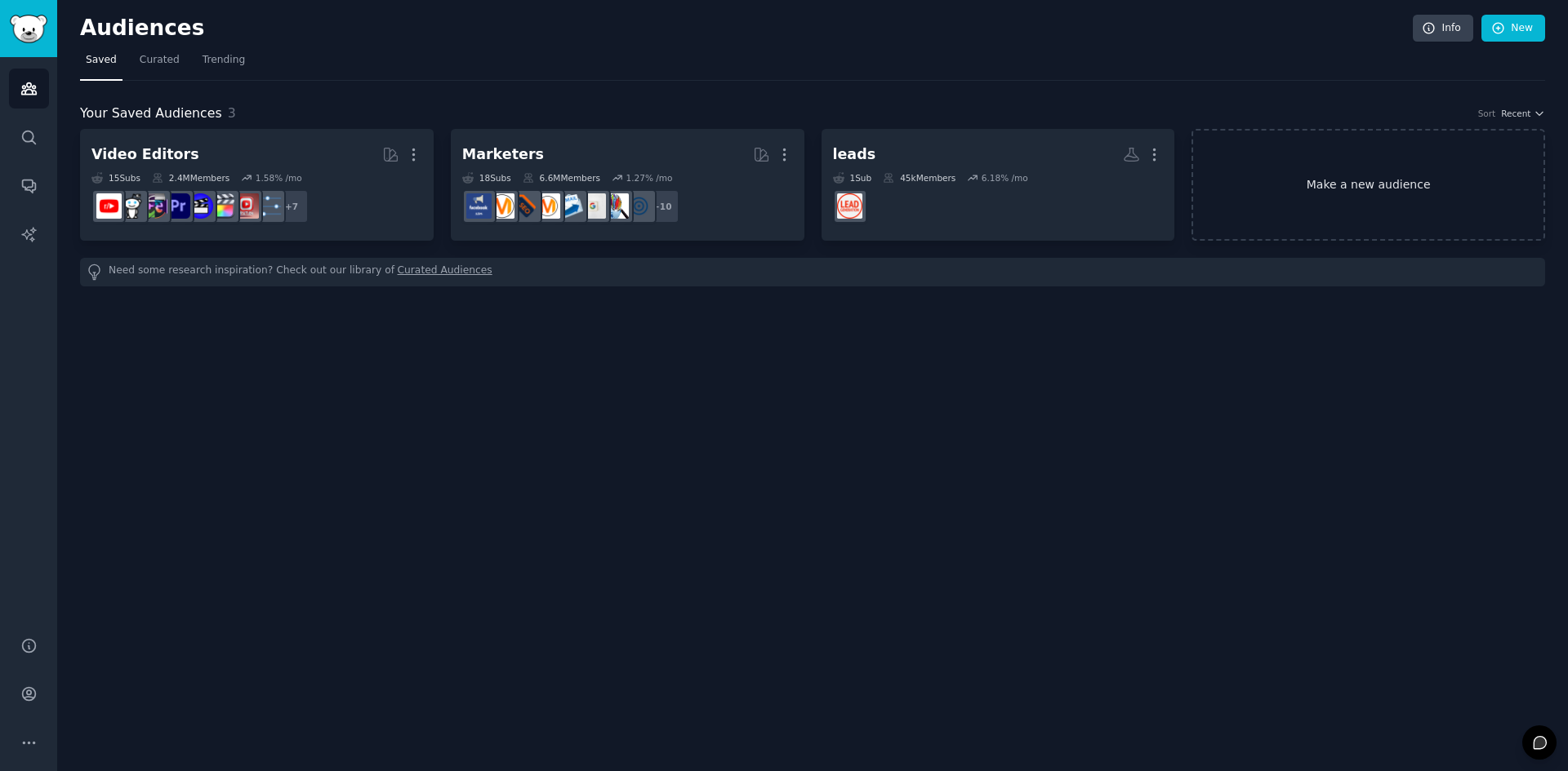
click at [1246, 189] on link "Make a new audience" at bounding box center [1367, 185] width 353 height 112
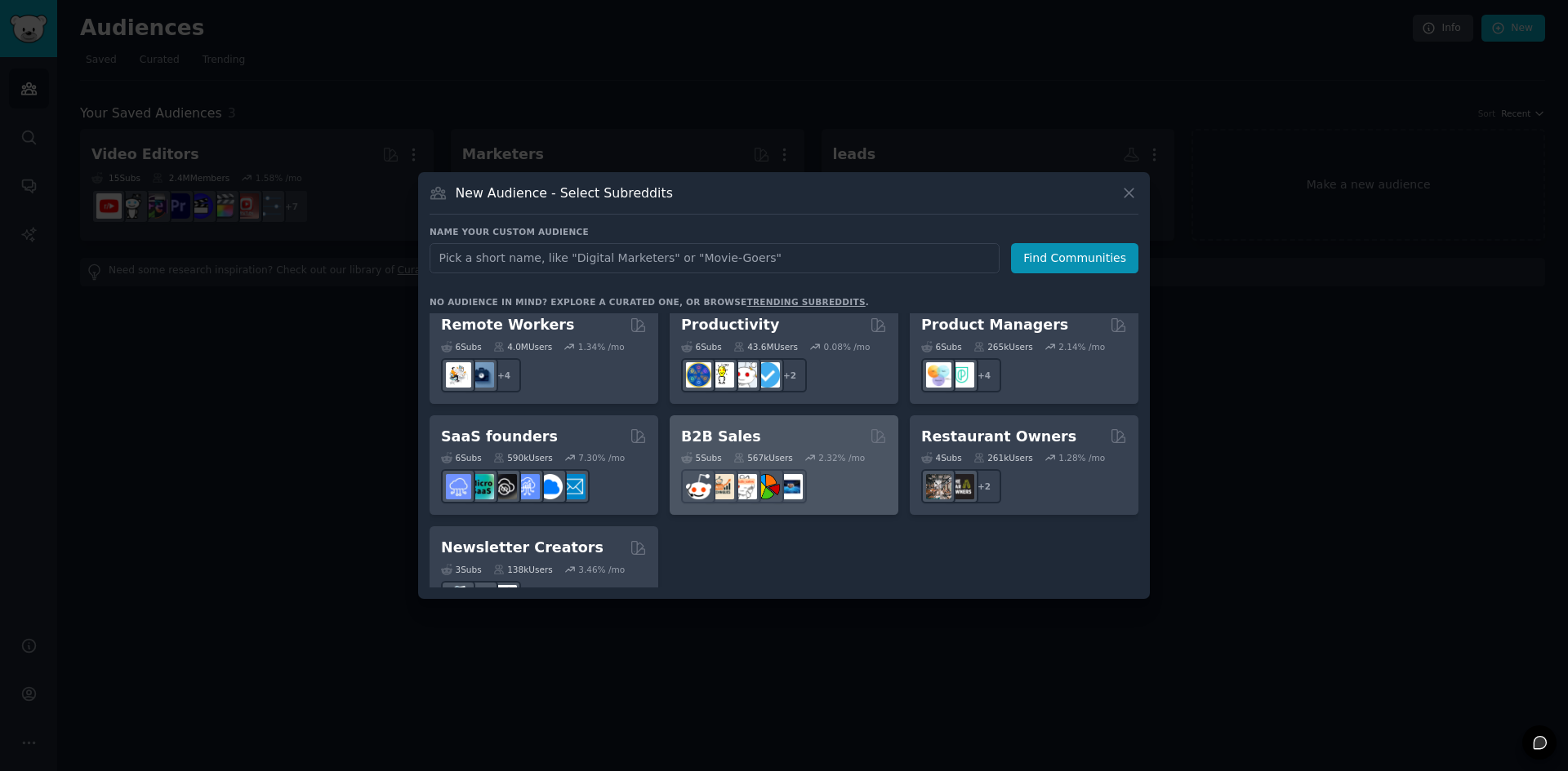
scroll to position [1275, 0]
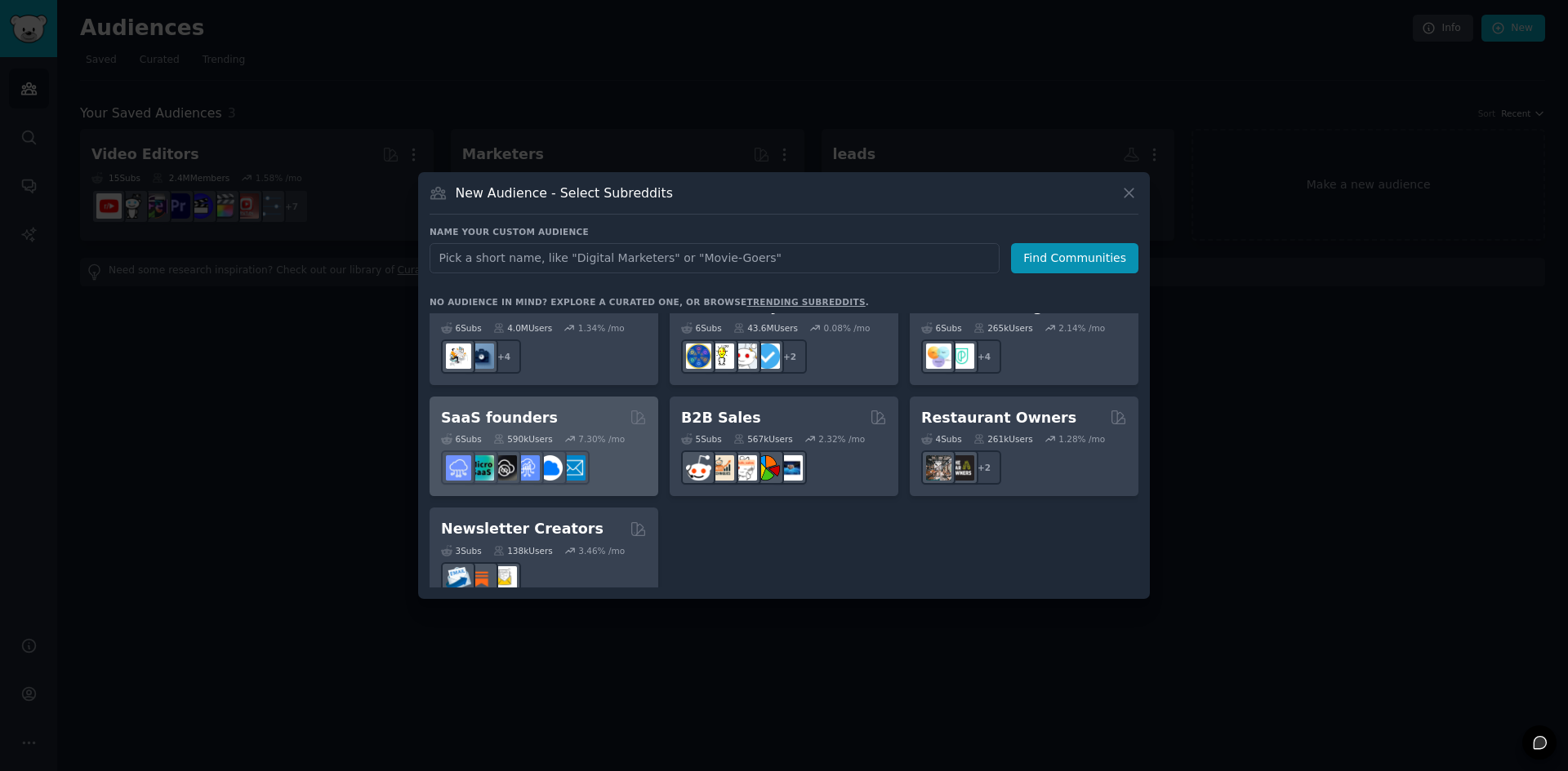
click at [594, 408] on div "SaaS founders" at bounding box center [543, 418] width 206 height 21
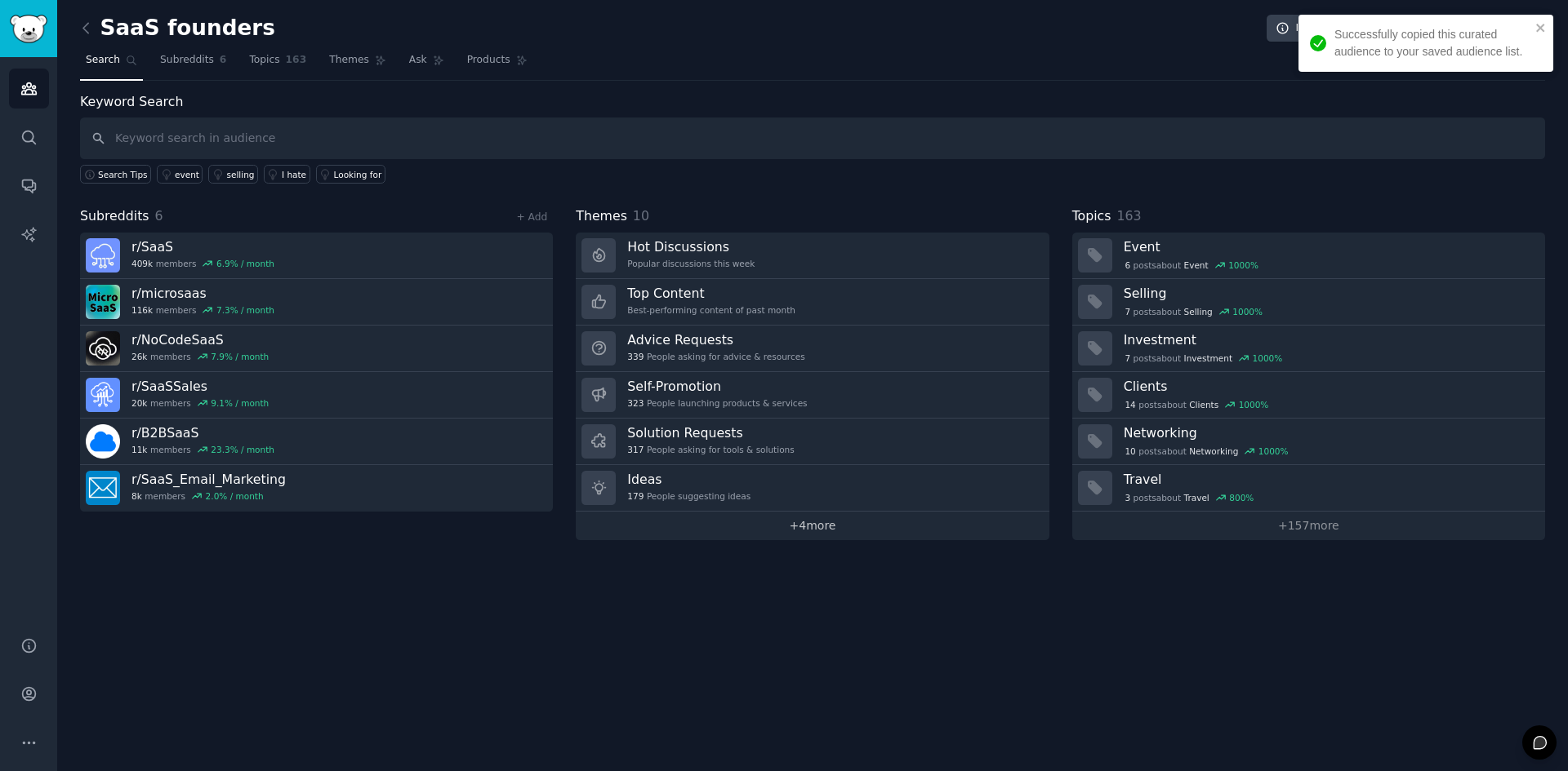
click at [810, 525] on link "+ 4 more" at bounding box center [812, 525] width 473 height 29
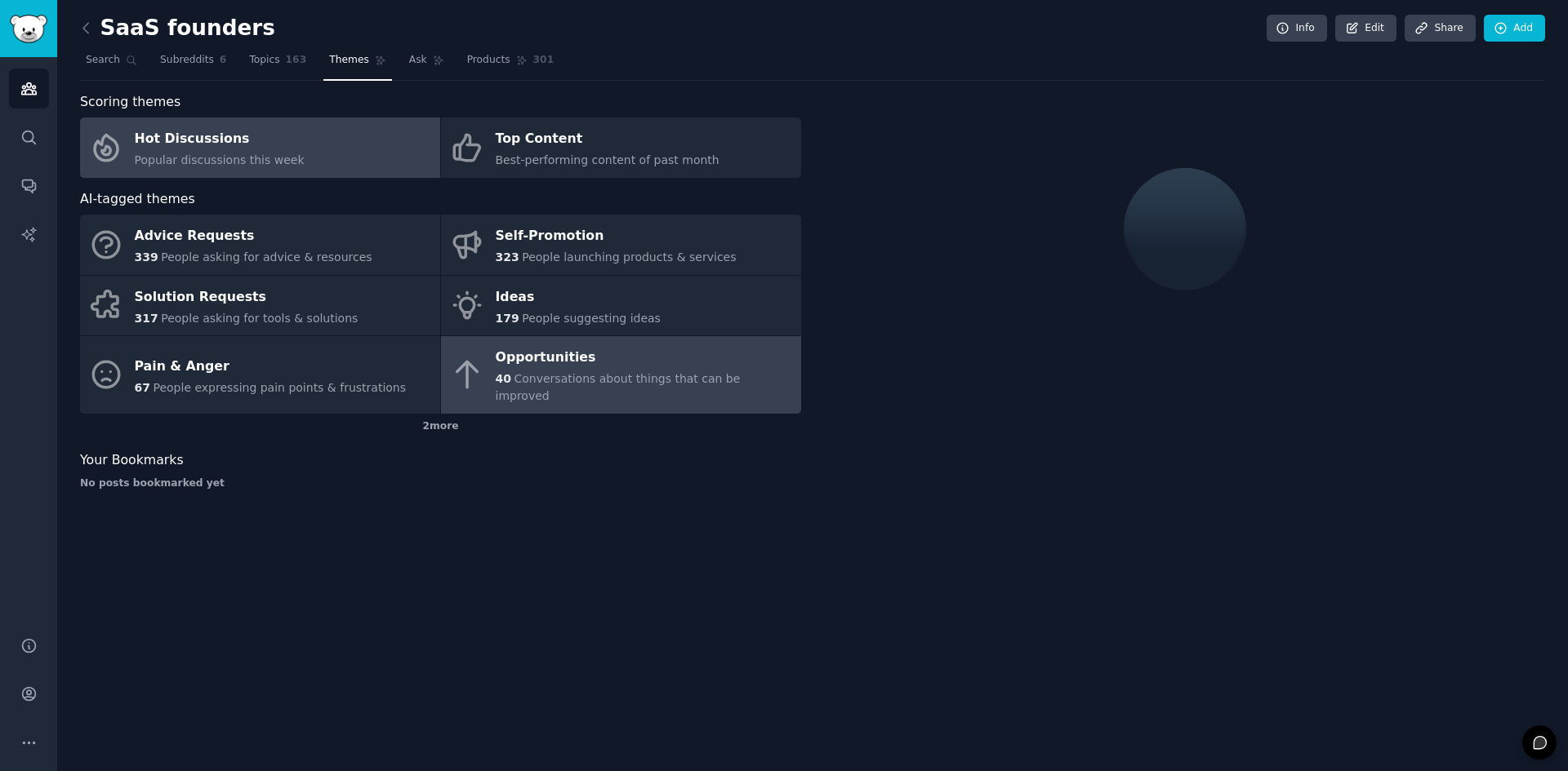
click at [714, 391] on link "Opportunities 40 Conversations about things that can be improved" at bounding box center [621, 375] width 360 height 78
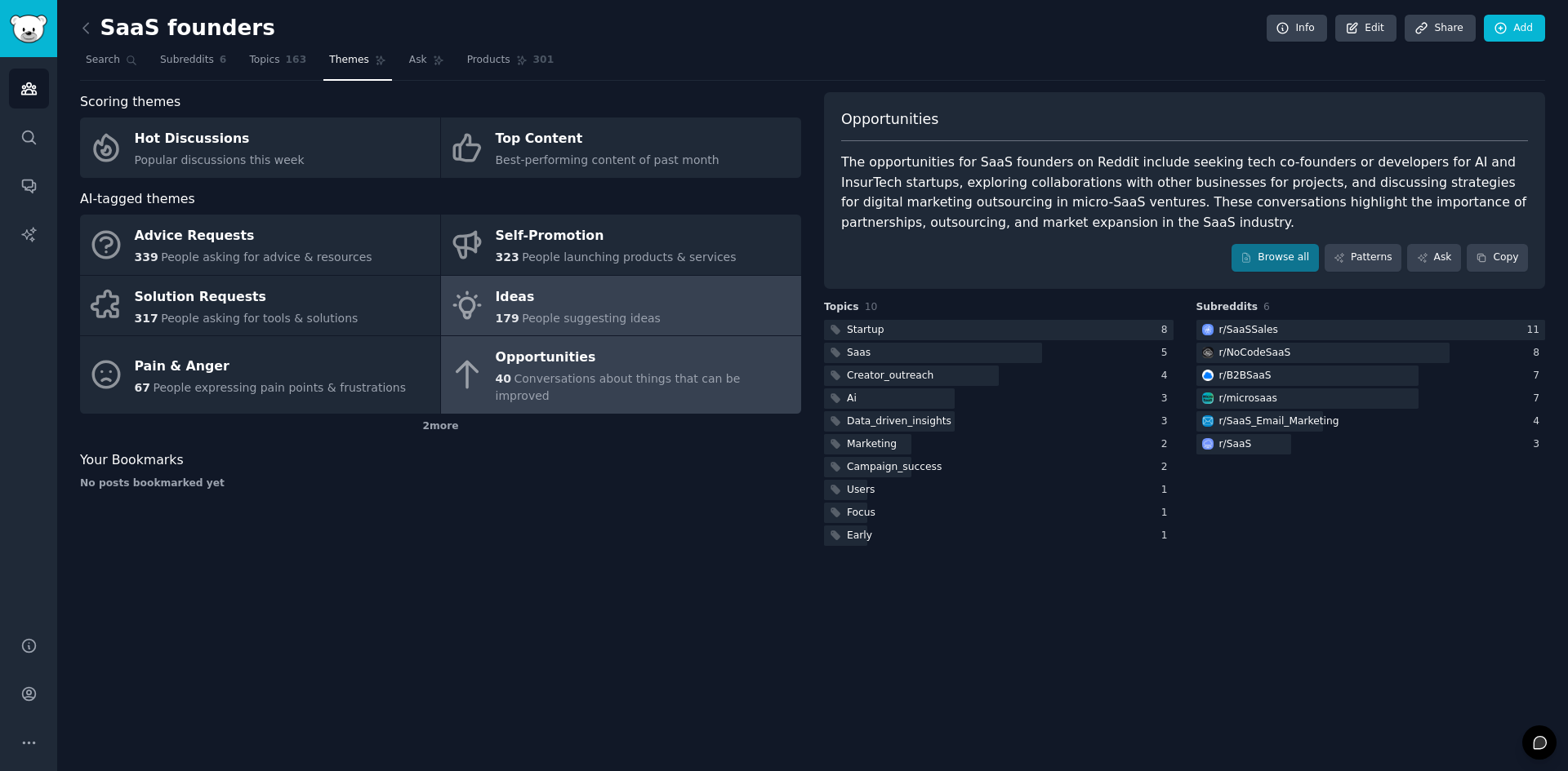
click at [586, 301] on div "Ideas" at bounding box center [578, 297] width 165 height 27
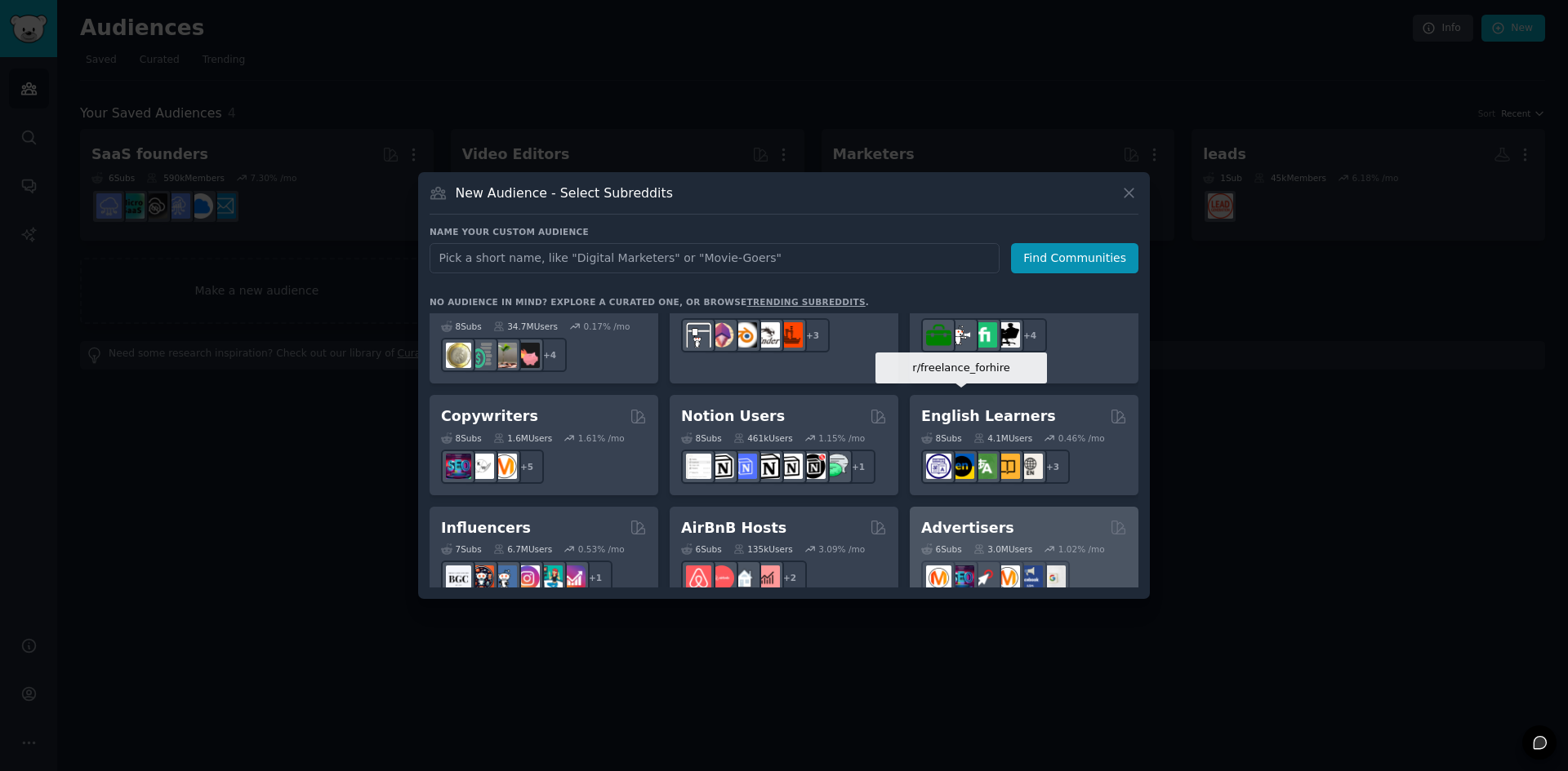
scroll to position [948, 0]
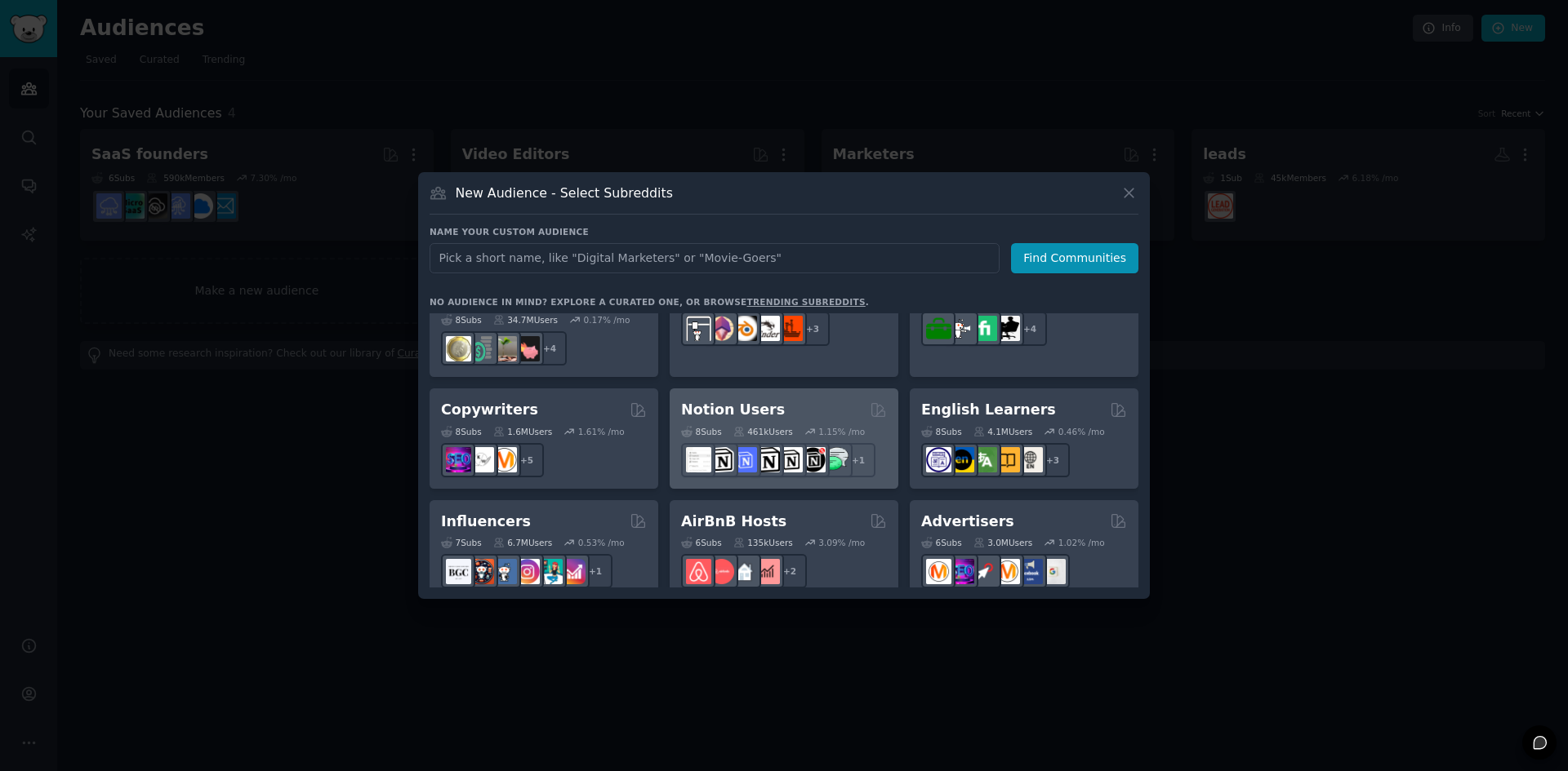
click at [771, 400] on div "Notion Users" at bounding box center [783, 410] width 206 height 21
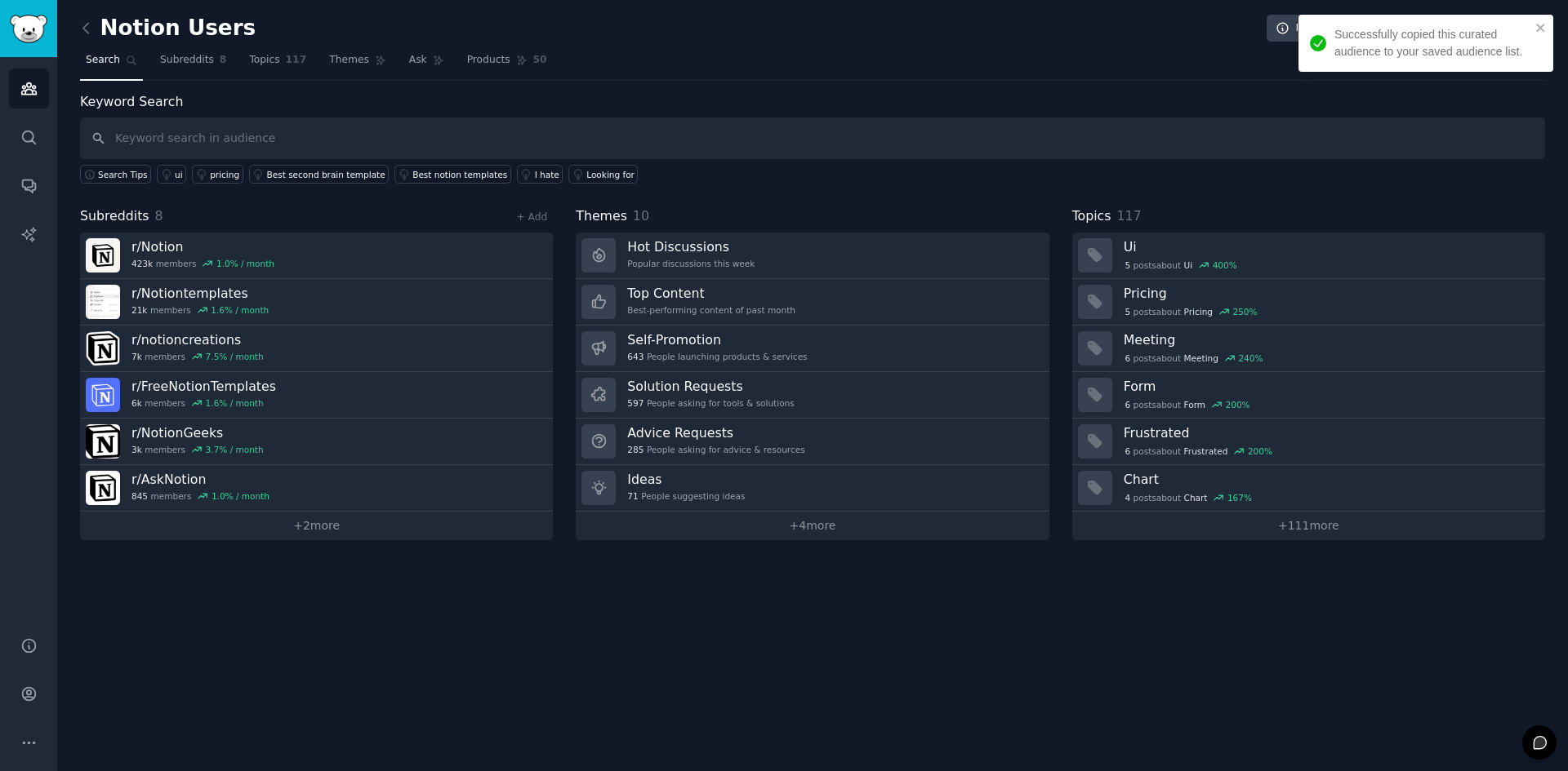
click at [840, 521] on link "+ 4 more" at bounding box center [812, 525] width 473 height 29
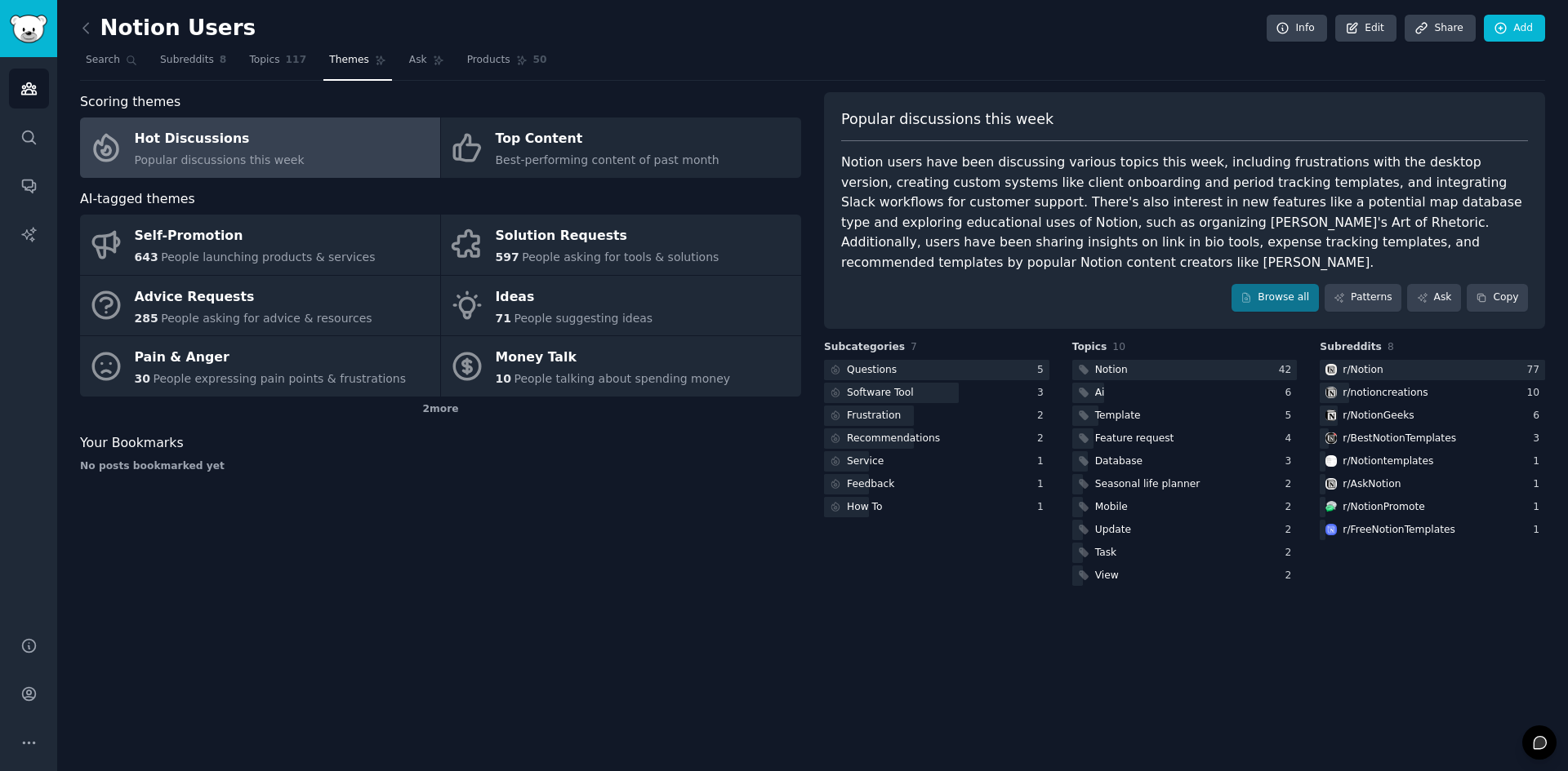
drag, startPoint x: 837, startPoint y: 507, endPoint x: 711, endPoint y: 639, distance: 182.5
click at [711, 639] on div "Notion Users Info Edit Share Add Search Subreddits 8 Topics 117 Themes Ask Prod…" at bounding box center [813, 386] width 1511 height 771
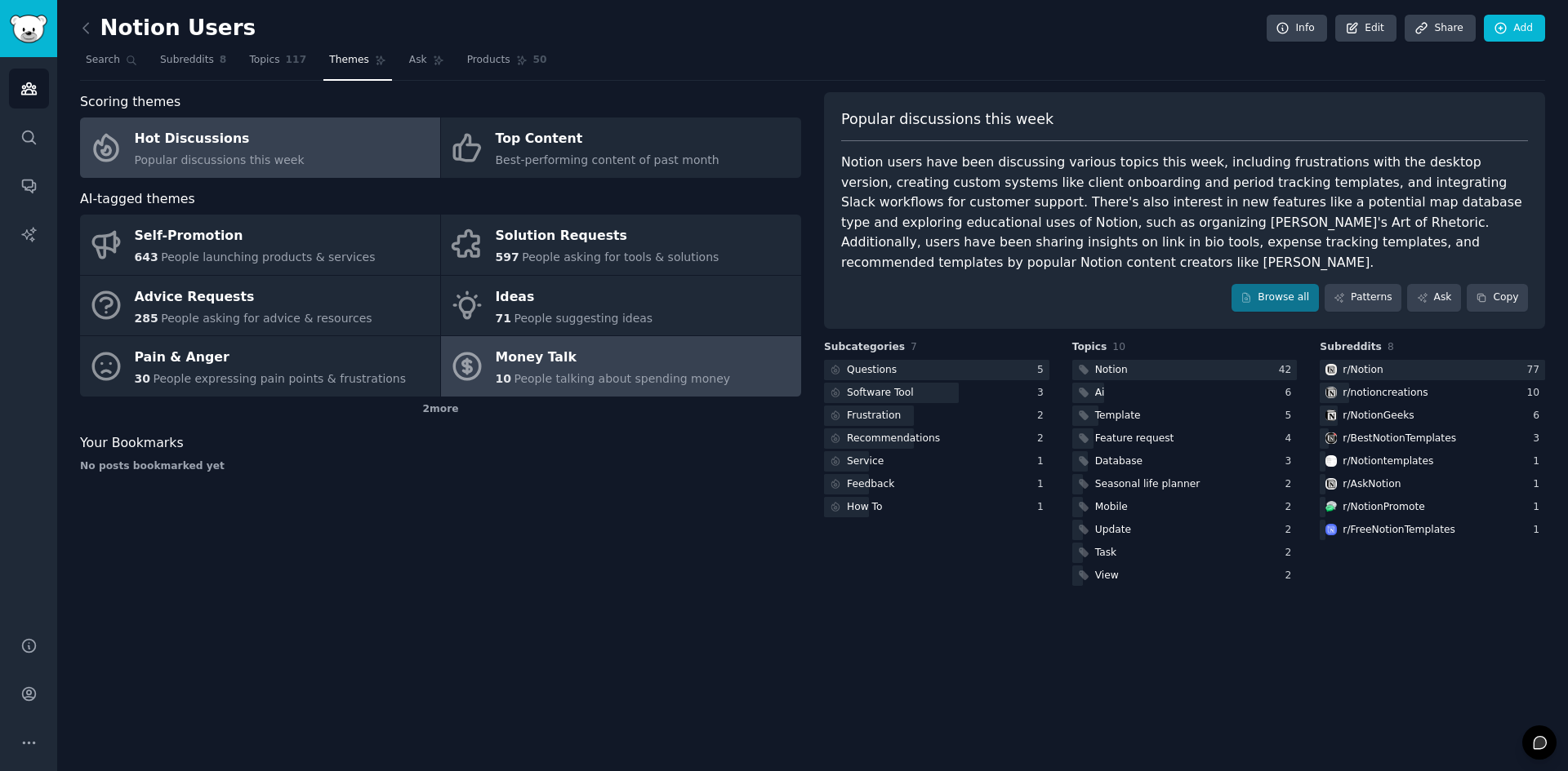
click at [584, 370] on div "Money Talk" at bounding box center [613, 358] width 235 height 27
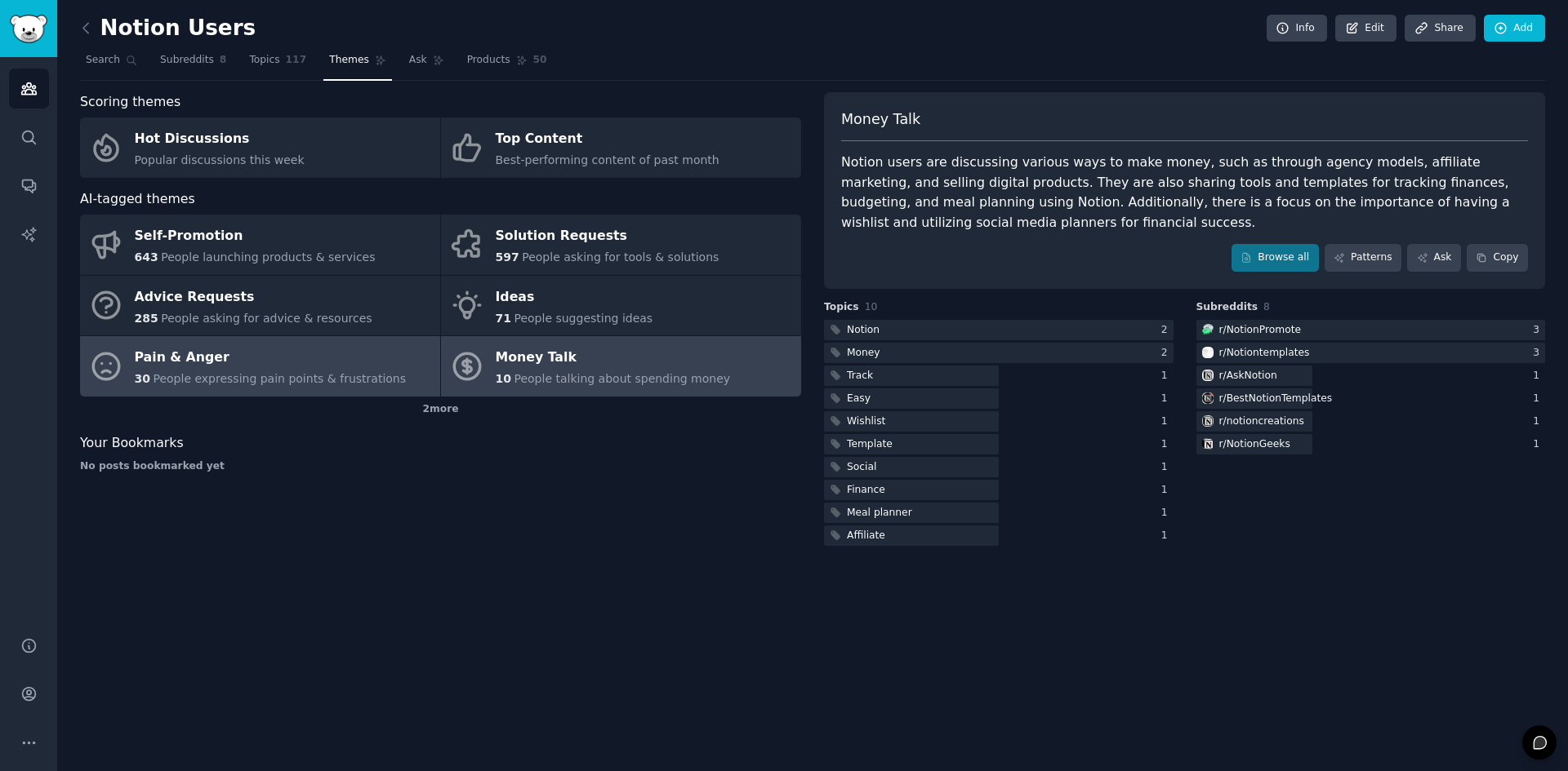
click at [327, 382] on span "People expressing pain points & frustrations" at bounding box center [278, 379] width 253 height 13
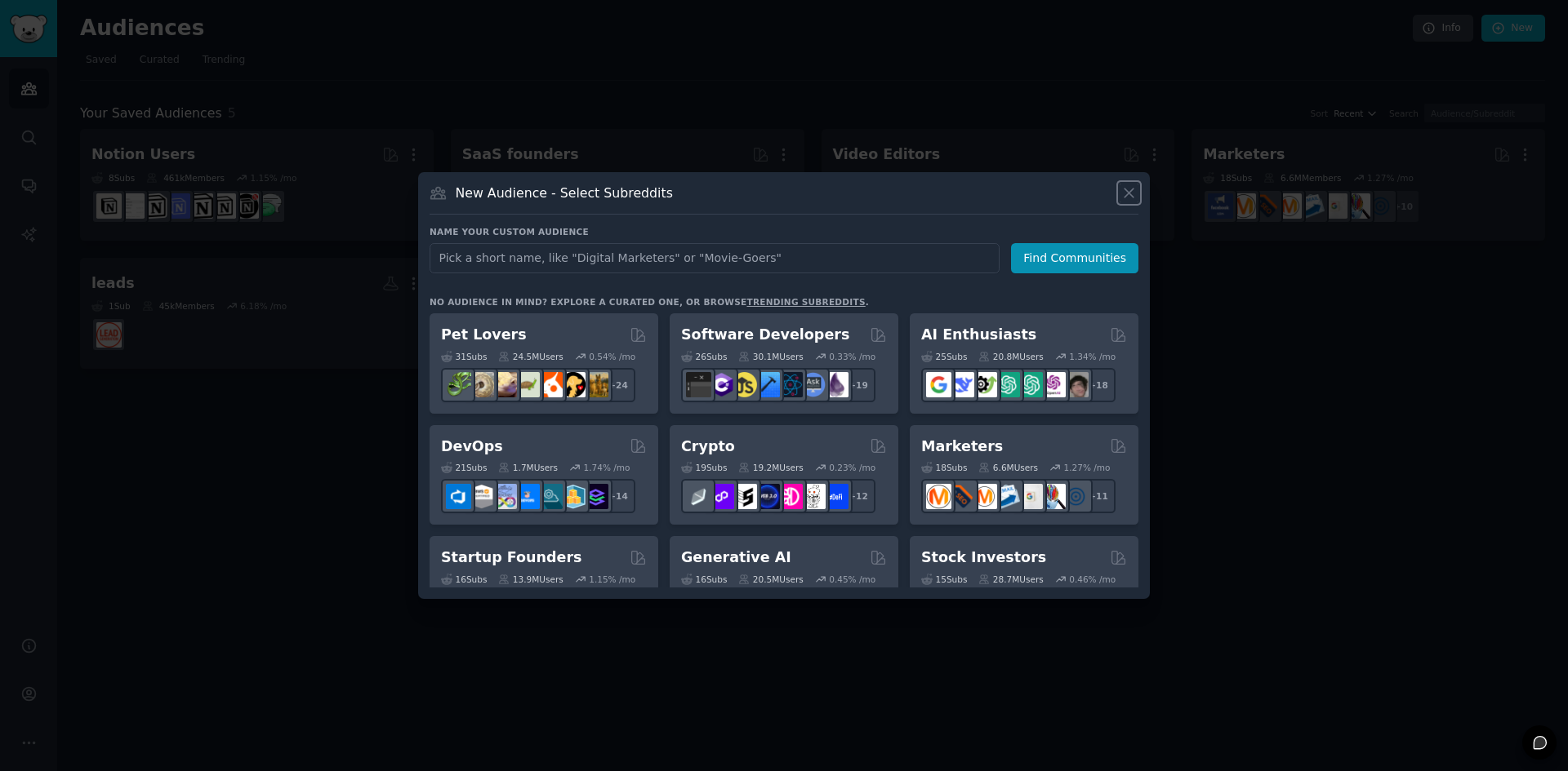
click at [1120, 195] on icon at bounding box center [1128, 193] width 17 height 17
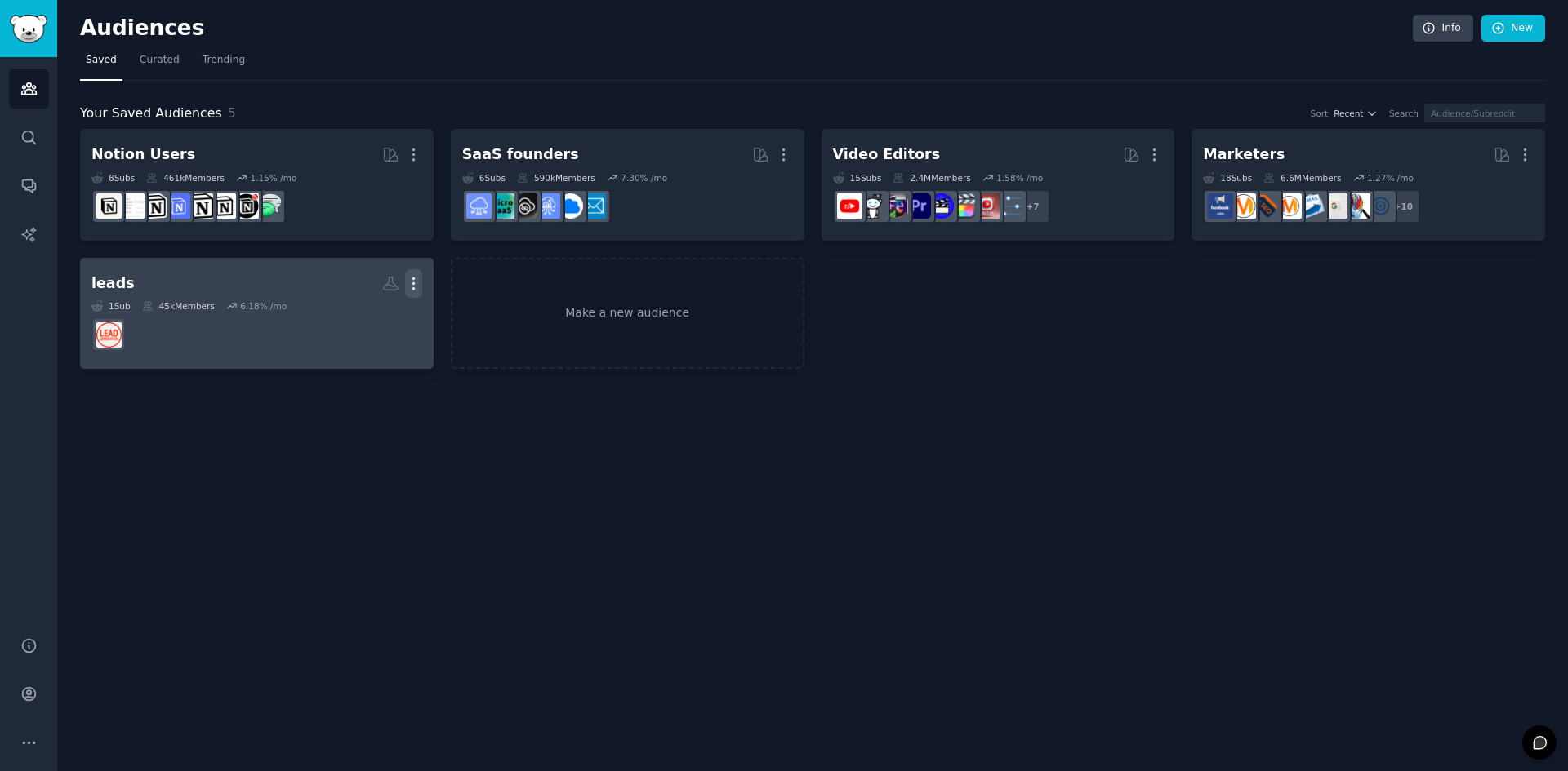
click at [417, 281] on icon "button" at bounding box center [413, 283] width 17 height 17
click at [390, 310] on div "Delete" at bounding box center [357, 317] width 78 height 34
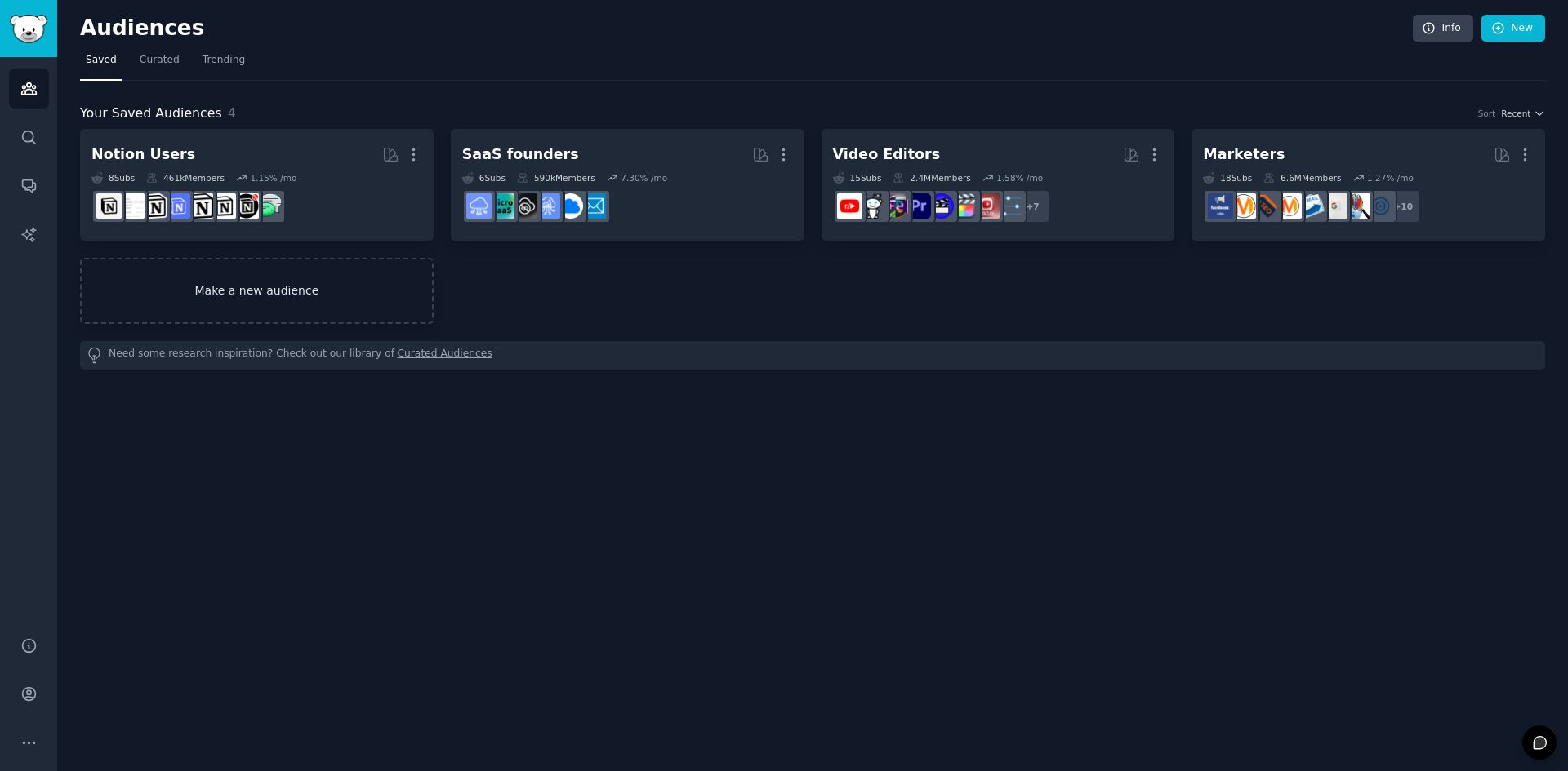
click at [399, 315] on link "Make a new audience" at bounding box center [256, 290] width 353 height 66
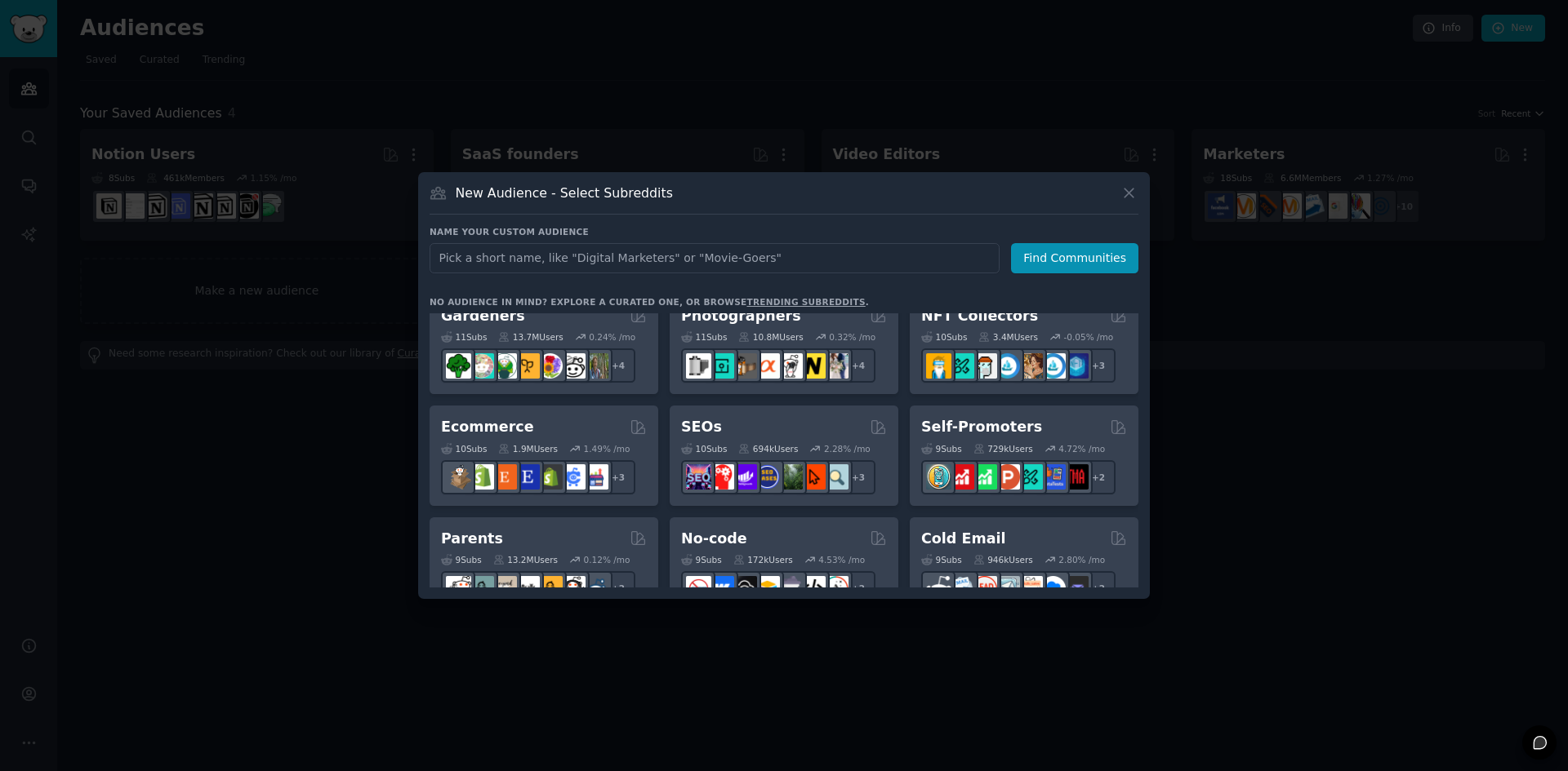
scroll to position [653, 0]
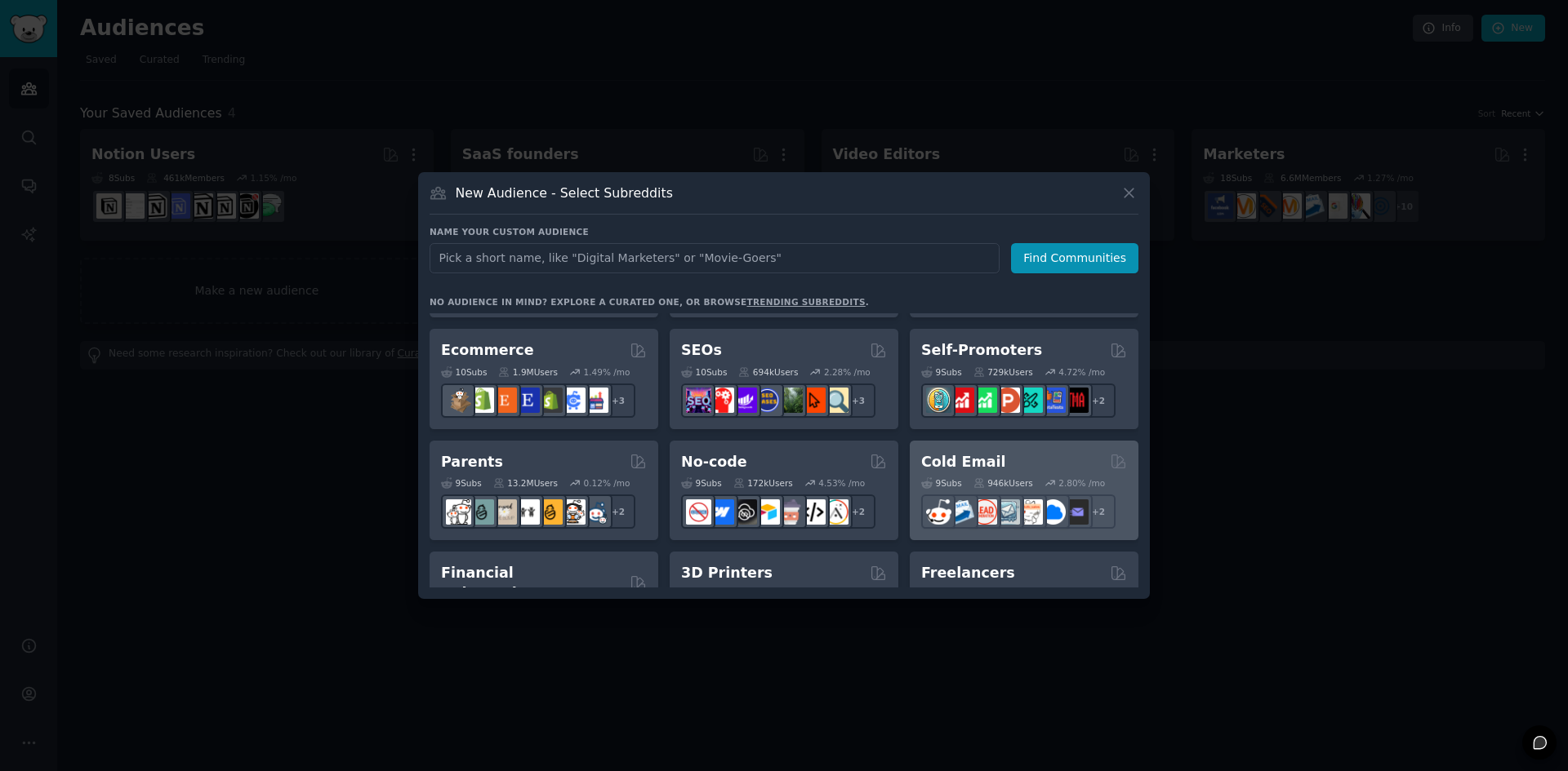
click at [1061, 461] on div "Cold Email" at bounding box center [1023, 462] width 206 height 21
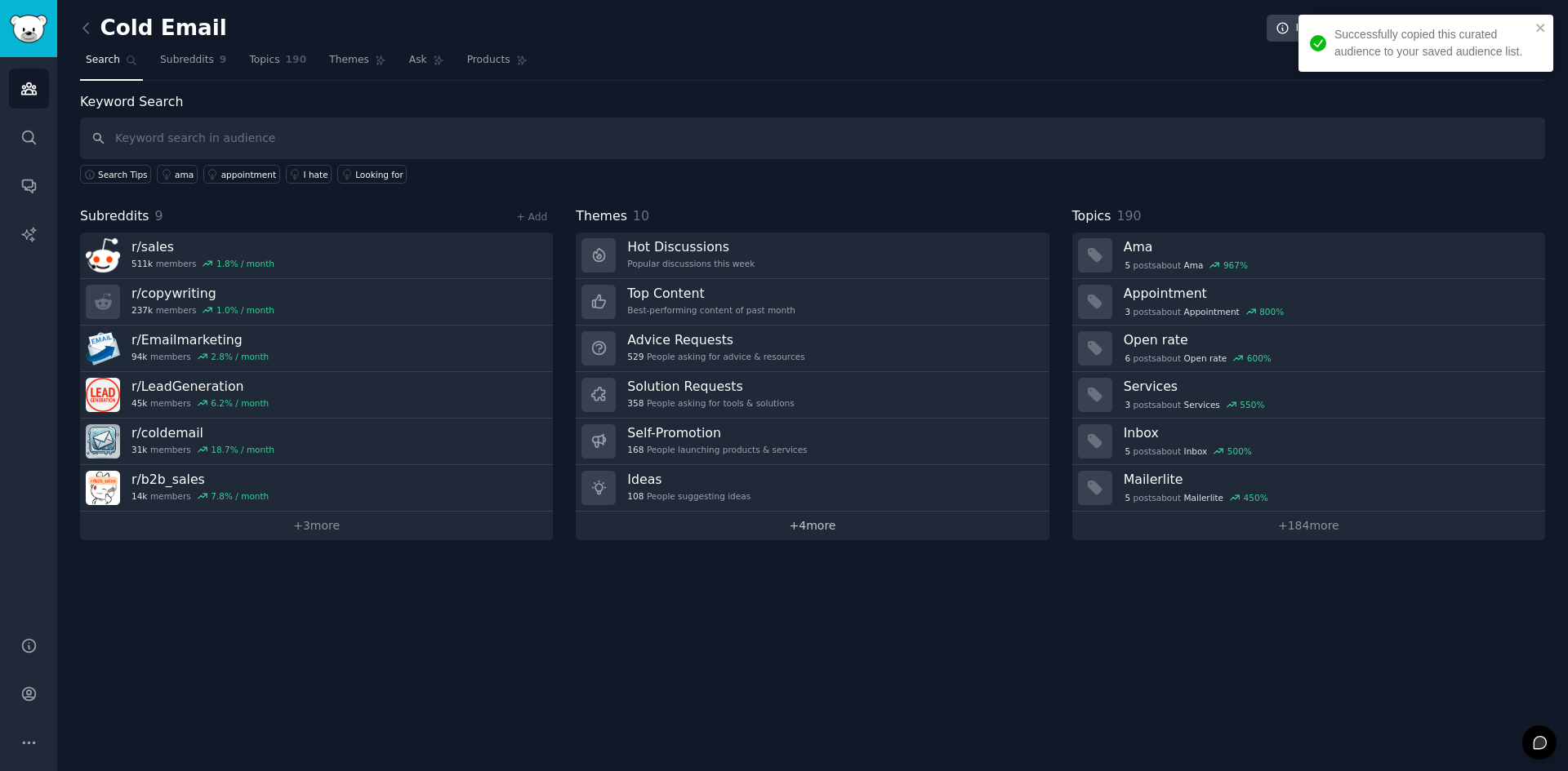
click at [819, 531] on link "+ 4 more" at bounding box center [812, 525] width 473 height 29
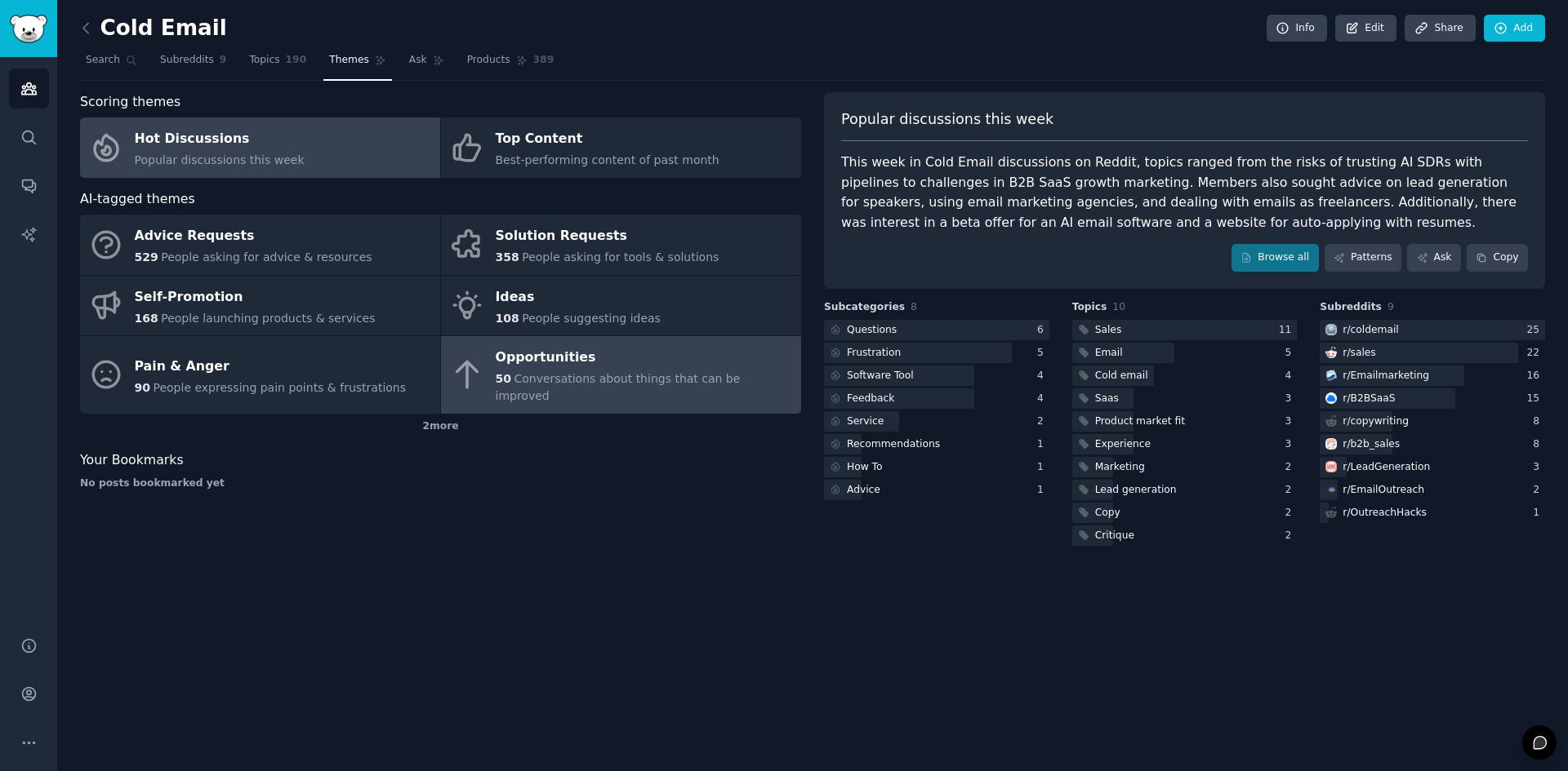
click at [536, 353] on div "Opportunities" at bounding box center [644, 358] width 297 height 27
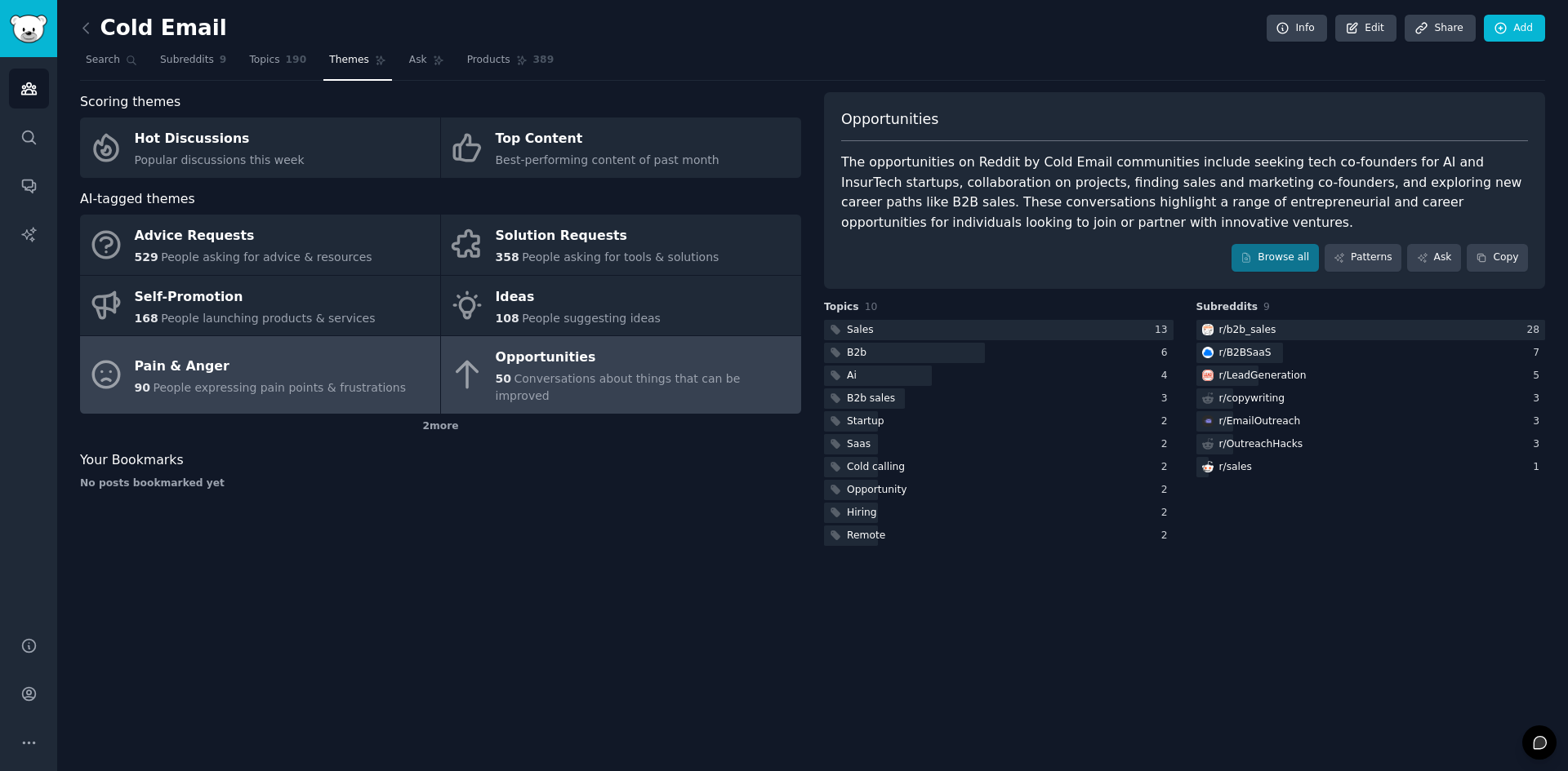
click at [330, 353] on div "Pain & Anger" at bounding box center [271, 366] width 271 height 27
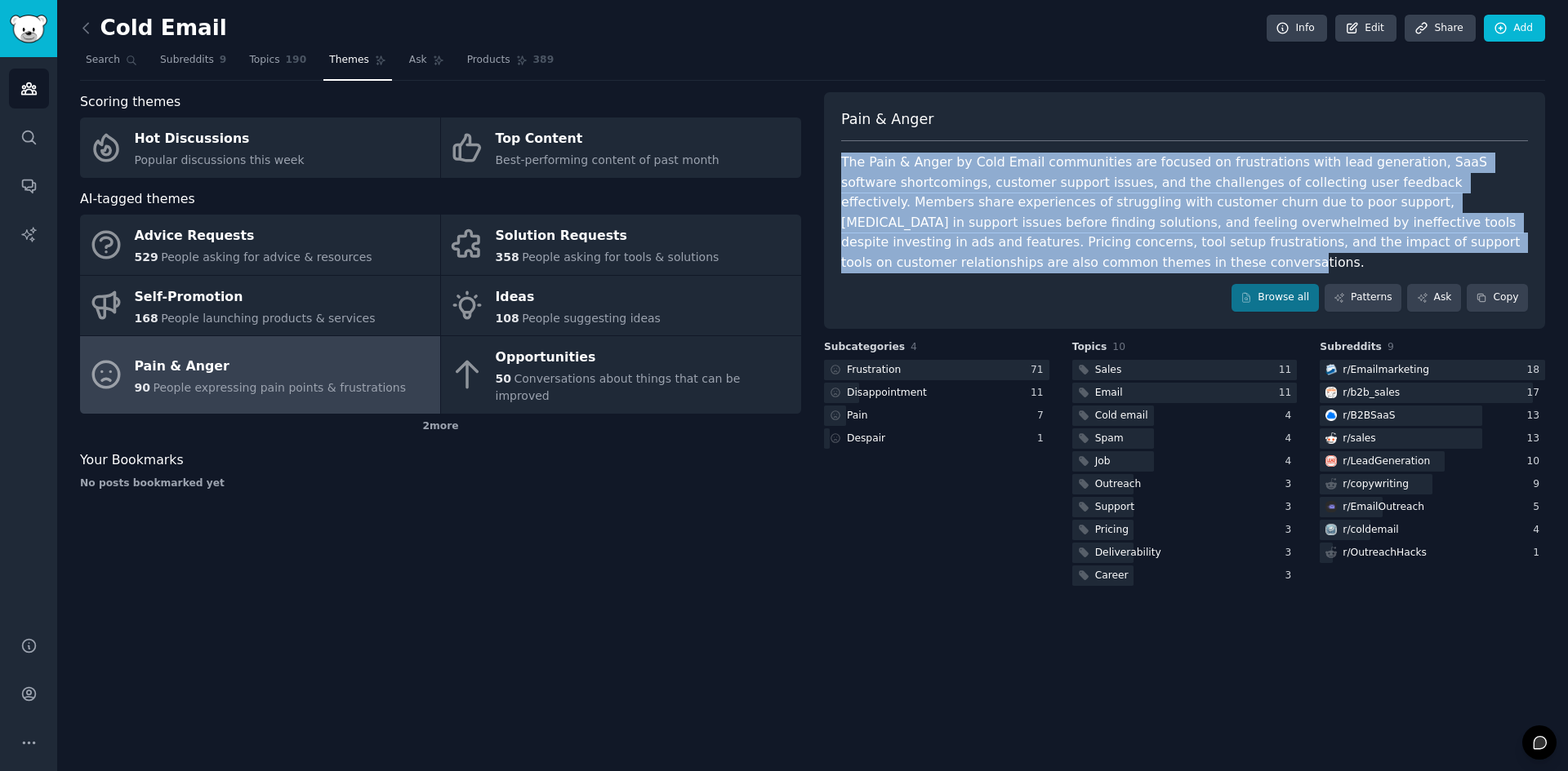
drag, startPoint x: 1522, startPoint y: 240, endPoint x: 842, endPoint y: 154, distance: 685.4
click at [842, 154] on div "The Pain & Anger by Cold Email communities are focused on frustrations with lea…" at bounding box center [1184, 212] width 687 height 120
copy div "The Pain & Anger by Cold Email communities are focused on frustrations with lea…"
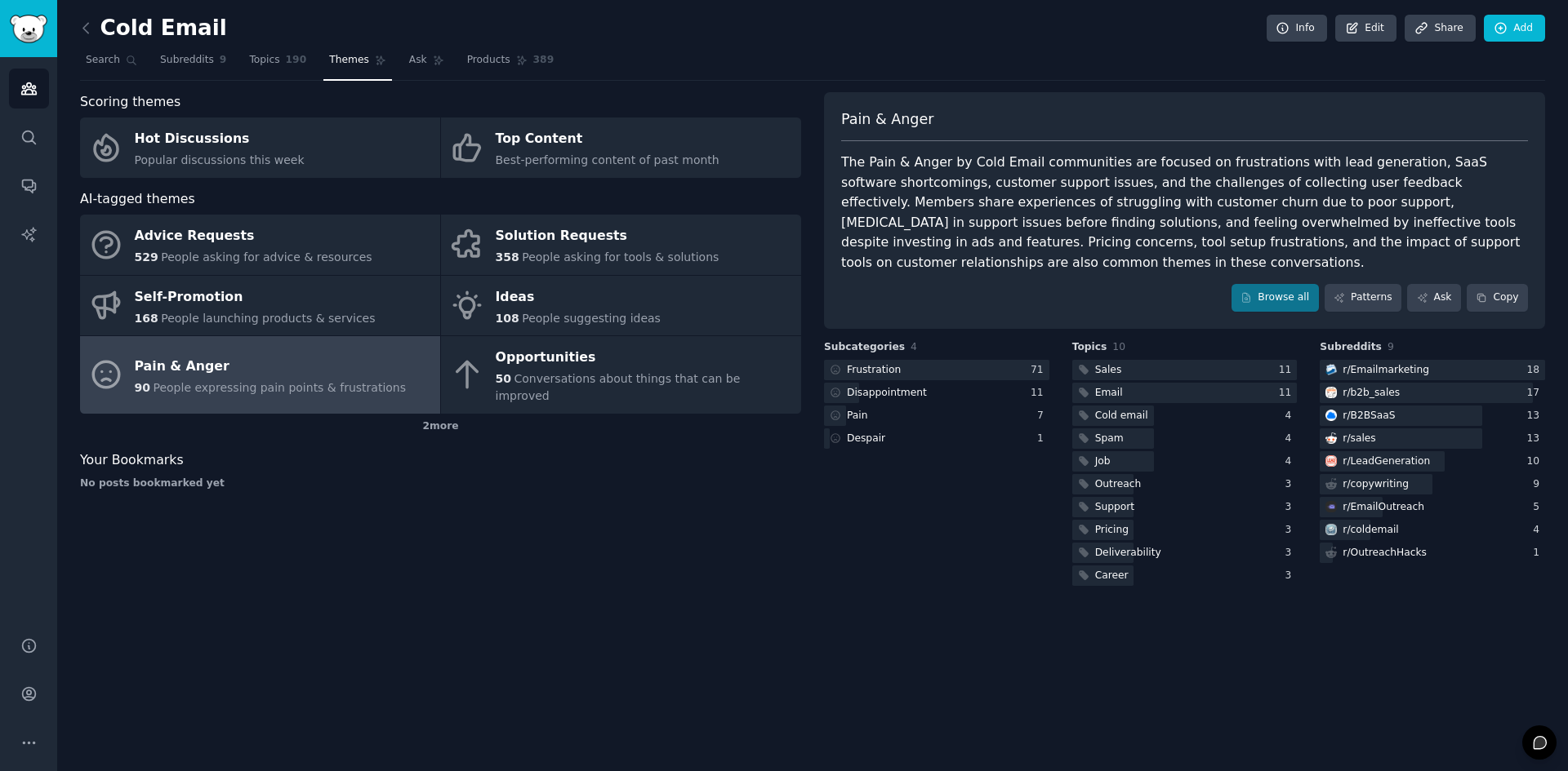
click at [936, 80] on nav "Search Subreddits 9 Topics 190 Themes Ask Products 389" at bounding box center [812, 64] width 1465 height 33
